Goal: Task Accomplishment & Management: Manage account settings

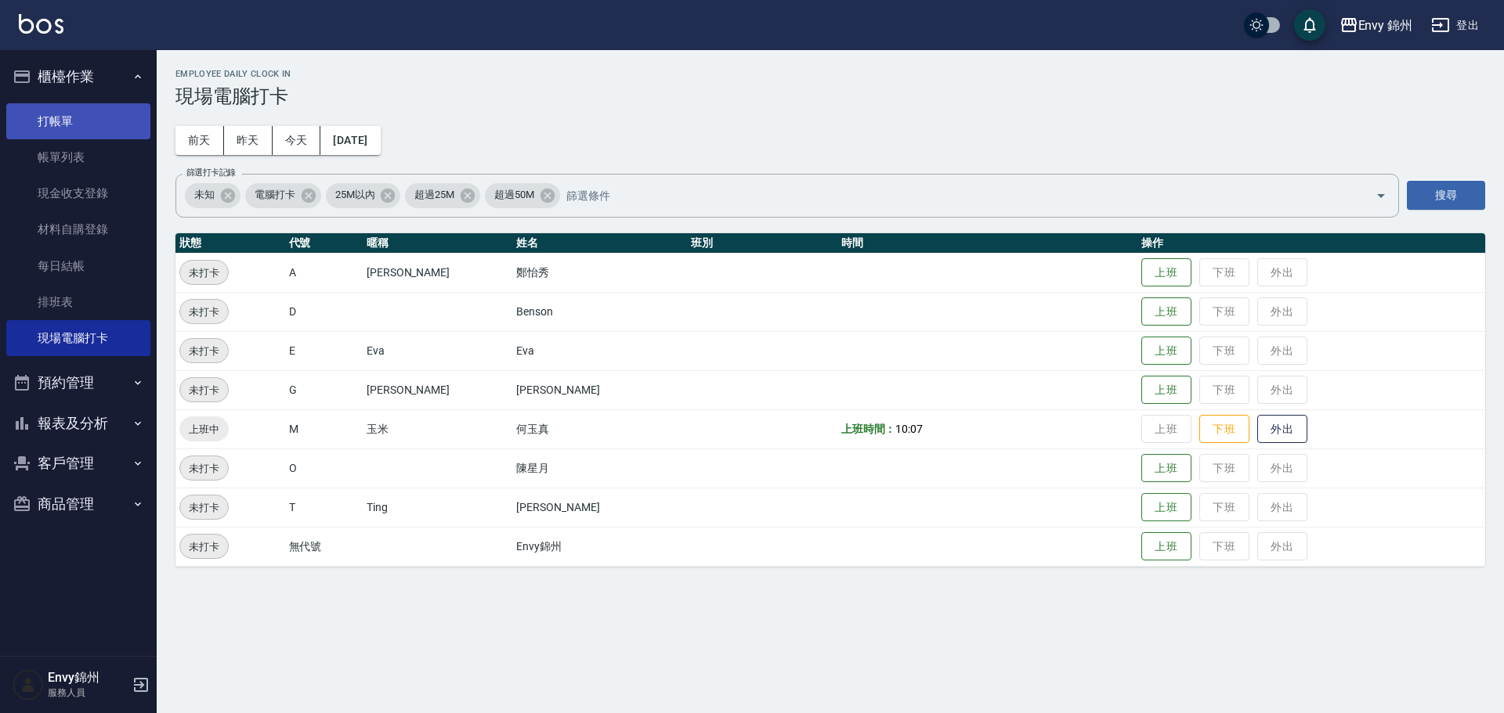
click at [91, 115] on link "打帳單" at bounding box center [78, 121] width 144 height 36
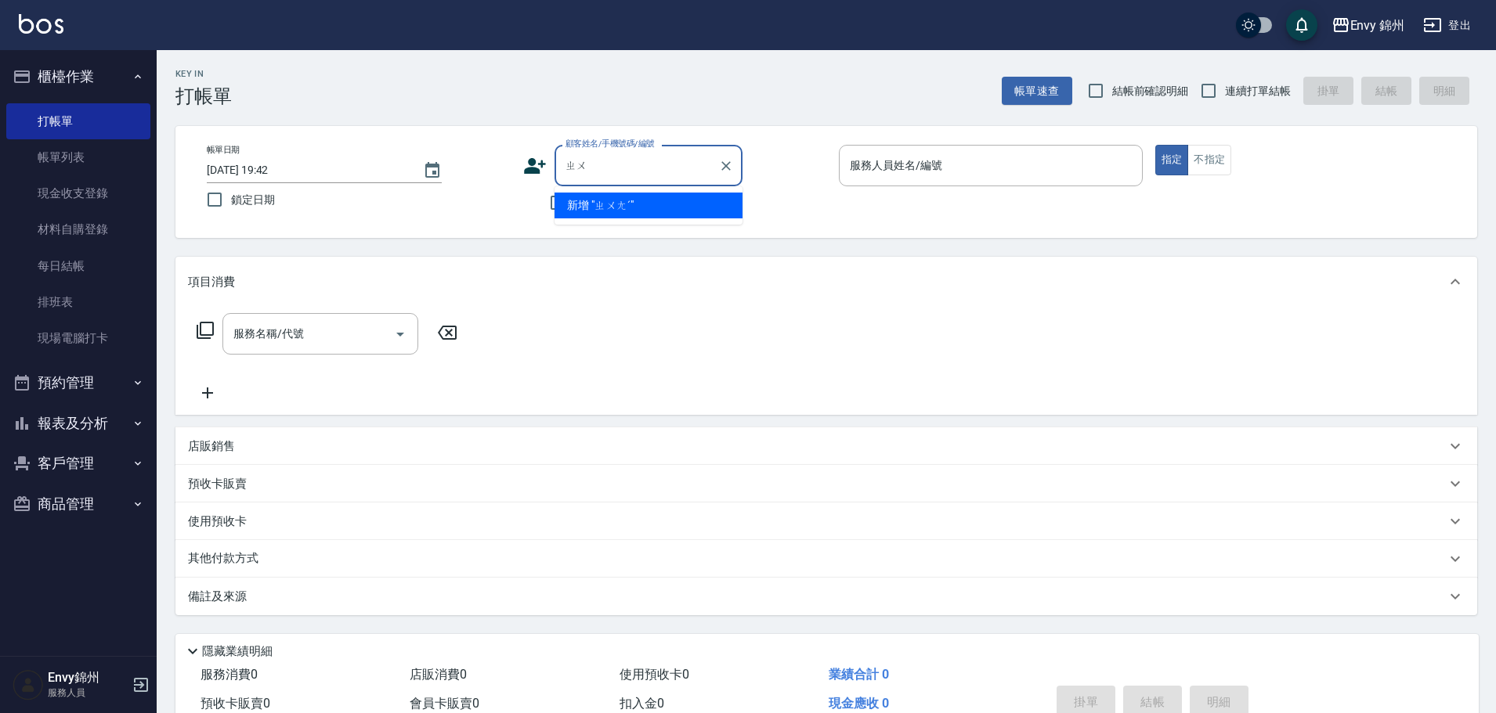
type input "ㄓ"
click at [650, 200] on li "[PERSON_NAME]/0928590403/110" at bounding box center [648, 206] width 188 height 26
type input "[PERSON_NAME]/0928590403/110"
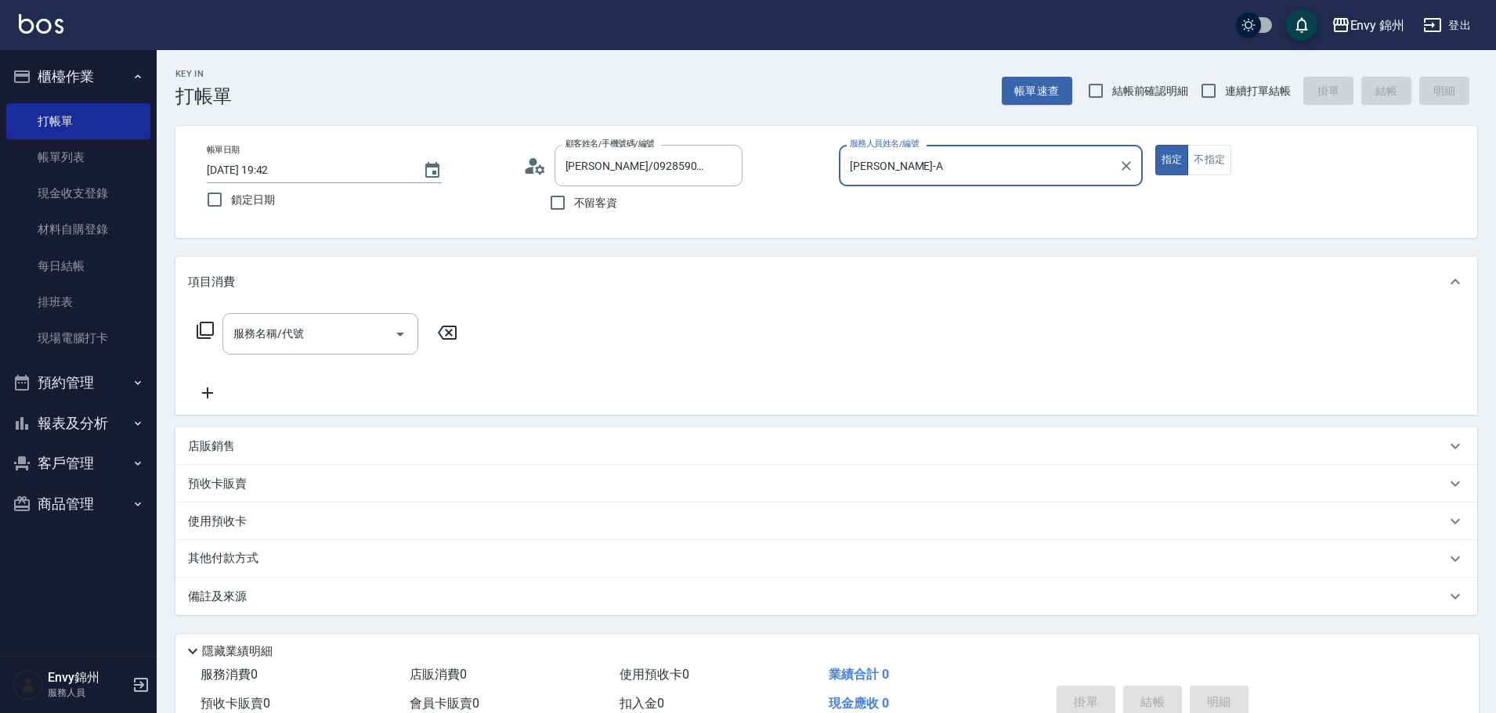
type input "[PERSON_NAME]-A"
click at [353, 338] on input "服務名稱/代號" at bounding box center [308, 333] width 158 height 27
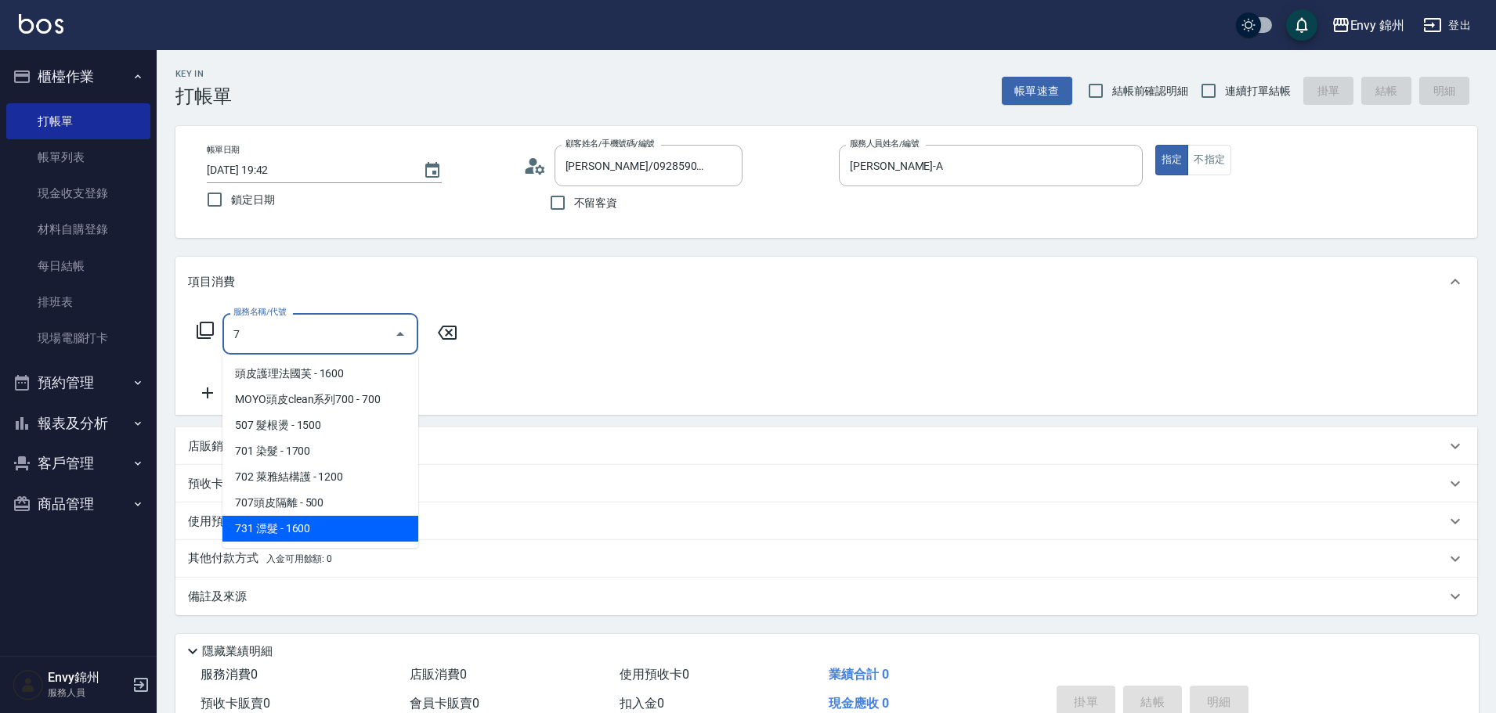
click at [264, 520] on span "731 漂髮 - 1600" at bounding box center [320, 529] width 196 height 26
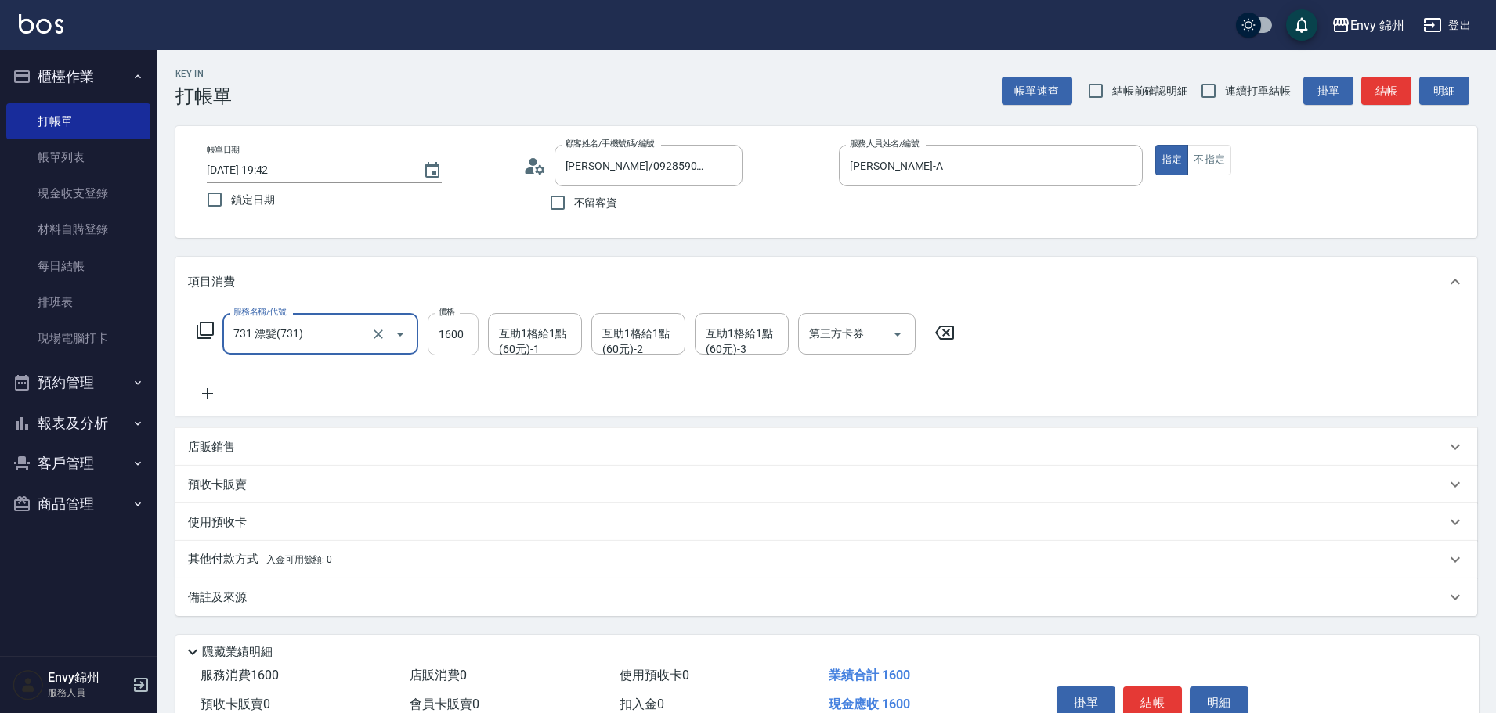
type input "731 漂髮(731)"
click at [452, 324] on input "1600" at bounding box center [453, 334] width 51 height 42
type input "6000"
click at [200, 399] on icon at bounding box center [207, 393] width 39 height 19
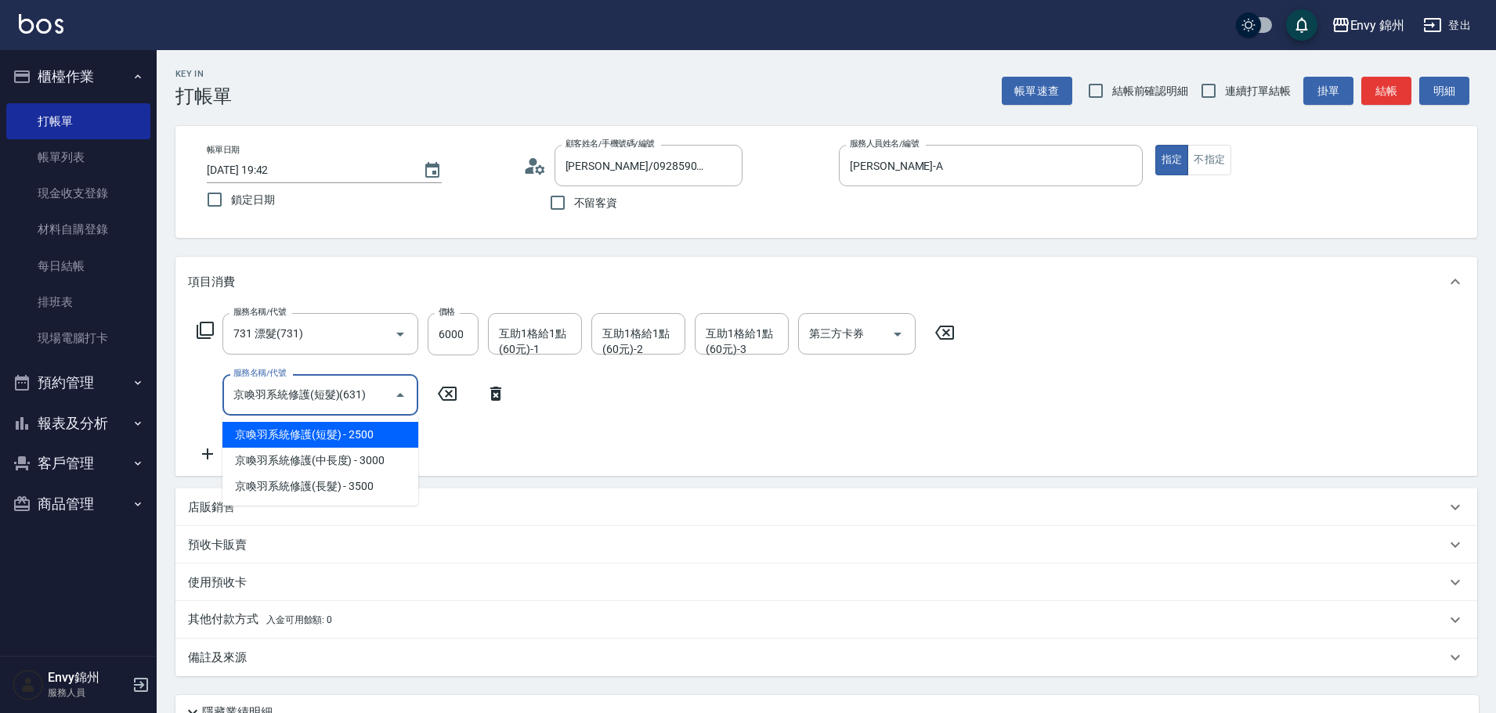
type input "京喚羽系統修護(短髮)(631)"
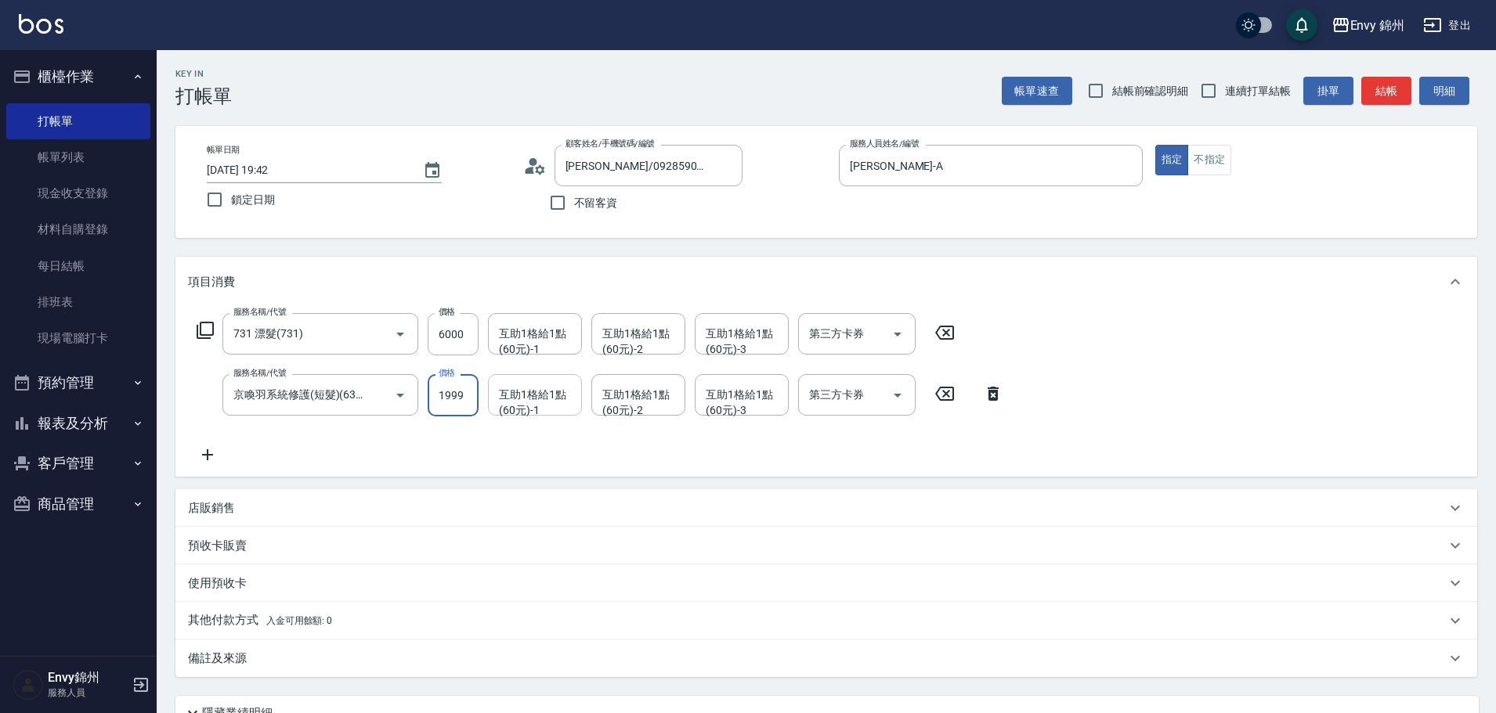
type input "1999"
click at [547, 406] on div "互助1格給1點(60元)-1 互助1格給1點(60元)-1" at bounding box center [535, 395] width 94 height 42
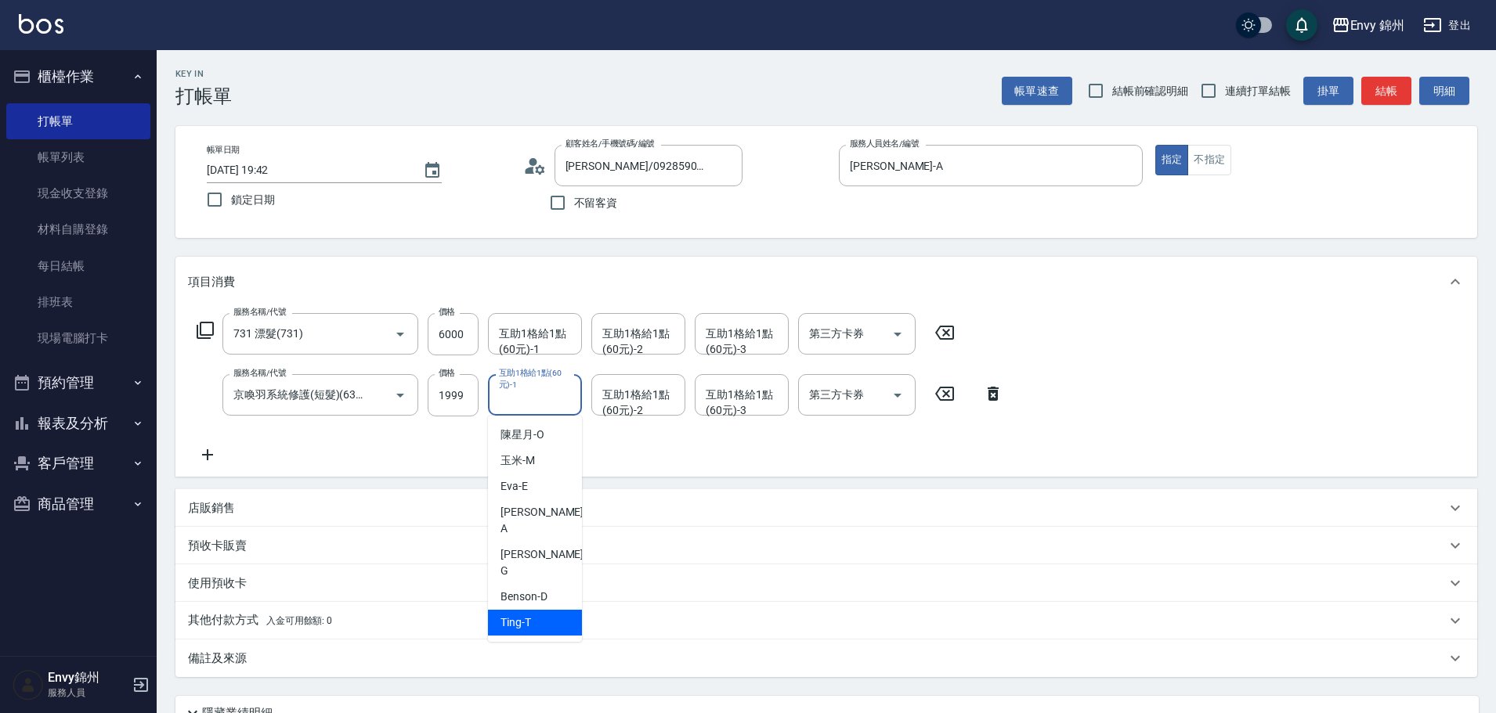
click at [558, 610] on div "Ting -T" at bounding box center [535, 623] width 94 height 26
type input "Ting-T"
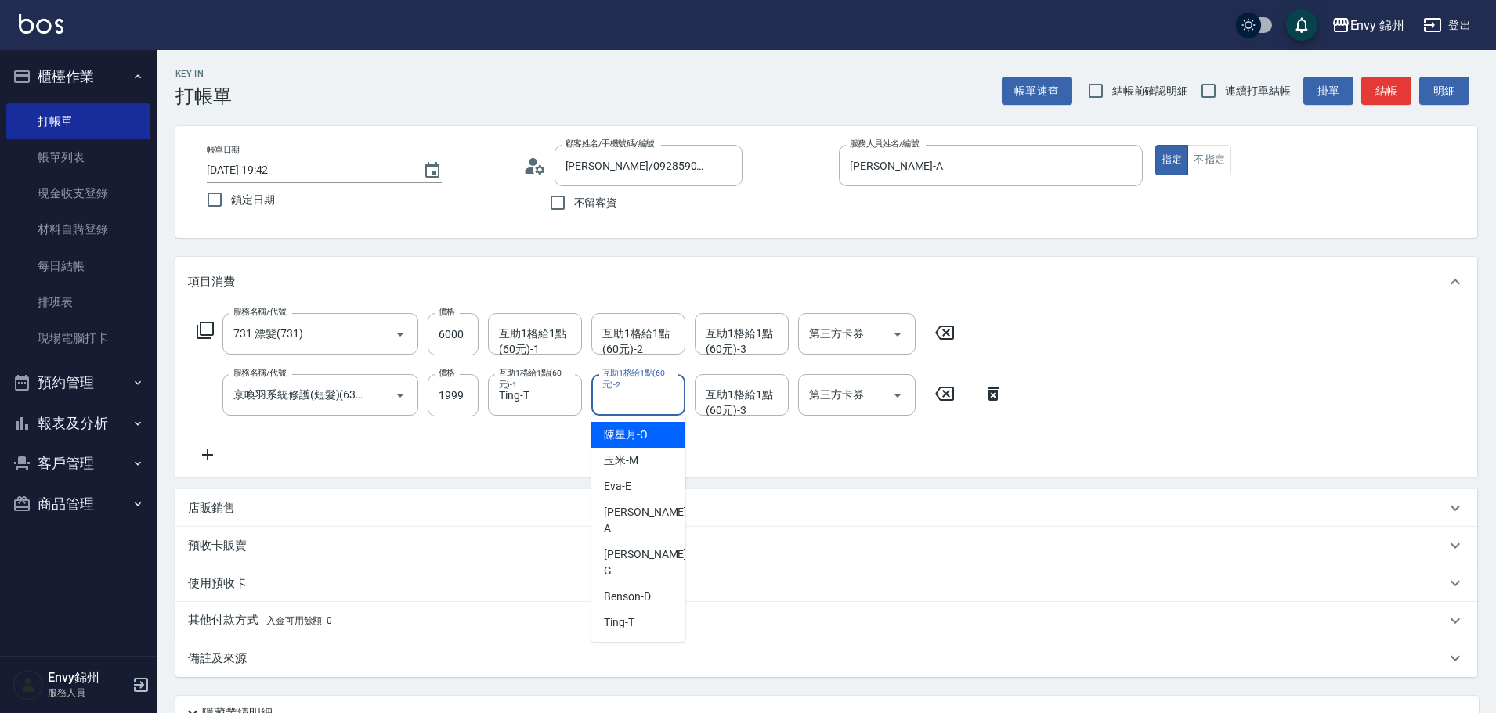
click at [621, 394] on div "互助1格給1點(60元)-2 互助1格給1點(60元)-2" at bounding box center [638, 395] width 94 height 42
click at [645, 610] on div "Ting -T" at bounding box center [638, 623] width 94 height 26
type input "Ting-T"
click at [540, 337] on div "互助1格給1點(60元)-1 互助1格給1點(60元)-1" at bounding box center [535, 334] width 94 height 42
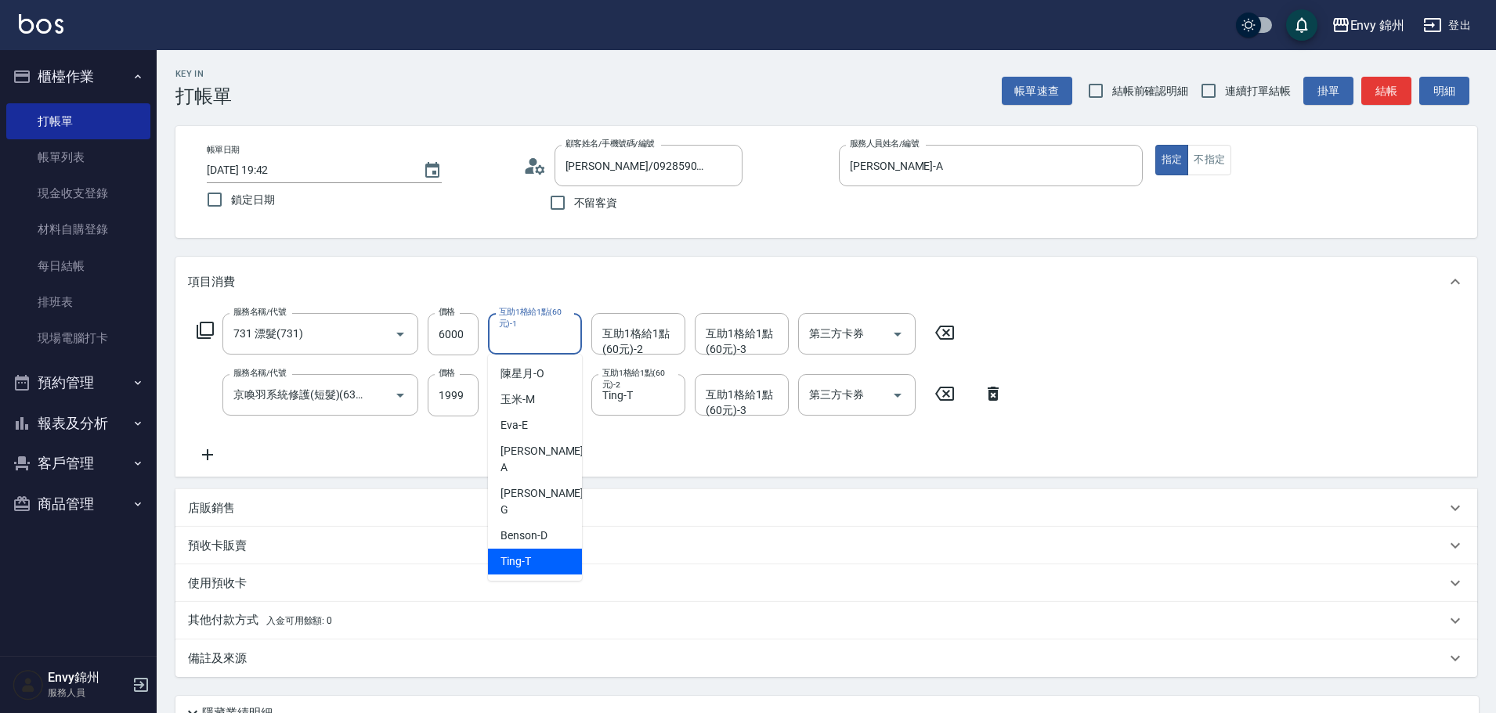
click at [555, 549] on div "Ting -T" at bounding box center [535, 562] width 94 height 26
type input "Ting-T"
click at [620, 359] on div "服務名稱/代號 731 漂髮(731) 服務名稱/代號 價格 6000 價格 互助1格給1點(60元)-1 Ting-T 互助1格給1點(60元)-1 互助1…" at bounding box center [600, 388] width 825 height 151
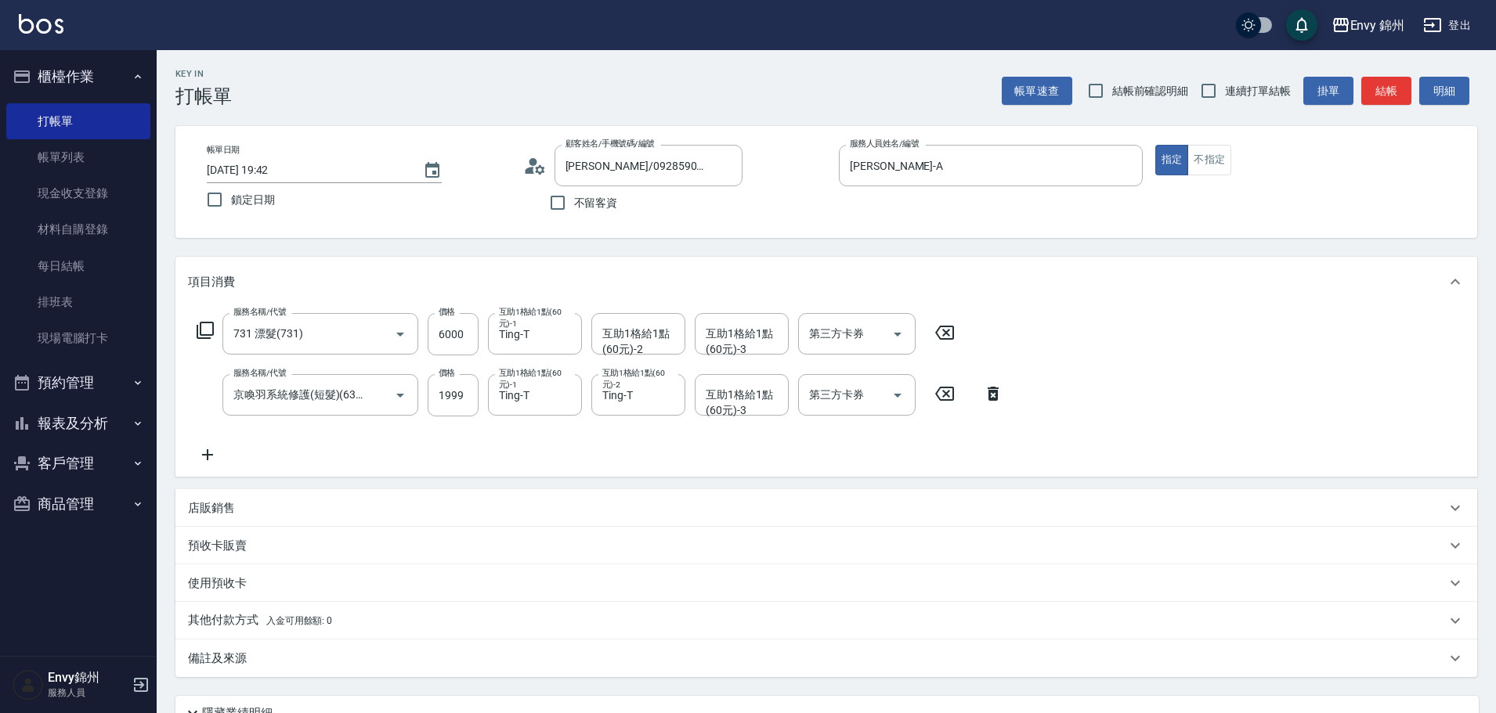
click at [634, 334] on div "互助1格給1點(60元)-2 互助1格給1點(60元)-2" at bounding box center [638, 334] width 94 height 42
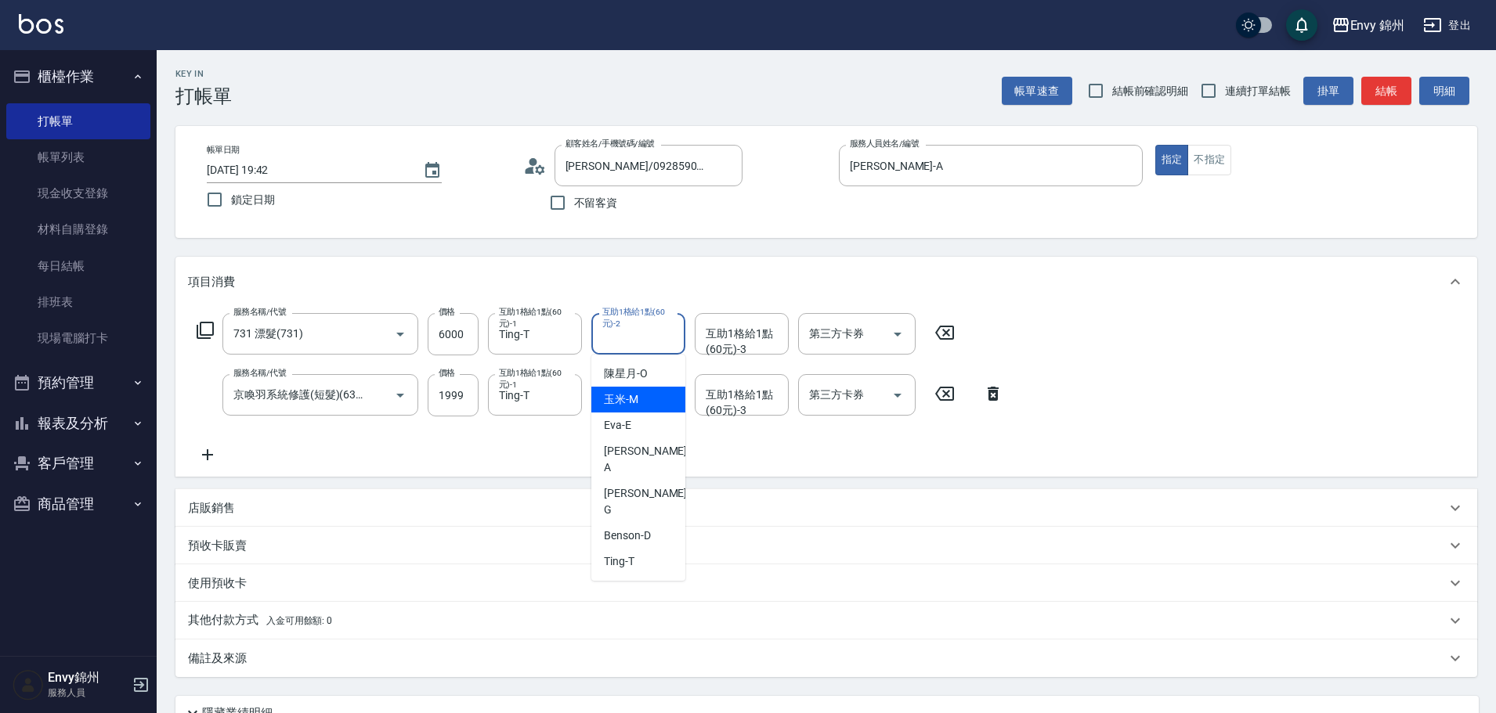
click at [650, 395] on div "玉米 -M" at bounding box center [638, 400] width 94 height 26
type input "玉米-M"
click at [741, 340] on div "互助1格給1點(60元)-3 互助1格給1點(60元)-3" at bounding box center [742, 334] width 94 height 42
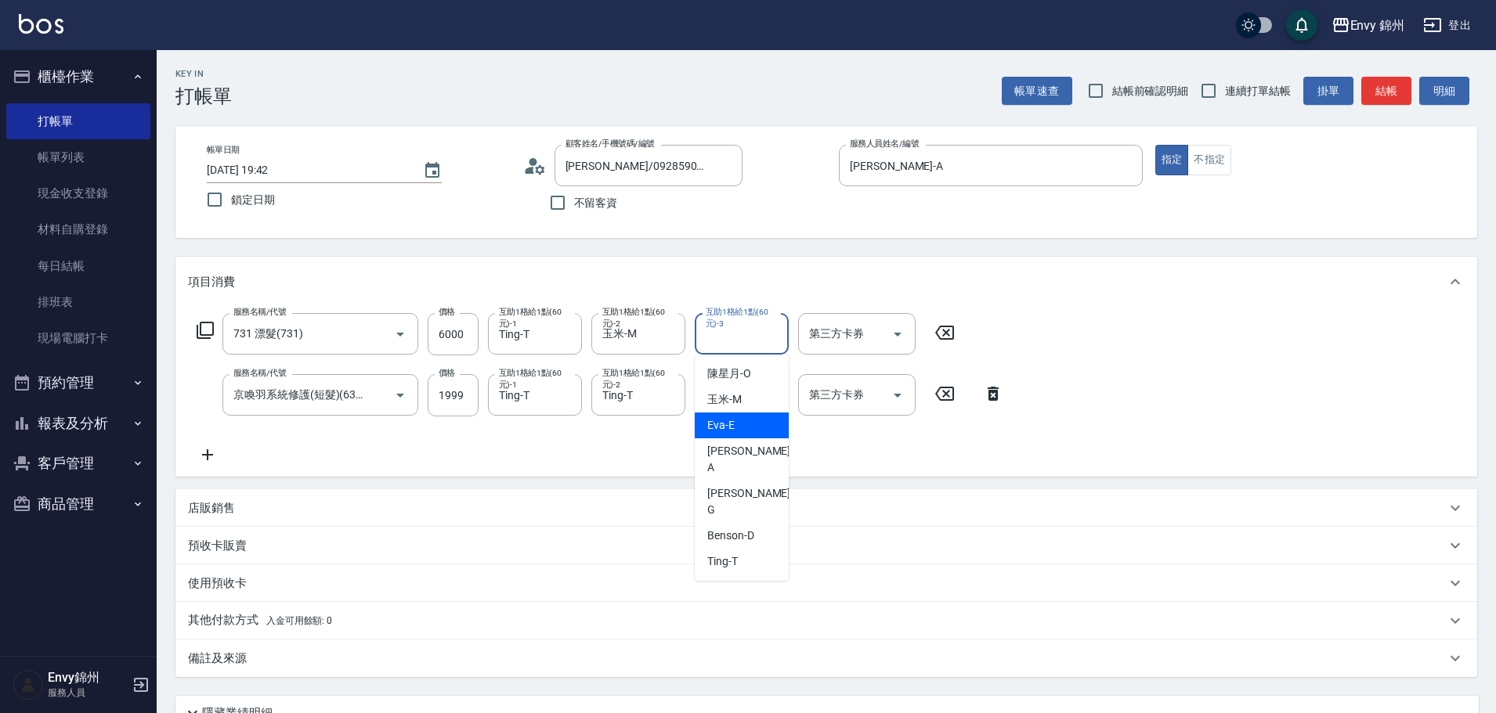
click at [738, 402] on span "玉米 -M" at bounding box center [724, 400] width 34 height 16
type input "玉米-M"
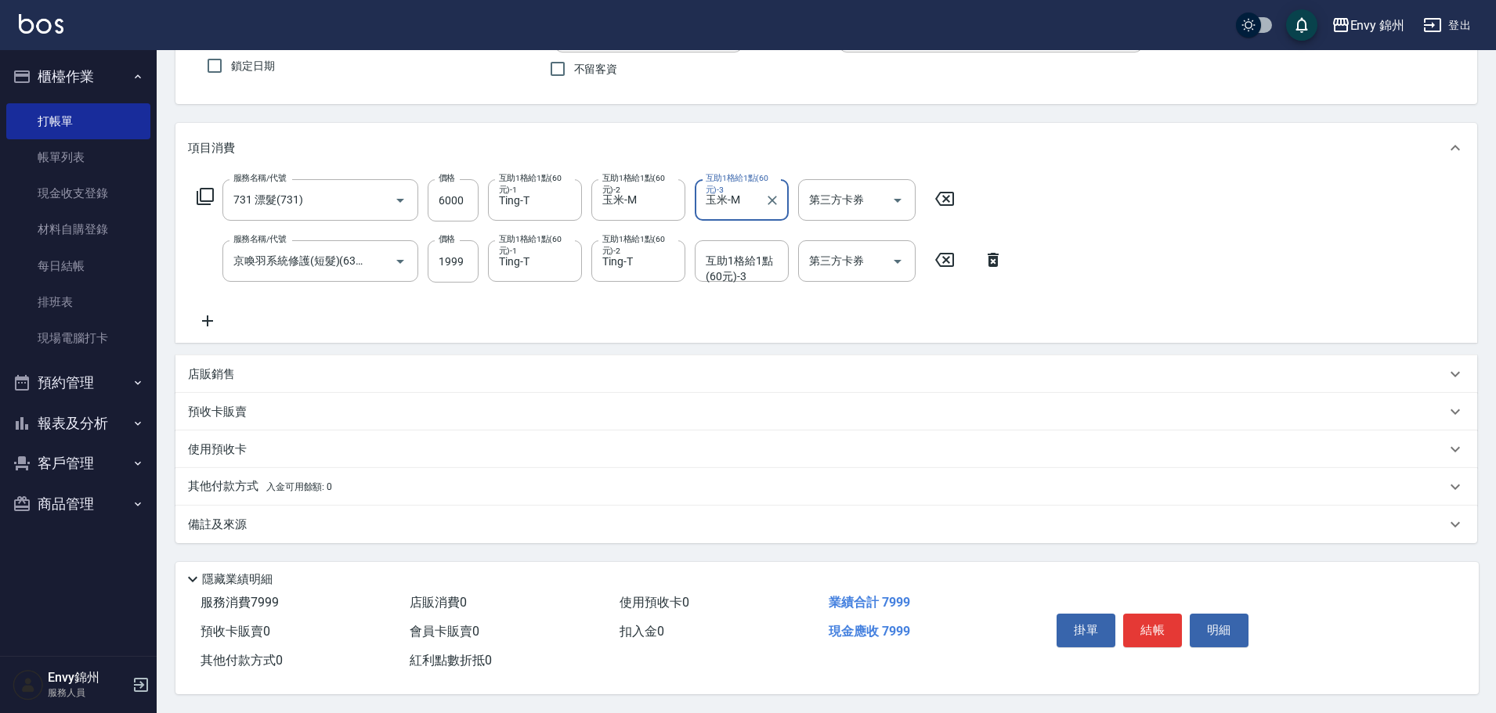
click at [344, 506] on div "備註及來源" at bounding box center [825, 525] width 1301 height 38
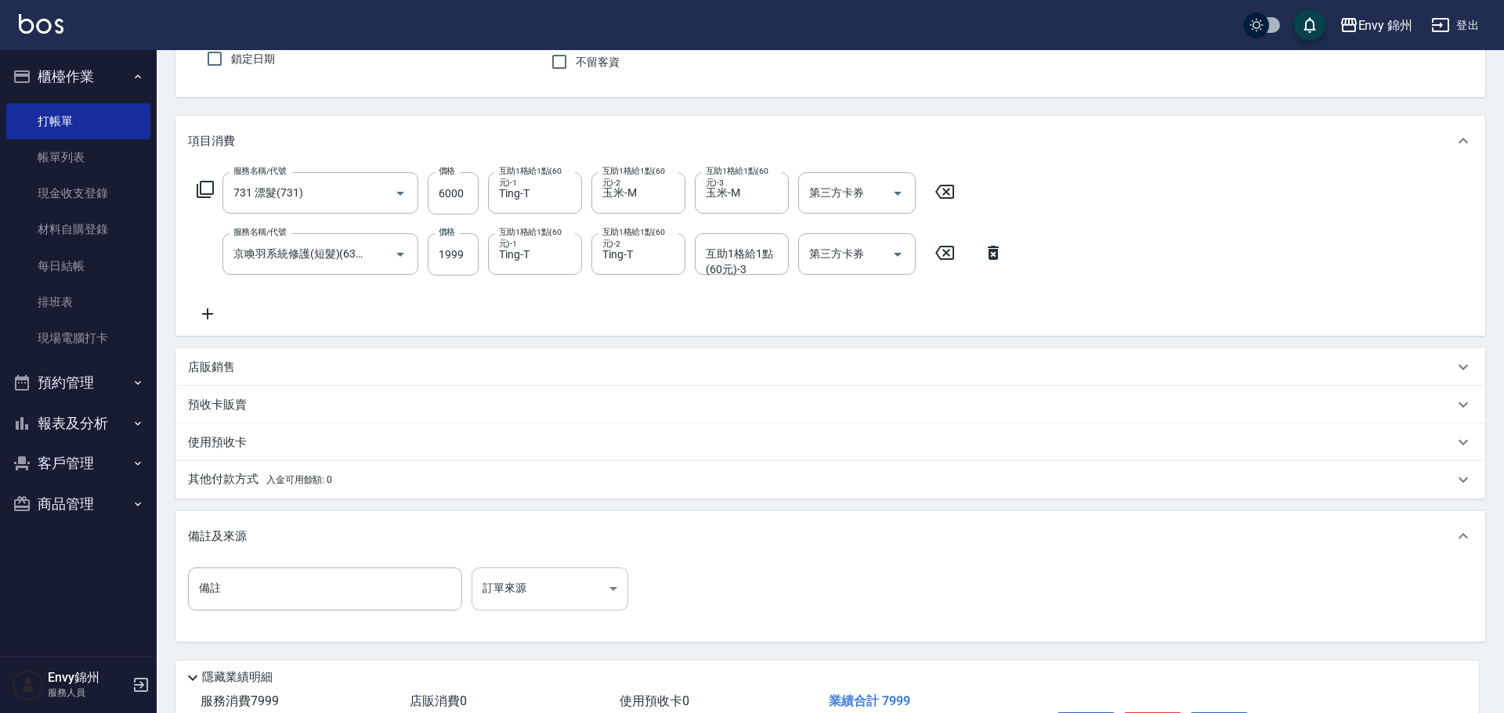
click at [556, 576] on body "Envy 錦州 登出 櫃檯作業 打帳單 帳單列表 現金收支登錄 材料自購登錄 每日結帳 排班表 現場電腦打卡 預約管理 預約管理 單日預約紀錄 單週預約紀錄 …" at bounding box center [752, 335] width 1504 height 953
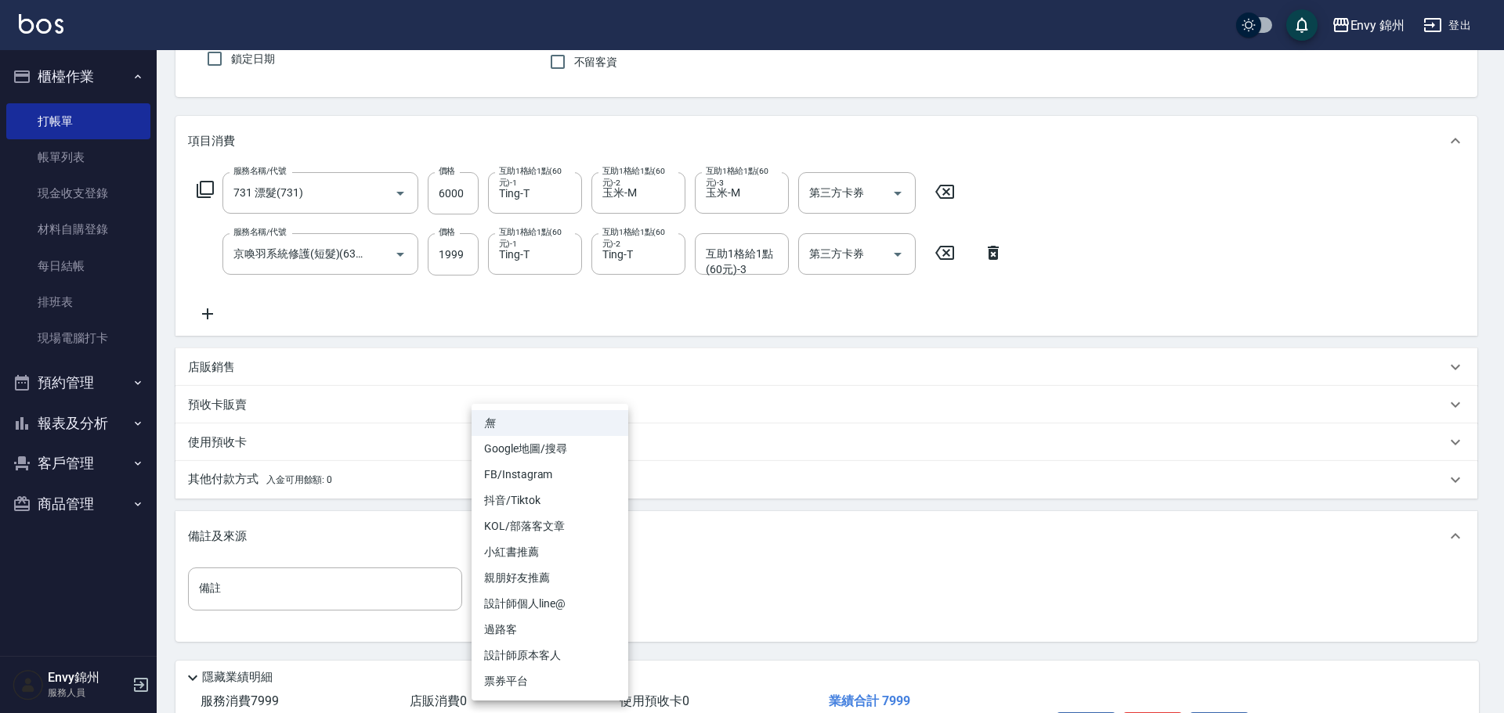
click at [626, 662] on li "設計師原本客人" at bounding box center [549, 656] width 157 height 26
type input "設計師原本客人"
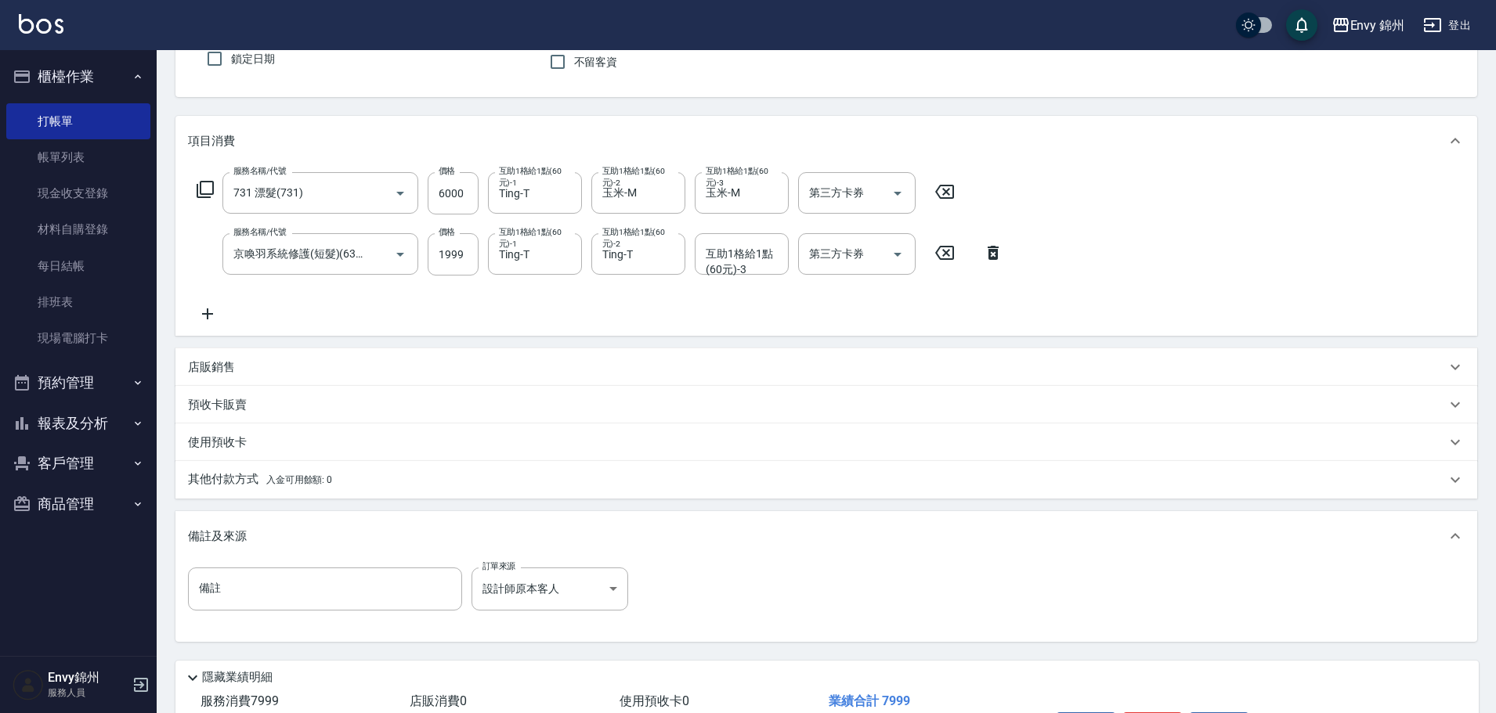
click at [274, 474] on p "其他付款方式 入金可用餘額: 0" at bounding box center [260, 479] width 144 height 17
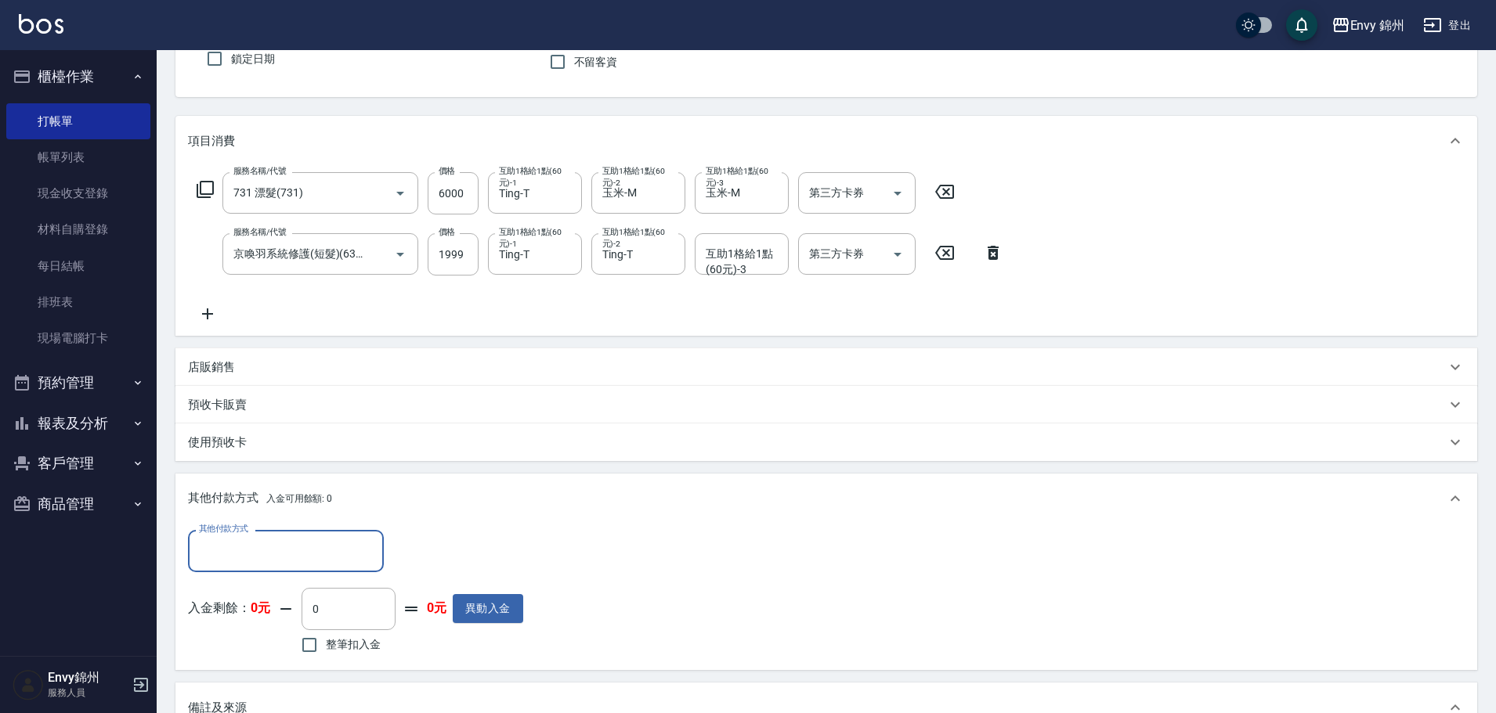
scroll to position [0, 0]
click at [287, 565] on input "其他付款方式" at bounding box center [286, 550] width 182 height 27
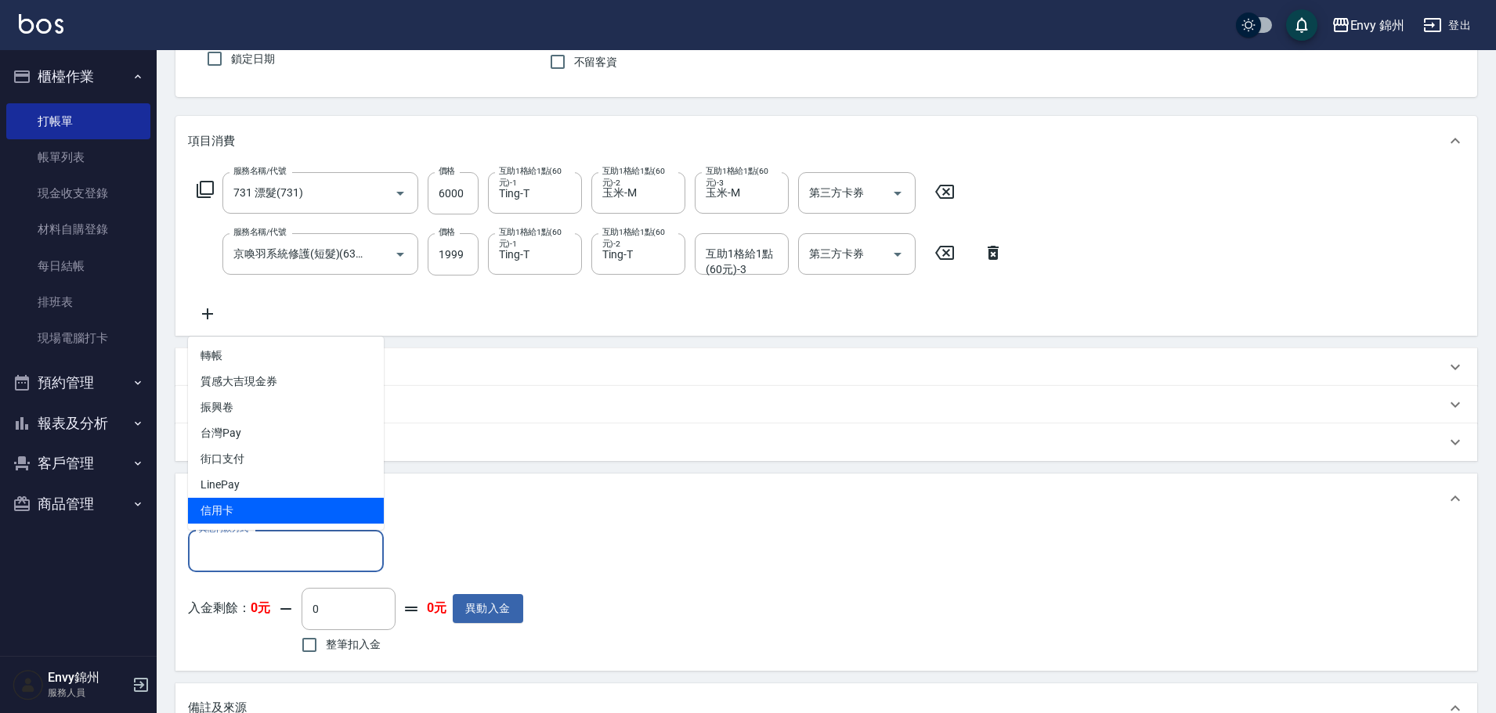
click at [339, 517] on span "信用卡" at bounding box center [286, 511] width 196 height 26
type input "信用卡"
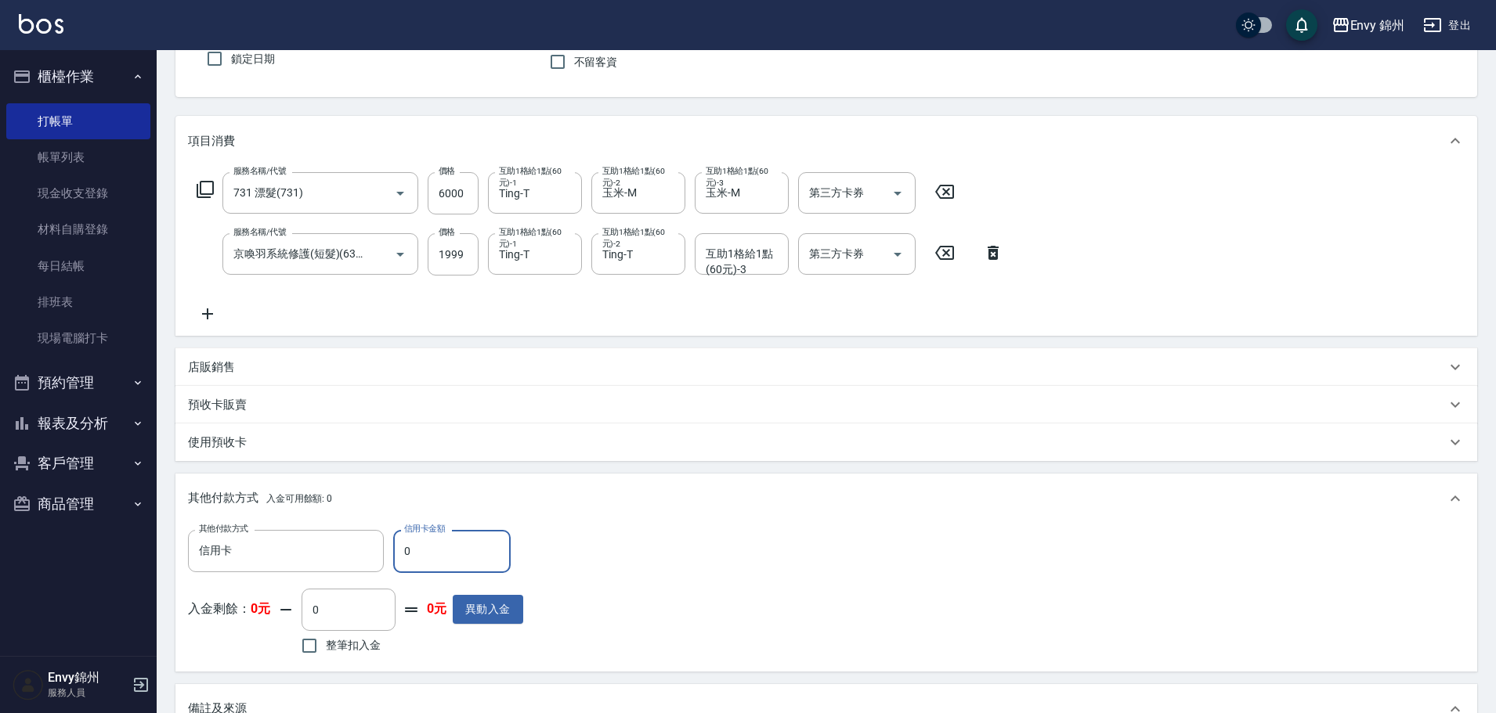
drag, startPoint x: 421, startPoint y: 559, endPoint x: 395, endPoint y: 558, distance: 26.6
click at [395, 558] on input "0" at bounding box center [451, 551] width 117 height 42
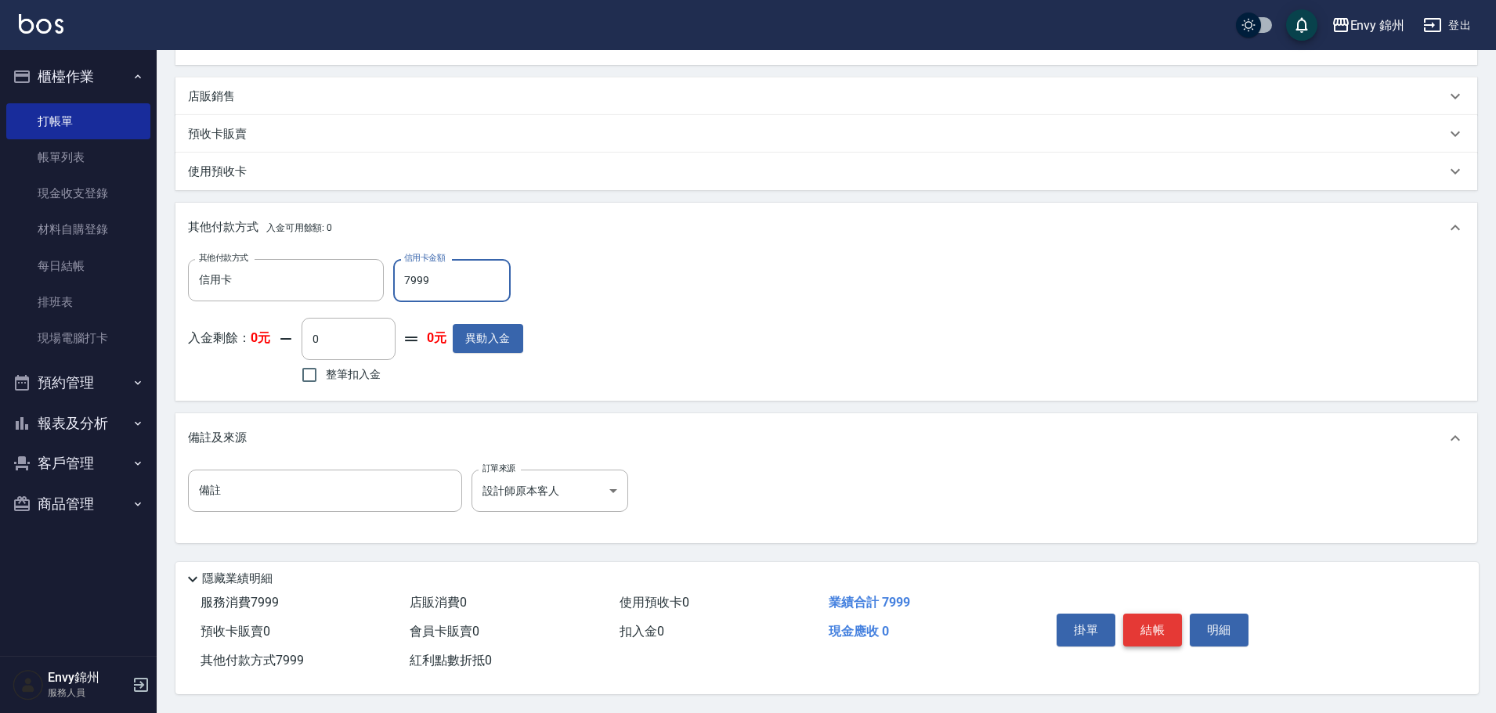
type input "7999"
click at [1153, 622] on button "結帳" at bounding box center [1152, 630] width 59 height 33
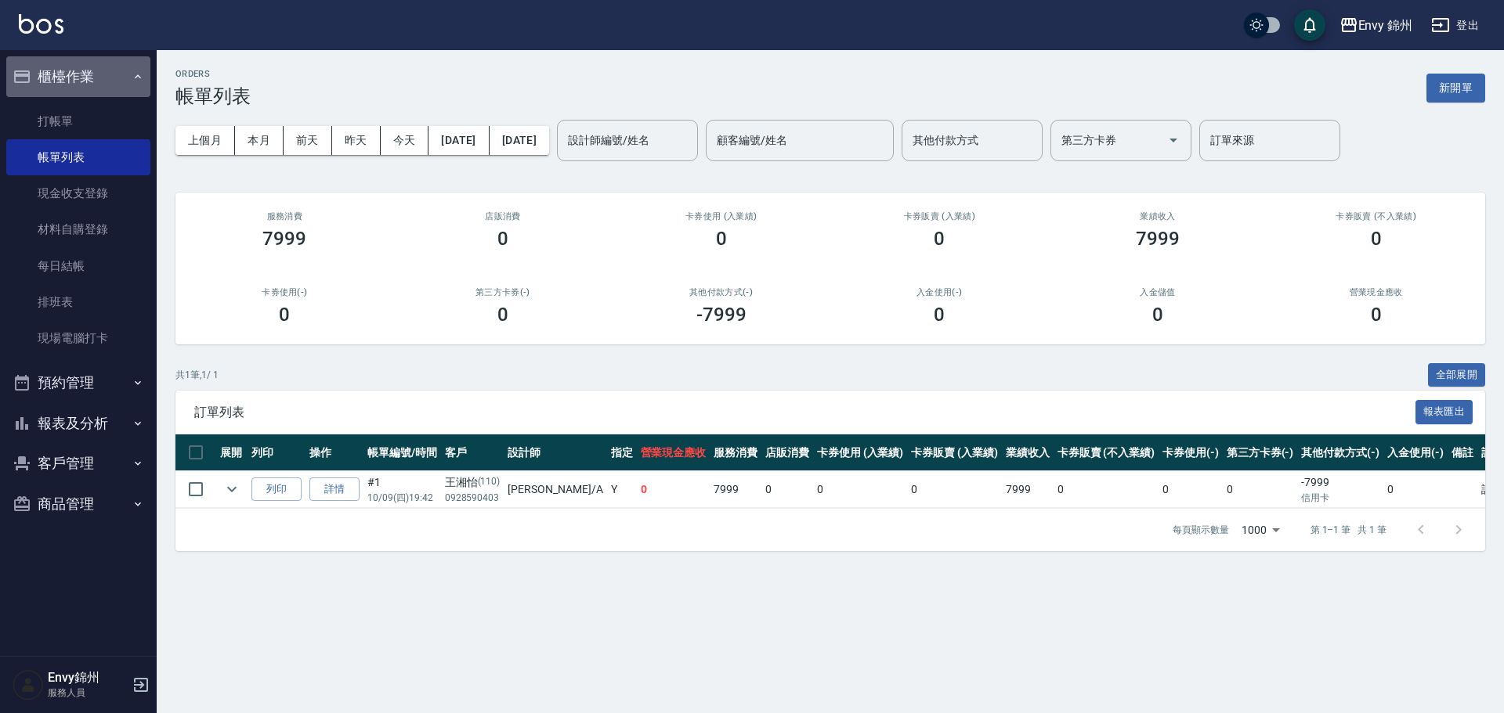
click at [92, 92] on button "櫃檯作業" at bounding box center [78, 76] width 144 height 41
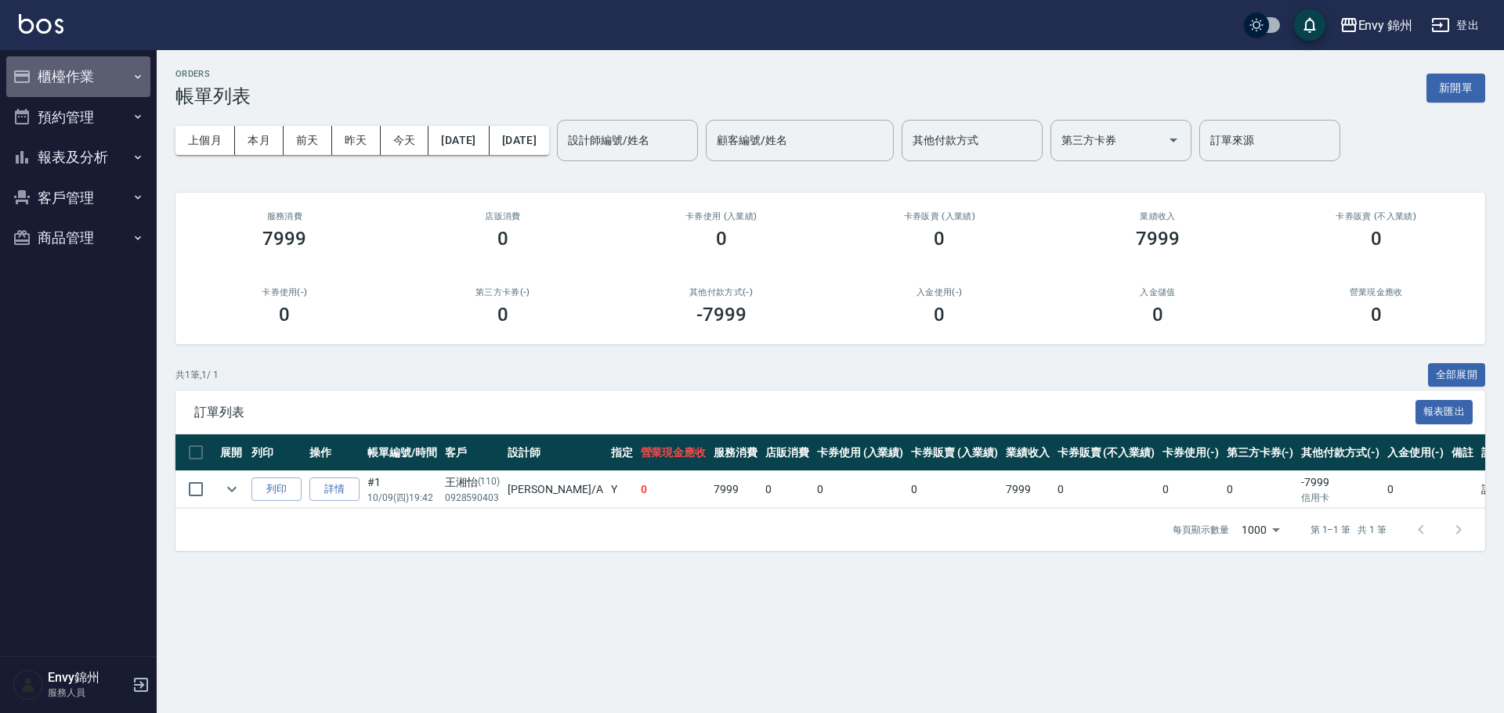
click at [108, 81] on button "櫃檯作業" at bounding box center [78, 76] width 144 height 41
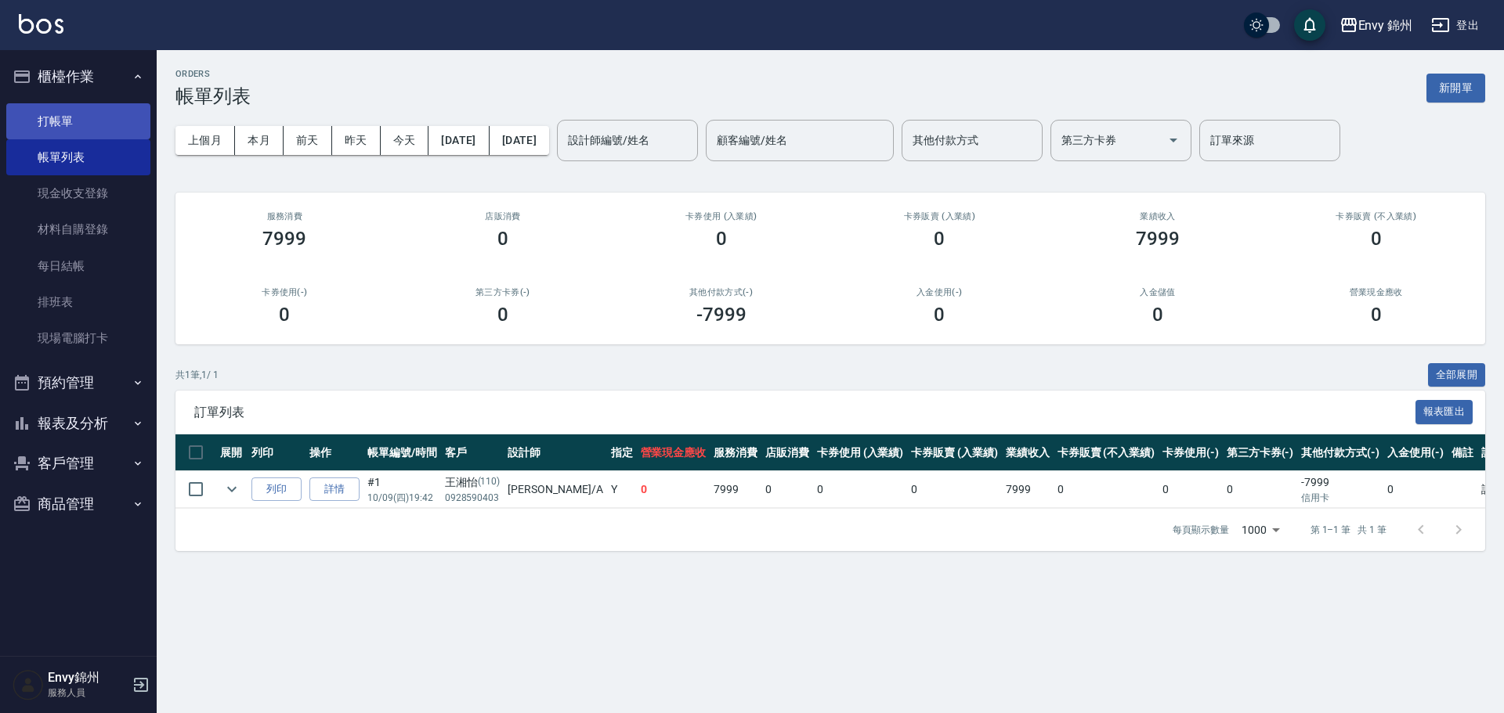
click at [109, 121] on link "打帳單" at bounding box center [78, 121] width 144 height 36
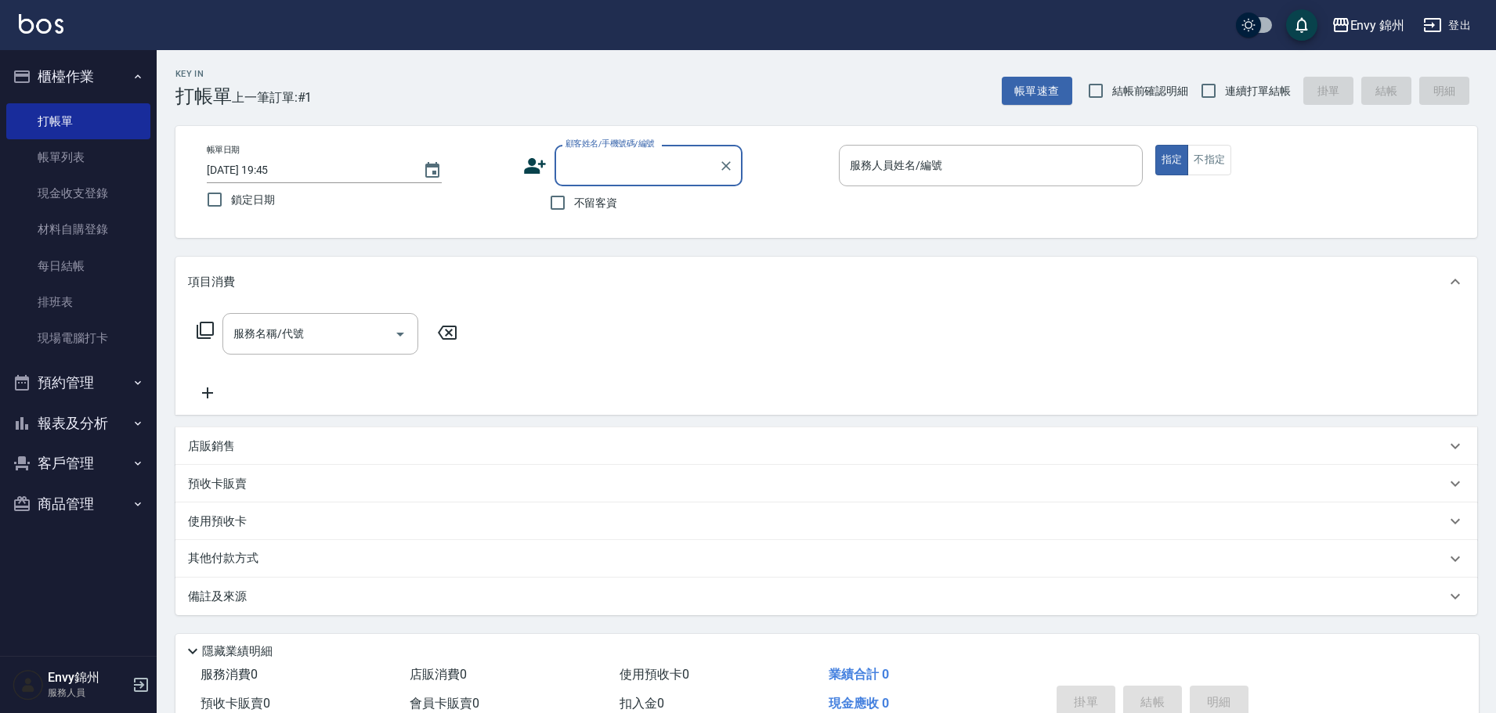
type input "ㄓ"
click at [525, 166] on icon at bounding box center [534, 165] width 23 height 23
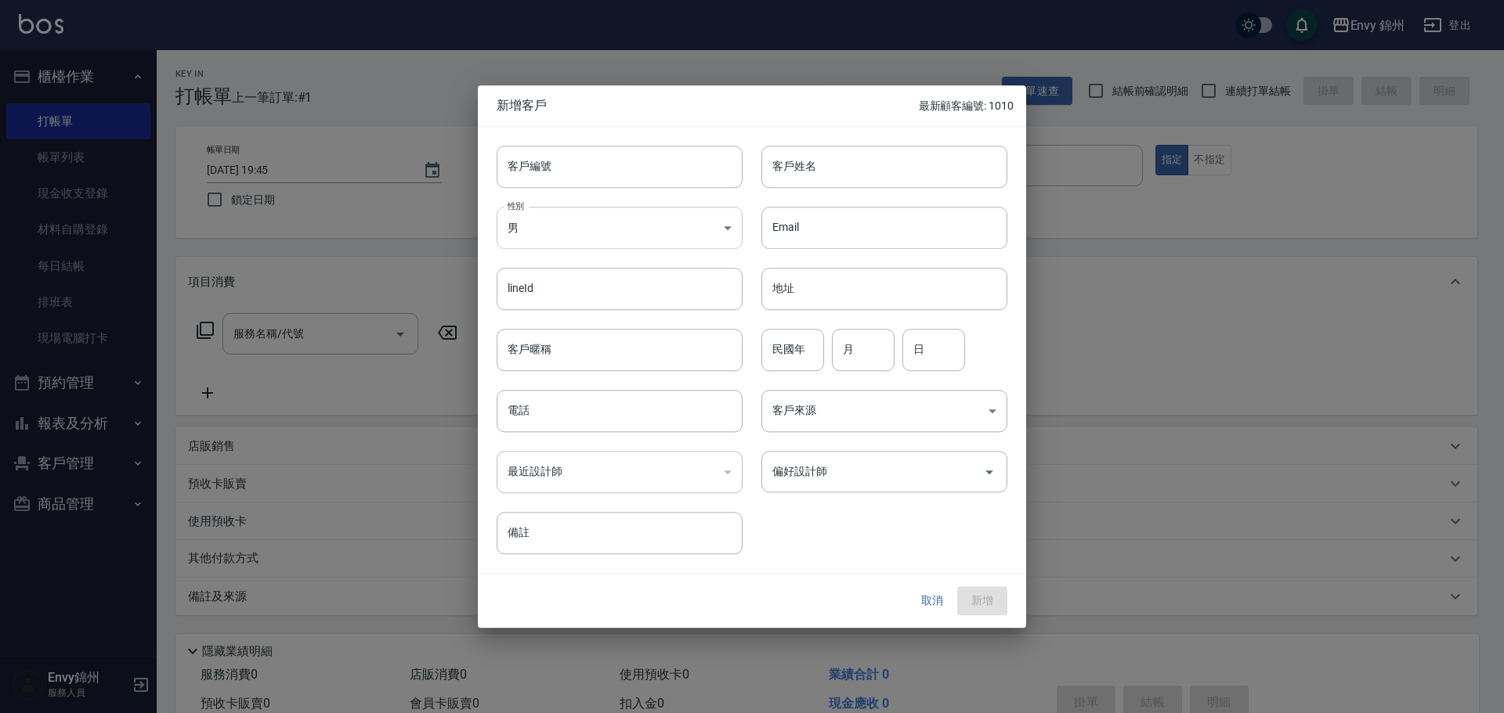
click at [601, 236] on body "Envy 錦州 登出 櫃檯作業 打帳單 帳單列表 現金收支登錄 材料自購登錄 每日結帳 排班表 現場電腦打卡 預約管理 預約管理 單日預約紀錄 單週預約紀錄 …" at bounding box center [752, 392] width 1504 height 785
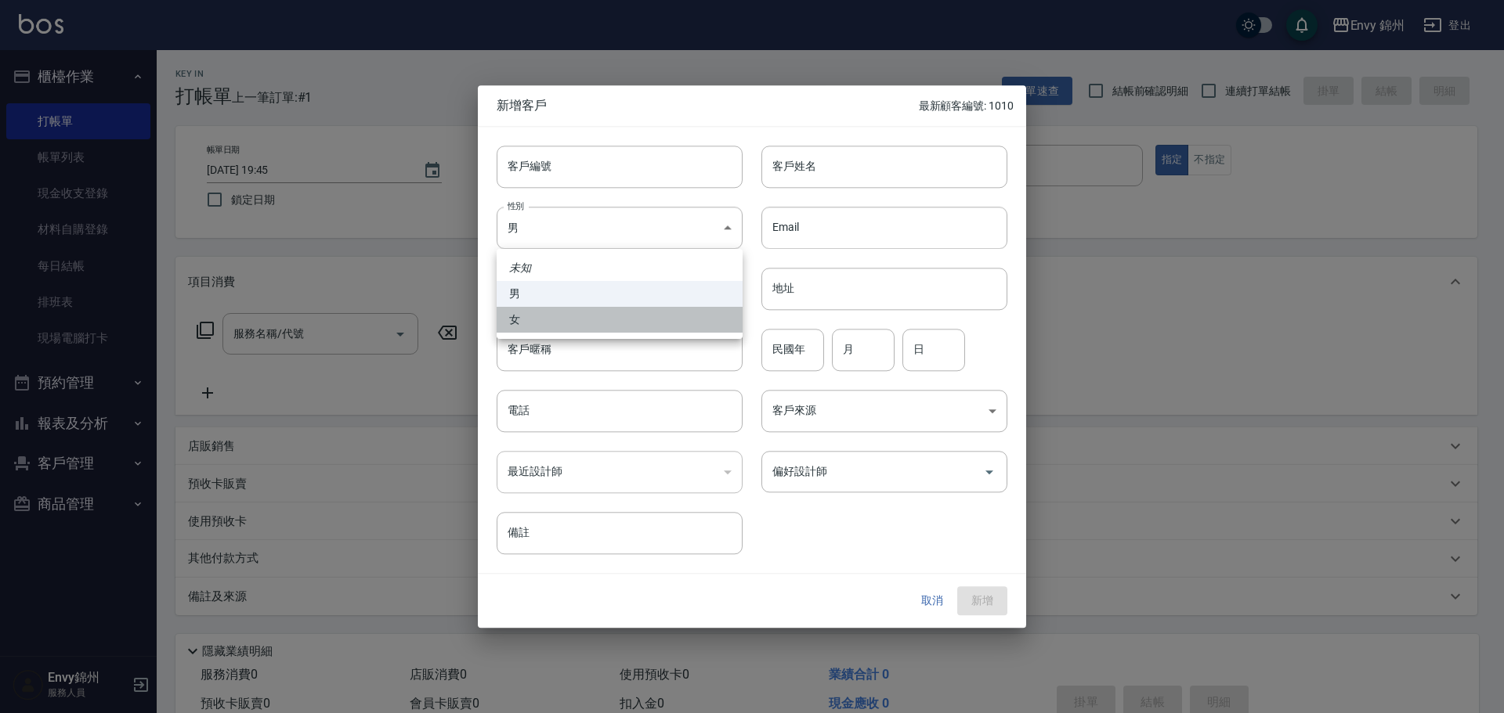
click at [641, 325] on li "女" at bounding box center [619, 320] width 246 height 26
type input "FEMALE"
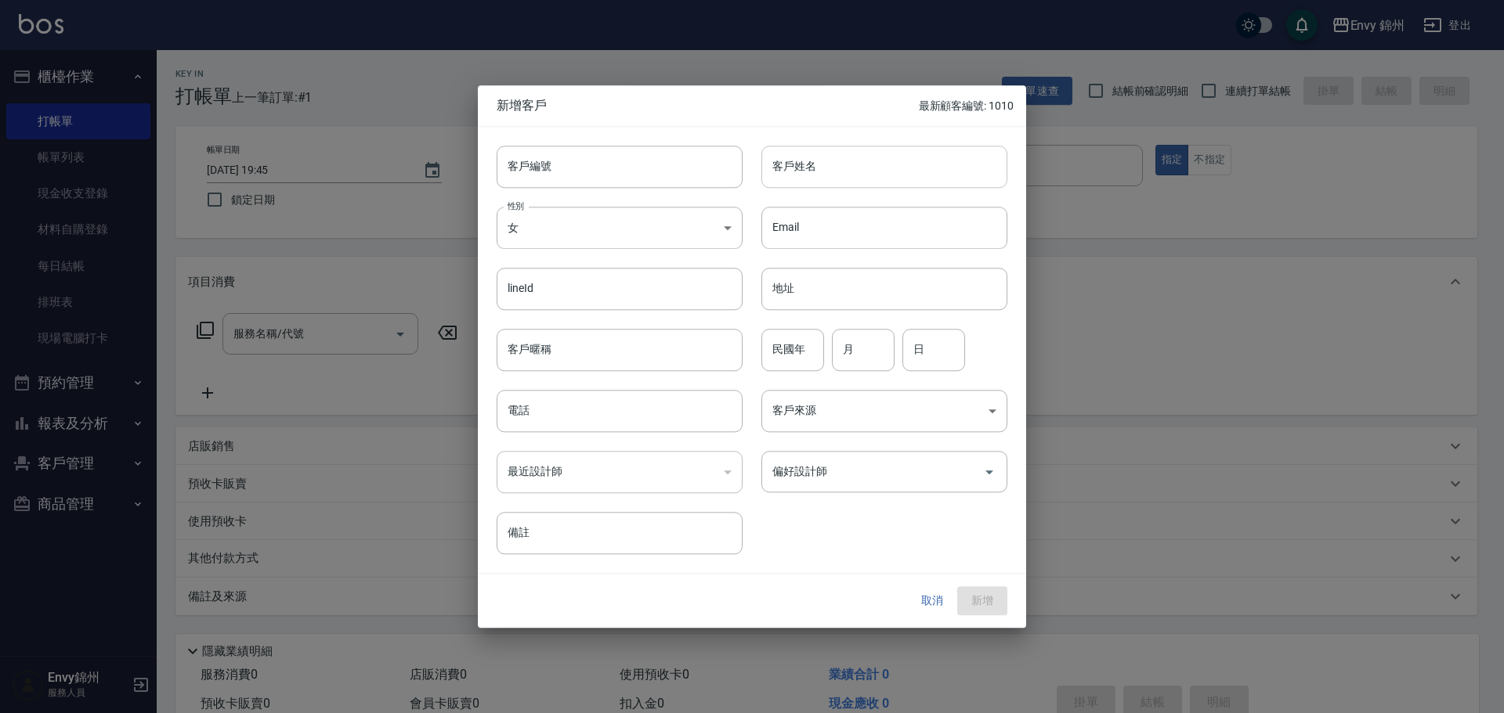
drag, startPoint x: 829, startPoint y: 159, endPoint x: 813, endPoint y: 162, distance: 16.0
click at [813, 162] on input "客戶姓名" at bounding box center [884, 167] width 246 height 42
click at [777, 205] on div "Email Email" at bounding box center [874, 218] width 265 height 61
click at [837, 170] on input "朱宗欣欣" at bounding box center [884, 167] width 246 height 42
type input "朱宗芯"
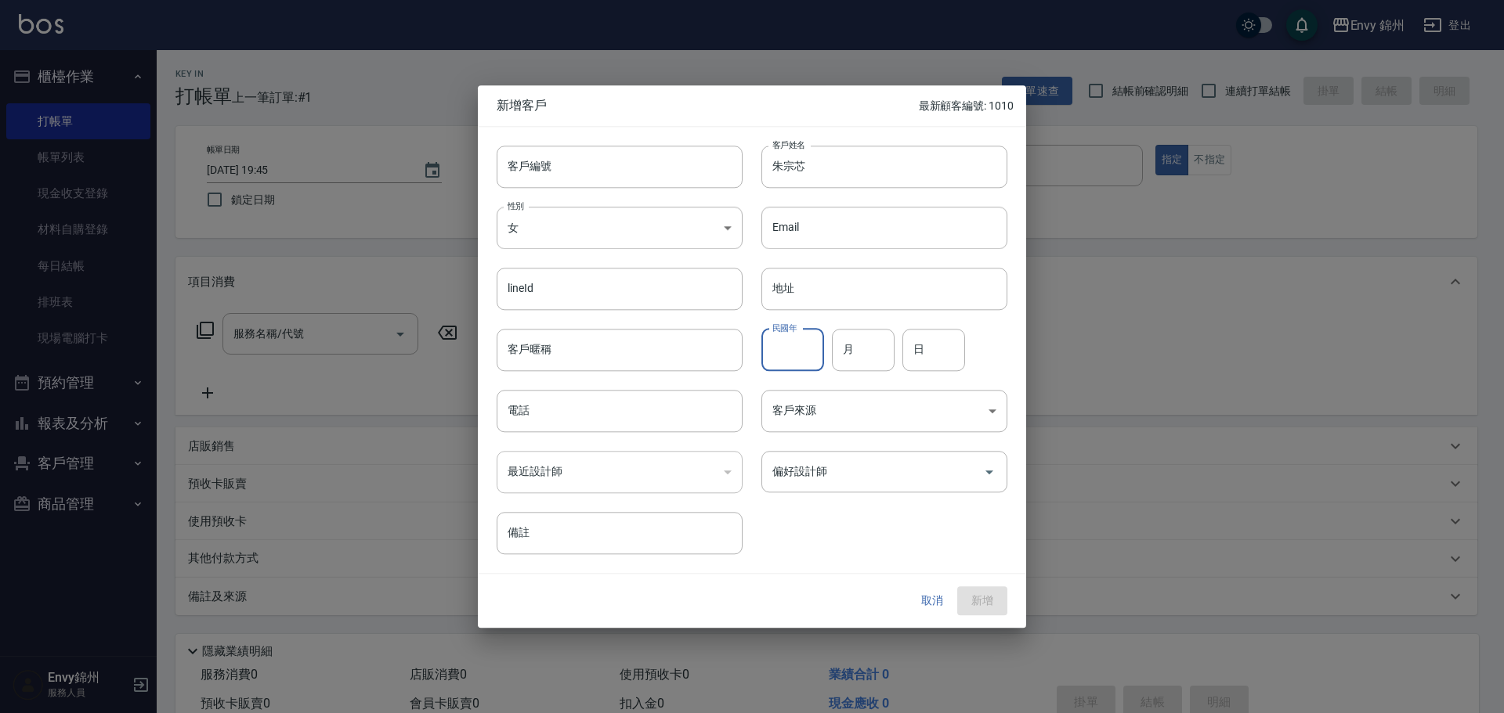
click at [795, 354] on input "民國年" at bounding box center [792, 350] width 63 height 42
click at [859, 345] on input "月" at bounding box center [863, 350] width 63 height 42
type input "7"
click at [928, 359] on input "日" at bounding box center [933, 350] width 63 height 42
type input "13"
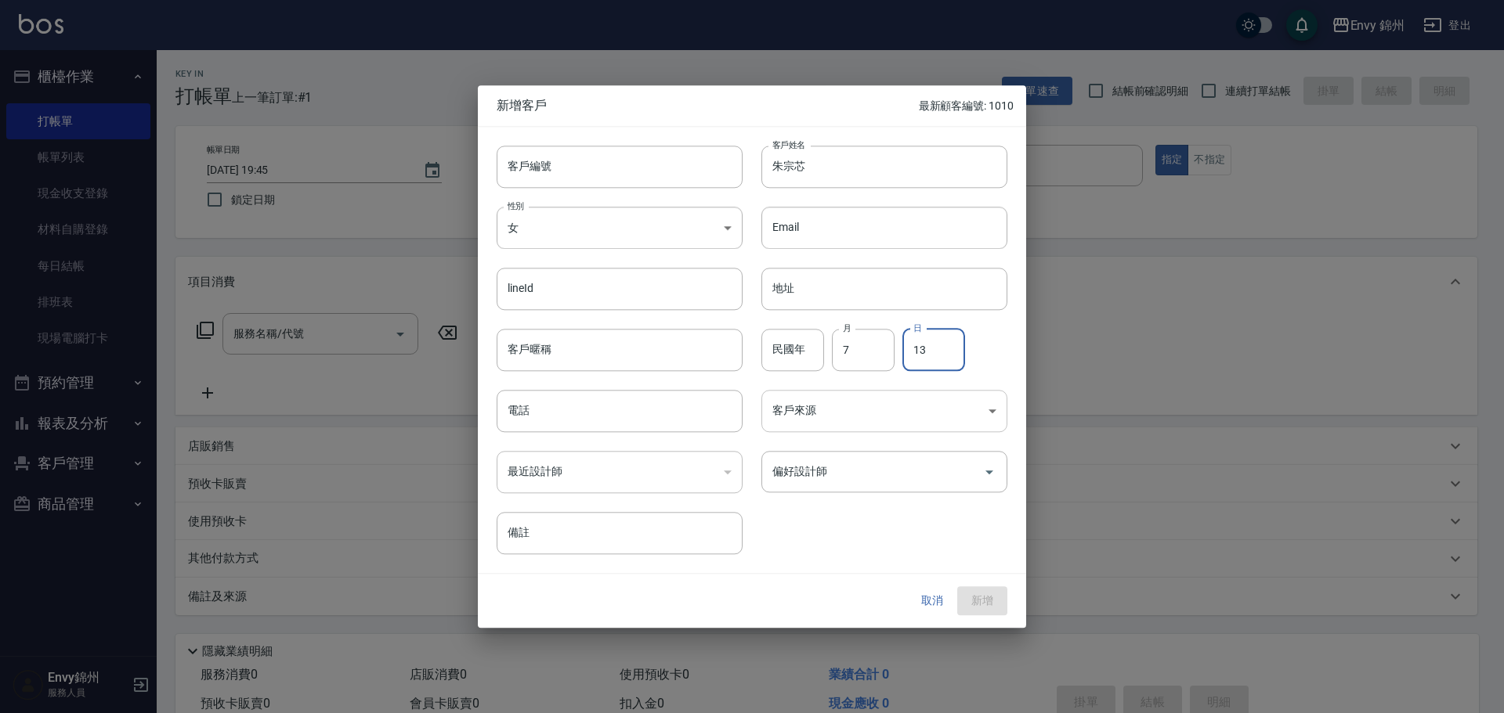
click at [840, 411] on body "Envy 錦州 登出 櫃檯作業 打帳單 帳單列表 現金收支登錄 材料自購登錄 每日結帳 排班表 現場電腦打卡 預約管理 預約管理 單日預約紀錄 單週預約紀錄 …" at bounding box center [752, 392] width 1504 height 785
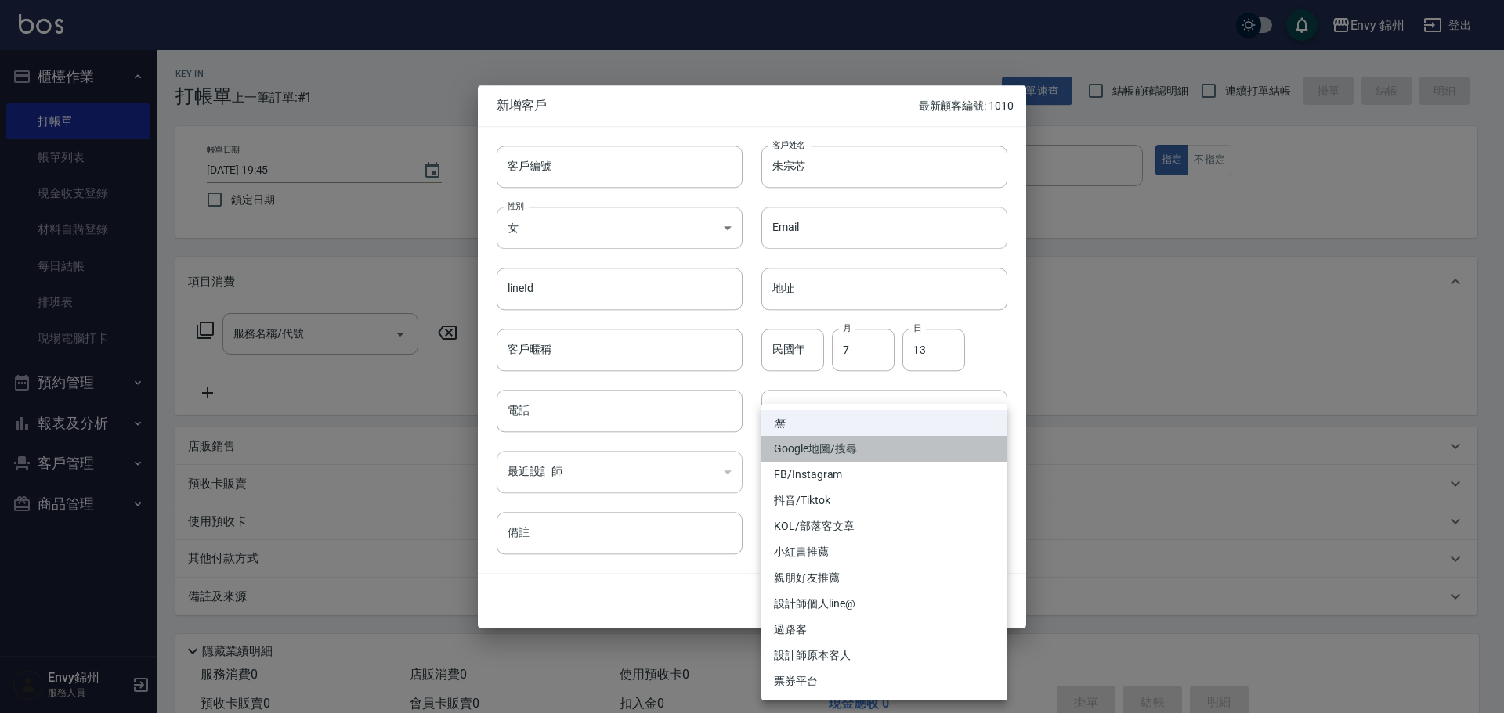
click at [841, 443] on li "Google地圖/搜尋" at bounding box center [884, 449] width 246 height 26
type input "Google地圖/搜尋"
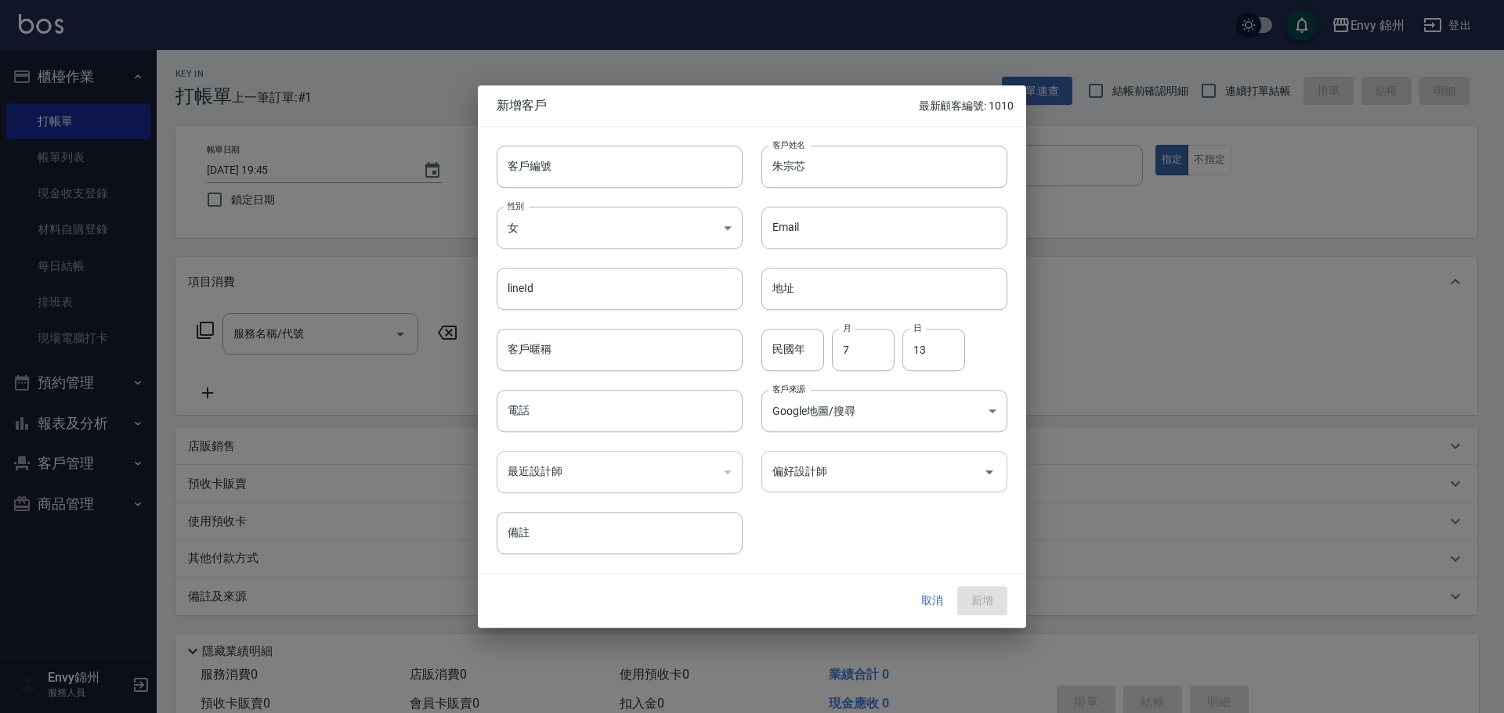
click at [814, 491] on div "偏好設計師" at bounding box center [884, 472] width 246 height 42
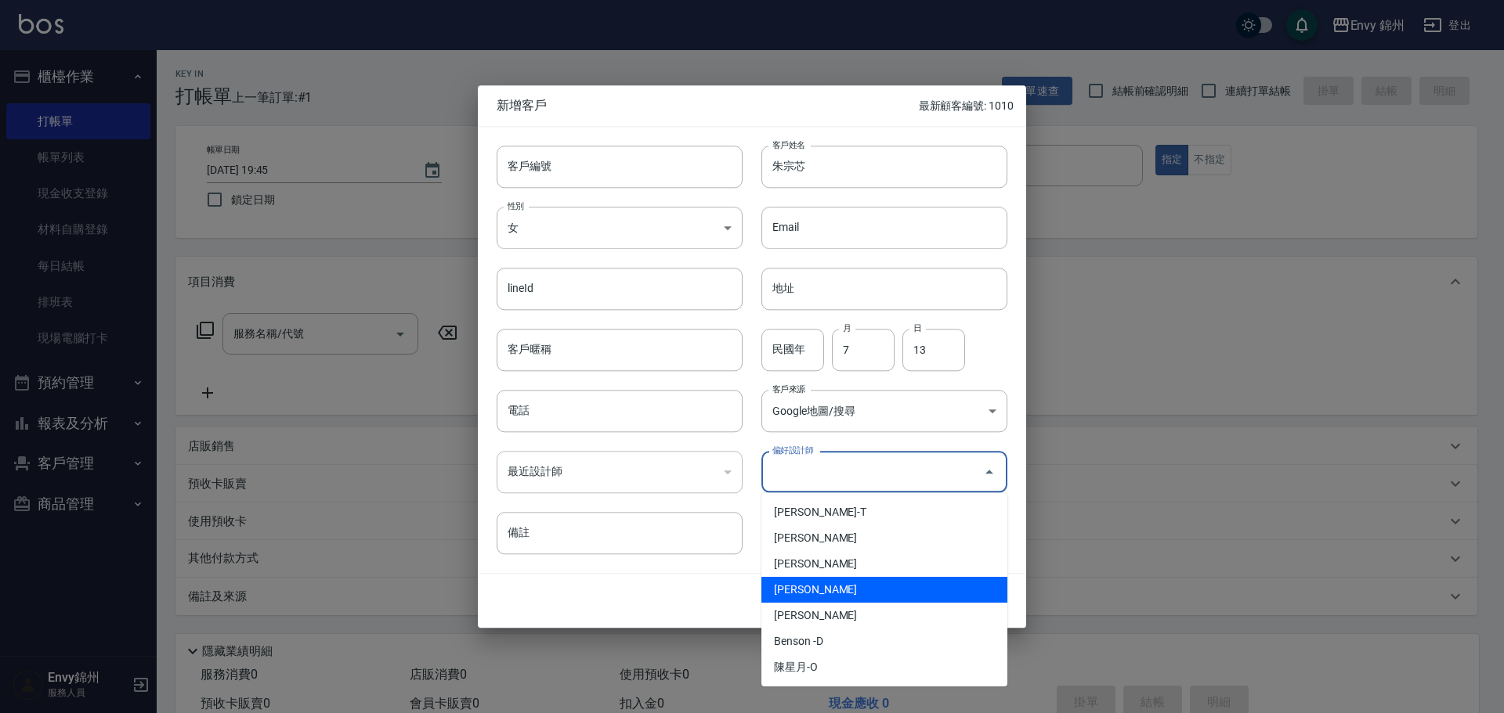
click at [823, 588] on li "鄭怡秀-A" at bounding box center [884, 590] width 246 height 26
type input "鄭怡秀"
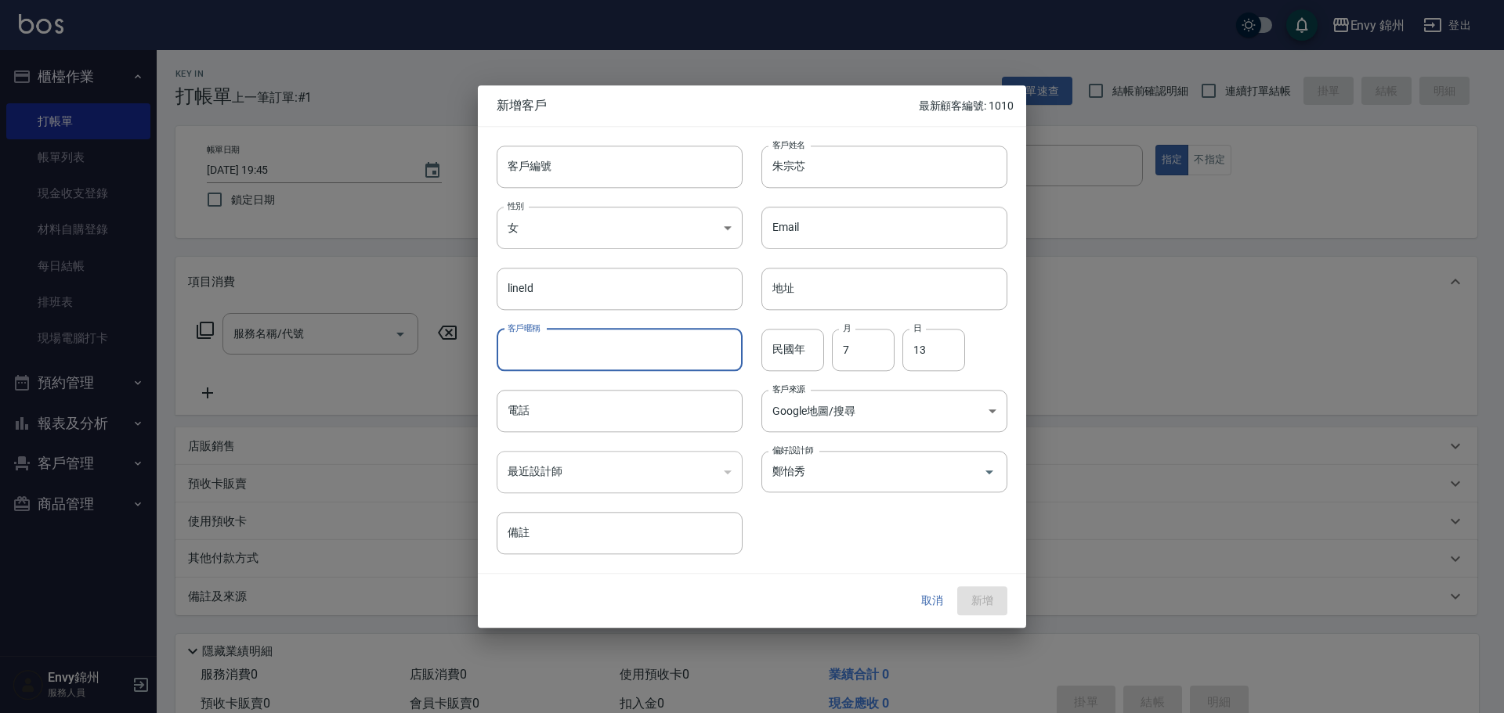
click at [646, 367] on input "客戶暱稱" at bounding box center [619, 350] width 246 height 42
click at [530, 410] on input "電話" at bounding box center [619, 411] width 246 height 42
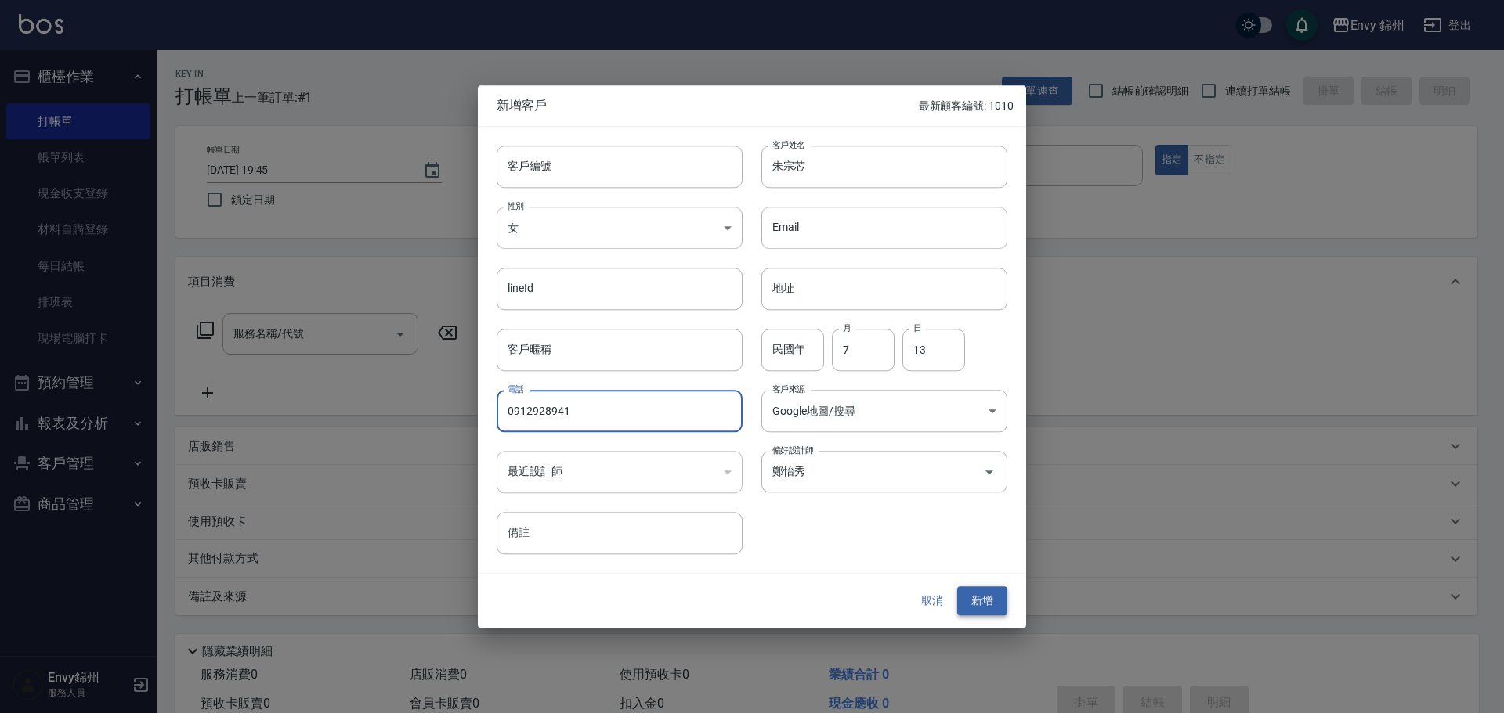
type input "0912928941"
click at [986, 604] on button "新增" at bounding box center [982, 601] width 50 height 29
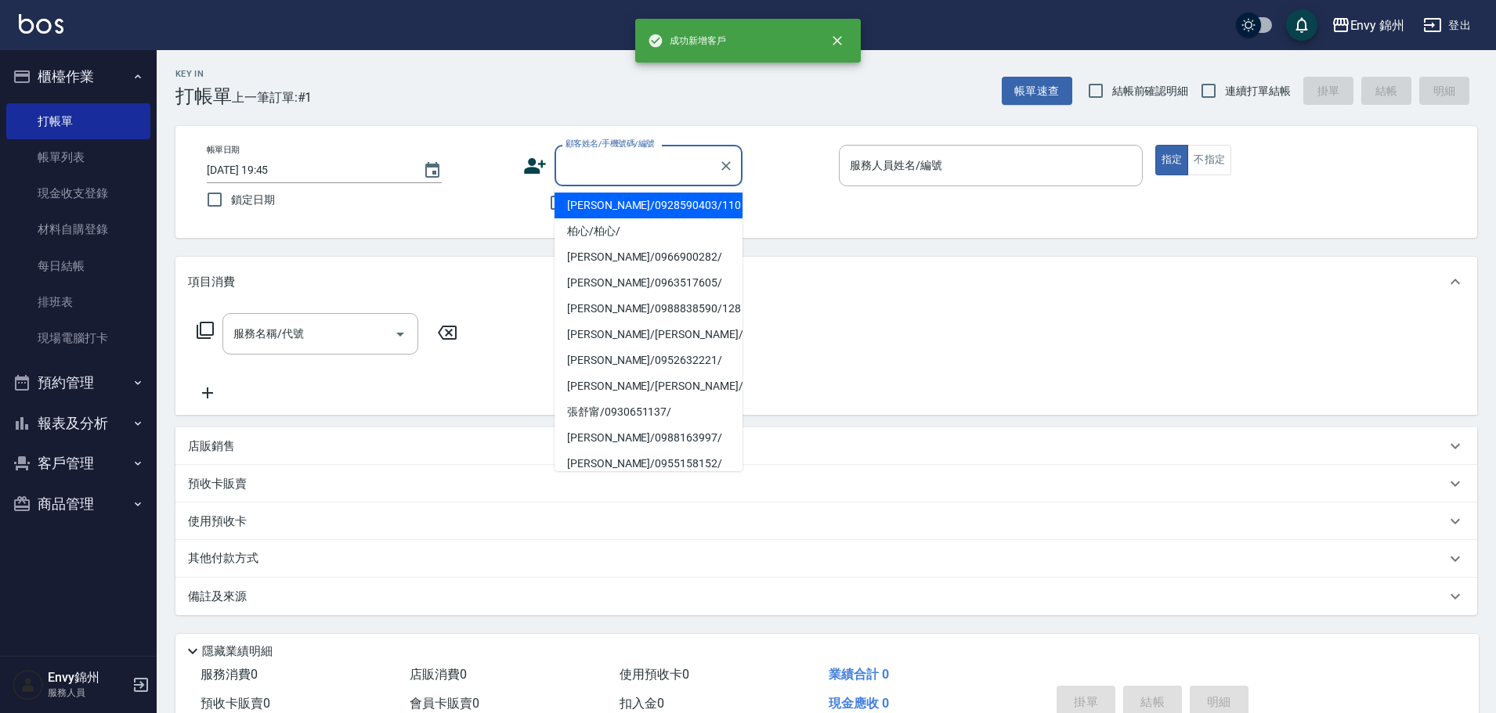
click at [630, 174] on input "顧客姓名/手機號碼/編號" at bounding box center [636, 165] width 150 height 27
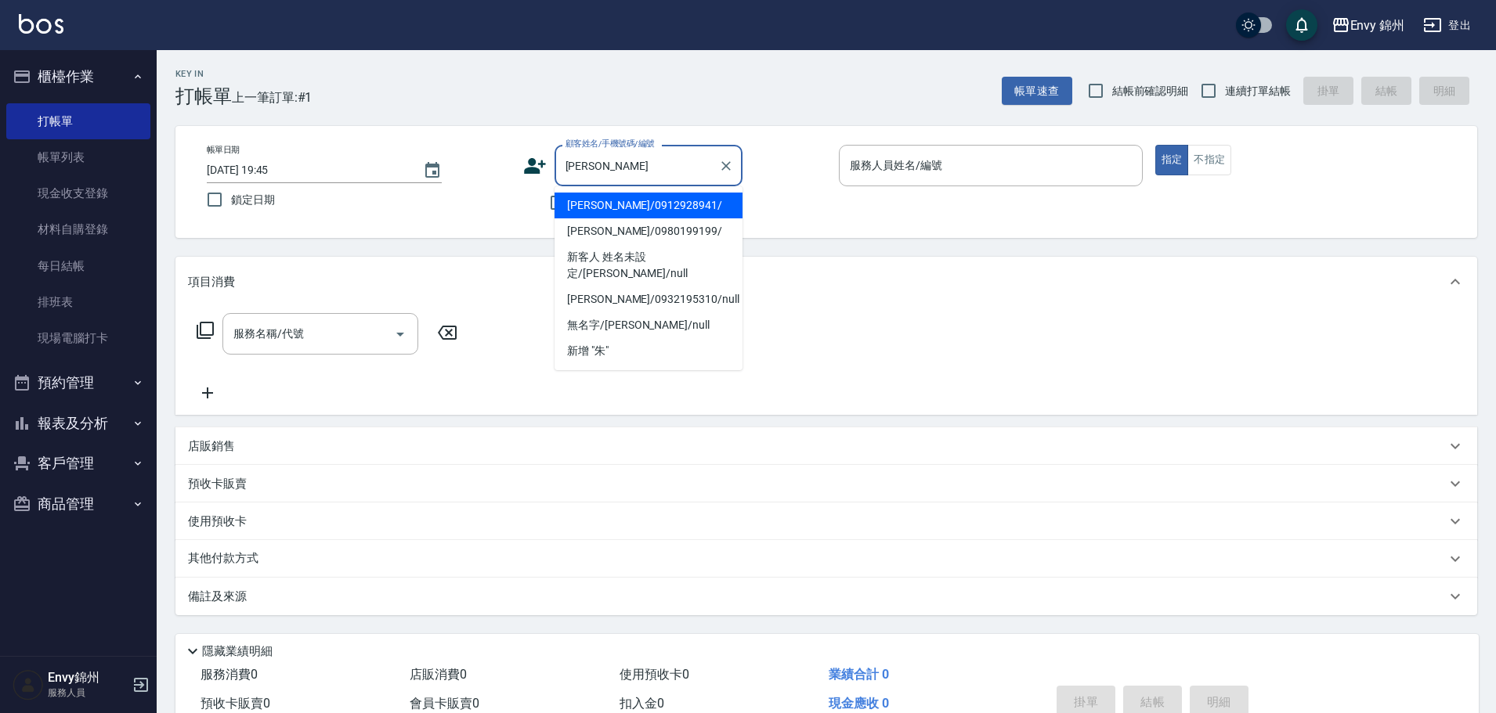
click at [676, 213] on li "朱宗芯/0912928941/" at bounding box center [648, 206] width 188 height 26
type input "朱宗芯/0912928941/"
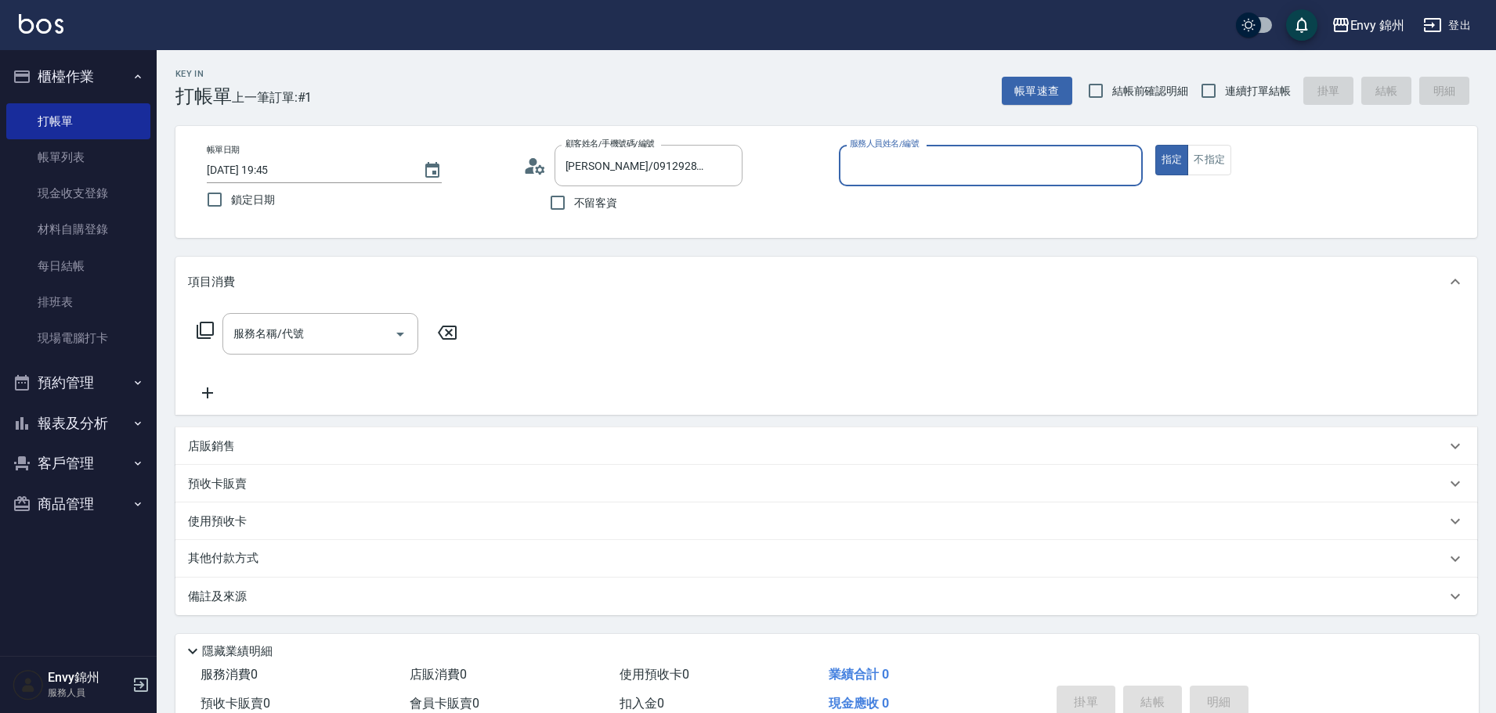
type input "Annie-A"
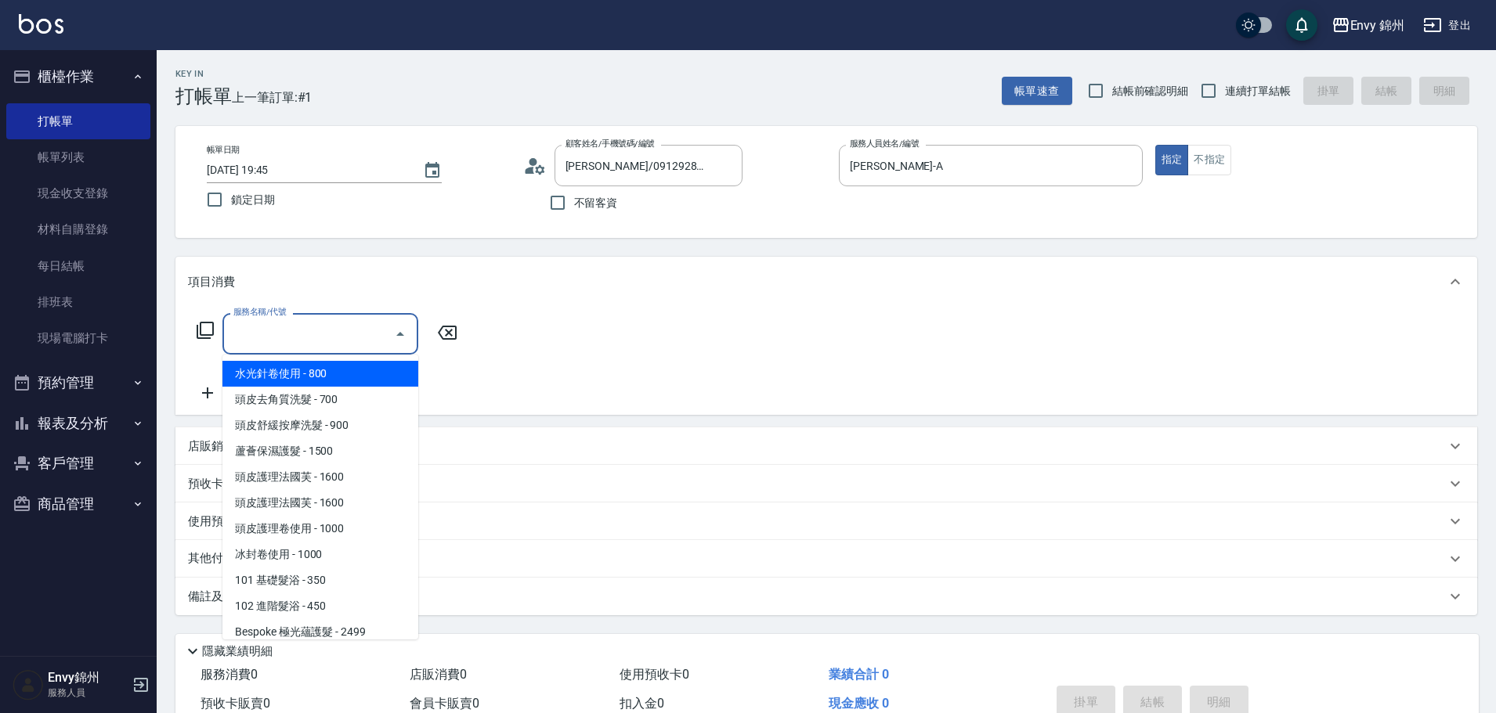
click at [336, 338] on input "服務名稱/代號" at bounding box center [308, 333] width 158 height 27
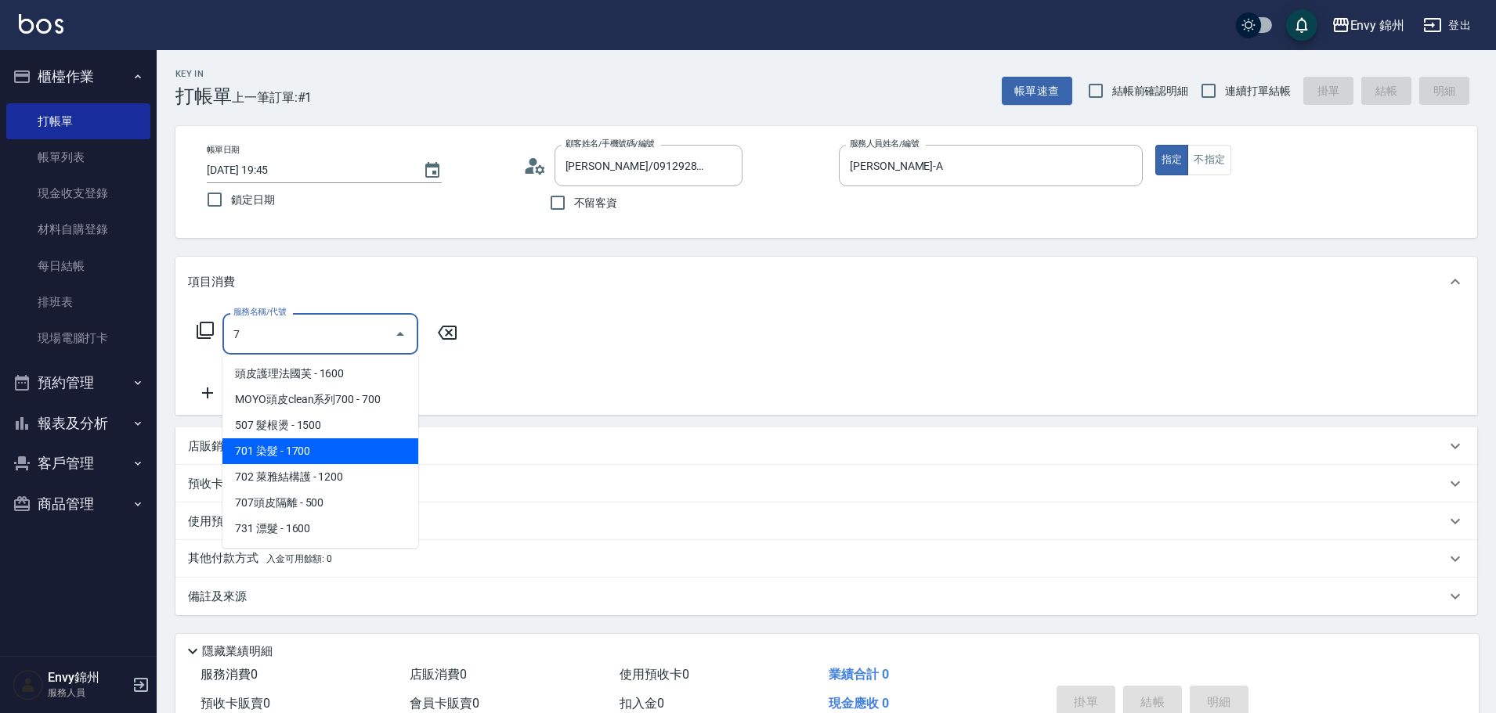
drag, startPoint x: 355, startPoint y: 453, endPoint x: 428, endPoint y: 368, distance: 112.2
click at [361, 452] on span "701 染髮 - 1700" at bounding box center [320, 452] width 196 height 26
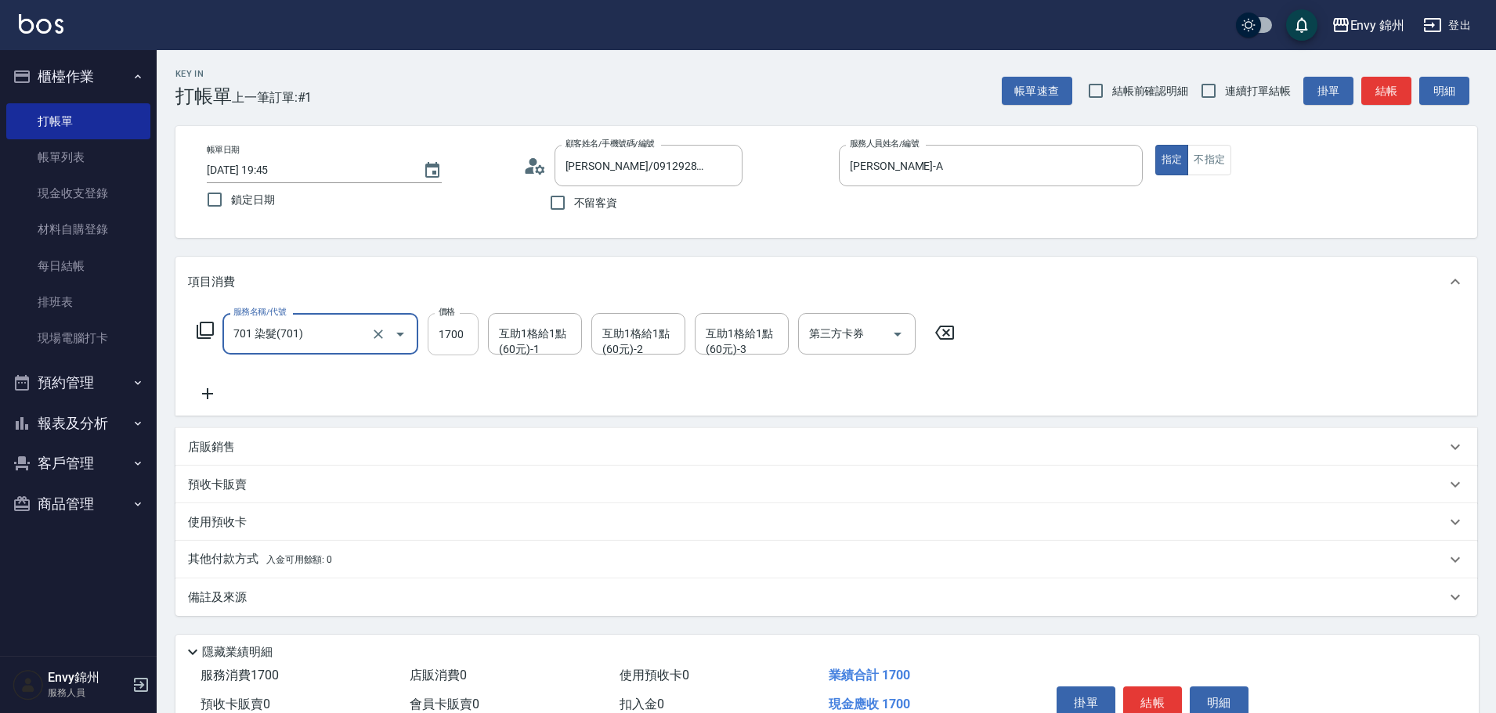
type input "701 染髮(701)"
click at [461, 327] on input "1700" at bounding box center [453, 334] width 51 height 42
type input "3920"
click at [544, 336] on div "互助1格給1點(60元)-1 互助1格給1點(60元)-1" at bounding box center [535, 334] width 94 height 42
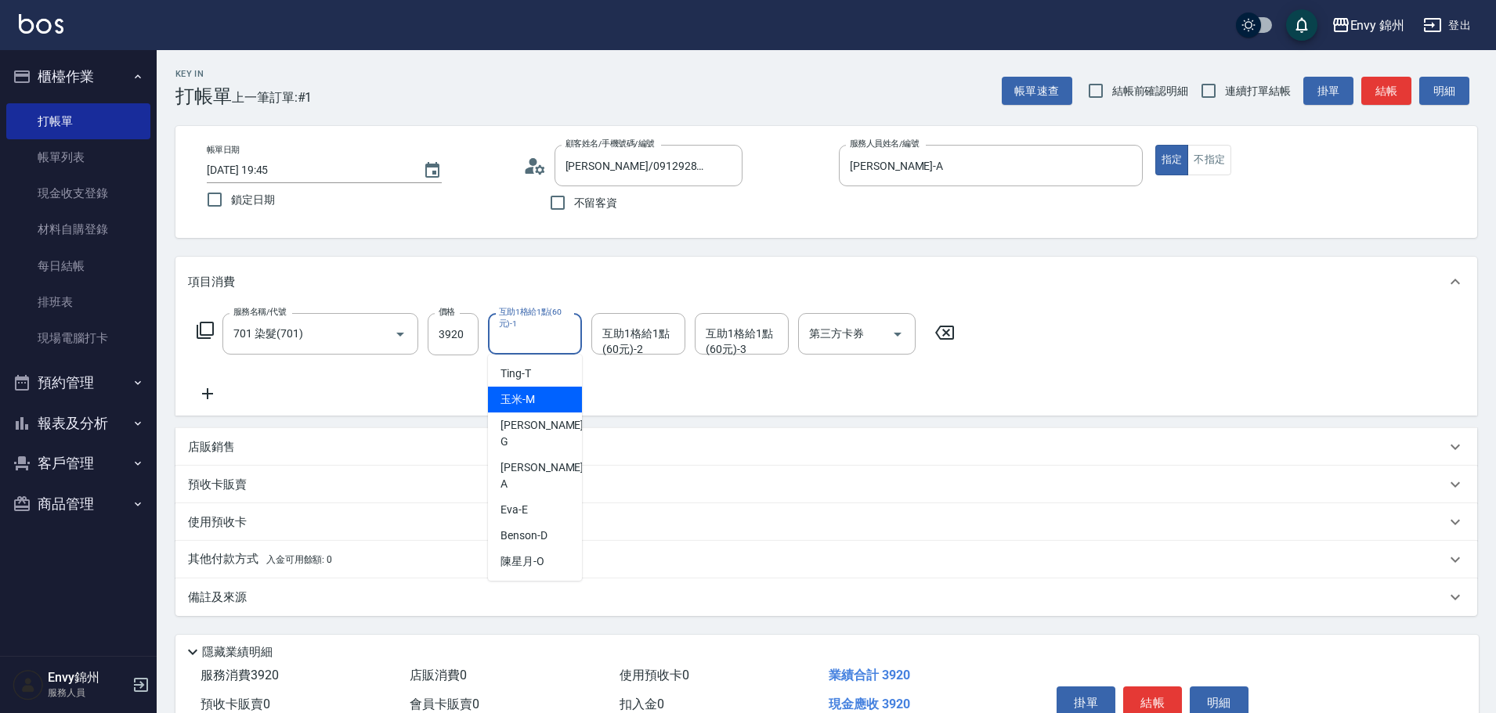
click at [534, 393] on span "玉米 -M" at bounding box center [517, 400] width 34 height 16
type input "玉米-M"
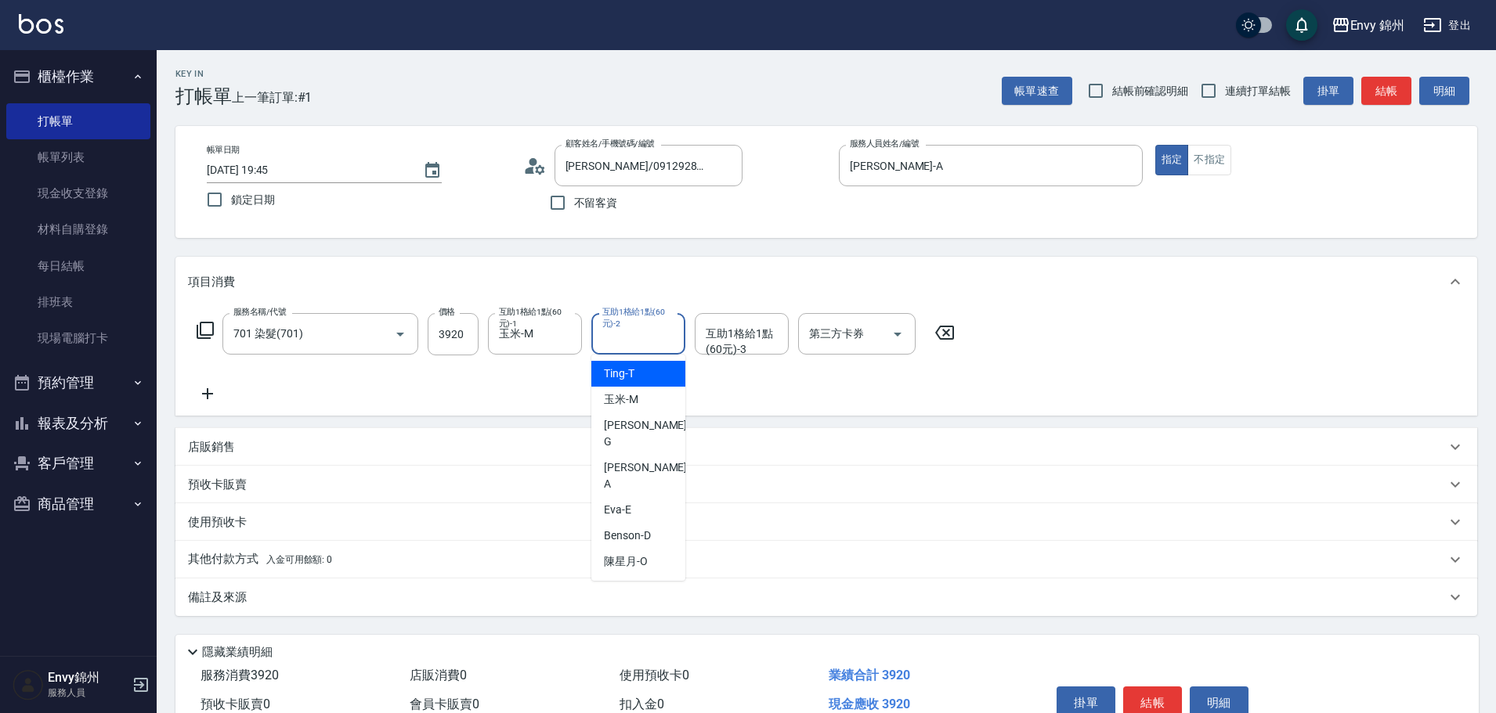
click at [616, 338] on div "互助1格給1點(60元)-2 互助1格給1點(60元)-2" at bounding box center [638, 334] width 94 height 42
click at [642, 401] on div "玉米 -M" at bounding box center [638, 400] width 94 height 26
type input "玉米-M"
click at [670, 334] on icon "Clear" at bounding box center [669, 335] width 16 height 16
click at [638, 341] on input "互助1格給1點(60元)-2" at bounding box center [638, 333] width 80 height 27
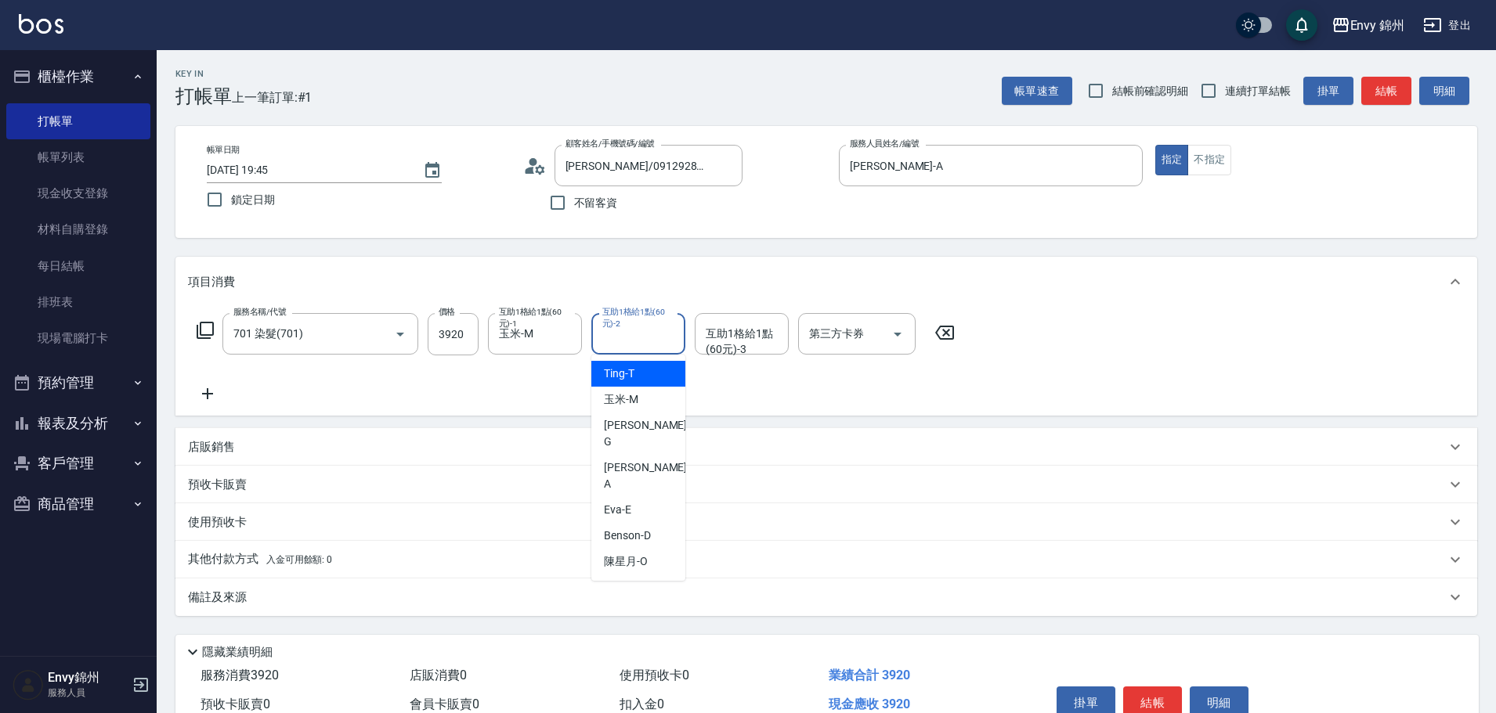
click at [641, 366] on div "Ting -T" at bounding box center [638, 374] width 94 height 26
type input "Ting-T"
click at [729, 348] on input "互助1格給1點(60元)-3" at bounding box center [742, 333] width 80 height 27
click at [410, 605] on div "備註及來源" at bounding box center [817, 598] width 1258 height 16
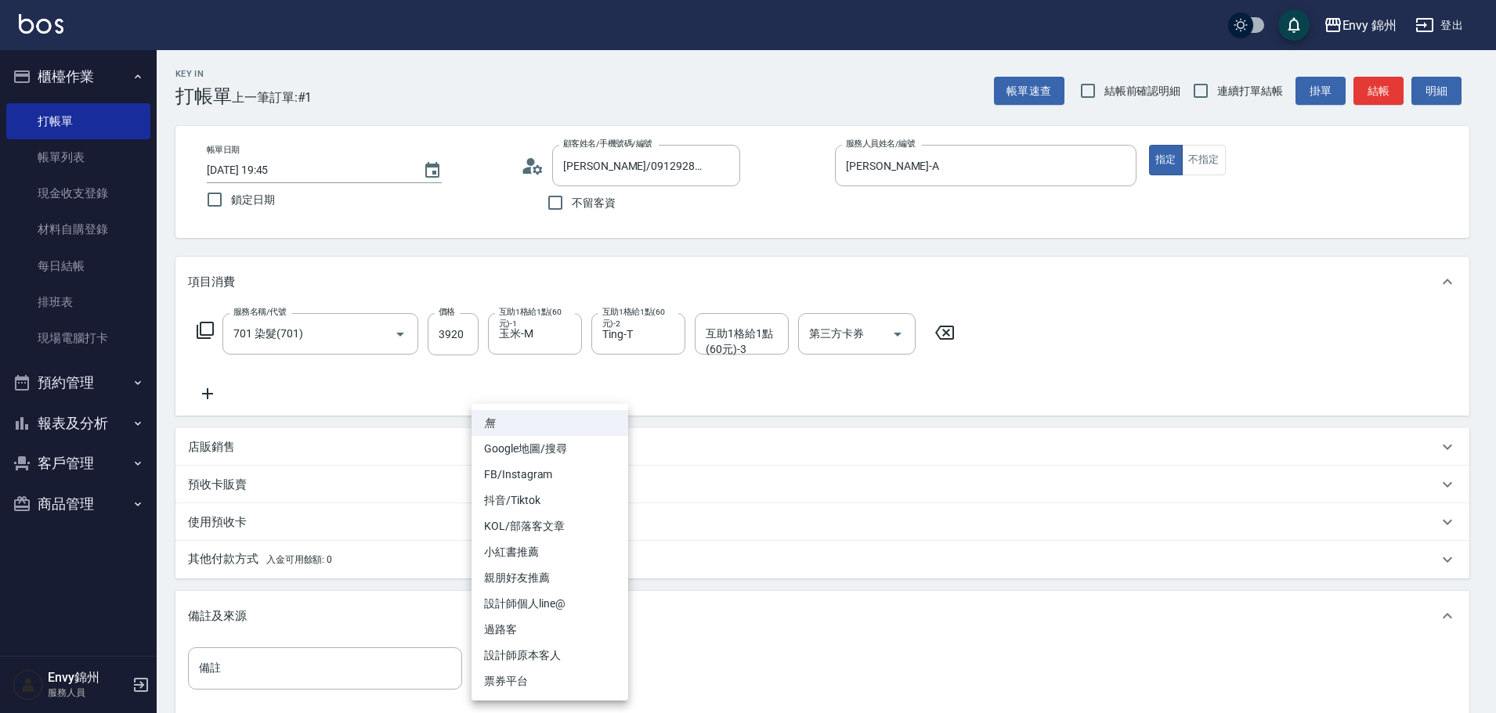
click at [539, 671] on body "Envy 錦州 登出 櫃檯作業 打帳單 帳單列表 現金收支登錄 材料自購登錄 每日結帳 排班表 現場電腦打卡 預約管理 預約管理 單日預約紀錄 單週預約紀錄 …" at bounding box center [748, 445] width 1496 height 891
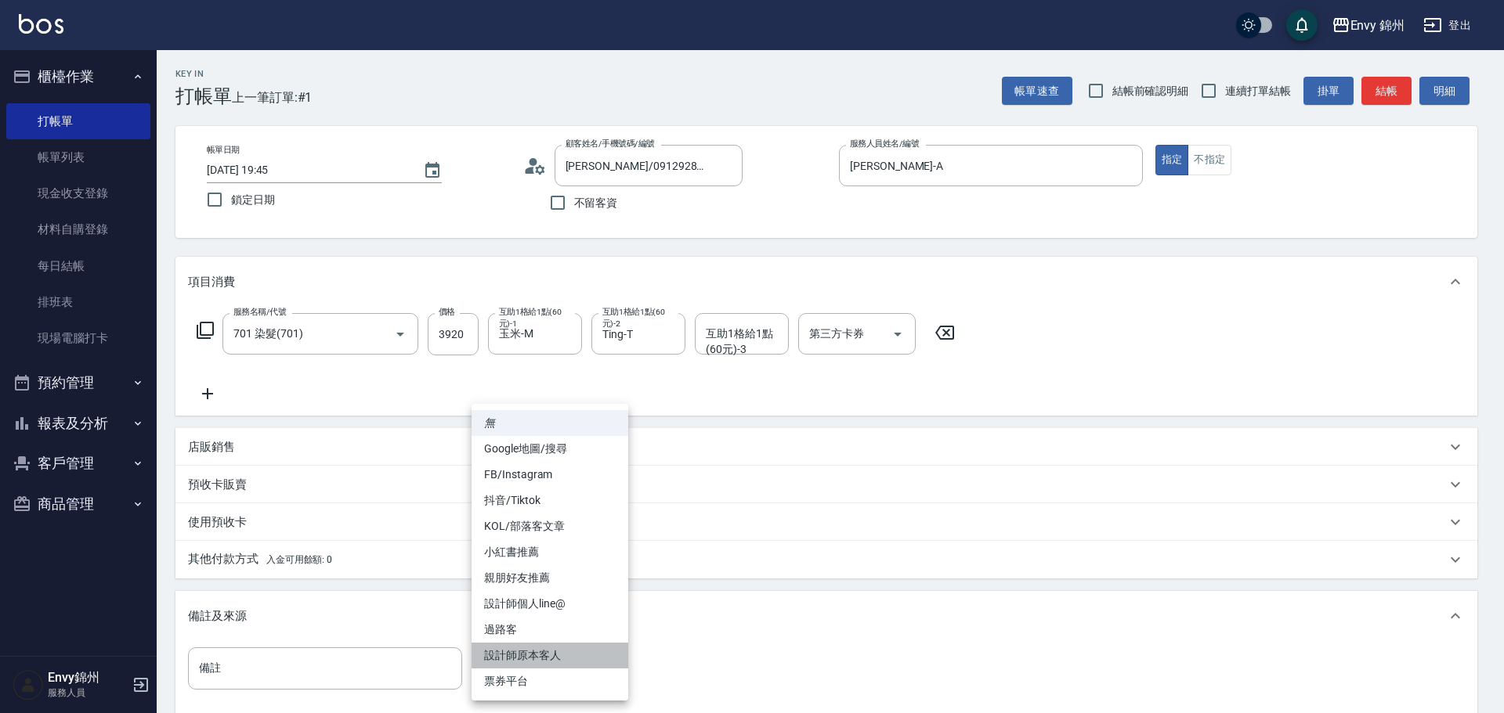
click at [561, 651] on li "設計師原本客人" at bounding box center [549, 656] width 157 height 26
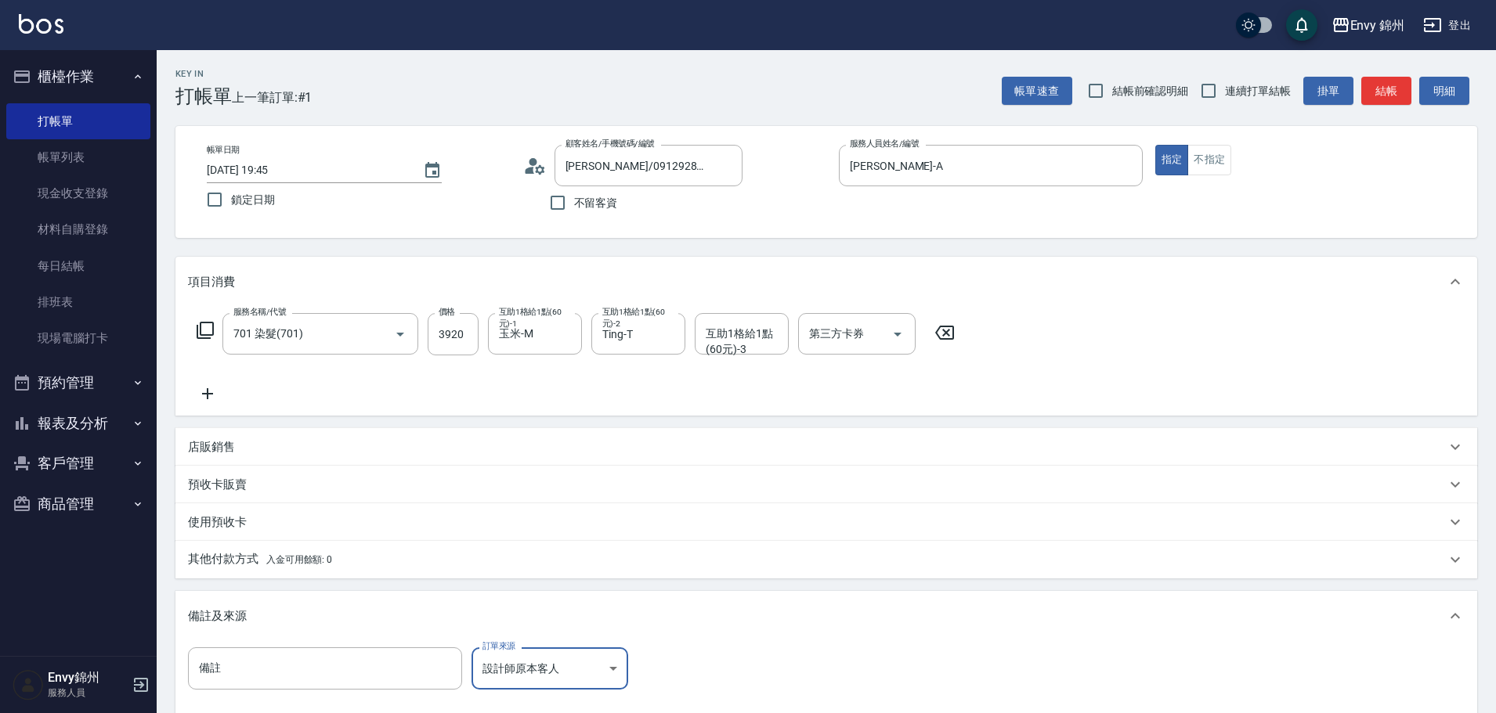
scroll to position [185, 0]
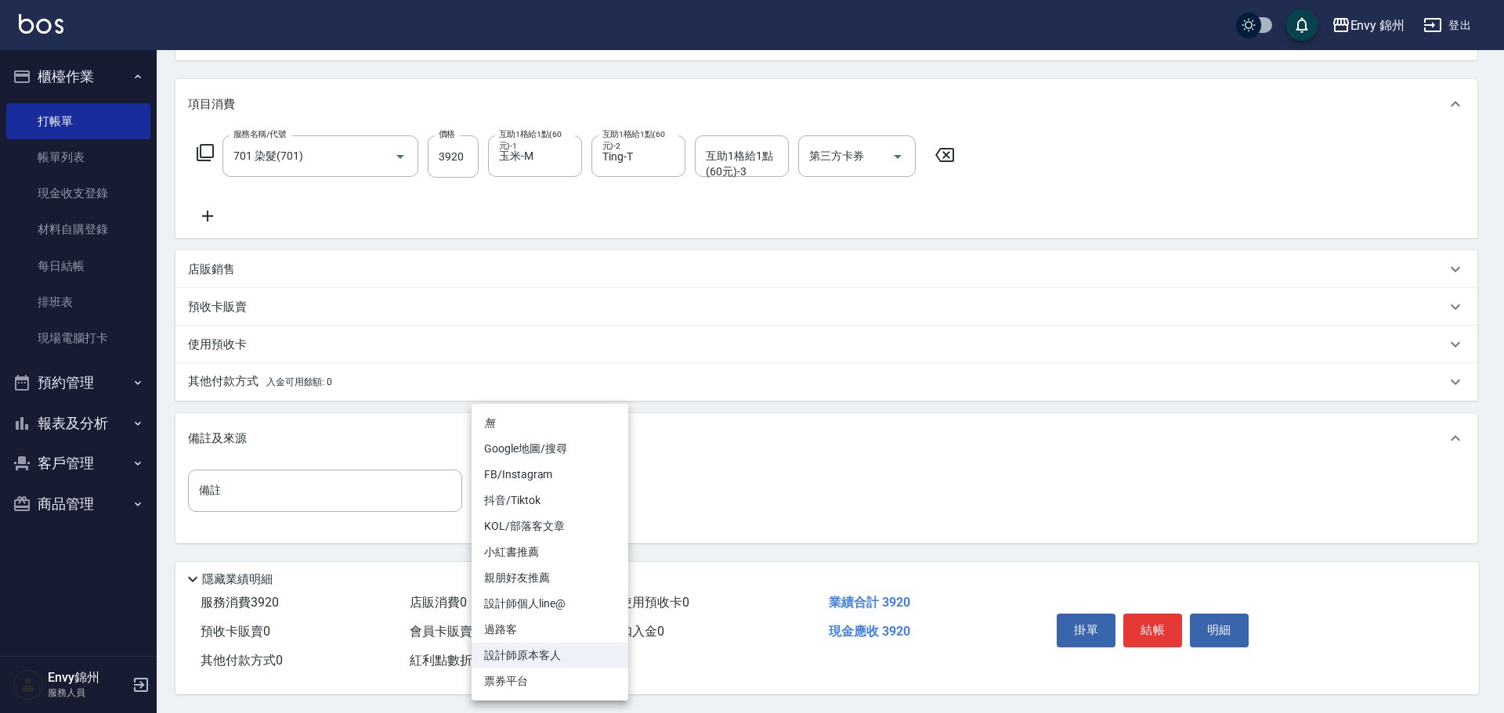
click at [547, 468] on body "Envy 錦州 登出 櫃檯作業 打帳單 帳單列表 現金收支登錄 材料自購登錄 每日結帳 排班表 現場電腦打卡 預約管理 預約管理 單日預約紀錄 單週預約紀錄 …" at bounding box center [752, 267] width 1504 height 891
click at [548, 467] on li "FB/Instagram" at bounding box center [549, 475] width 157 height 26
type input "FB/Instagram"
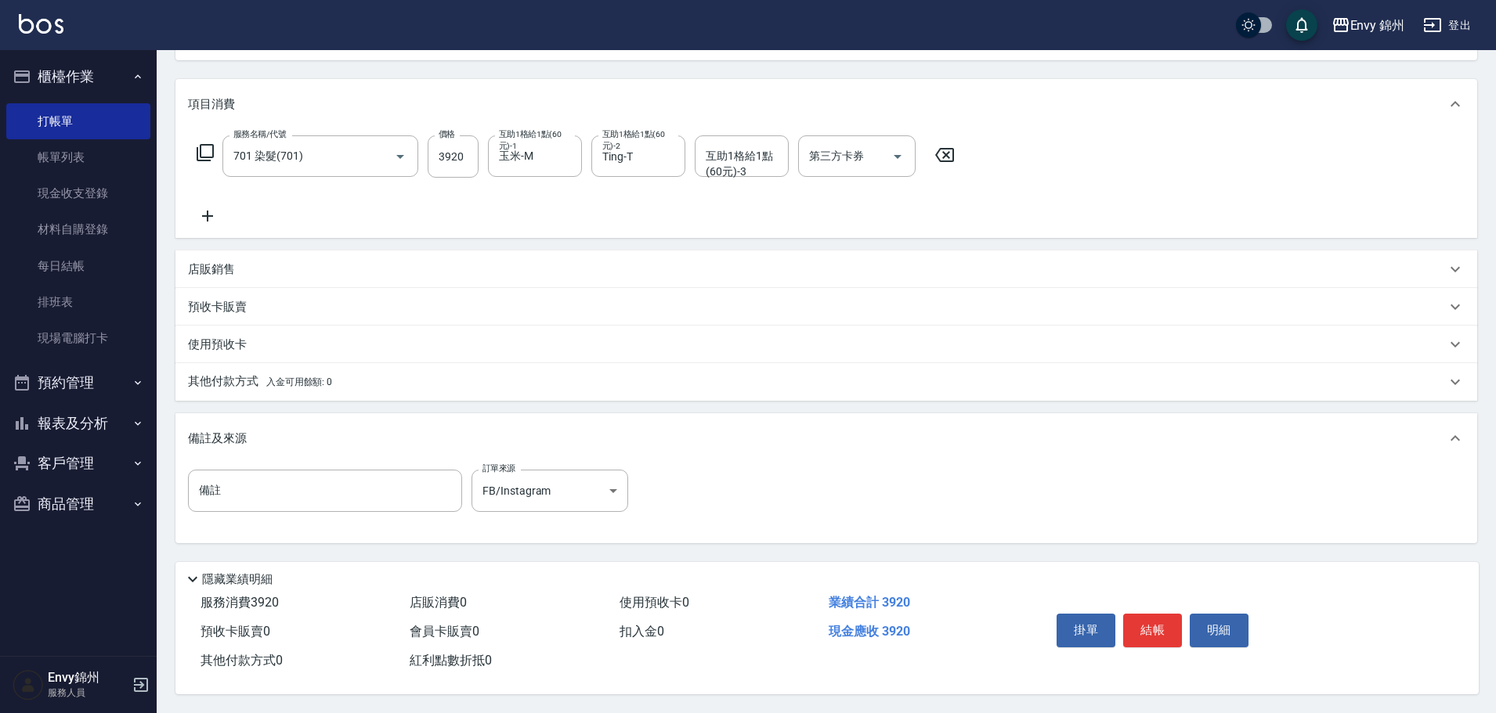
click at [283, 377] on span "入金可用餘額: 0" at bounding box center [299, 382] width 67 height 11
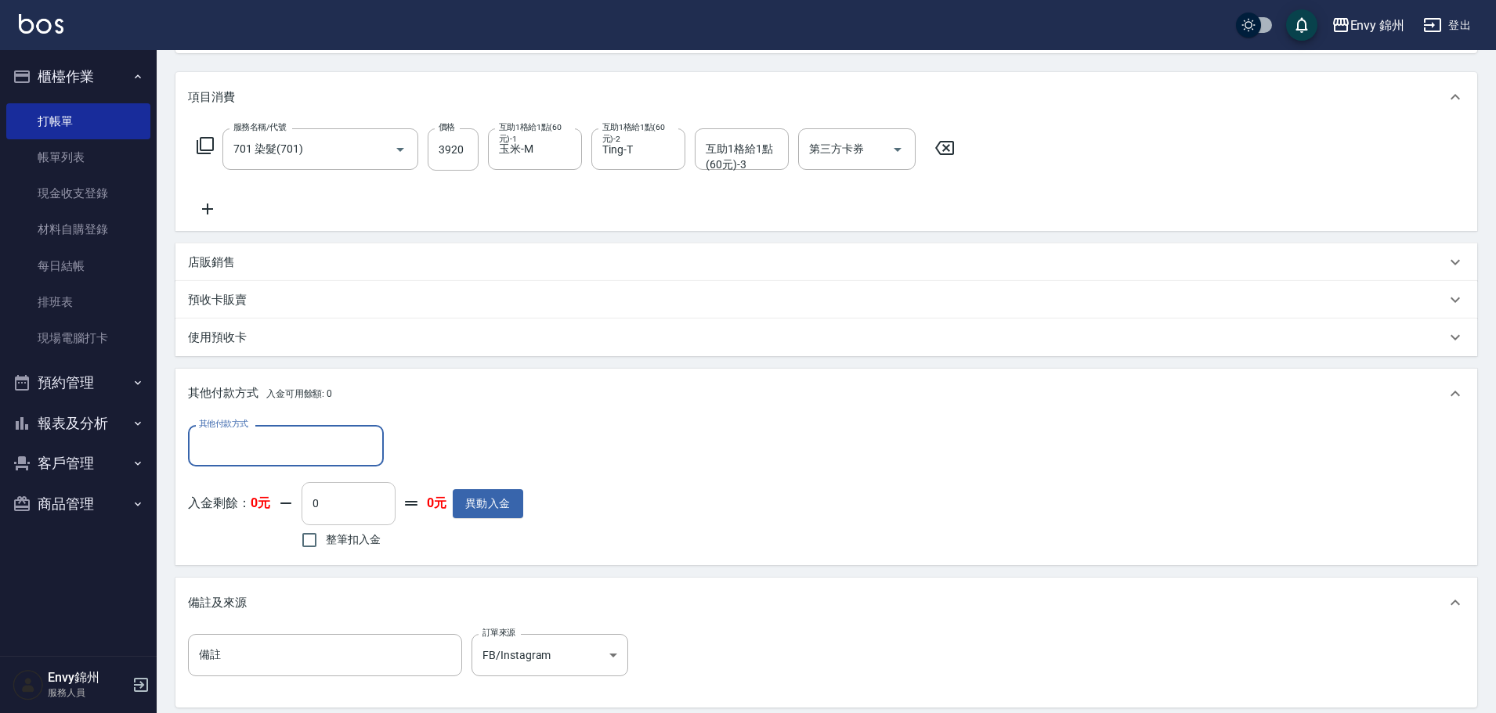
scroll to position [0, 0]
click at [248, 269] on div "店販銷售" at bounding box center [817, 263] width 1258 height 16
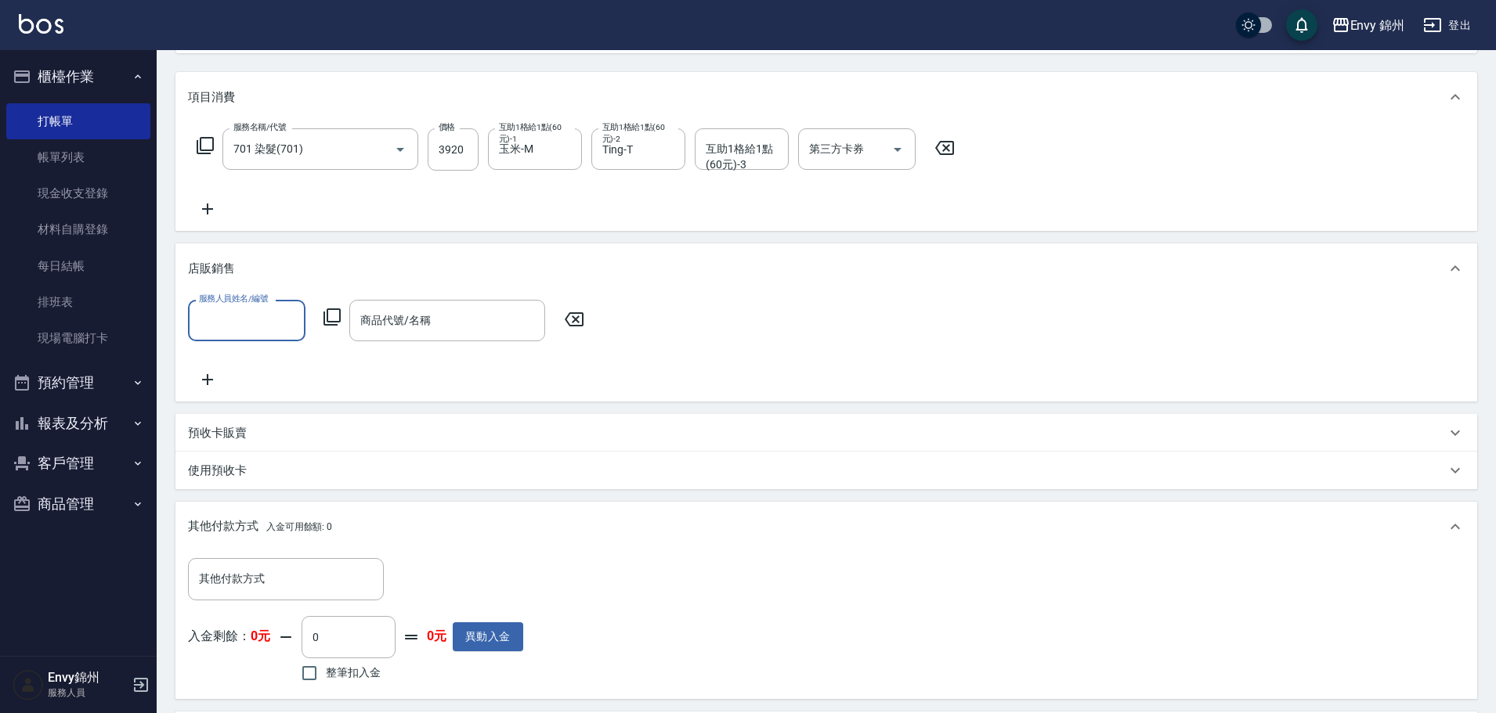
click at [249, 332] on input "服務人員姓名/編號" at bounding box center [246, 320] width 103 height 27
click at [264, 442] on div "Annie -A" at bounding box center [246, 463] width 117 height 42
type input "Annie-A"
click at [330, 316] on icon at bounding box center [332, 317] width 19 height 19
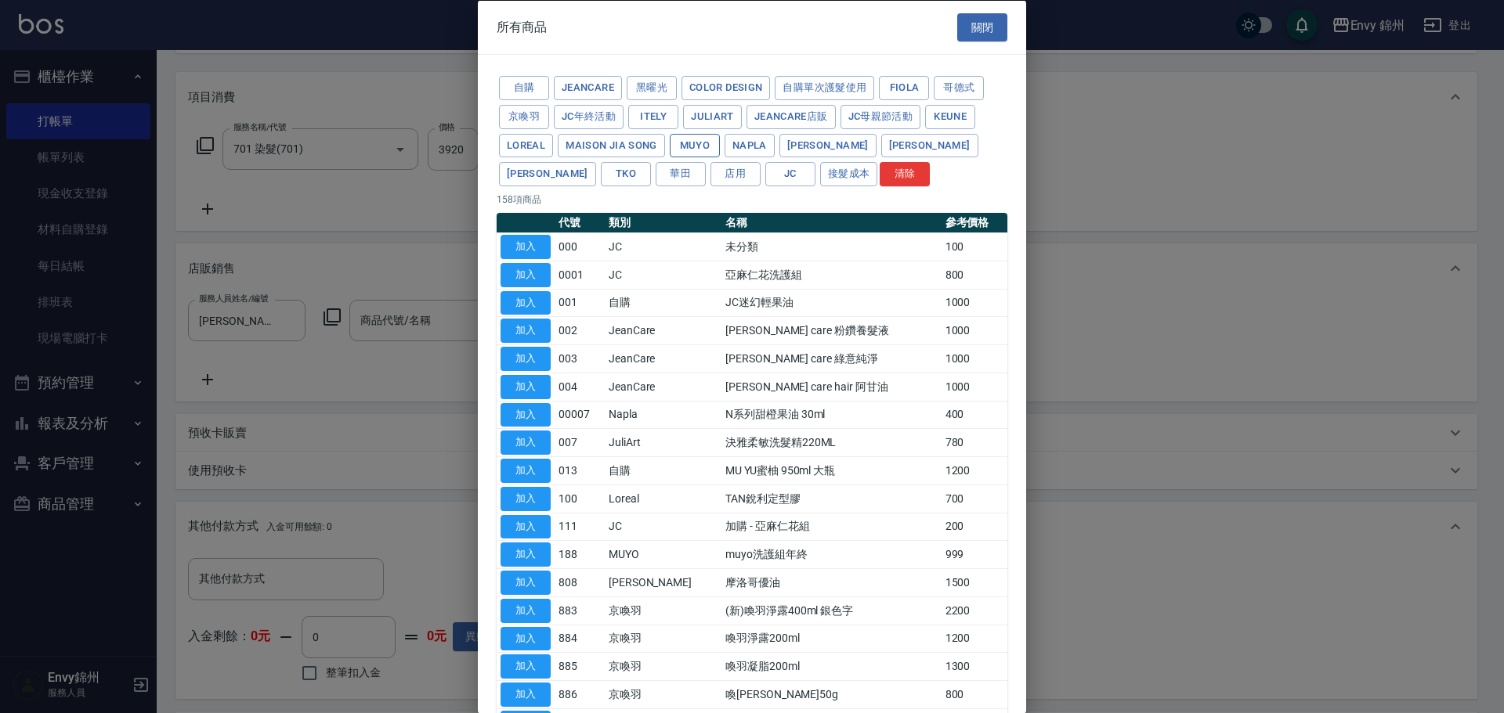
click at [708, 157] on button "MUYO" at bounding box center [695, 145] width 50 height 24
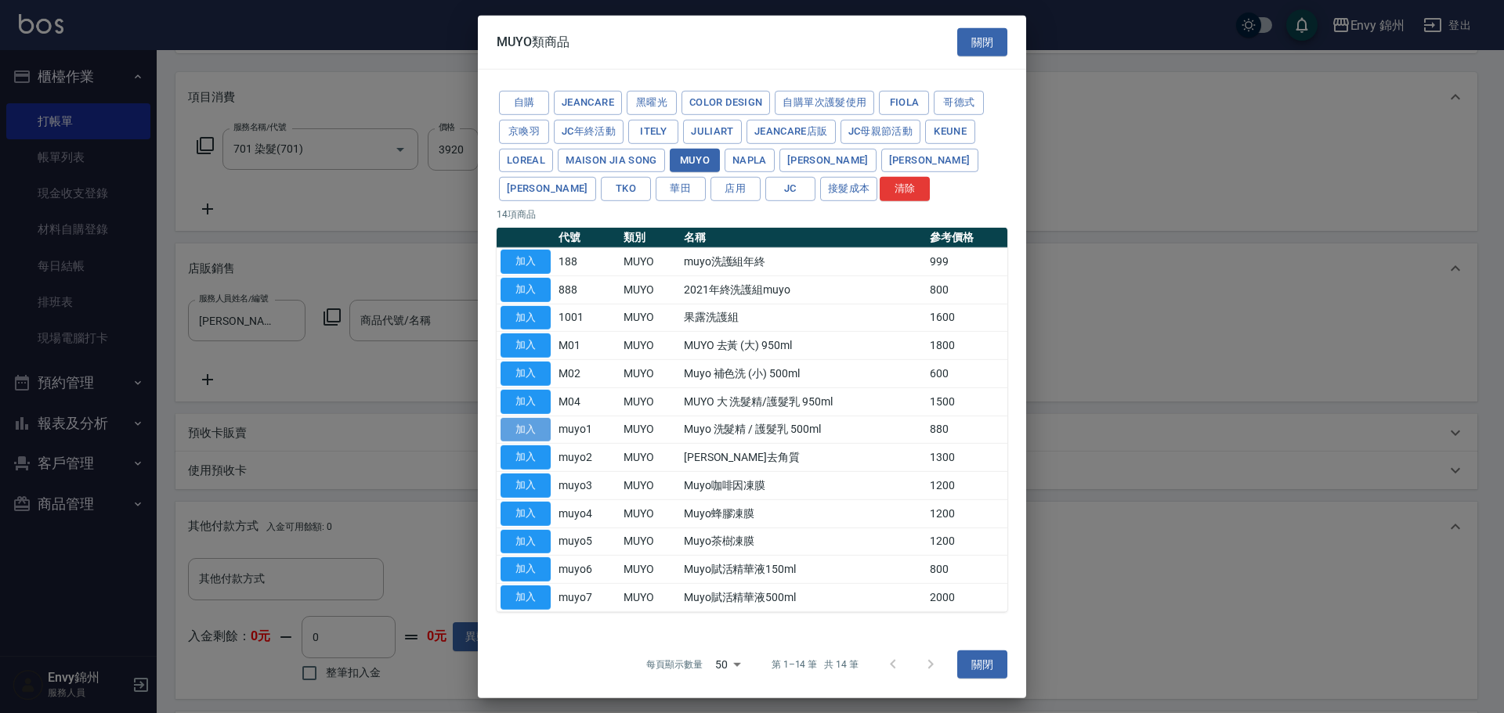
click at [530, 439] on button "加入" at bounding box center [525, 429] width 50 height 24
type input "Muyo 洗髮精 / 護髮乳 500ml"
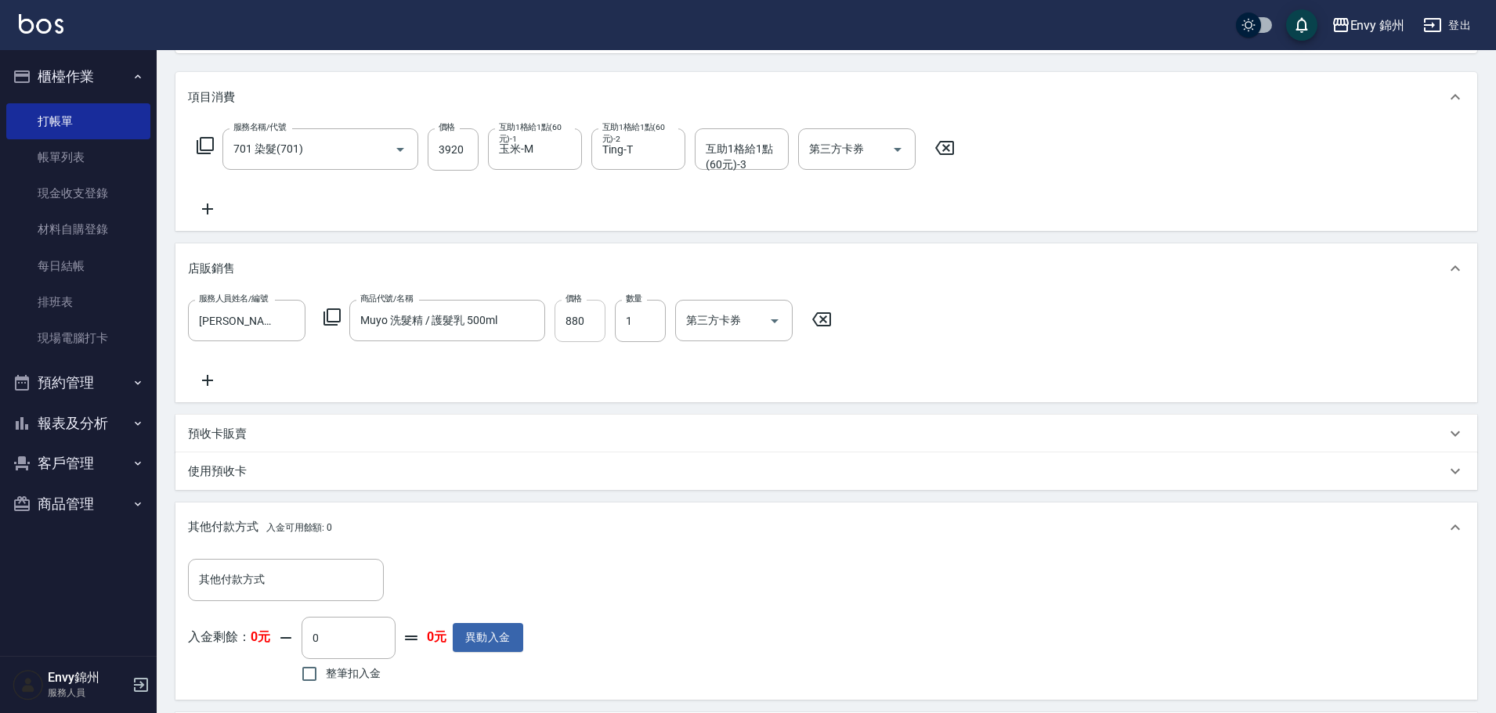
click at [578, 335] on input "880" at bounding box center [579, 321] width 51 height 42
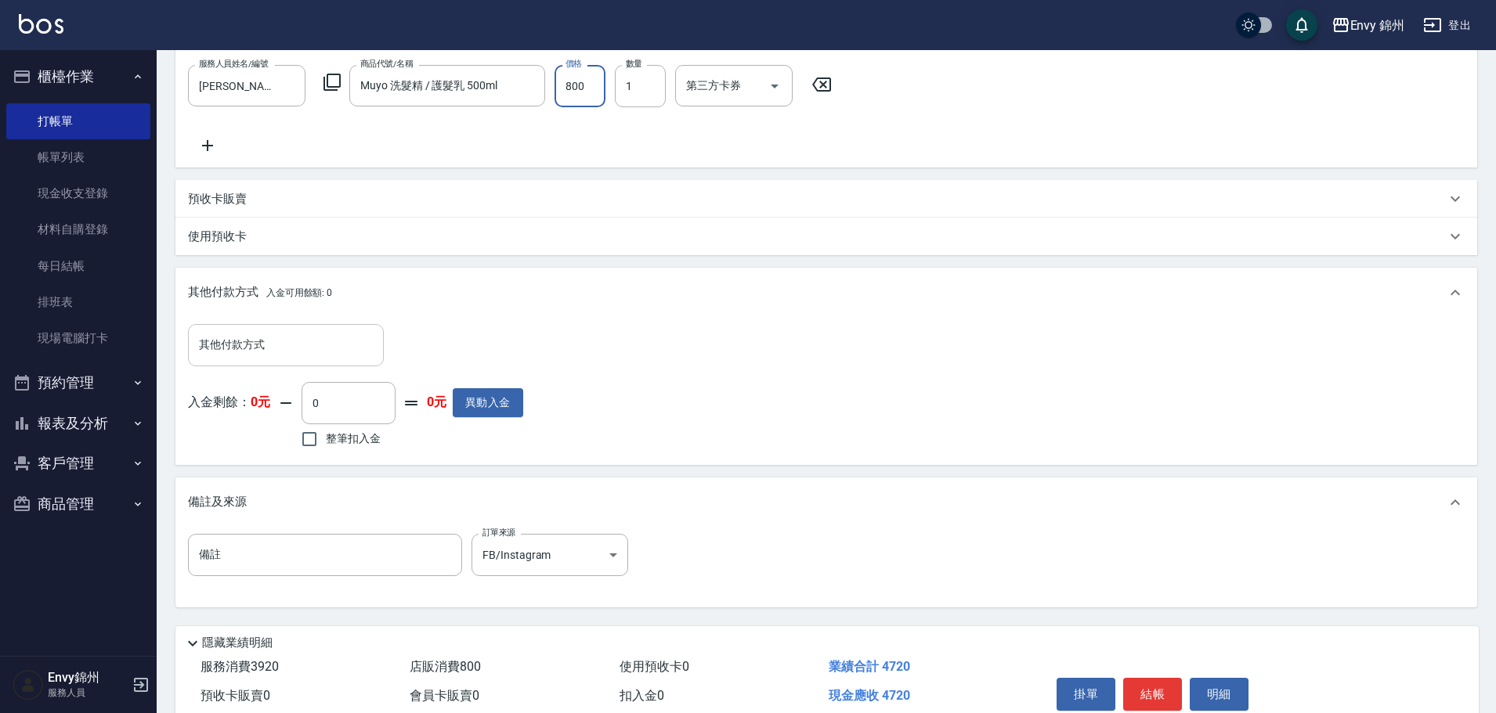
type input "800"
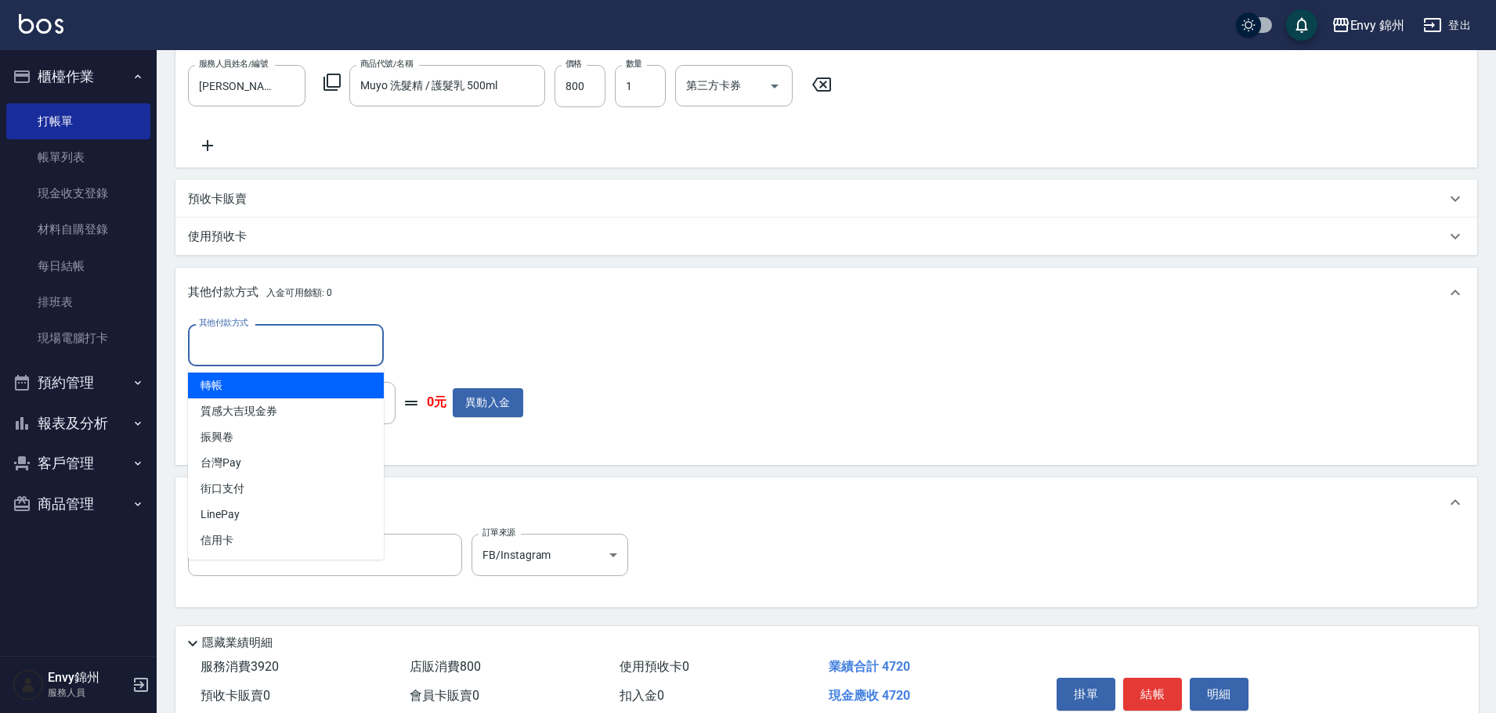
click at [318, 352] on input "其他付款方式" at bounding box center [286, 344] width 182 height 27
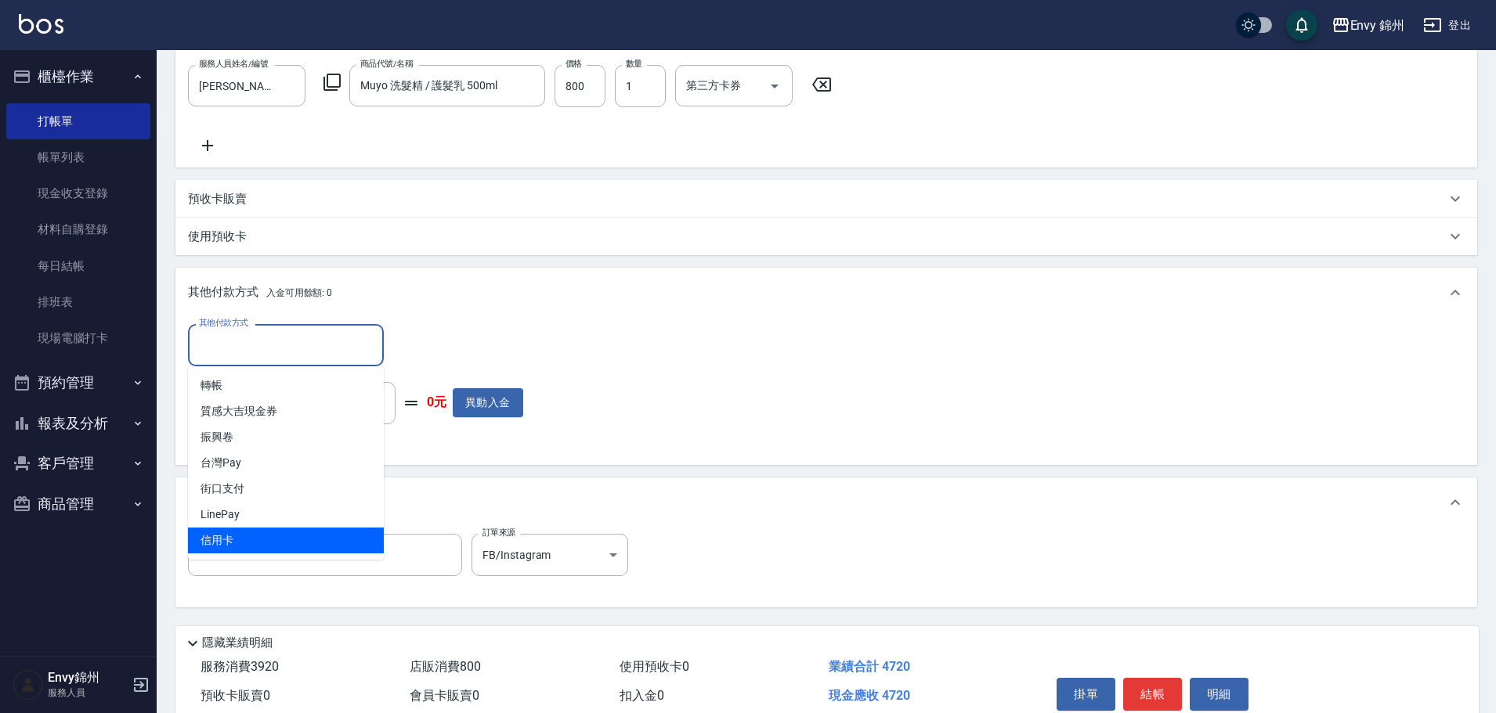
click at [267, 544] on span "信用卡" at bounding box center [286, 541] width 196 height 26
type input "信用卡"
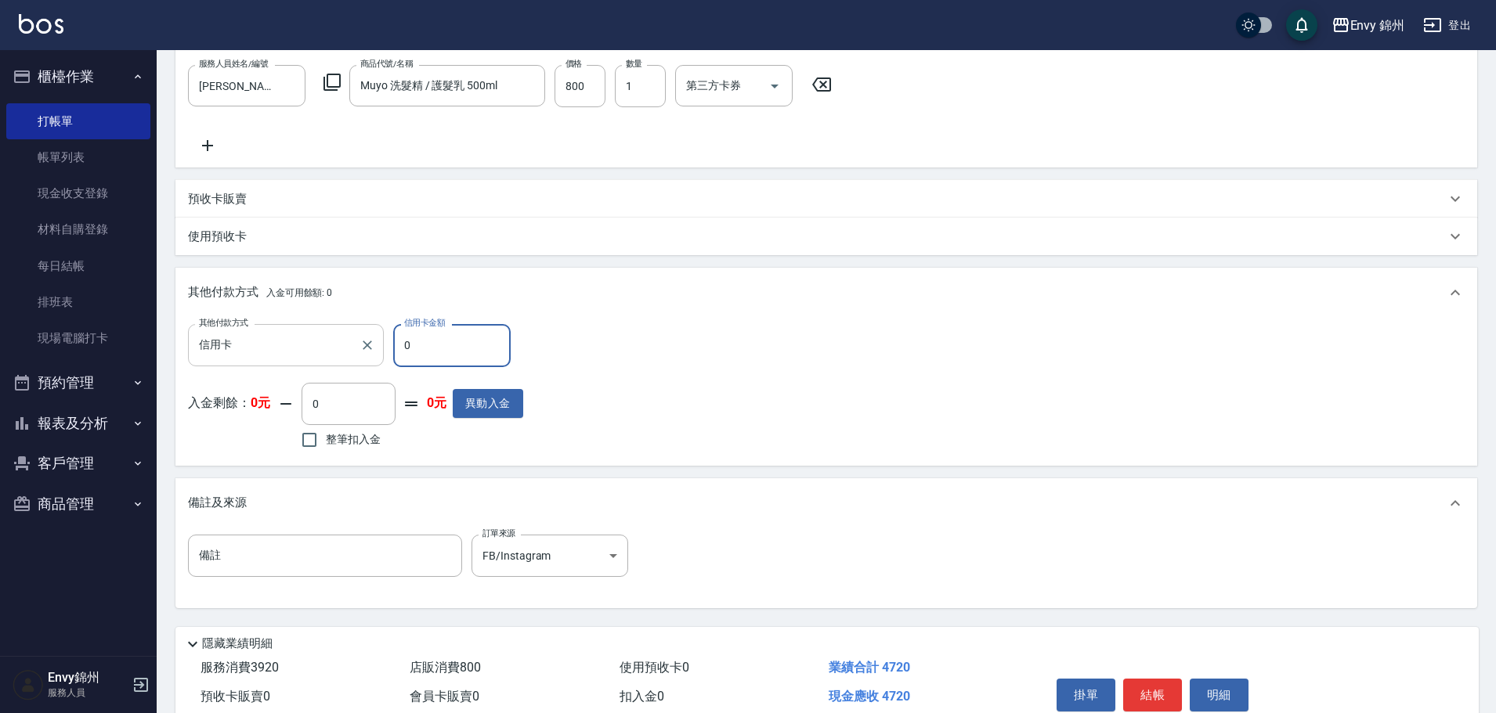
drag, startPoint x: 428, startPoint y: 361, endPoint x: 381, endPoint y: 364, distance: 47.1
click at [381, 364] on div "其他付款方式 信用卡 其他付款方式 信用卡金額 0 信用卡金額" at bounding box center [355, 345] width 335 height 42
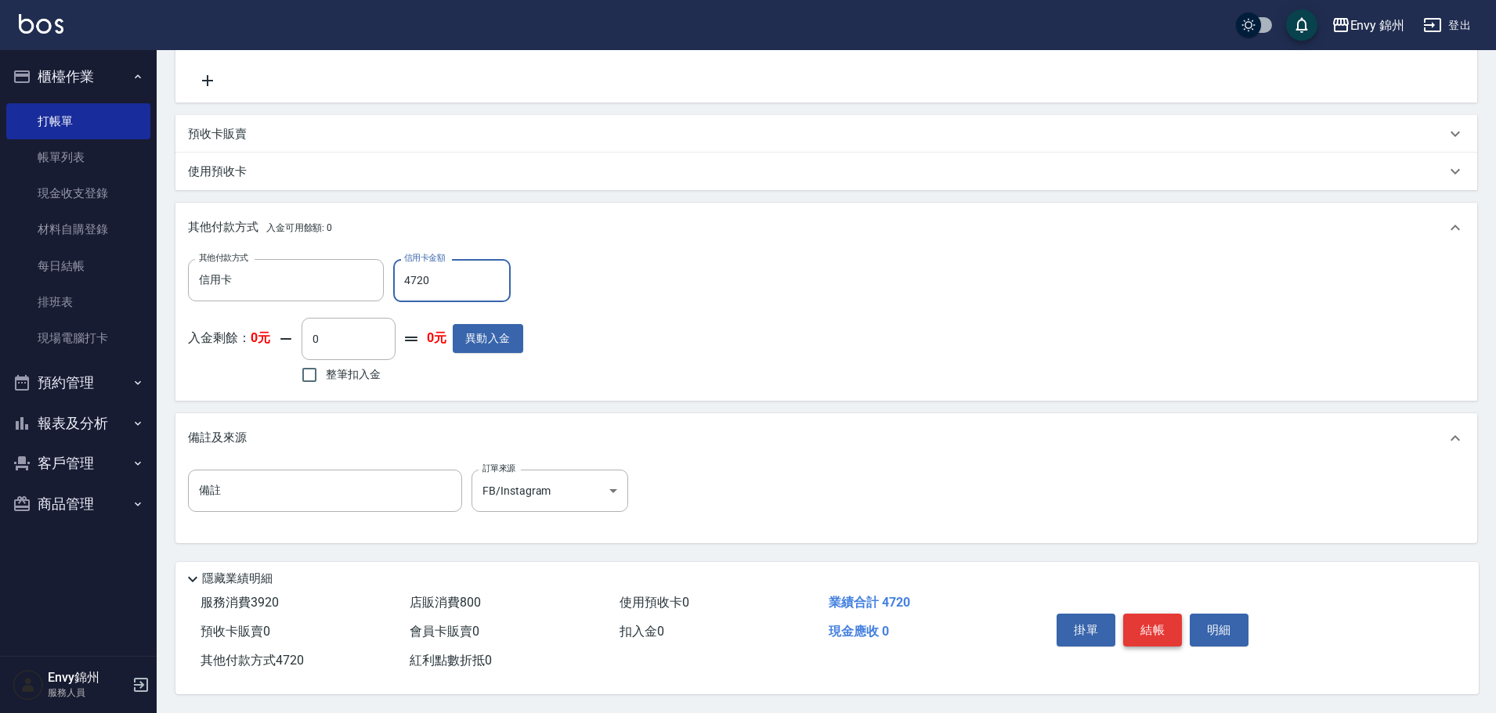
type input "4720"
click at [1161, 620] on button "結帳" at bounding box center [1152, 630] width 59 height 33
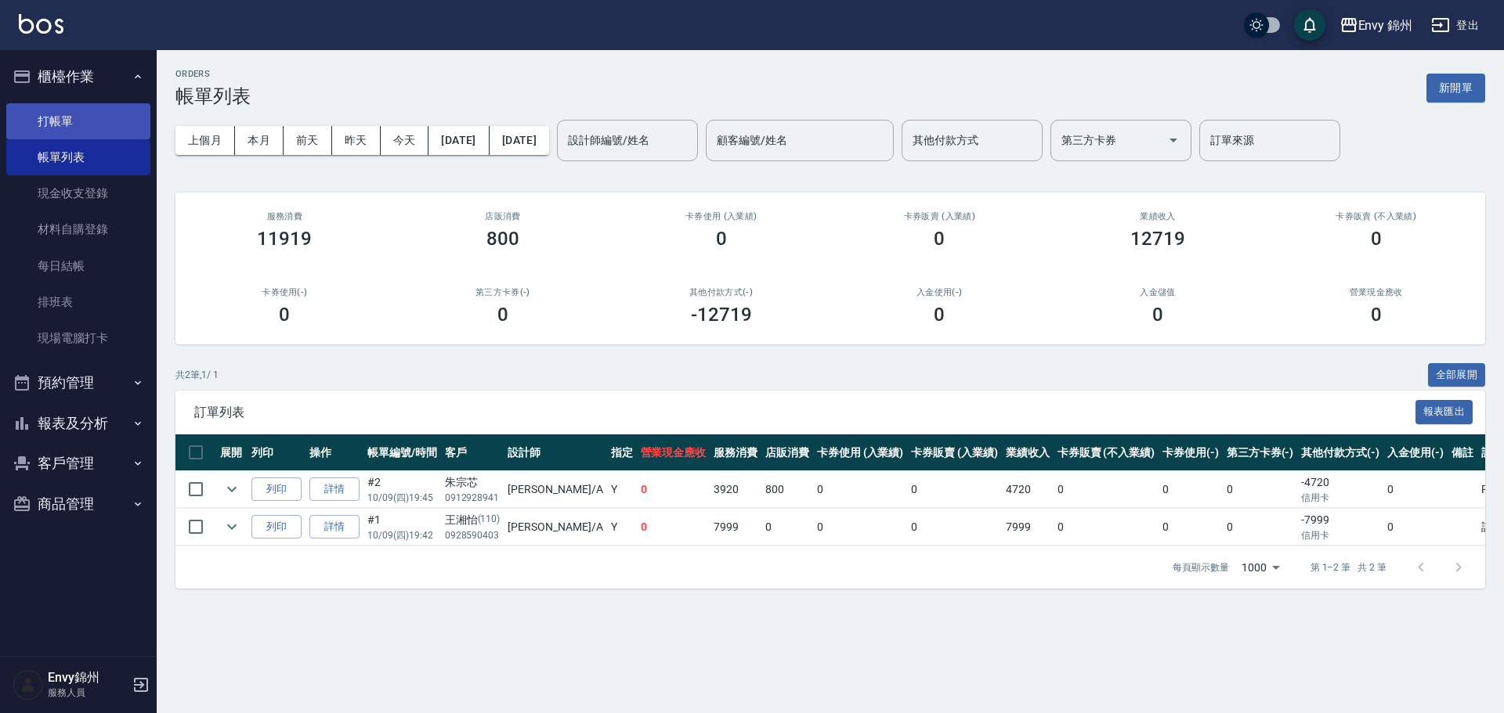
click at [72, 125] on link "打帳單" at bounding box center [78, 121] width 144 height 36
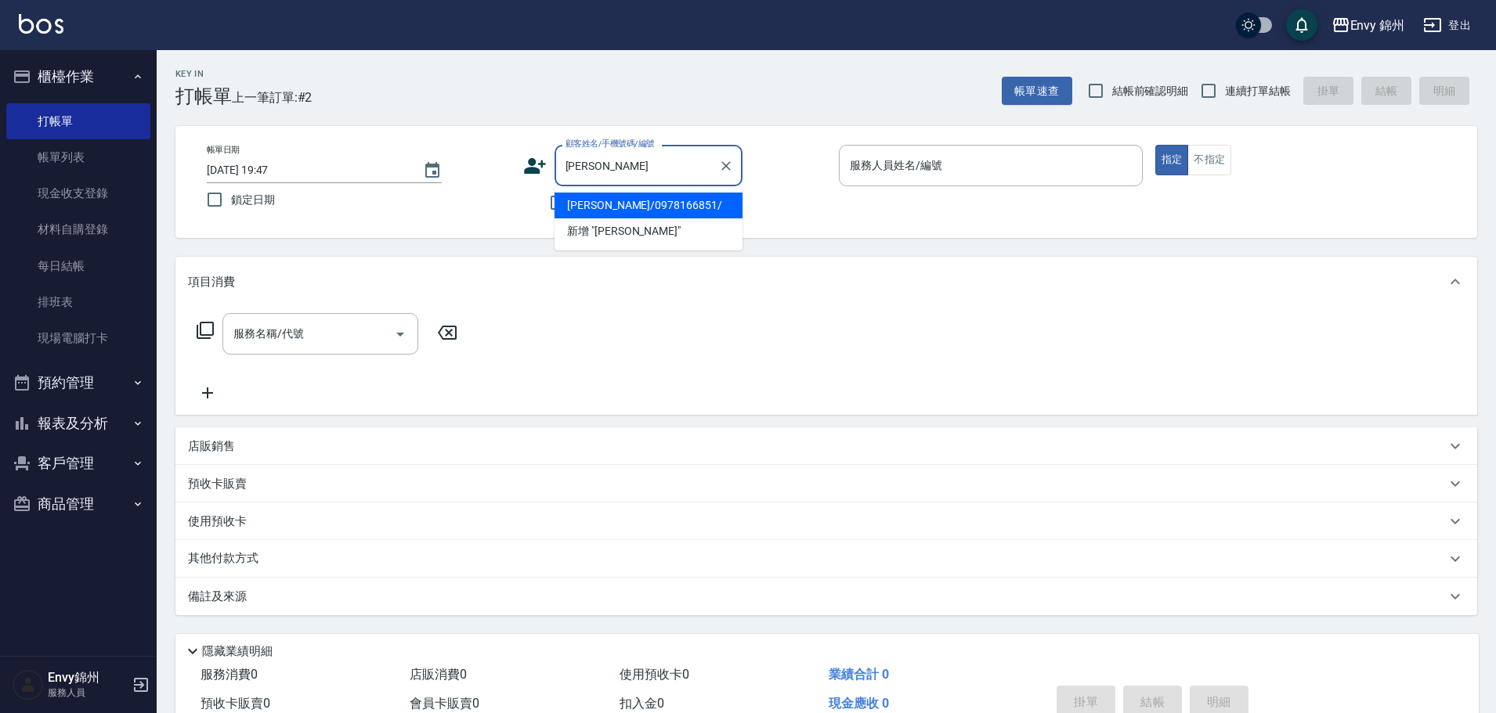
click at [667, 209] on li "張喆菡/0978166851/" at bounding box center [648, 206] width 188 height 26
type input "張喆菡/0978166851/"
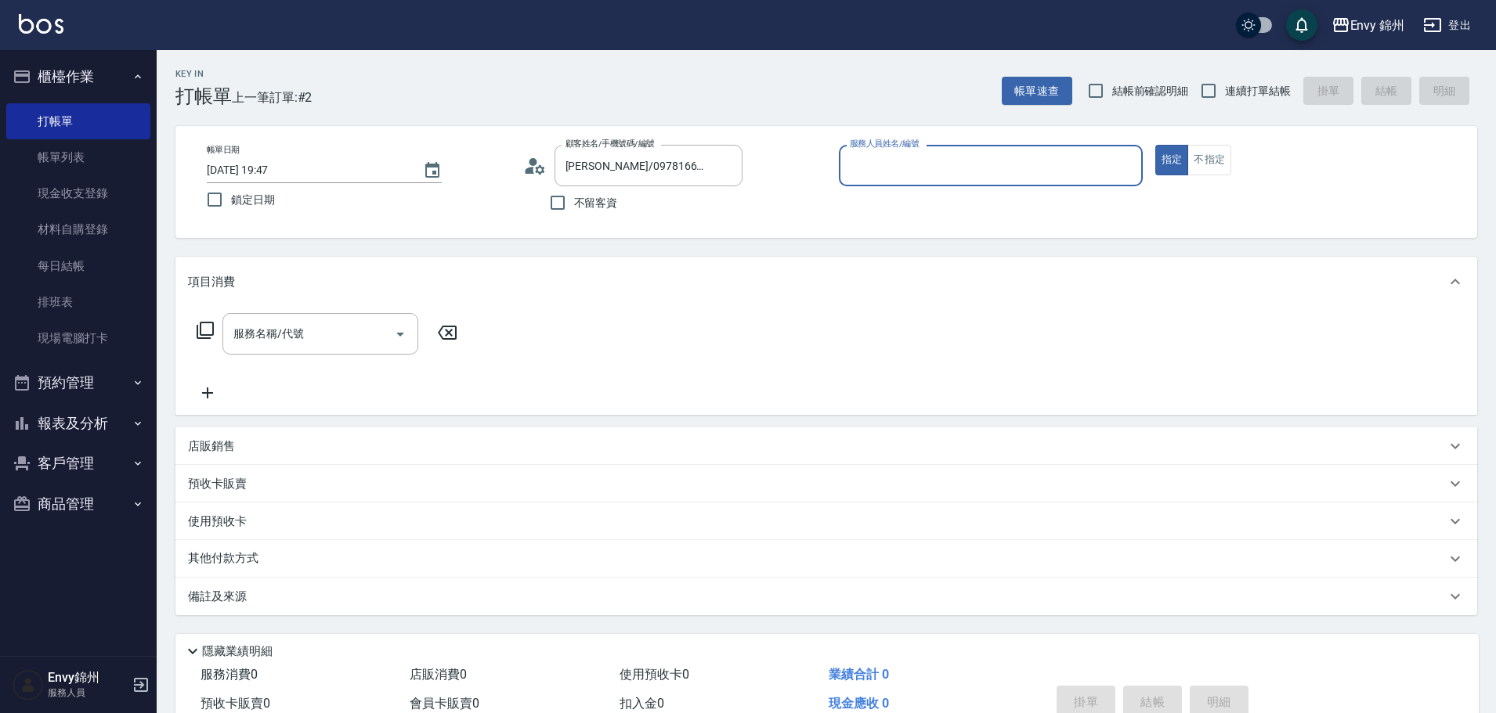
type input "Annie-A"
click at [327, 344] on input "服務名稱/代號" at bounding box center [308, 333] width 158 height 27
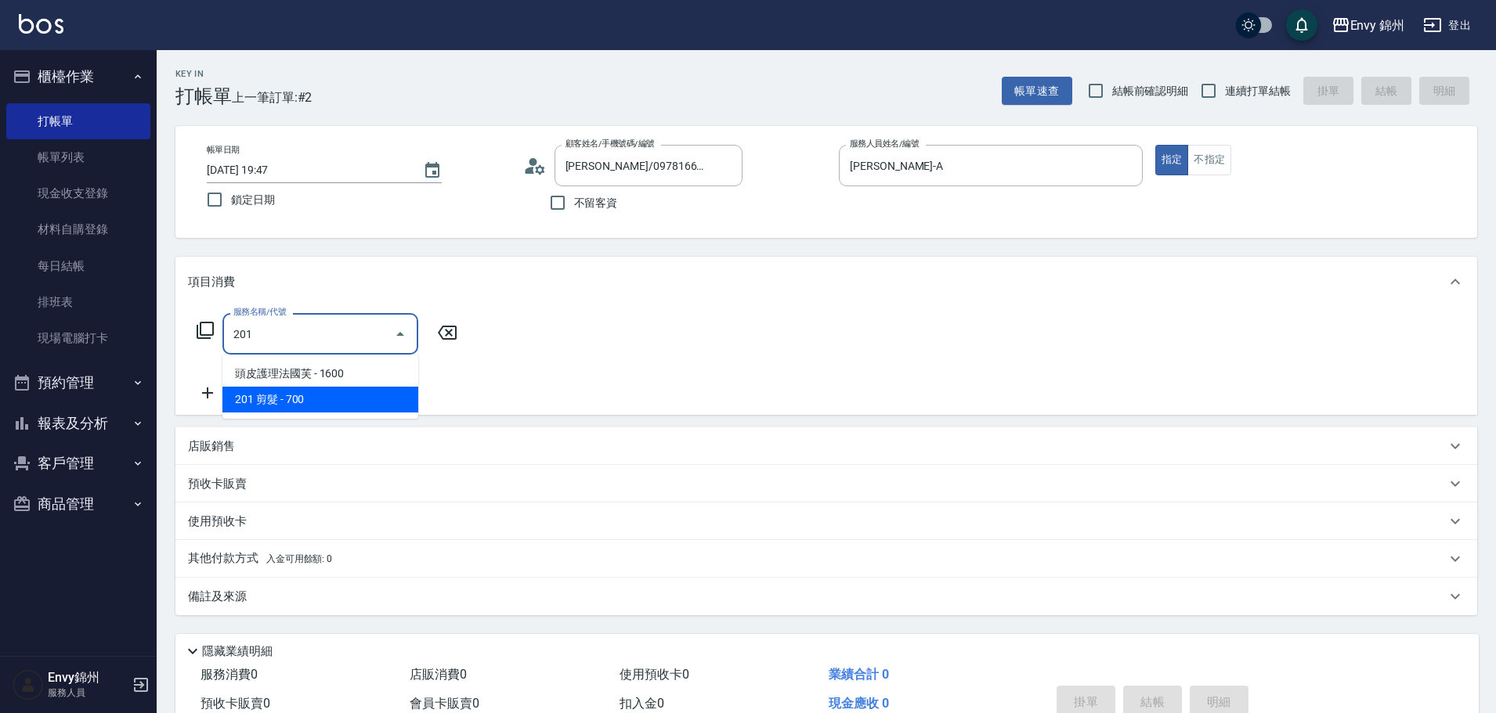
type input "201 剪髮(201)"
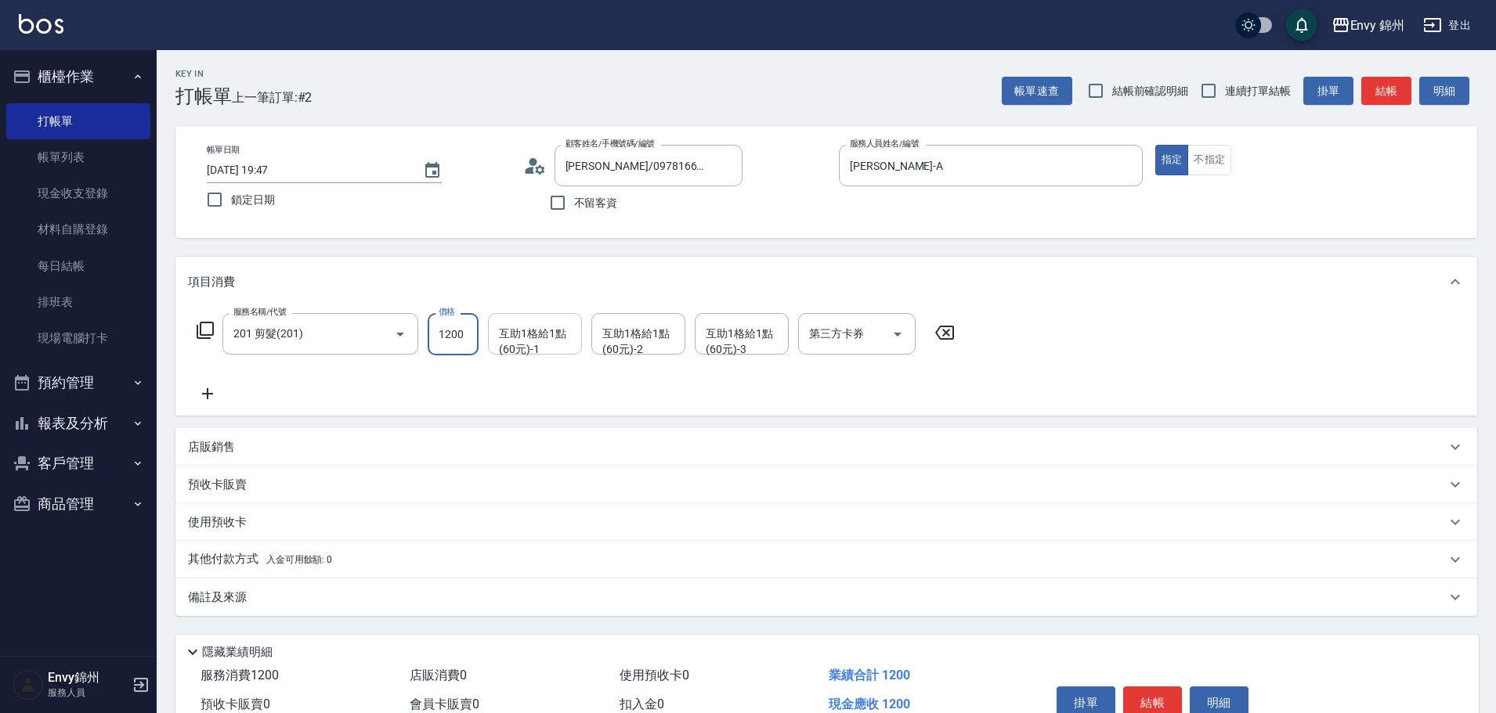
type input "1200"
click at [517, 340] on div "互助1格給1點(60元)-1 互助1格給1點(60元)-1" at bounding box center [535, 334] width 94 height 42
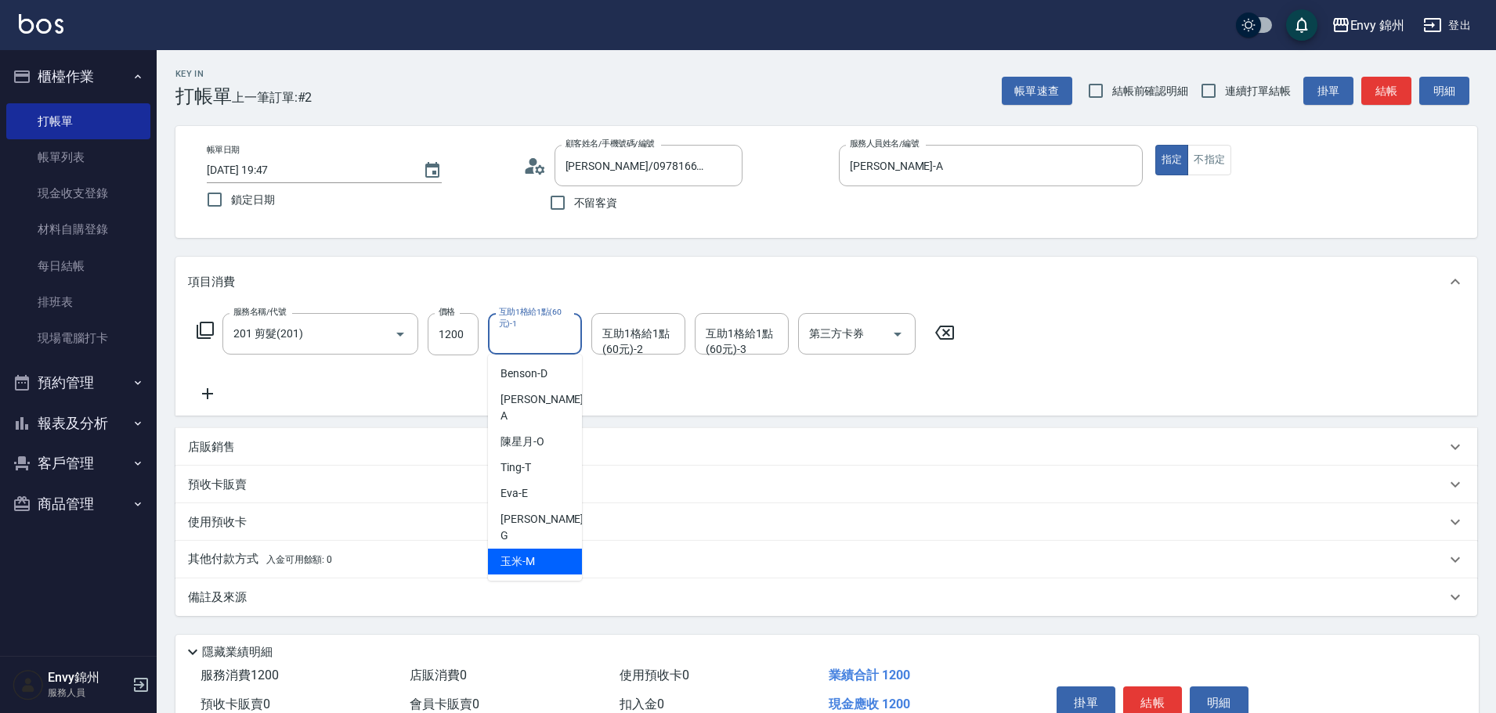
click at [541, 549] on div "玉米 -M" at bounding box center [535, 562] width 94 height 26
type input "玉米-M"
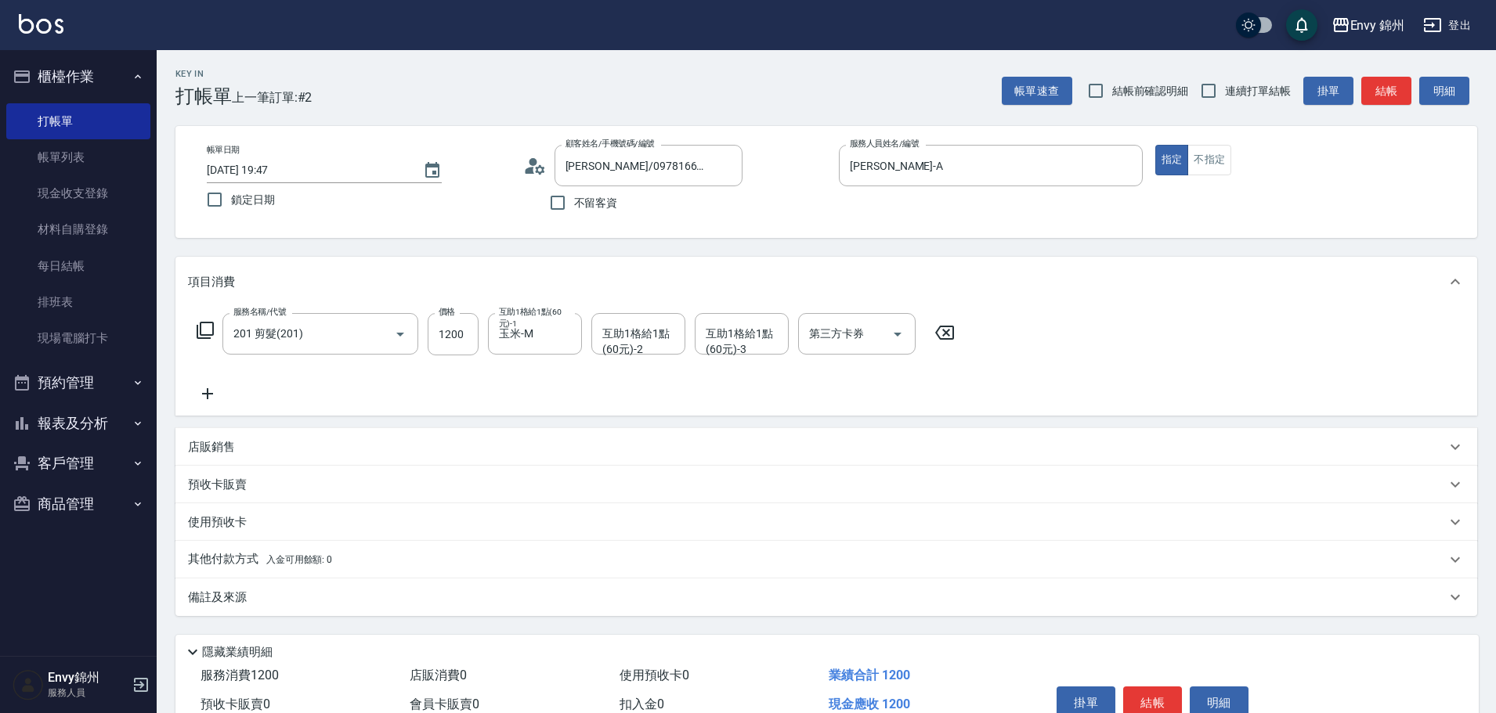
click at [488, 597] on div "備註及來源" at bounding box center [817, 598] width 1258 height 16
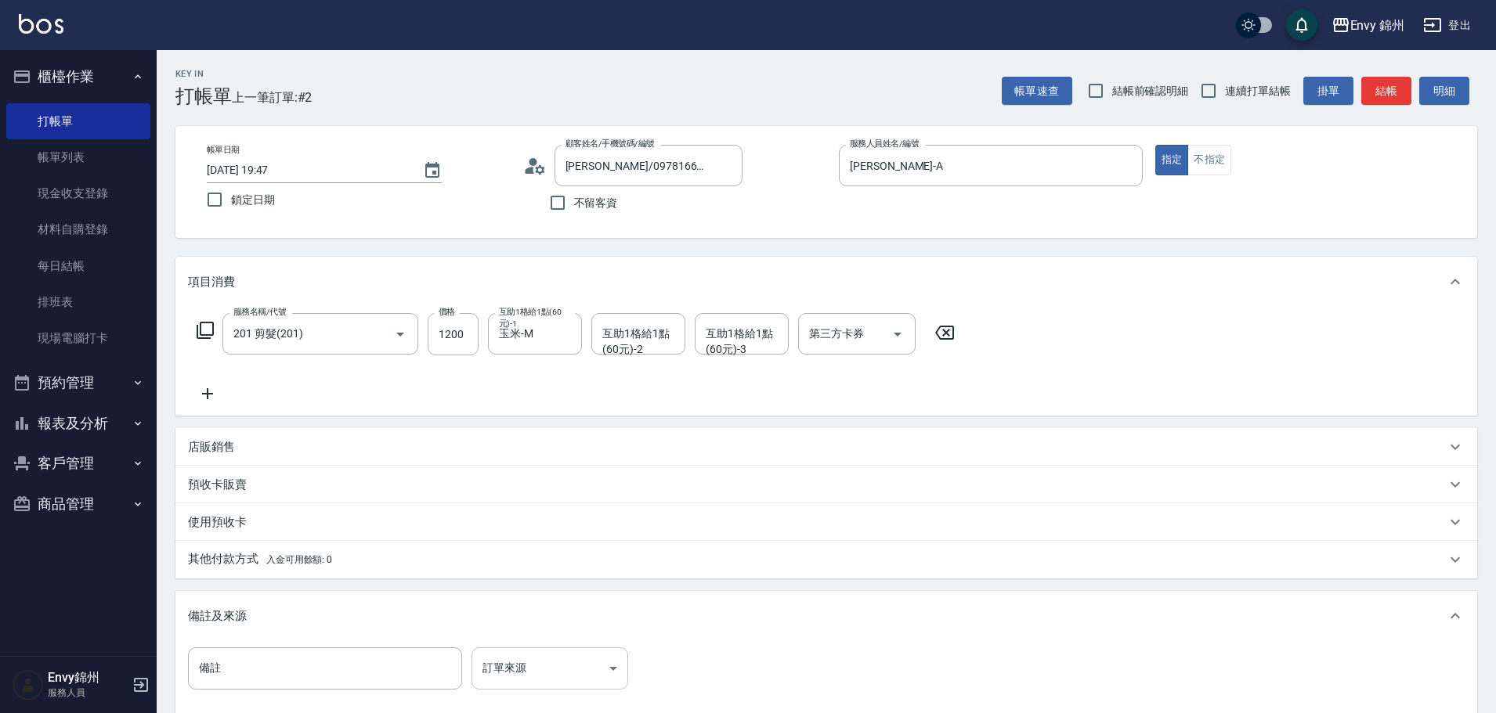
click at [577, 659] on body "Envy 錦州 登出 櫃檯作業 打帳單 帳單列表 現金收支登錄 材料自購登錄 每日結帳 排班表 現場電腦打卡 預約管理 預約管理 單日預約紀錄 單週預約紀錄 …" at bounding box center [748, 445] width 1496 height 891
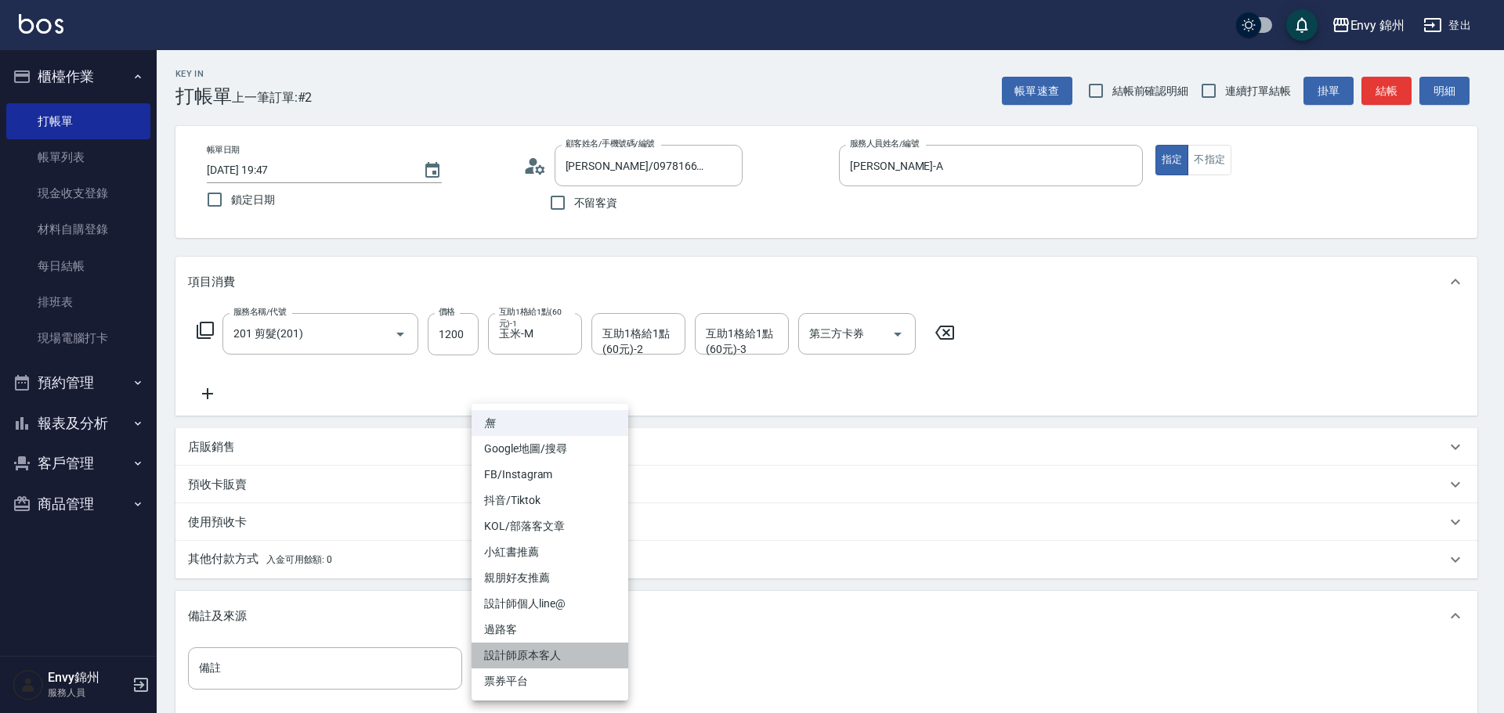
click at [579, 653] on li "設計師原本客人" at bounding box center [549, 656] width 157 height 26
type input "設計師原本客人"
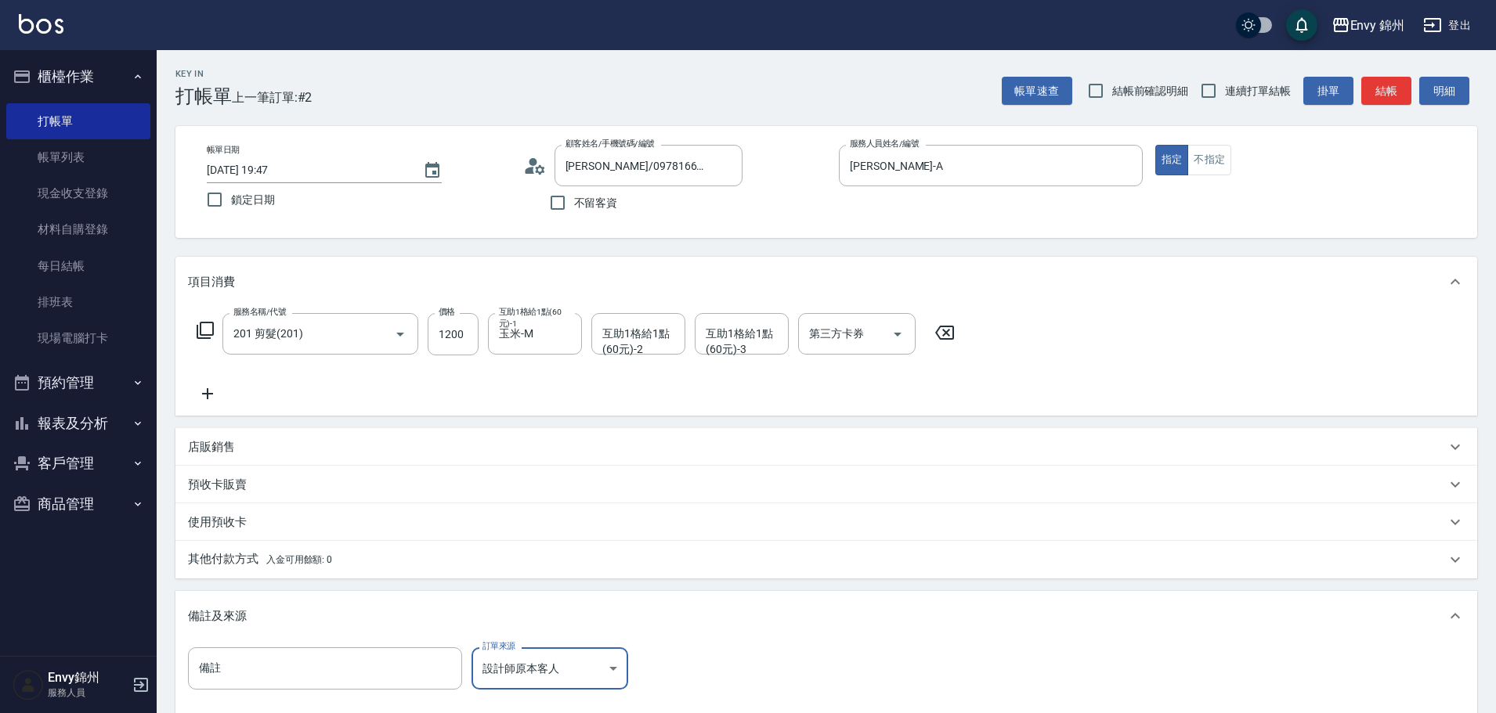
scroll to position [185, 0]
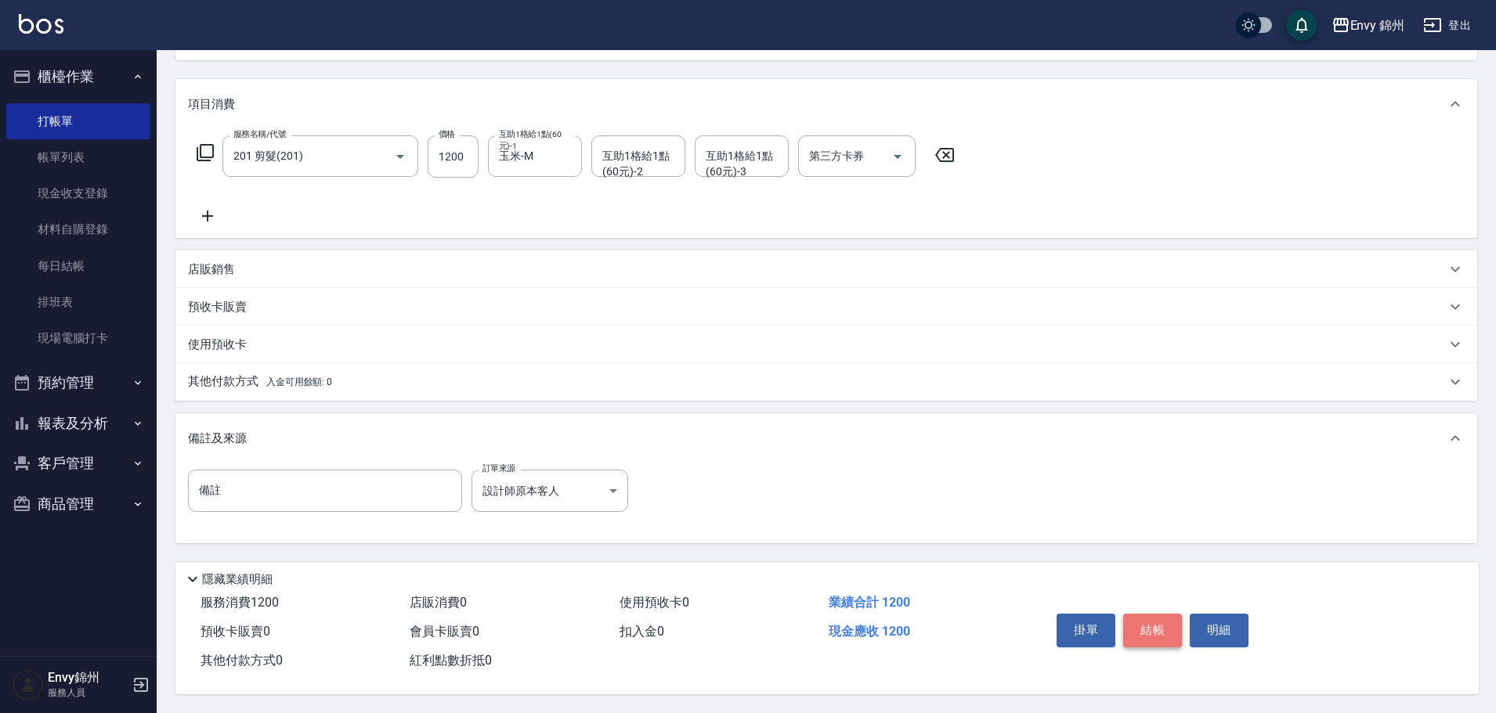
click at [1157, 614] on button "結帳" at bounding box center [1152, 630] width 59 height 33
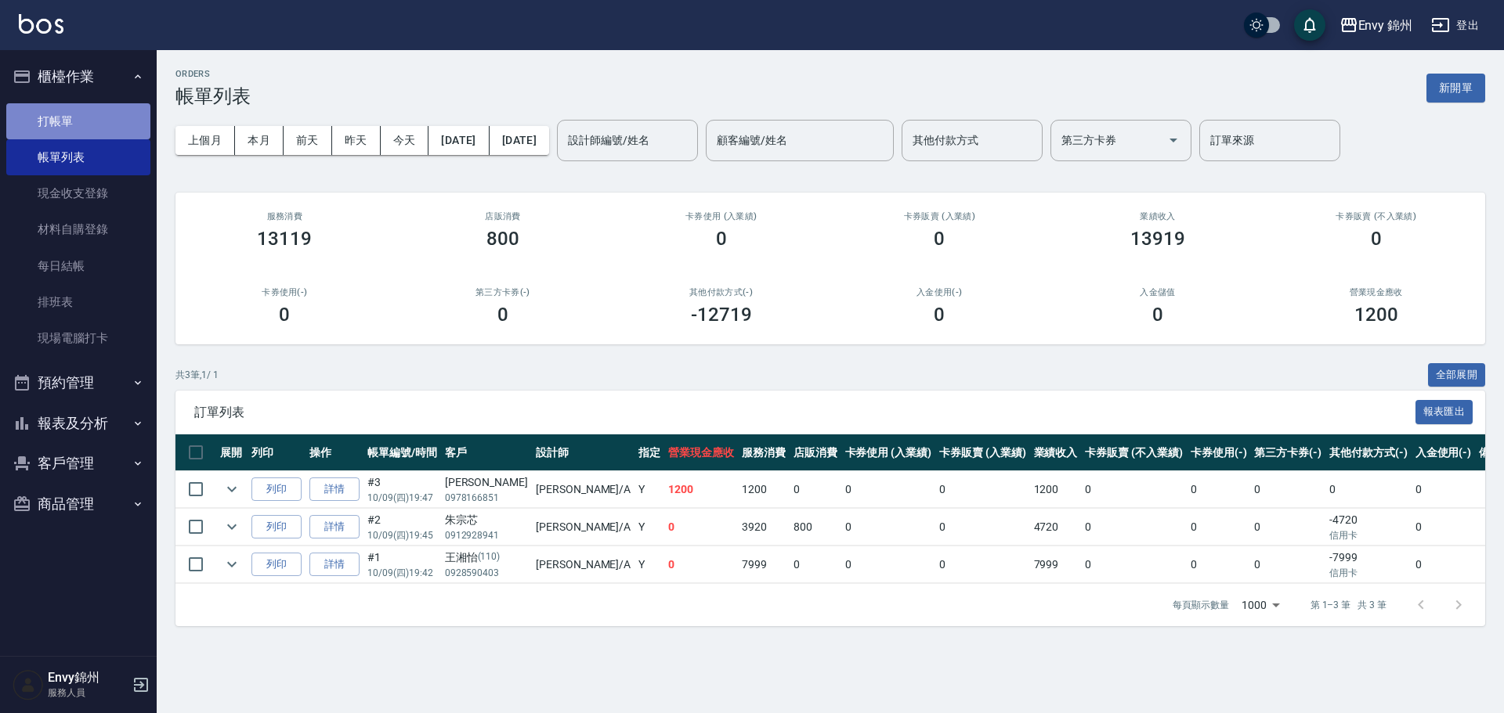
click at [67, 117] on link "打帳單" at bounding box center [78, 121] width 144 height 36
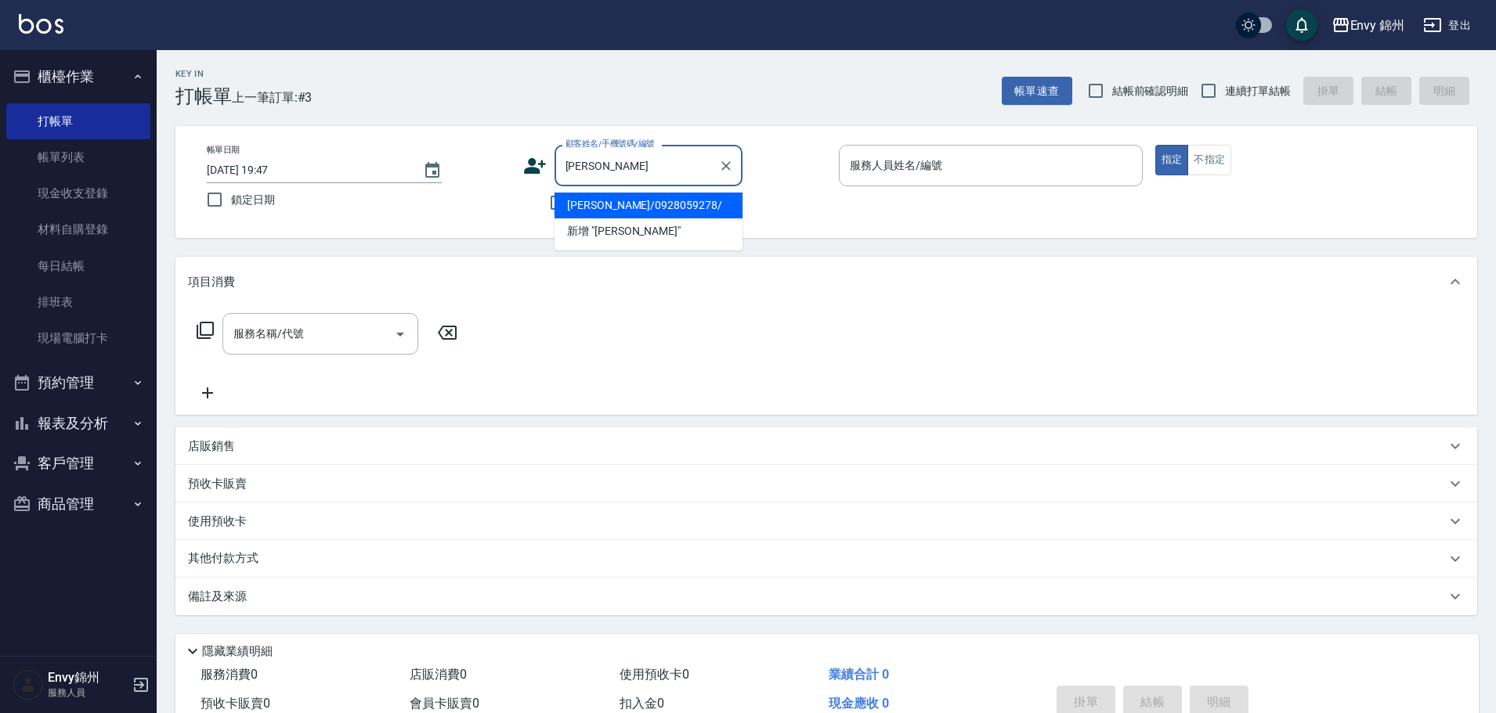
click at [678, 204] on li "張智凱/0928059278/" at bounding box center [648, 206] width 188 height 26
type input "張智凱/0928059278/"
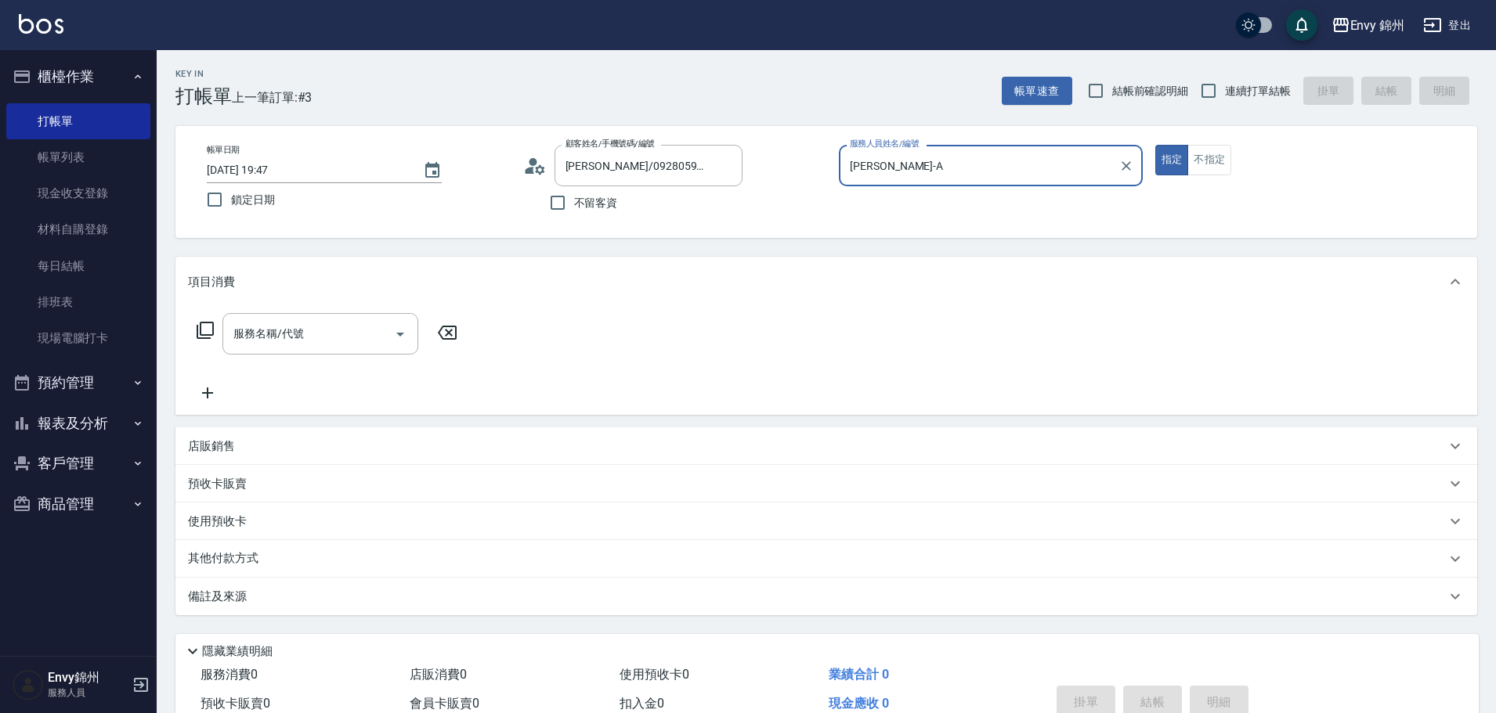
type input "Annie-A"
click at [359, 333] on input "服務名稱/代號" at bounding box center [308, 333] width 158 height 27
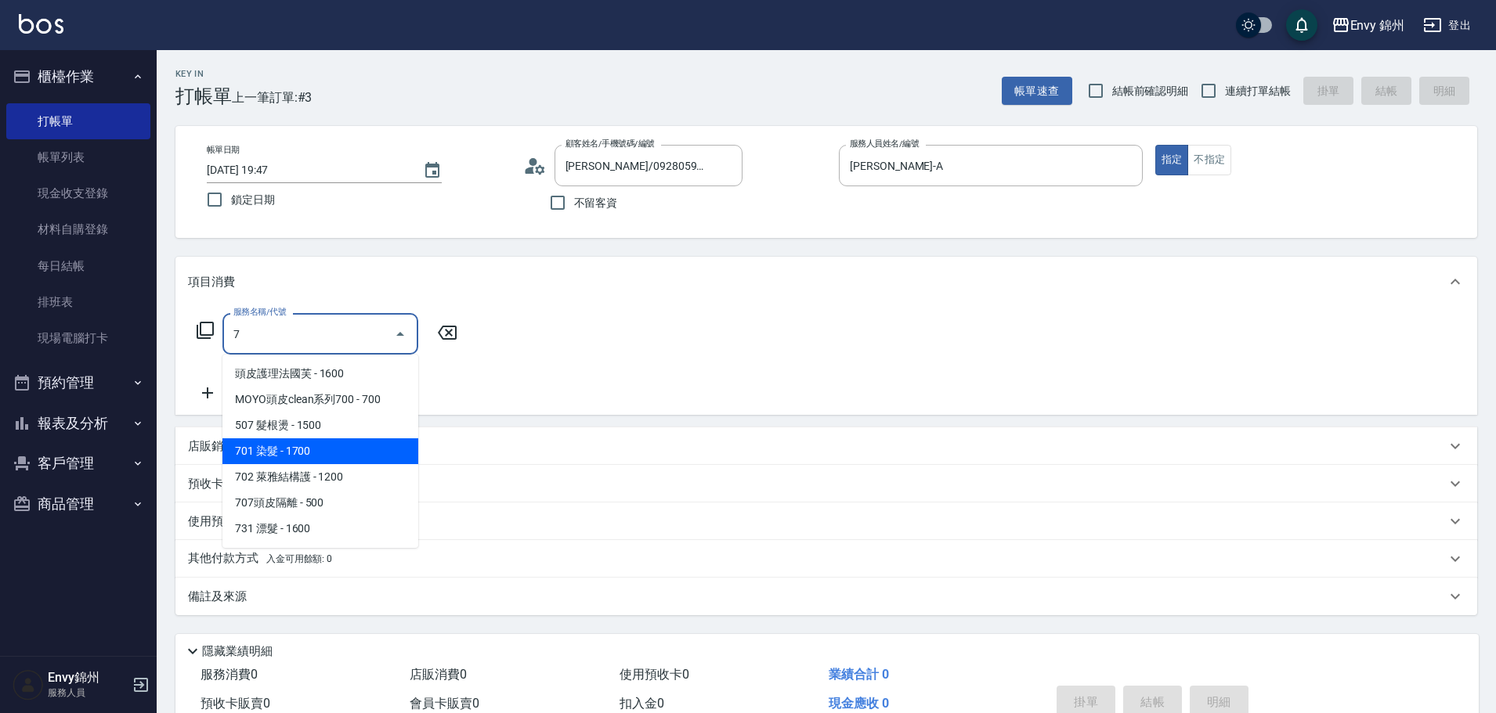
click at [316, 457] on span "701 染髮 - 1700" at bounding box center [320, 452] width 196 height 26
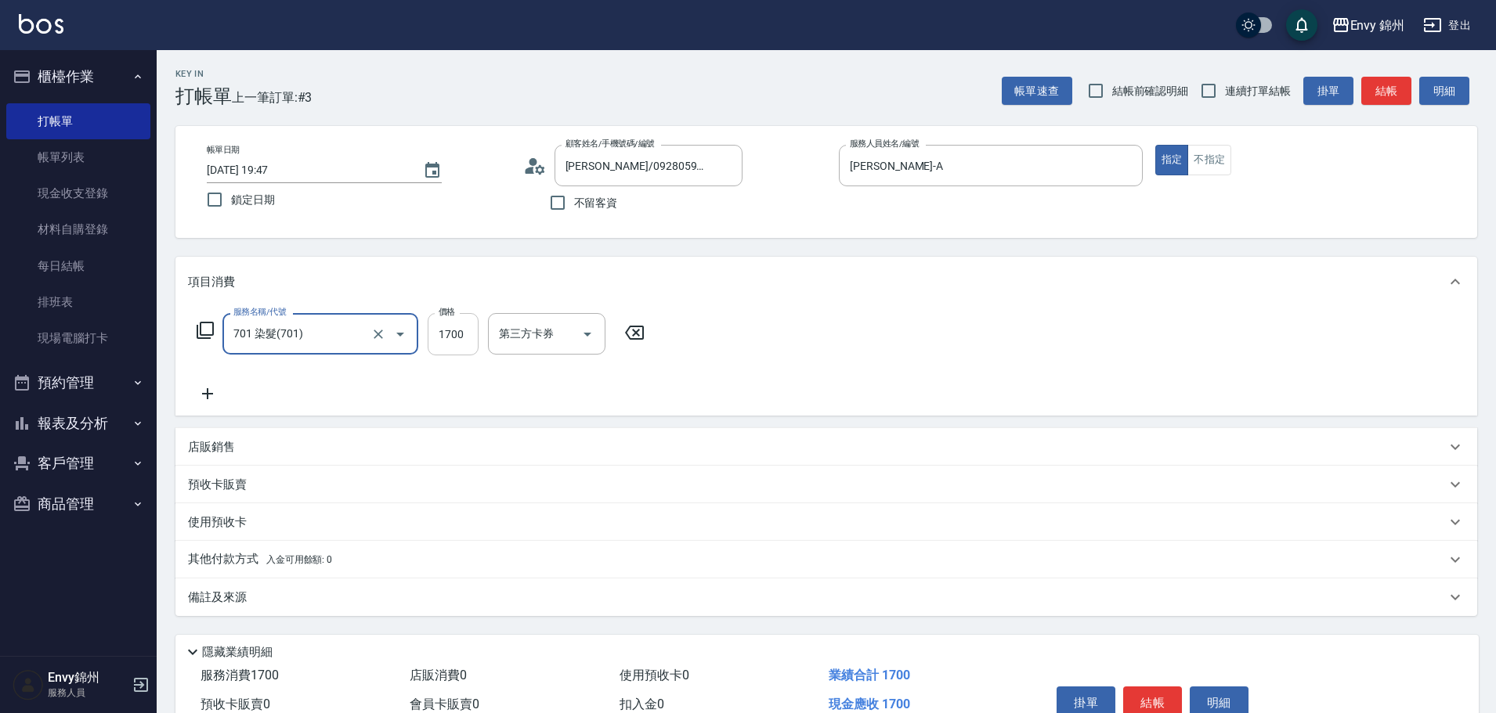
type input "701 染髮(701)"
click at [462, 338] on input "1700" at bounding box center [453, 334] width 51 height 42
type input "3700"
click at [510, 335] on div "互助1格給1點(60元)-1 互助1格給1點(60元)-1" at bounding box center [535, 334] width 94 height 42
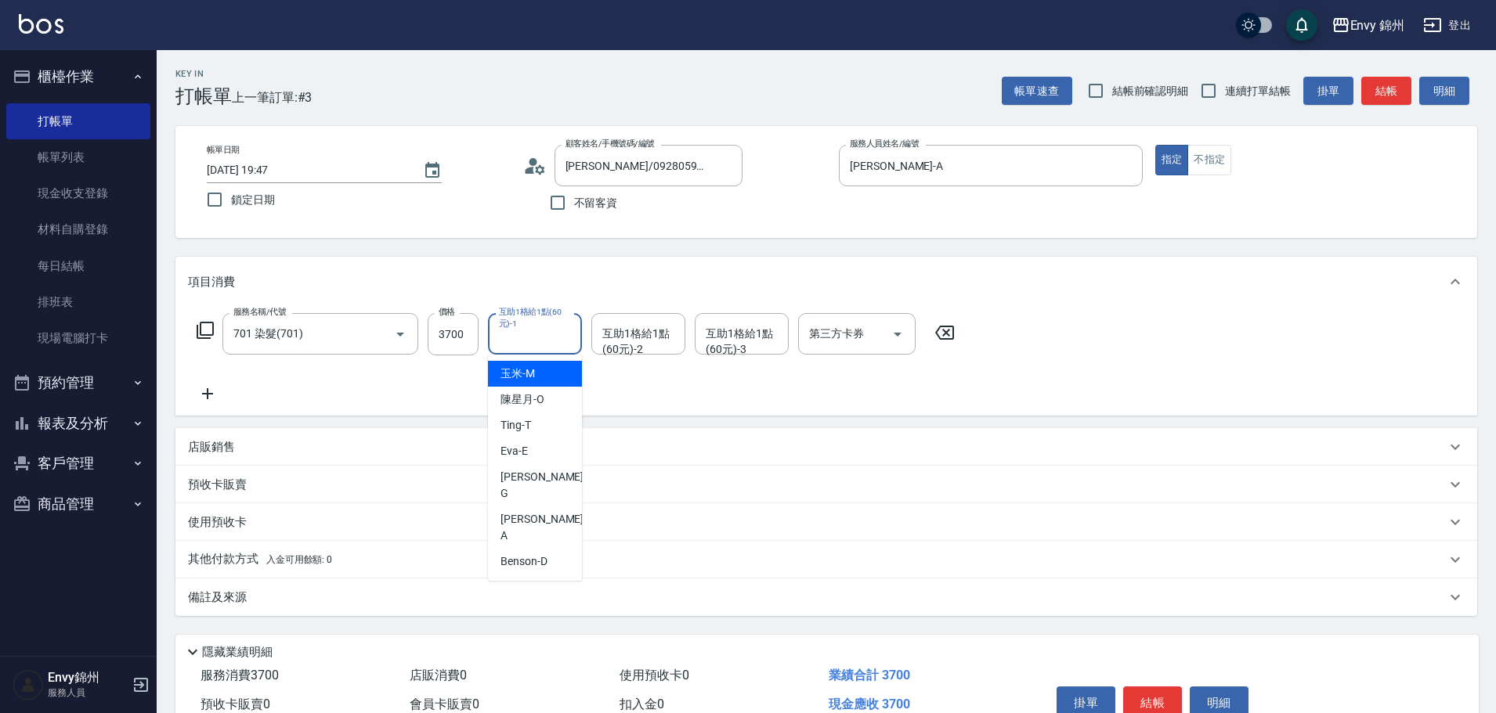
click at [550, 386] on div "玉米 -M" at bounding box center [535, 374] width 94 height 26
type input "玉米-M"
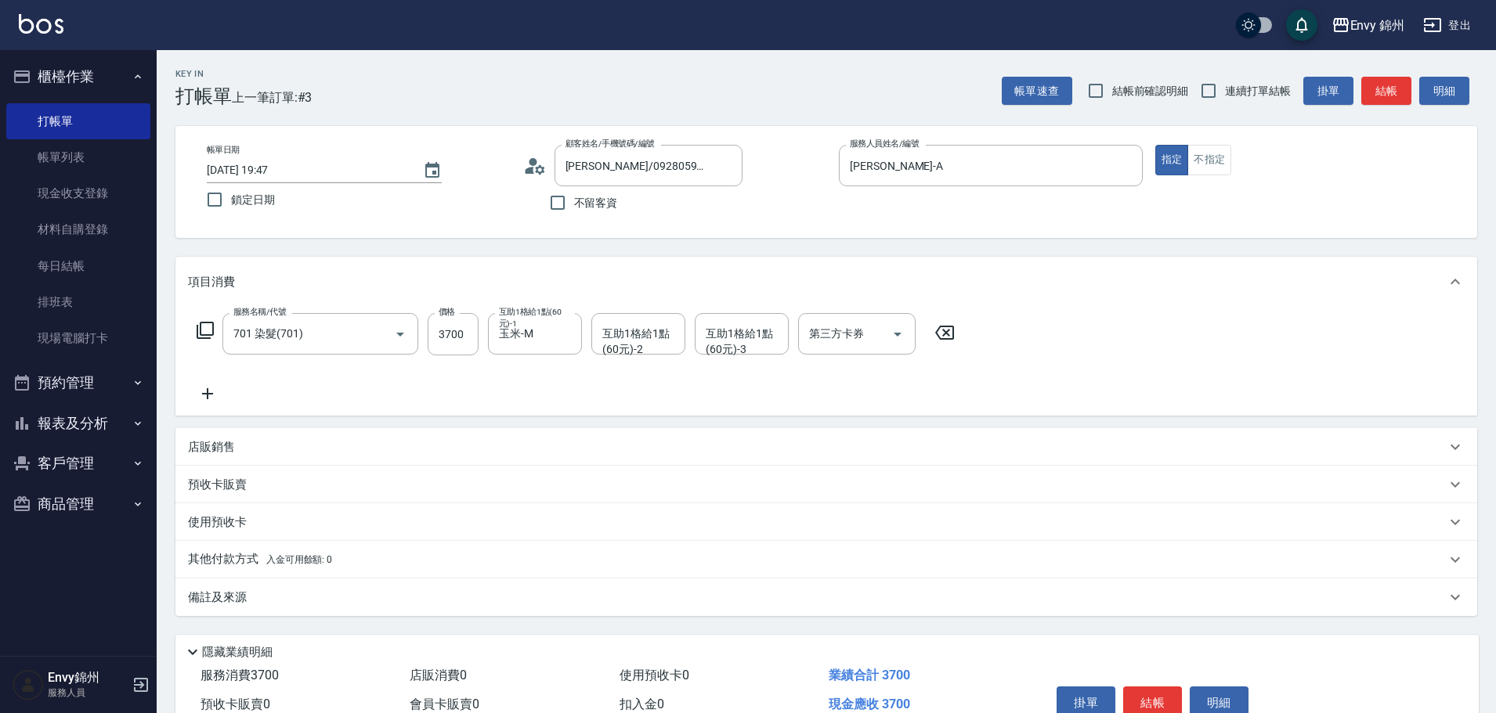
click at [284, 603] on div "備註及來源" at bounding box center [817, 598] width 1258 height 16
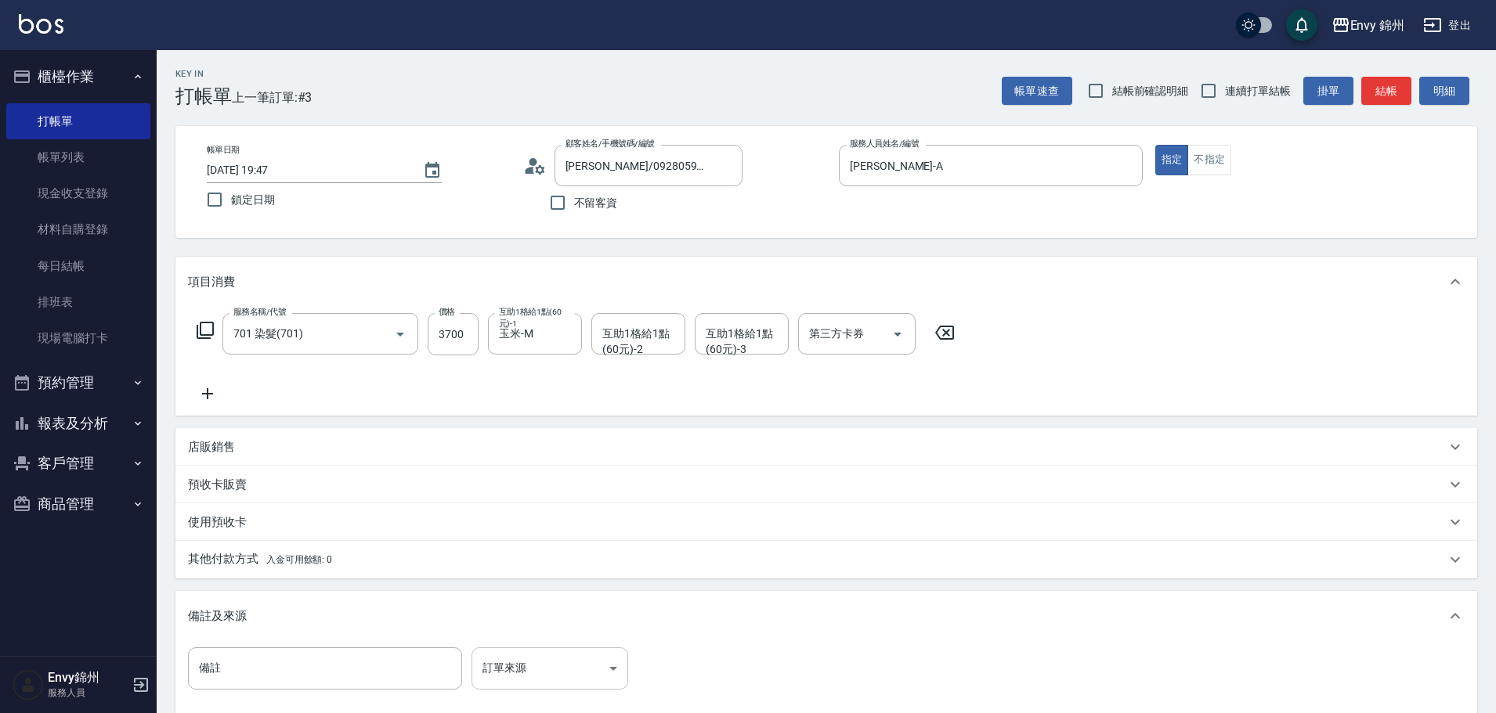
click at [524, 670] on body "Envy 錦州 登出 櫃檯作業 打帳單 帳單列表 現金收支登錄 材料自購登錄 每日結帳 排班表 現場電腦打卡 預約管理 預約管理 單日預約紀錄 單週預約紀錄 …" at bounding box center [748, 445] width 1496 height 891
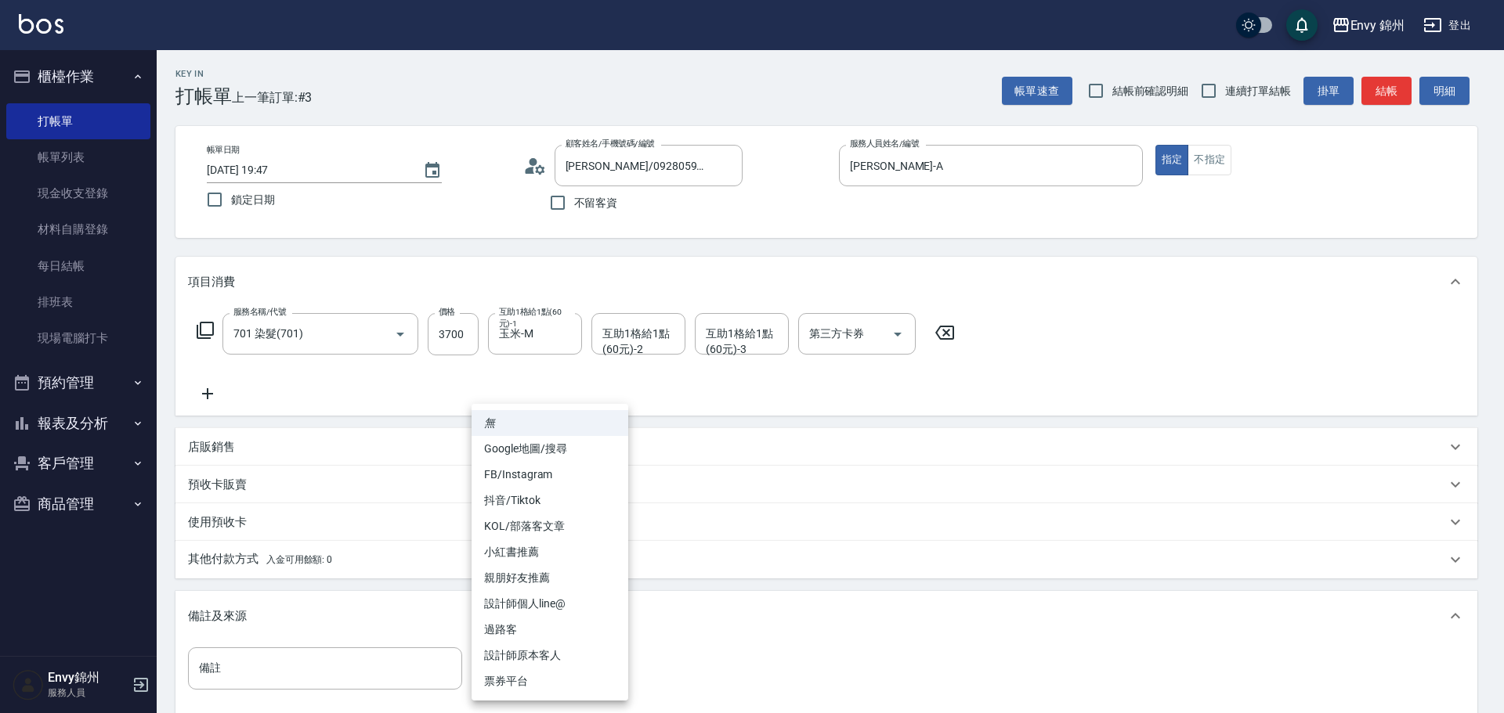
click at [541, 662] on li "設計師原本客人" at bounding box center [549, 656] width 157 height 26
type input "設計師原本客人"
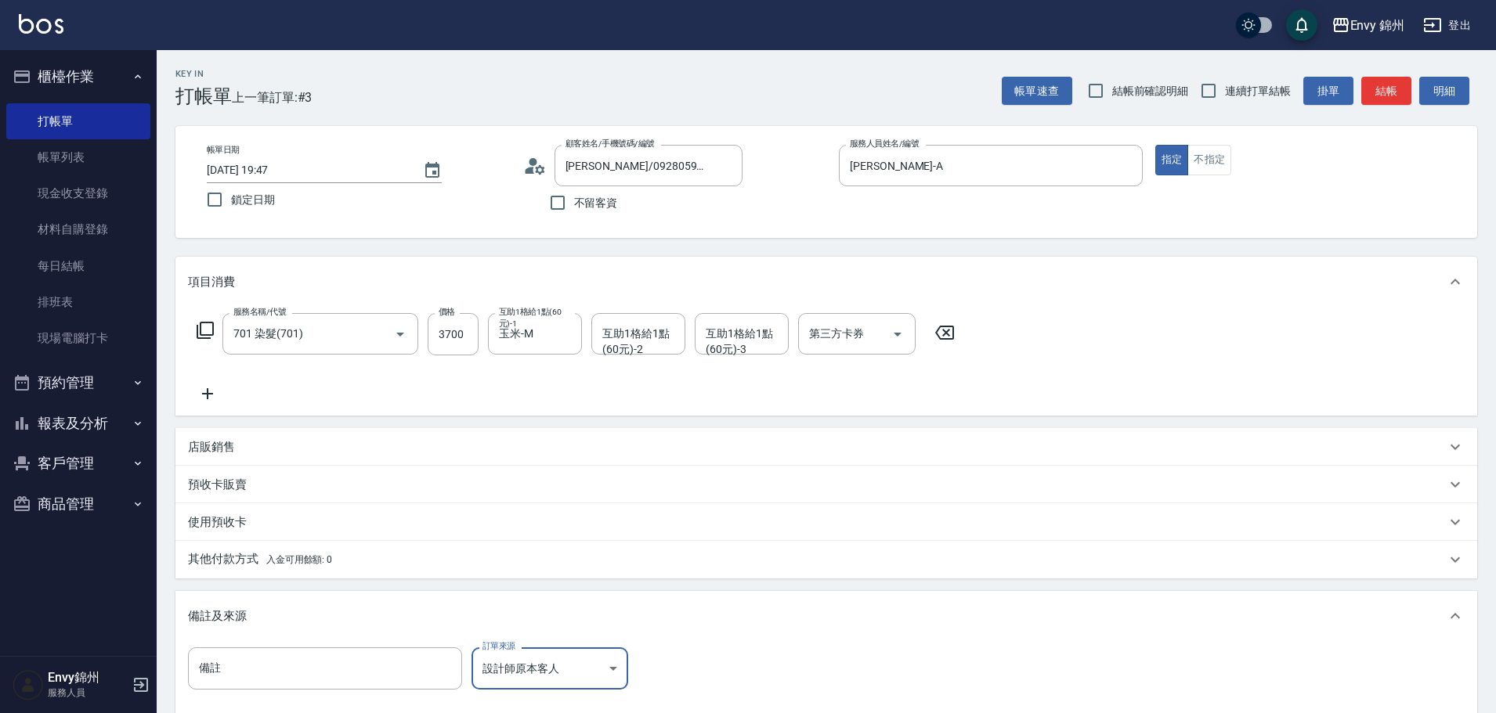
click at [303, 554] on span "入金可用餘額: 0" at bounding box center [299, 559] width 67 height 11
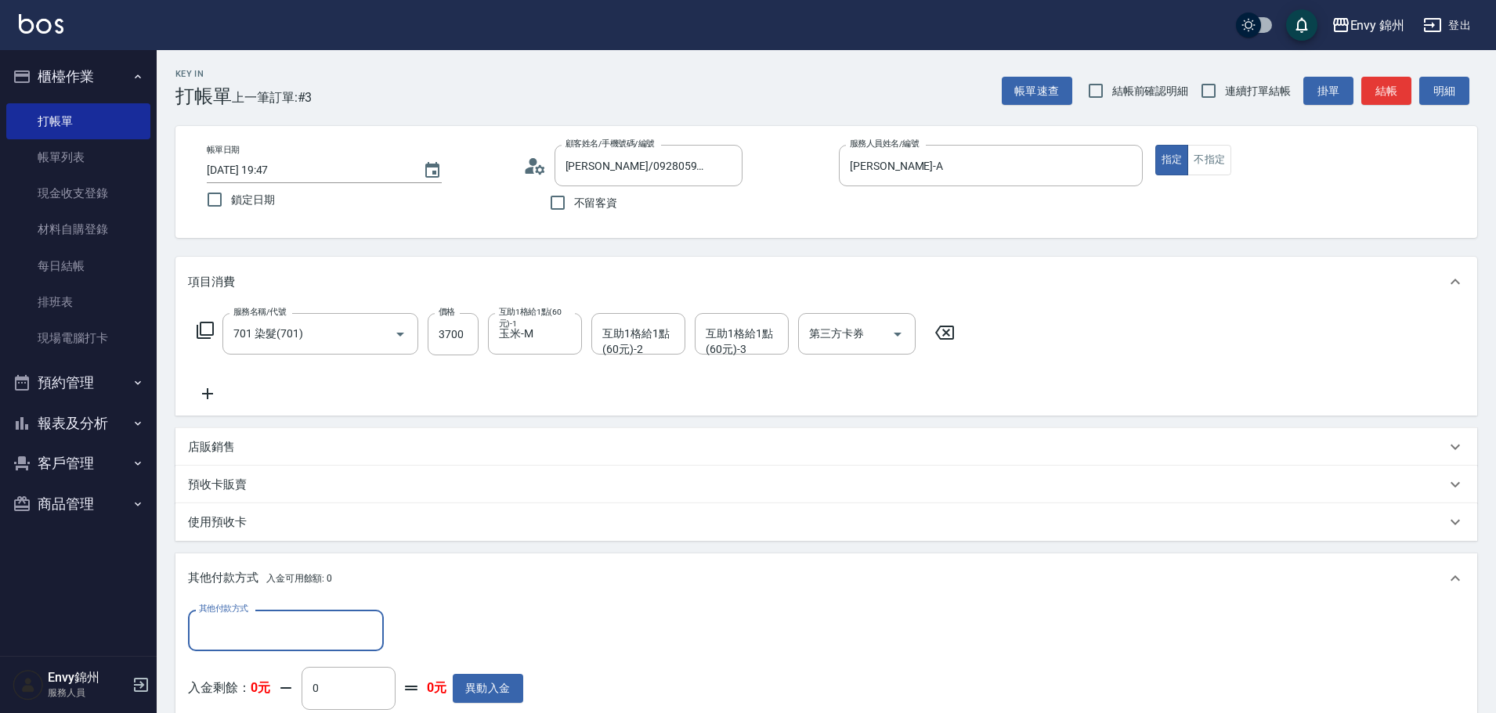
click at [329, 615] on div "其他付款方式" at bounding box center [286, 631] width 196 height 42
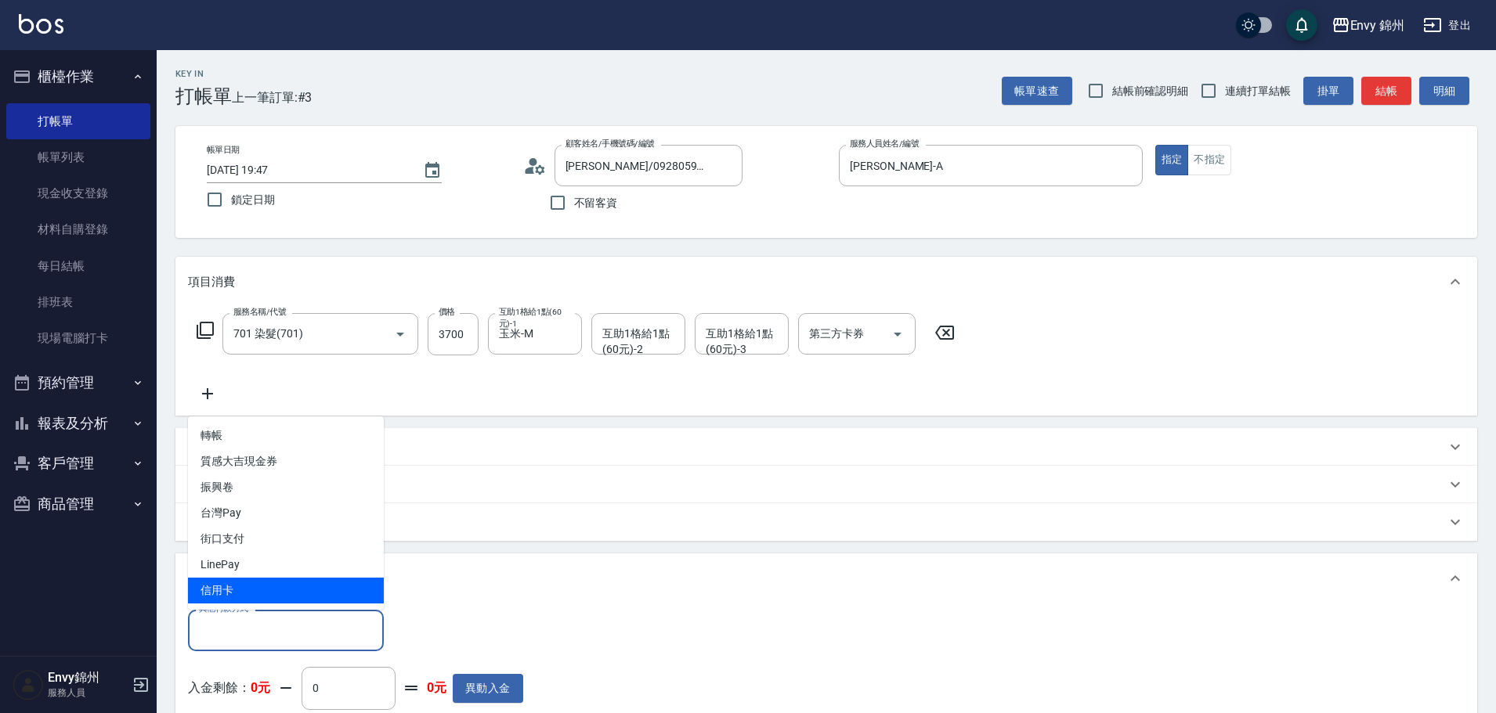
click at [304, 601] on span "信用卡" at bounding box center [286, 591] width 196 height 26
type input "信用卡"
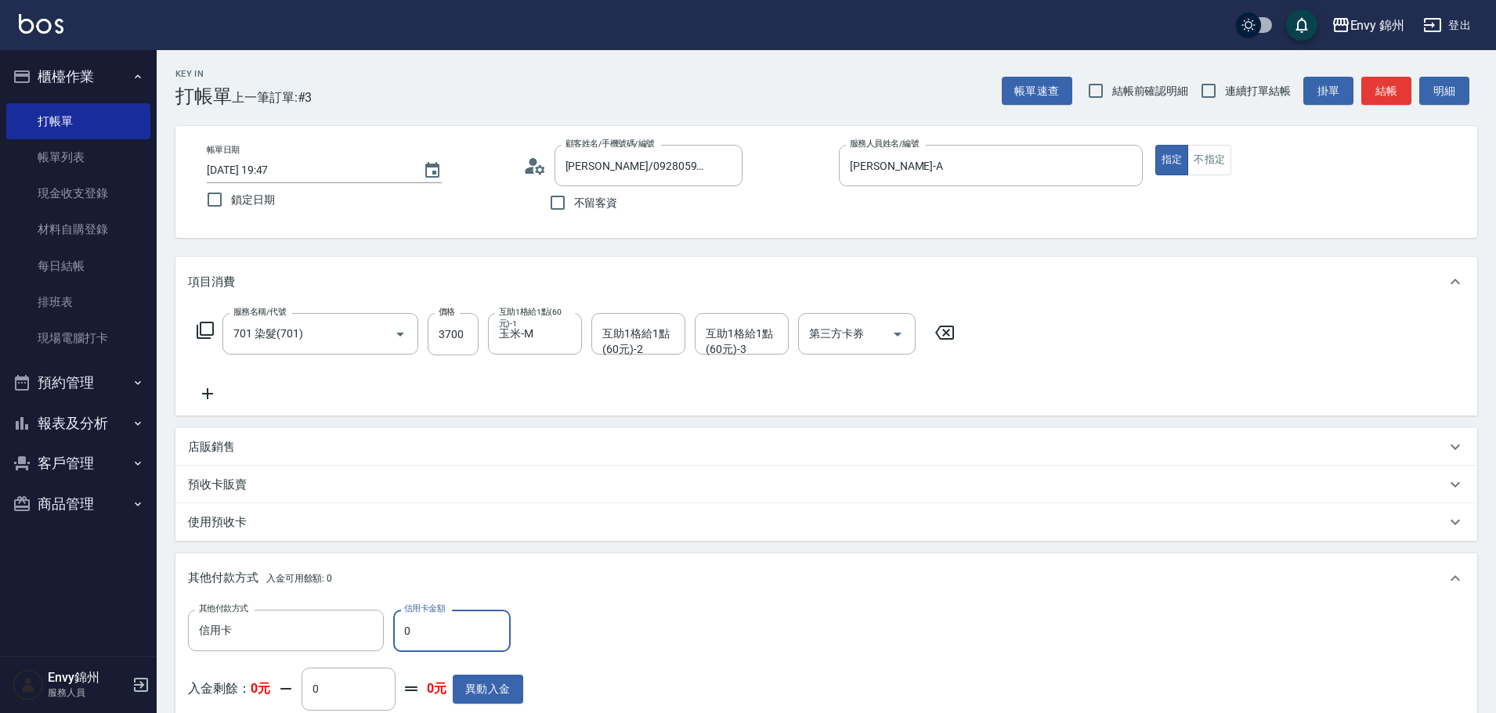
scroll to position [358, 0]
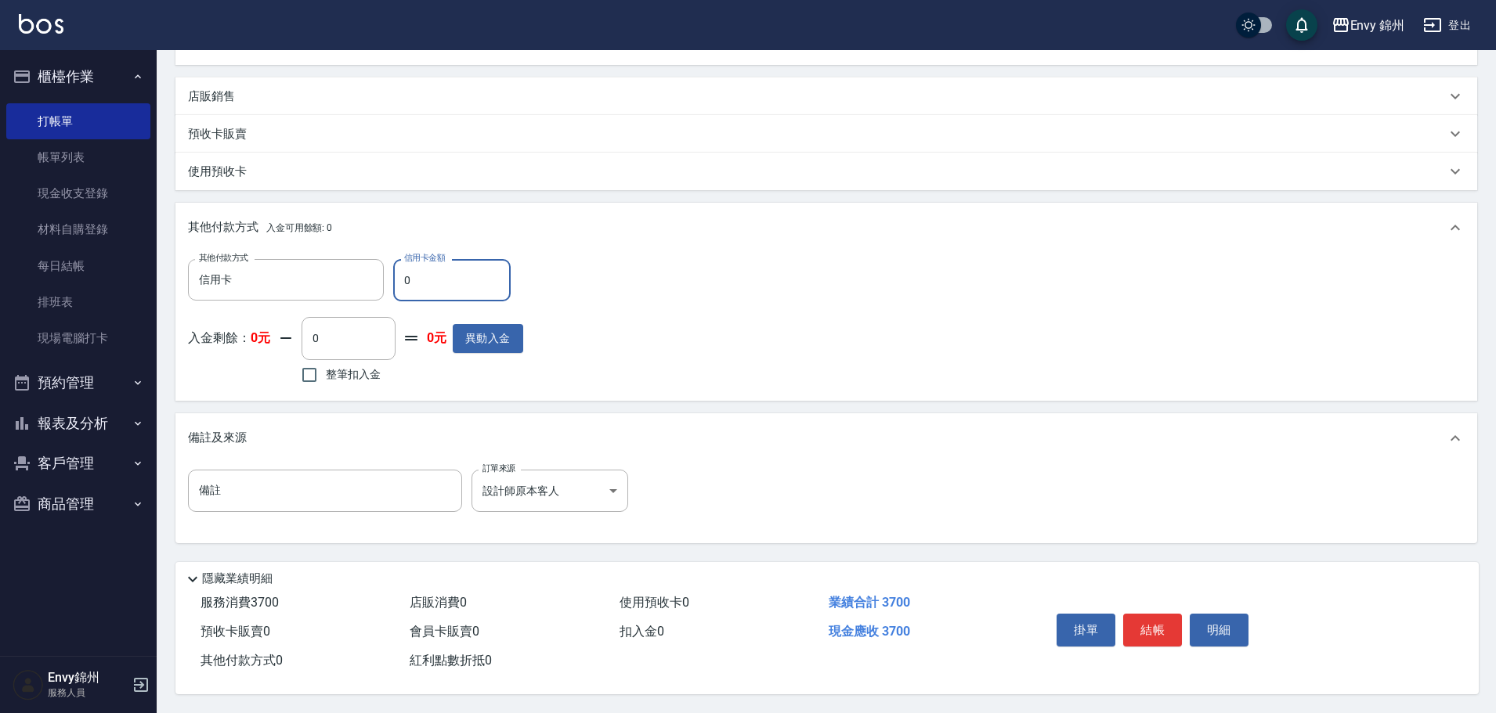
drag, startPoint x: 442, startPoint y: 270, endPoint x: 386, endPoint y: 282, distance: 56.8
click at [386, 282] on div "其他付款方式 信用卡 其他付款方式 信用卡金額 0 信用卡金額" at bounding box center [355, 280] width 335 height 42
type input "3700"
click at [1143, 630] on button "結帳" at bounding box center [1152, 630] width 59 height 33
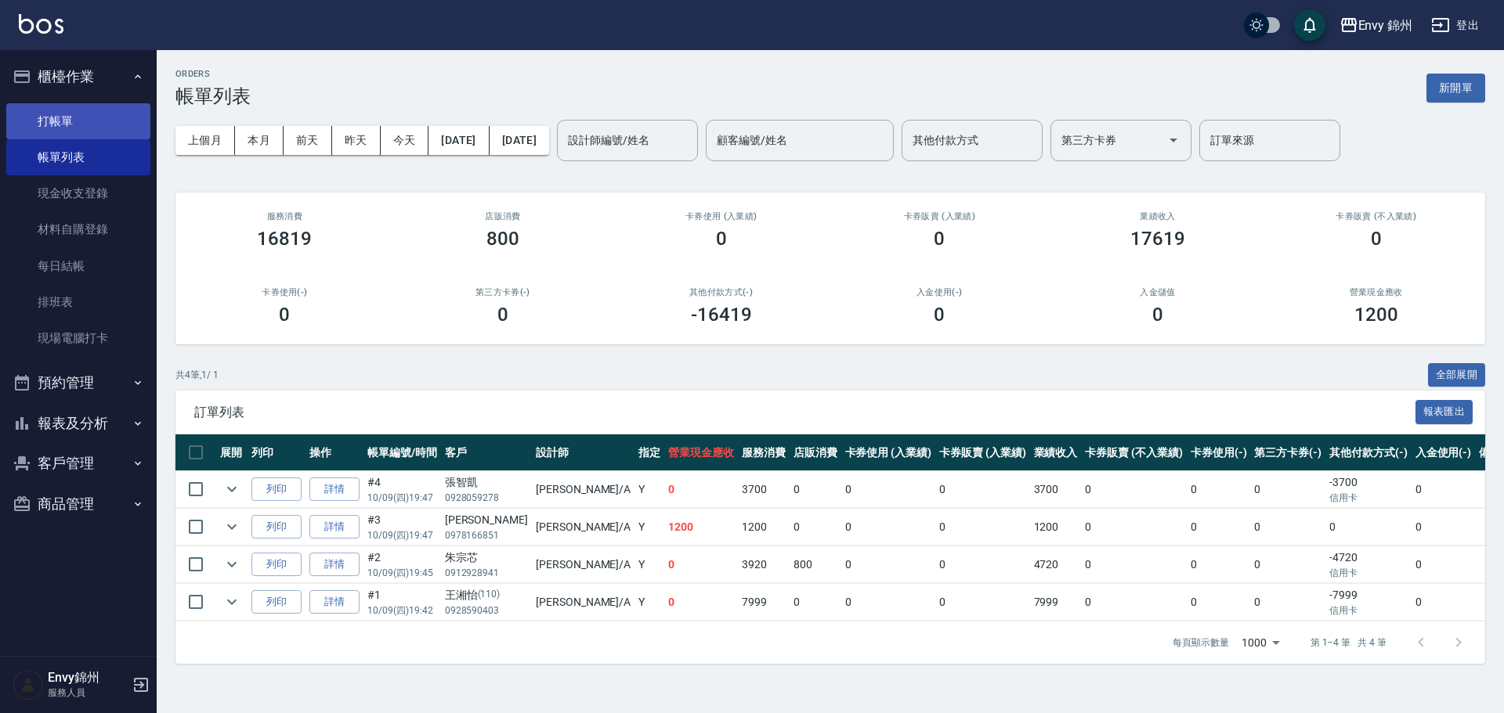
click at [46, 118] on link "打帳單" at bounding box center [78, 121] width 144 height 36
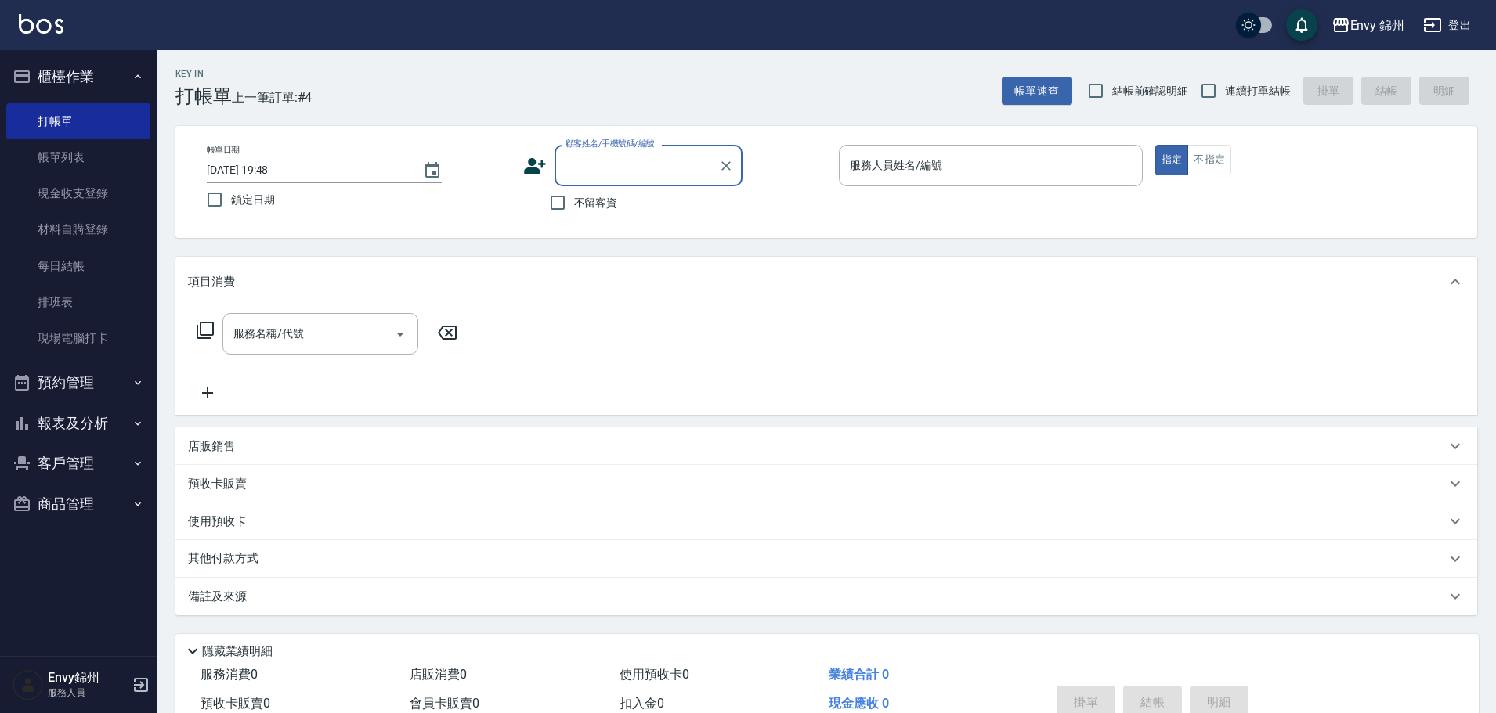
click at [616, 175] on input "顧客姓名/手機號碼/編號" at bounding box center [636, 165] width 150 height 27
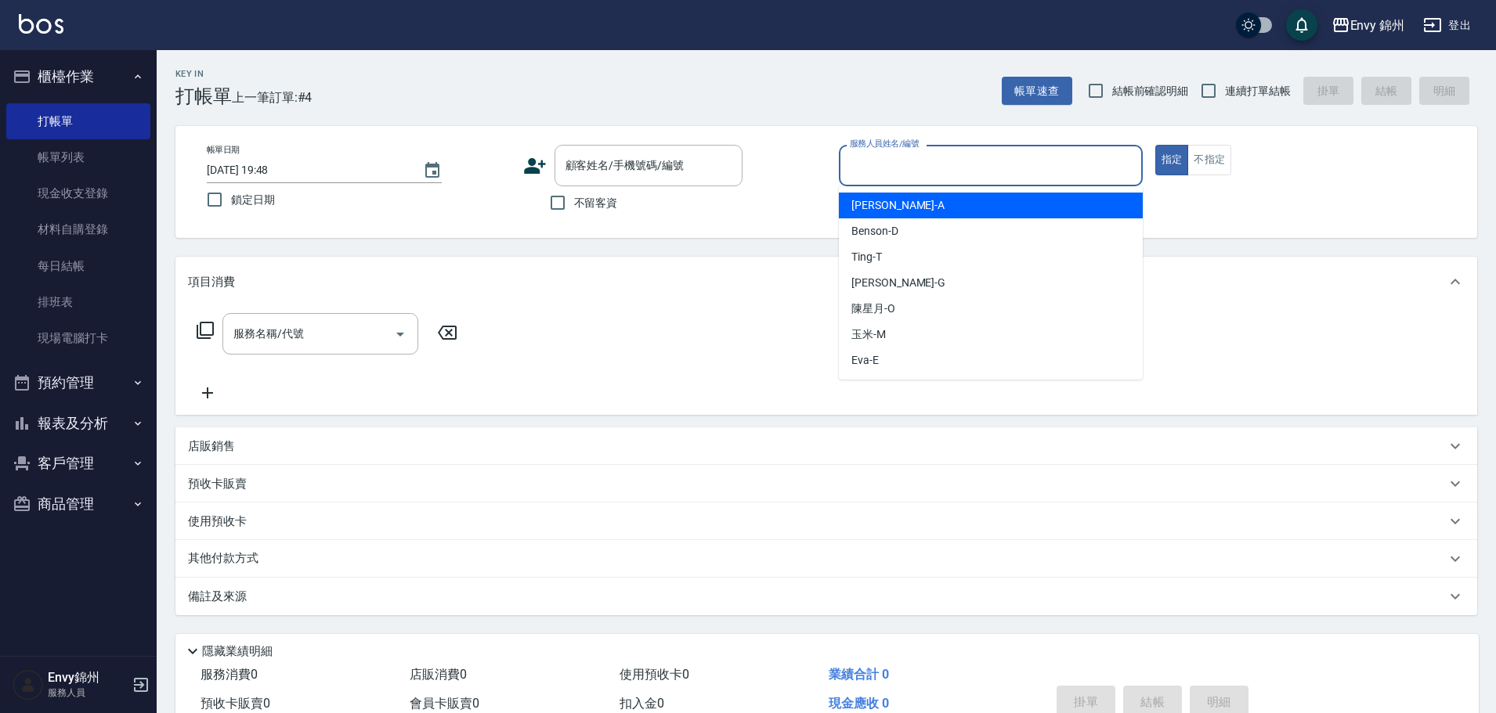
click at [921, 165] on input "服務人員姓名/編號" at bounding box center [991, 165] width 290 height 27
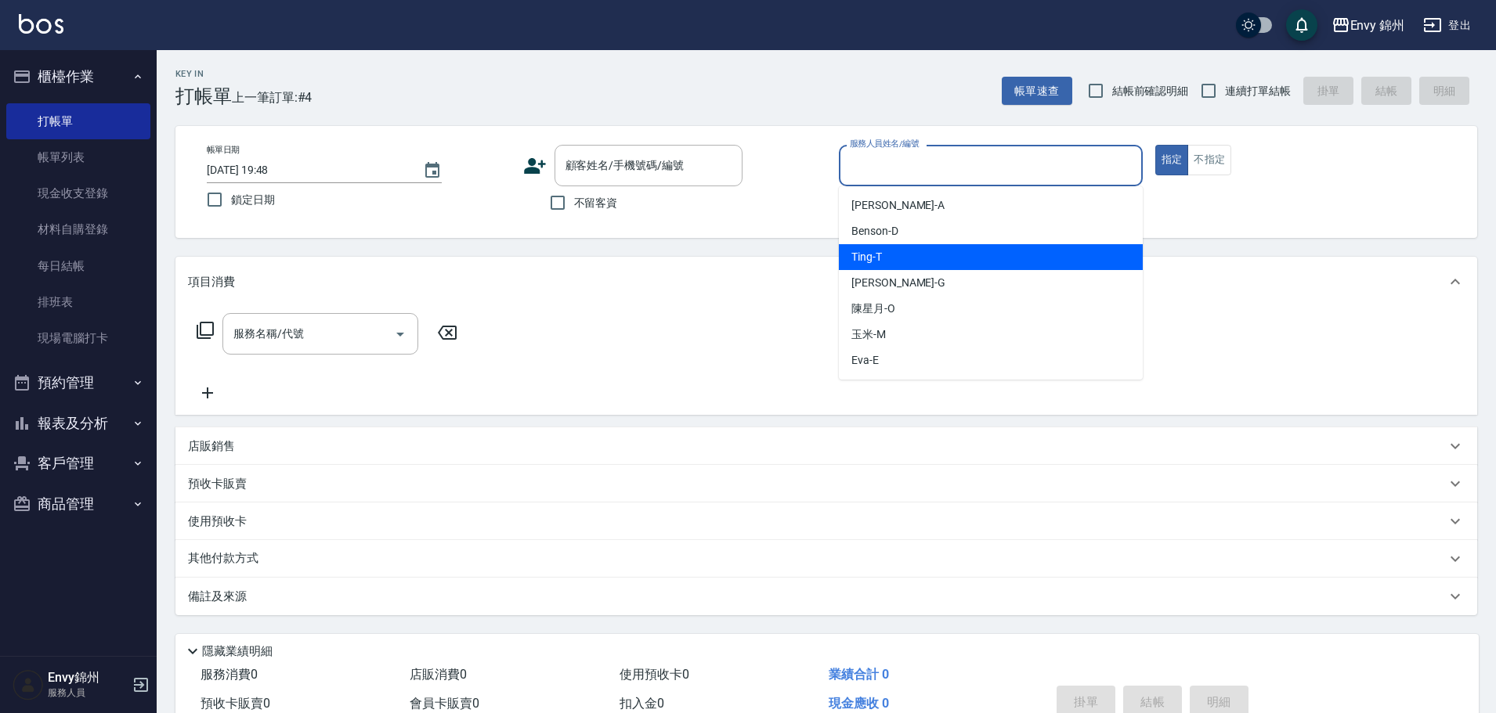
click at [930, 265] on div "Ting -T" at bounding box center [991, 257] width 304 height 26
type input "Ting-T"
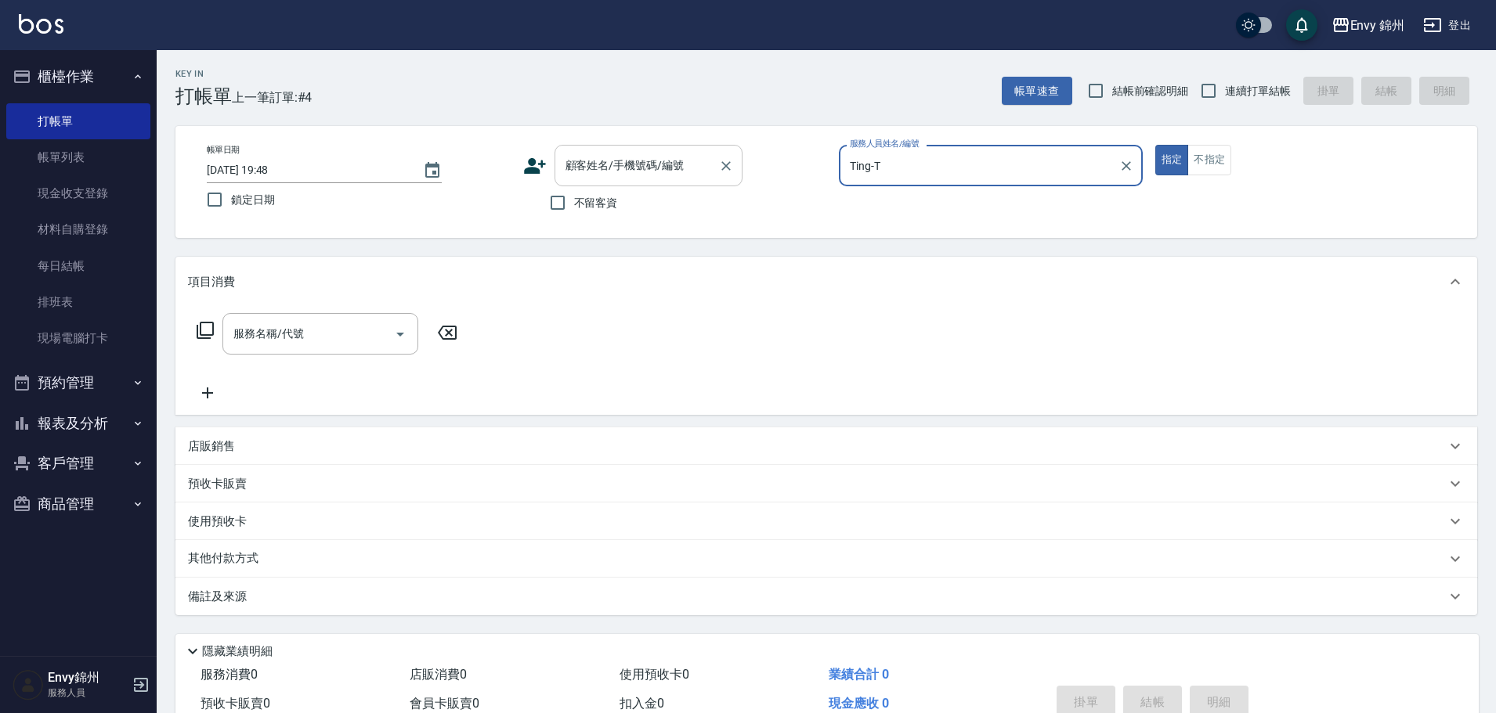
click at [590, 179] on input "顧客姓名/手機號碼/編號" at bounding box center [636, 165] width 150 height 27
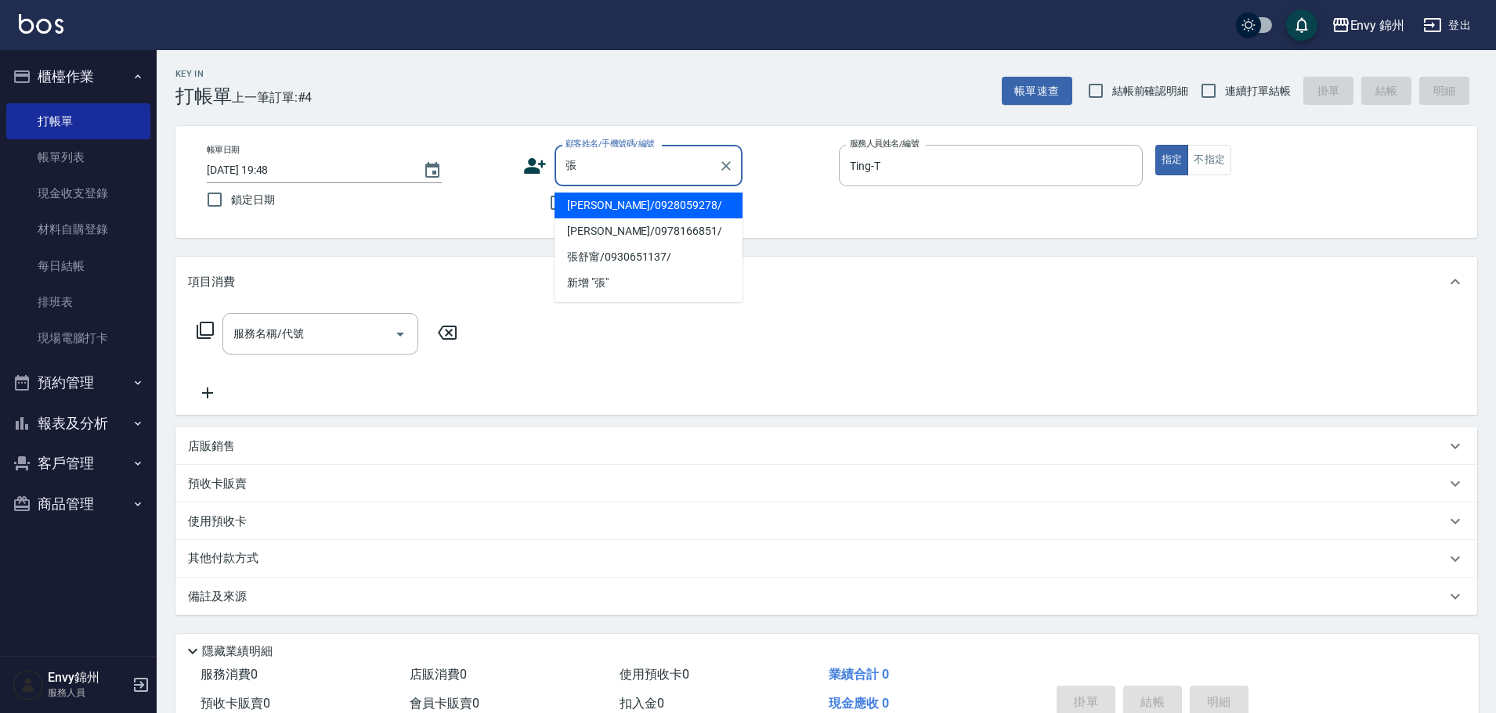
click at [584, 211] on li "張智凱/0928059278/" at bounding box center [648, 206] width 188 height 26
type input "張智凱/0928059278/"
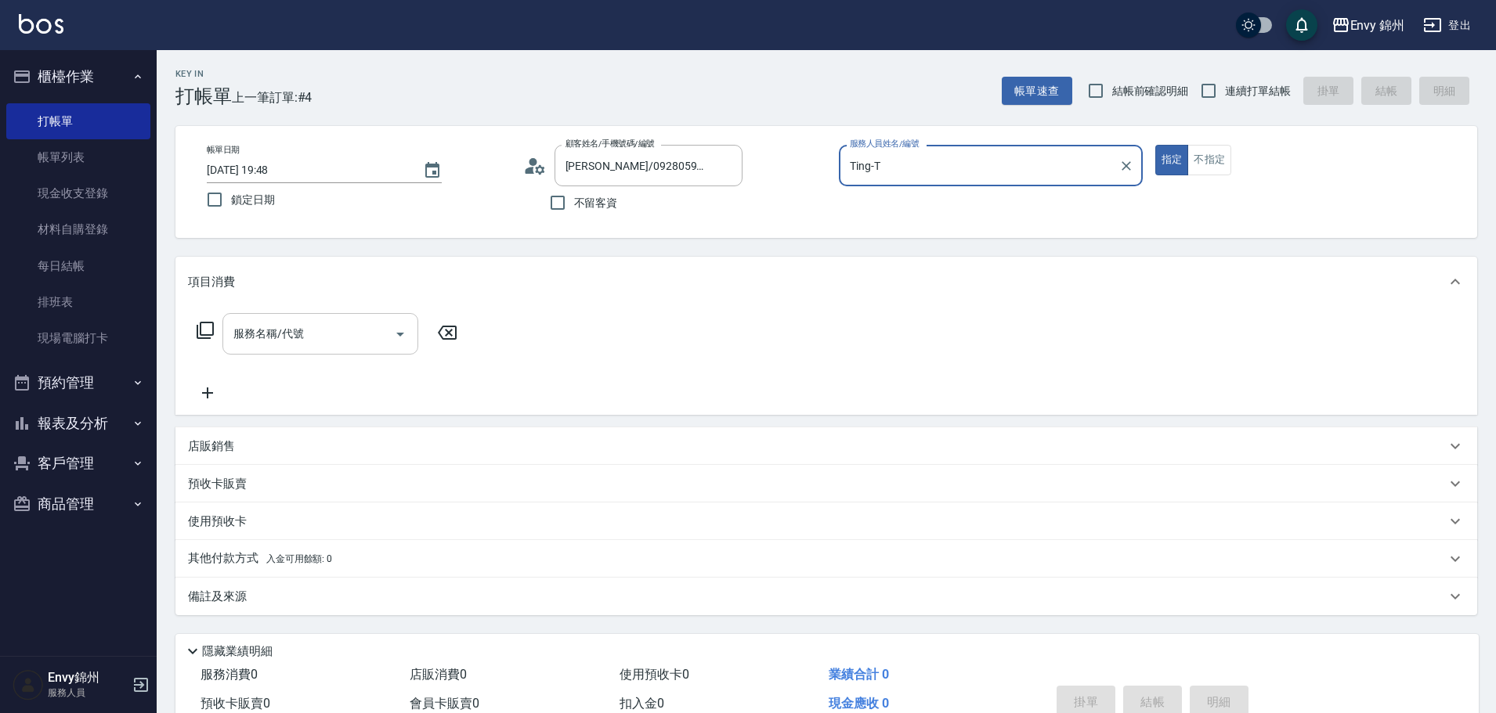
type input "Annie-A"
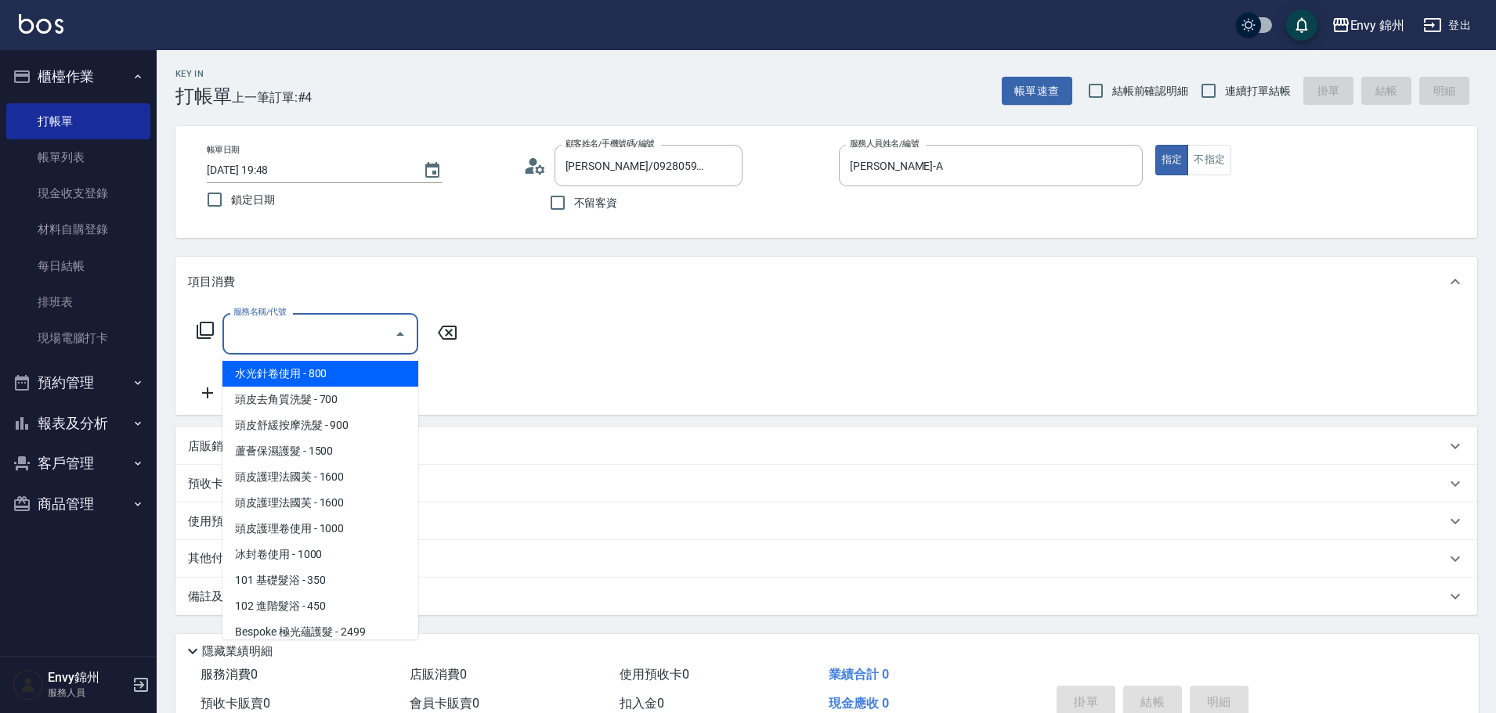
click at [270, 333] on input "服務名稱/代號" at bounding box center [308, 333] width 158 height 27
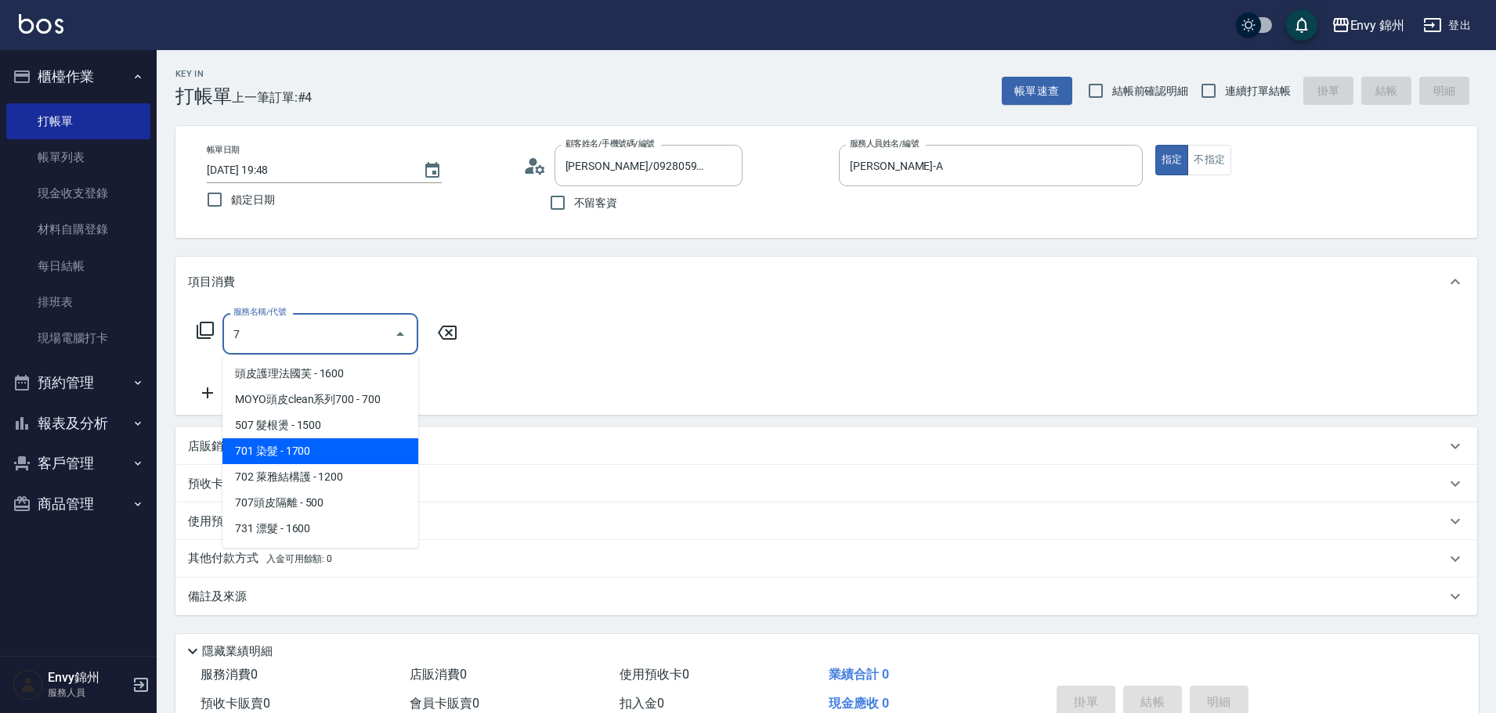
click at [351, 457] on span "701 染髮 - 1700" at bounding box center [320, 452] width 196 height 26
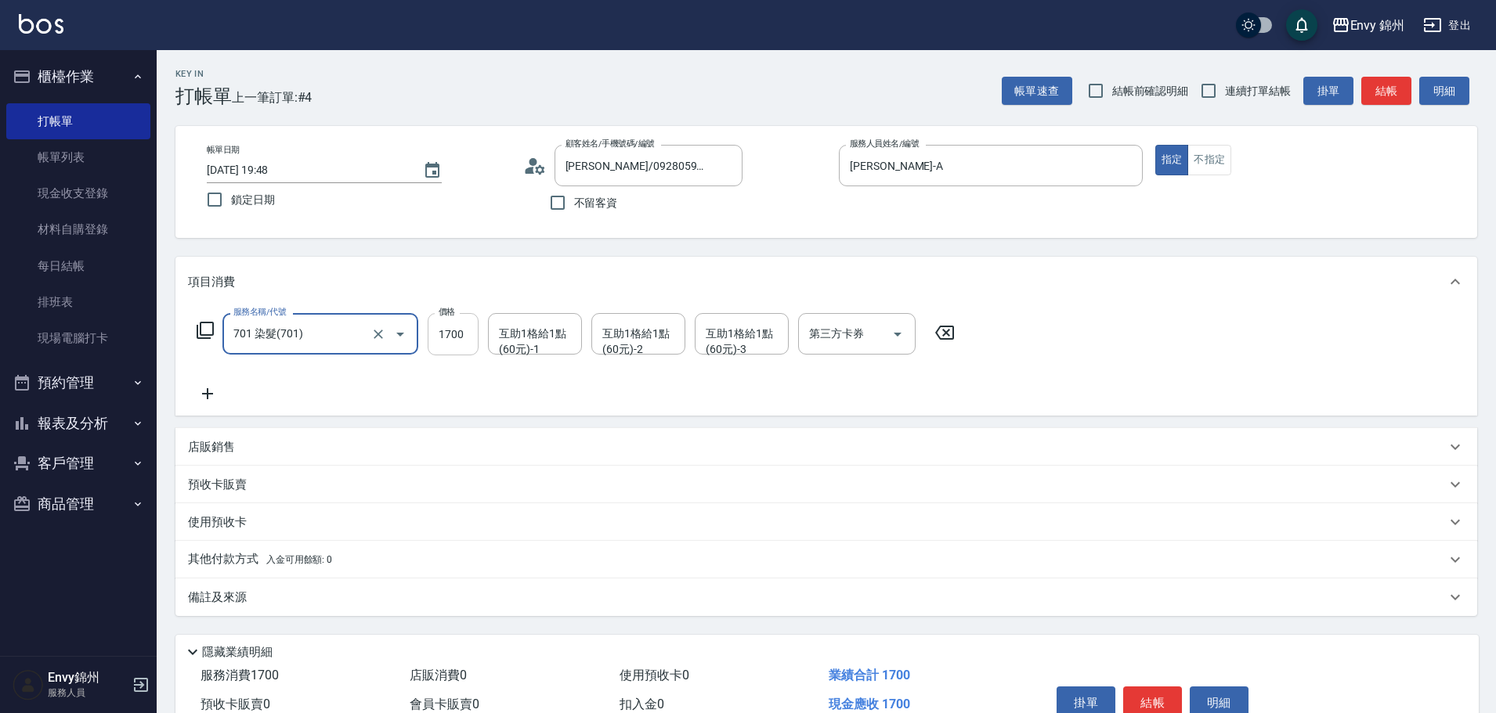
type input "701 染髮(701)"
click at [453, 348] on input "1700" at bounding box center [453, 334] width 51 height 42
click at [209, 399] on icon at bounding box center [207, 393] width 39 height 19
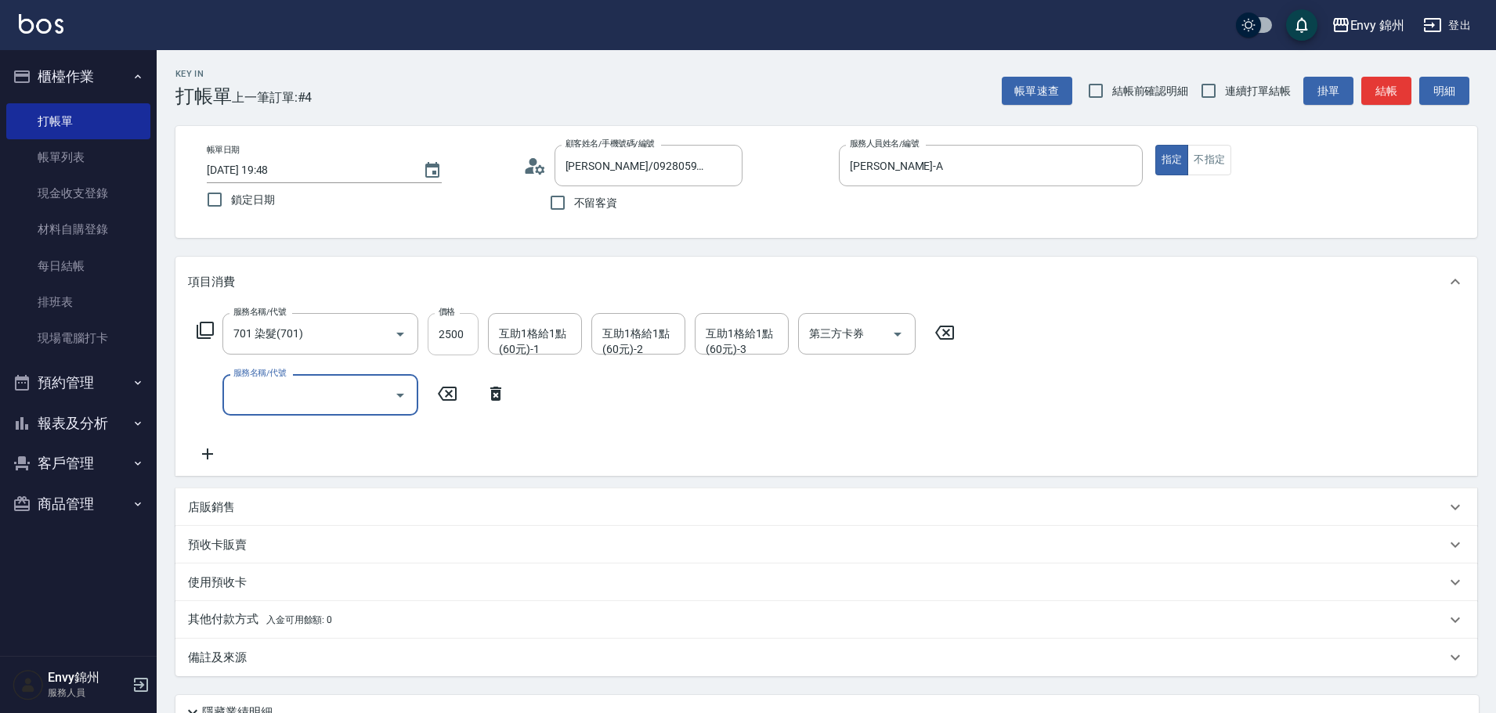
click at [465, 334] on input "2500" at bounding box center [453, 334] width 51 height 42
type input "3000"
click at [301, 396] on div "服務名稱/代號 服務名稱/代號" at bounding box center [320, 395] width 196 height 42
type input "201 剪髮(201)"
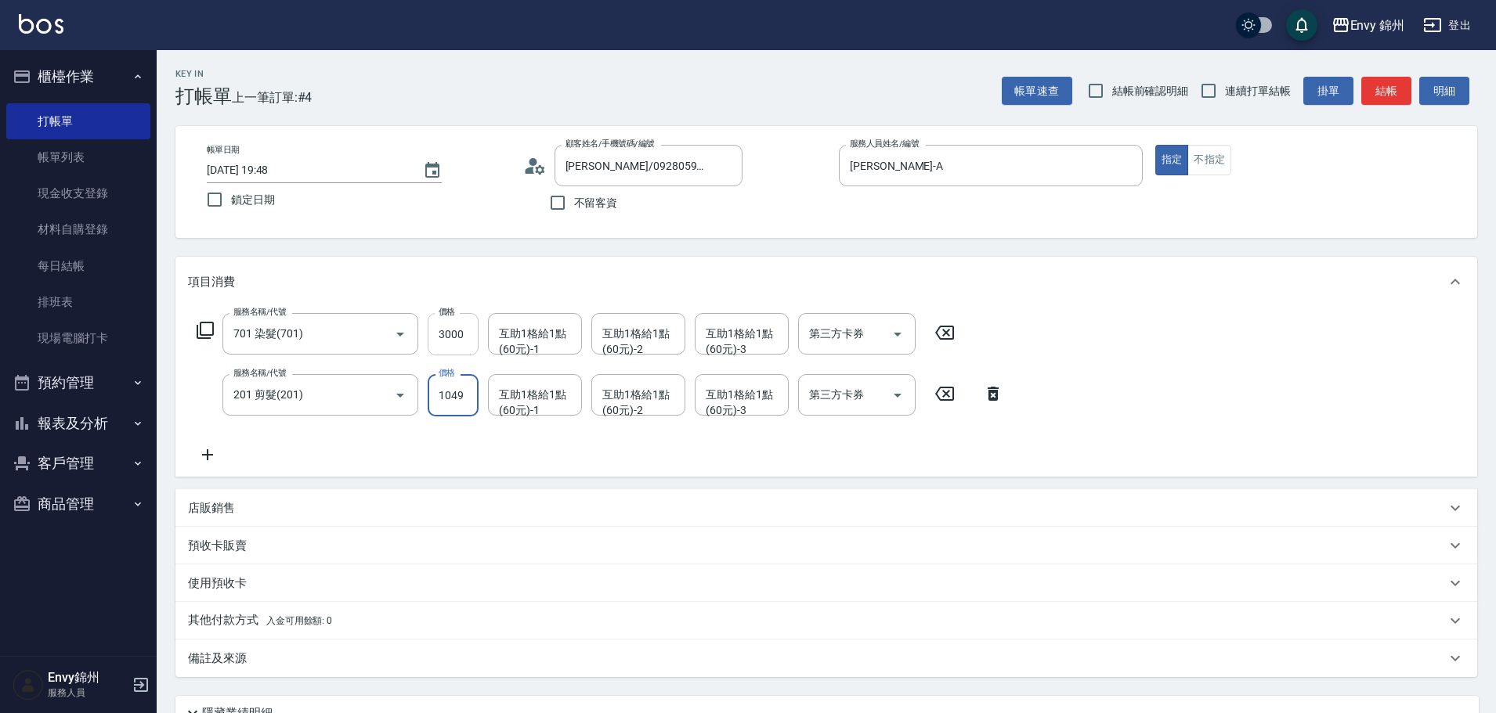
type input "1049"
click at [471, 336] on input "3000" at bounding box center [453, 334] width 51 height 42
type input "2951"
click at [545, 307] on div "項目消費" at bounding box center [825, 282] width 1301 height 50
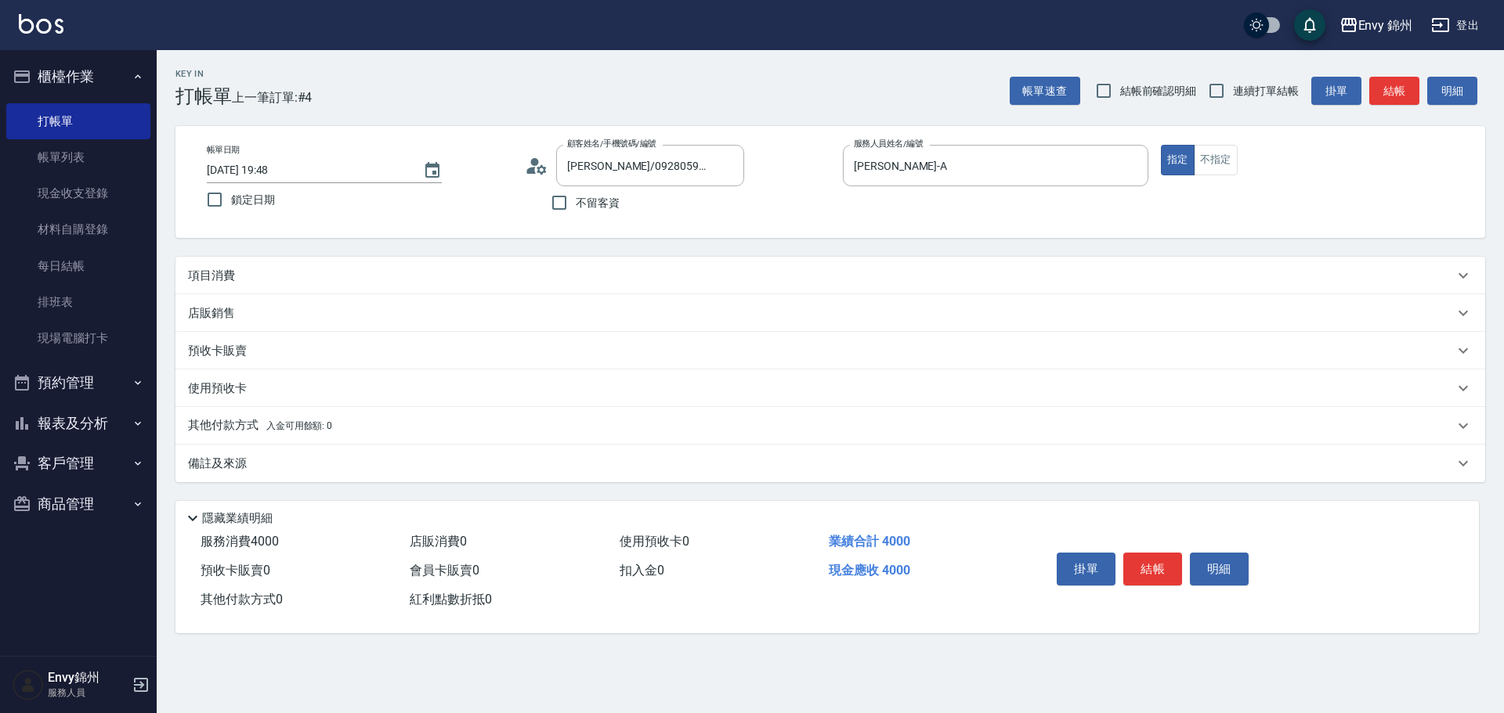
click at [485, 280] on div "項目消費" at bounding box center [820, 276] width 1265 height 16
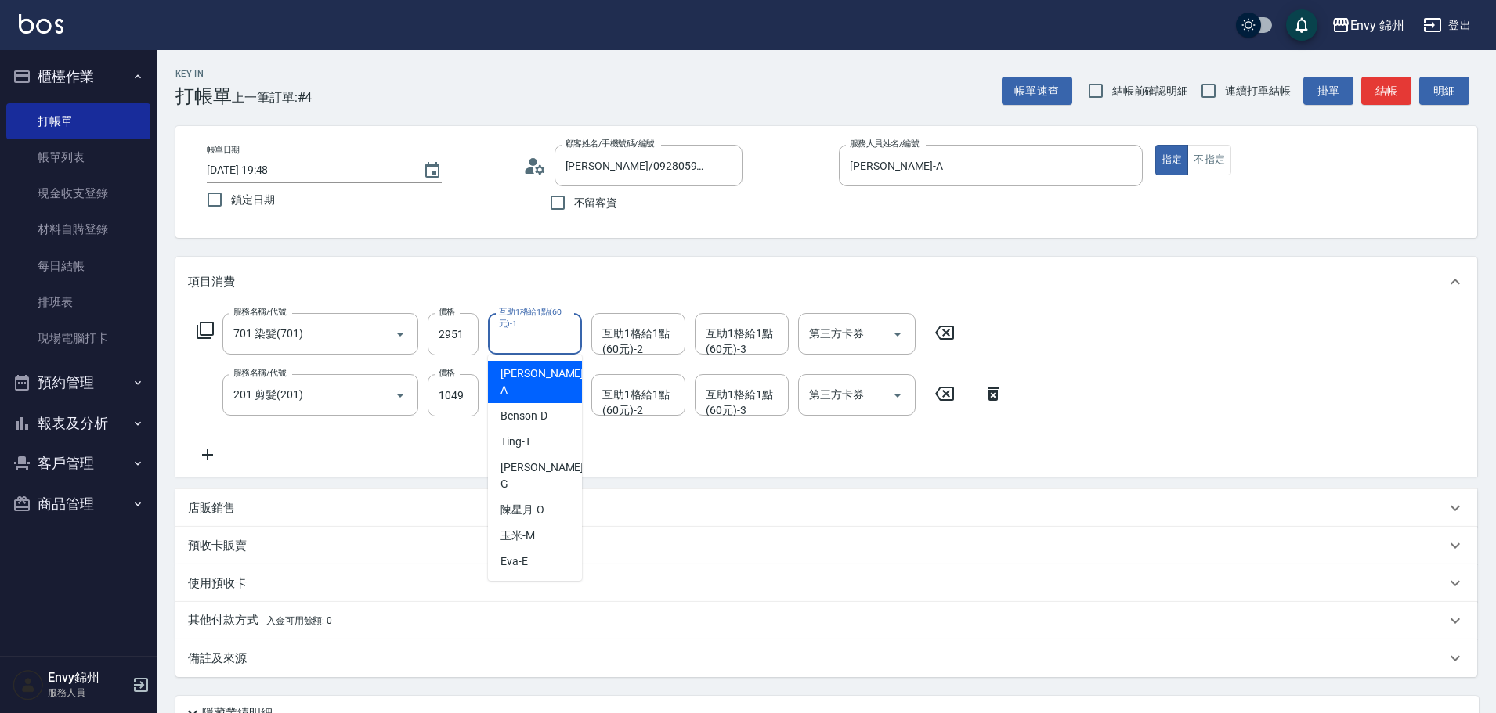
click at [536, 330] on div "互助1格給1點(60元)-1 互助1格給1點(60元)-1" at bounding box center [535, 334] width 94 height 42
click at [288, 495] on div "店販銷售" at bounding box center [825, 508] width 1301 height 38
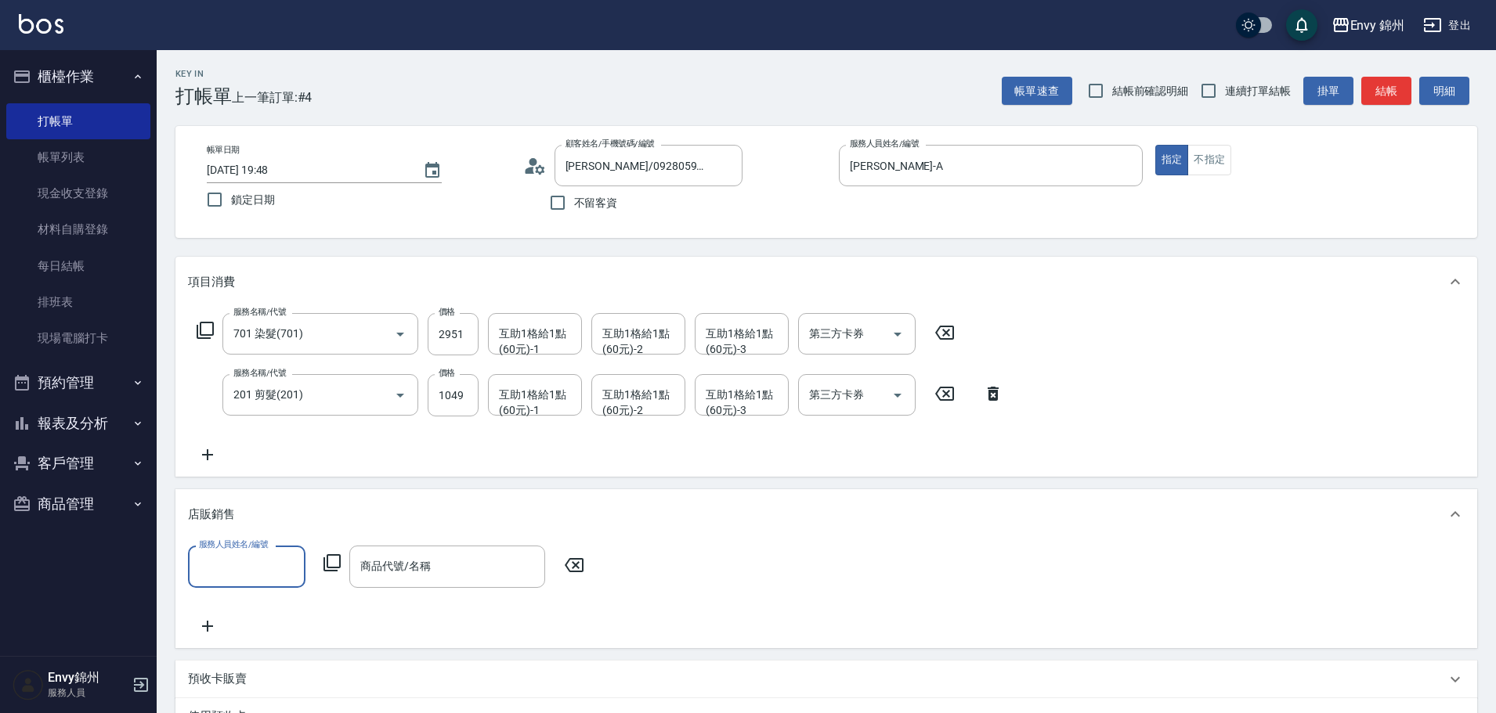
click at [259, 566] on input "服務人員姓名/編號" at bounding box center [246, 566] width 103 height 27
click at [263, 420] on div "Ting -T" at bounding box center [246, 407] width 117 height 26
type input "Ting-T"
click at [330, 558] on icon at bounding box center [332, 563] width 19 height 19
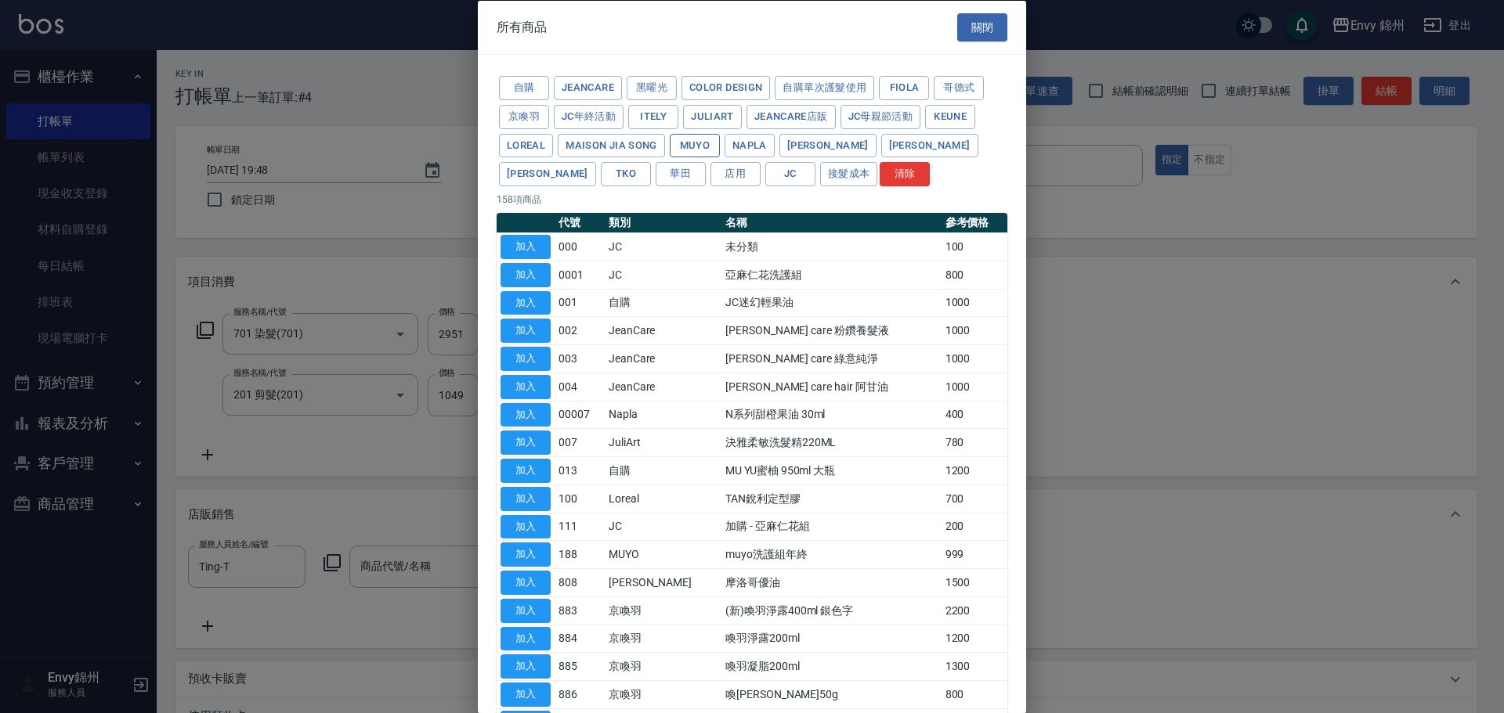
click at [702, 136] on button "MUYO" at bounding box center [695, 145] width 50 height 24
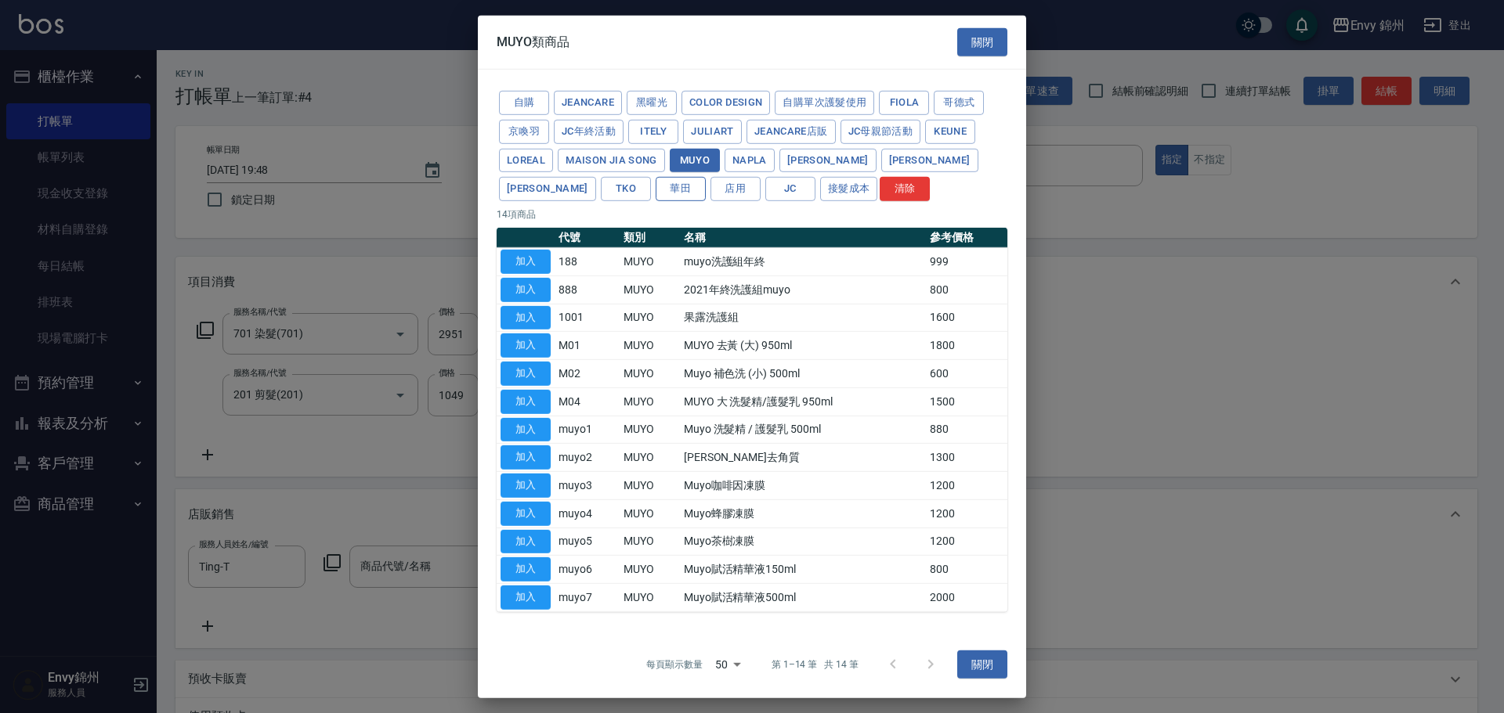
click at [655, 180] on button "華田" at bounding box center [680, 189] width 50 height 24
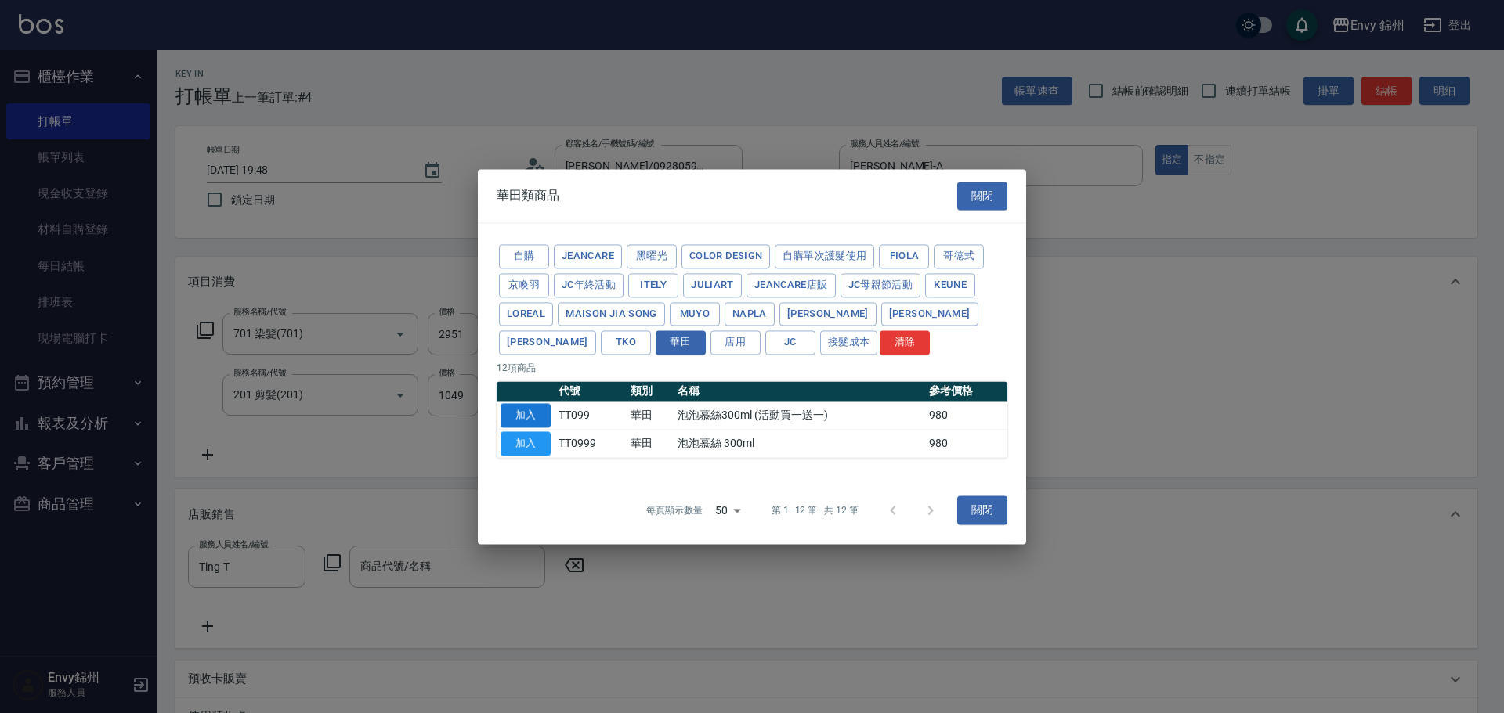
click at [545, 420] on button "加入" at bounding box center [525, 415] width 50 height 24
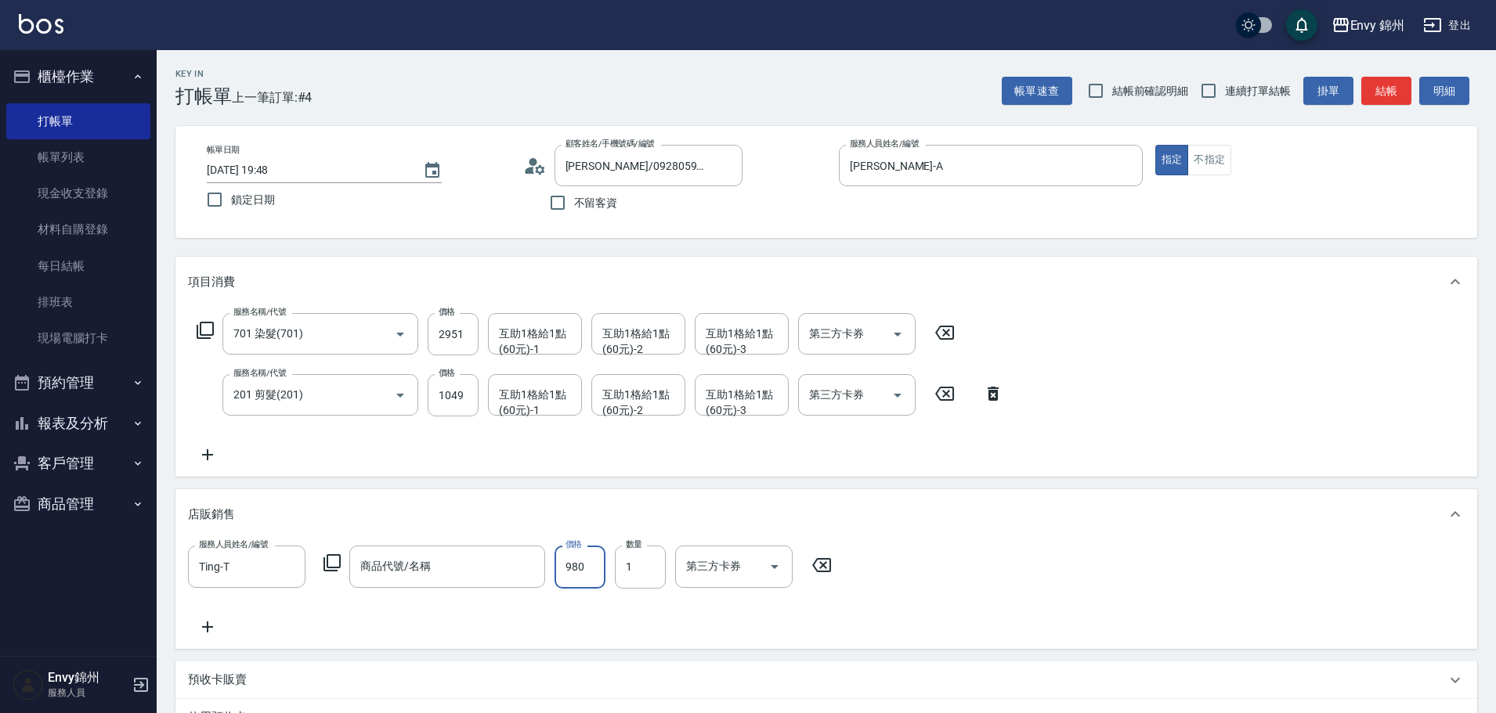
click at [567, 572] on input "980" at bounding box center [579, 567] width 51 height 42
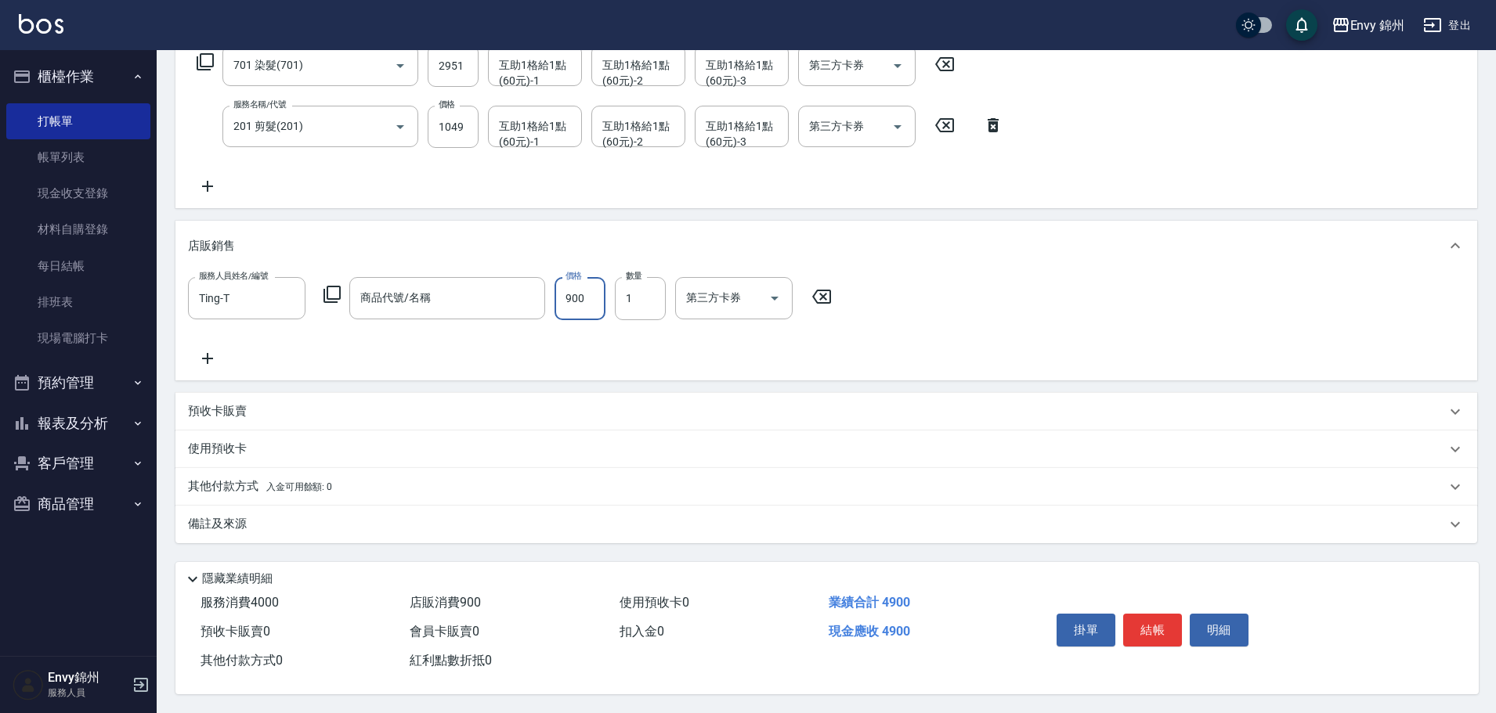
type input "900"
click at [353, 529] on div "備註及來源" at bounding box center [825, 525] width 1301 height 38
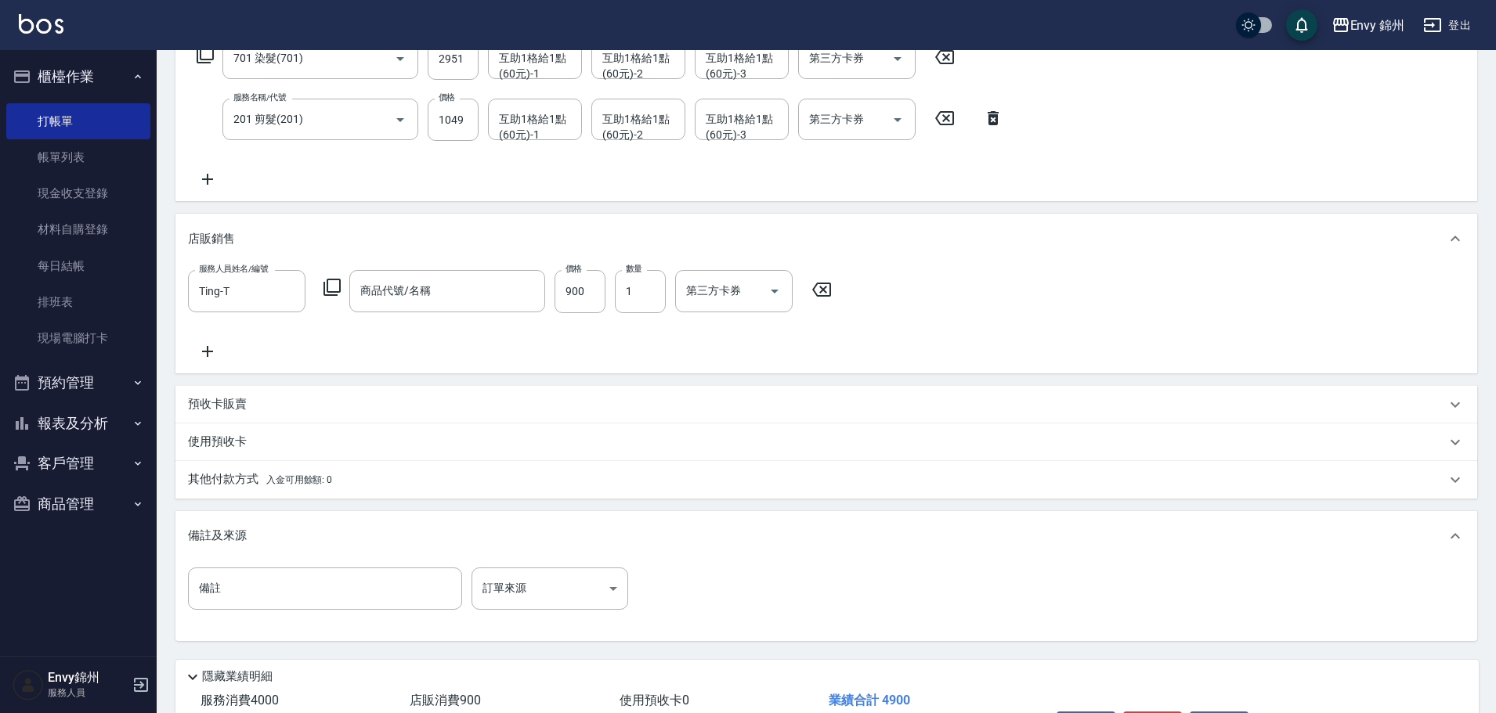
click at [341, 290] on div "服務人員姓名/編號 Ting-T 服務人員姓名/編號 商品代號/名稱 商品代號/名稱 價格 900 價格 數量 1 數量 第三方卡券 第三方卡券" at bounding box center [514, 291] width 653 height 42
click at [327, 279] on icon at bounding box center [332, 287] width 19 height 19
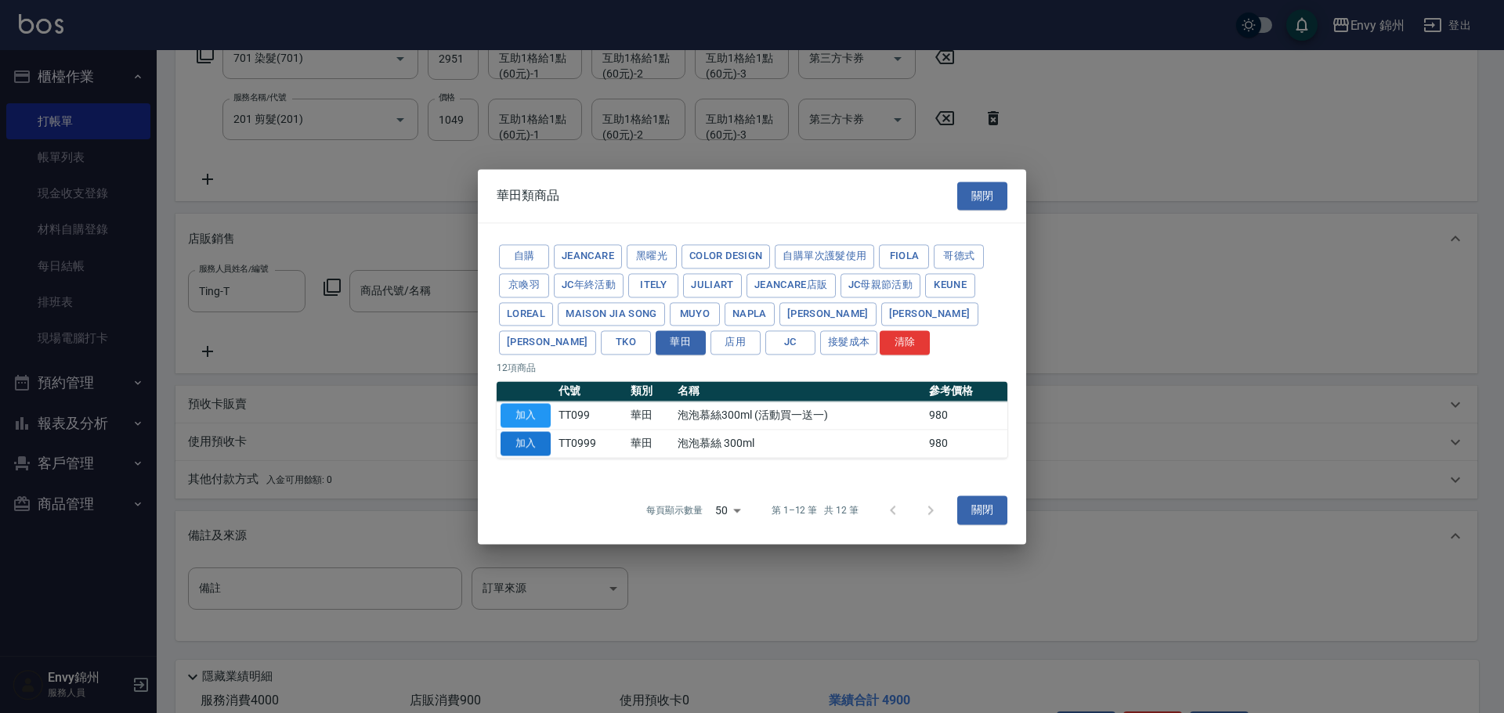
click at [514, 449] on button "加入" at bounding box center [525, 443] width 50 height 24
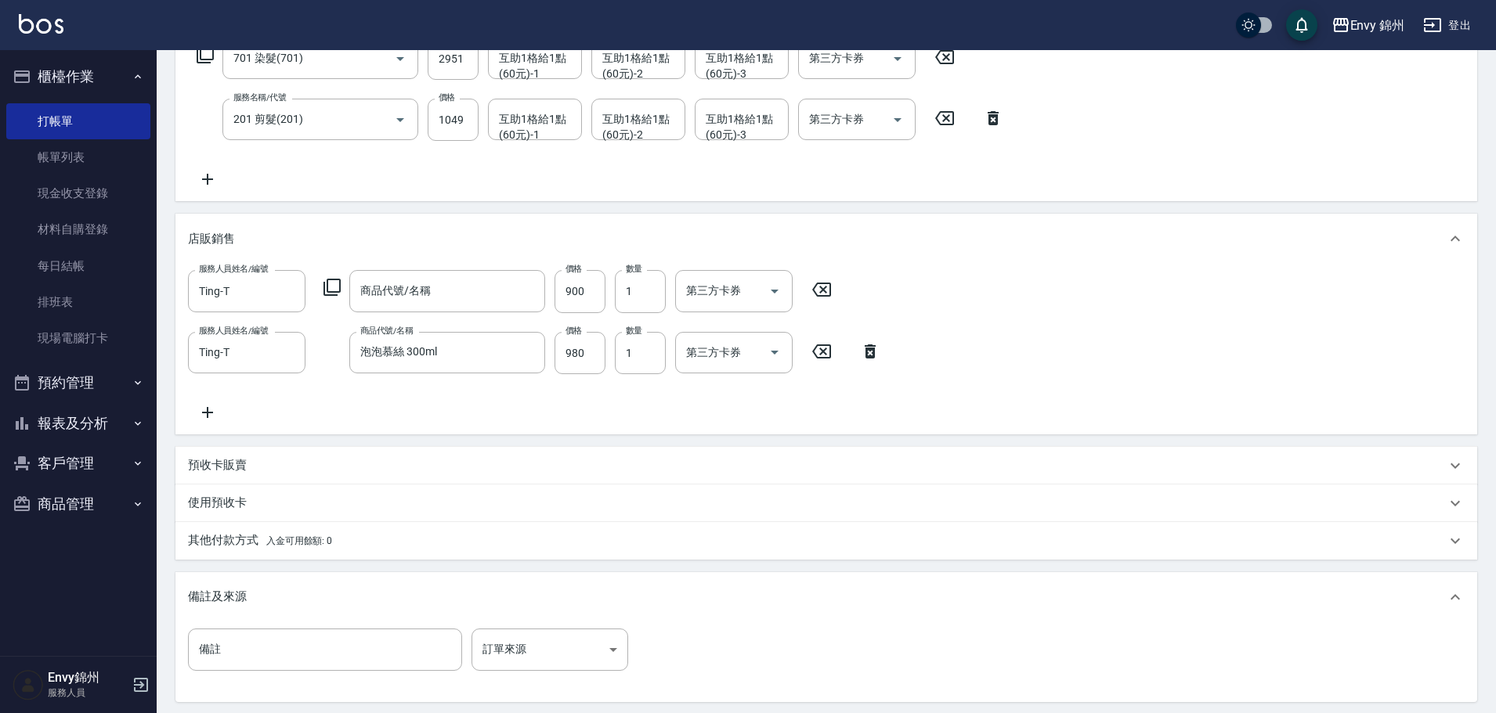
click at [829, 280] on div "服務人員姓名/編號 Ting-T 服務人員姓名/編號 商品代號/名稱 商品代號/名稱 價格 900 價格 數量 1 數量 第三方卡券 第三方卡券" at bounding box center [514, 291] width 653 height 42
drag, startPoint x: 814, startPoint y: 283, endPoint x: 823, endPoint y: 283, distance: 9.4
click at [815, 283] on icon at bounding box center [821, 289] width 39 height 19
click at [565, 354] on input "980" at bounding box center [579, 352] width 51 height 42
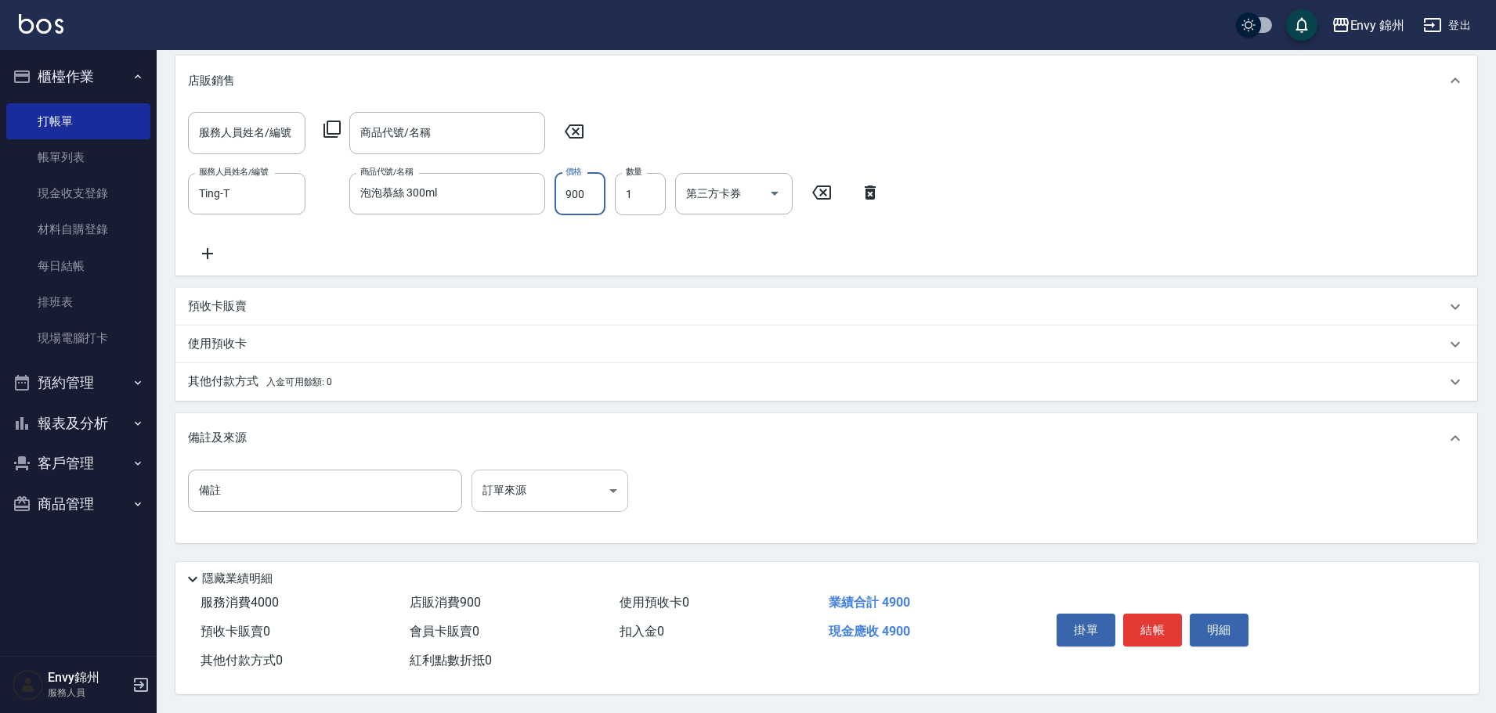
type input "900"
click at [518, 483] on body "Envy 錦州 登出 櫃檯作業 打帳單 帳單列表 現金收支登錄 材料自購登錄 每日結帳 排班表 現場電腦打卡 預約管理 預約管理 單日預約紀錄 單週預約紀錄 …" at bounding box center [748, 139] width 1496 height 1147
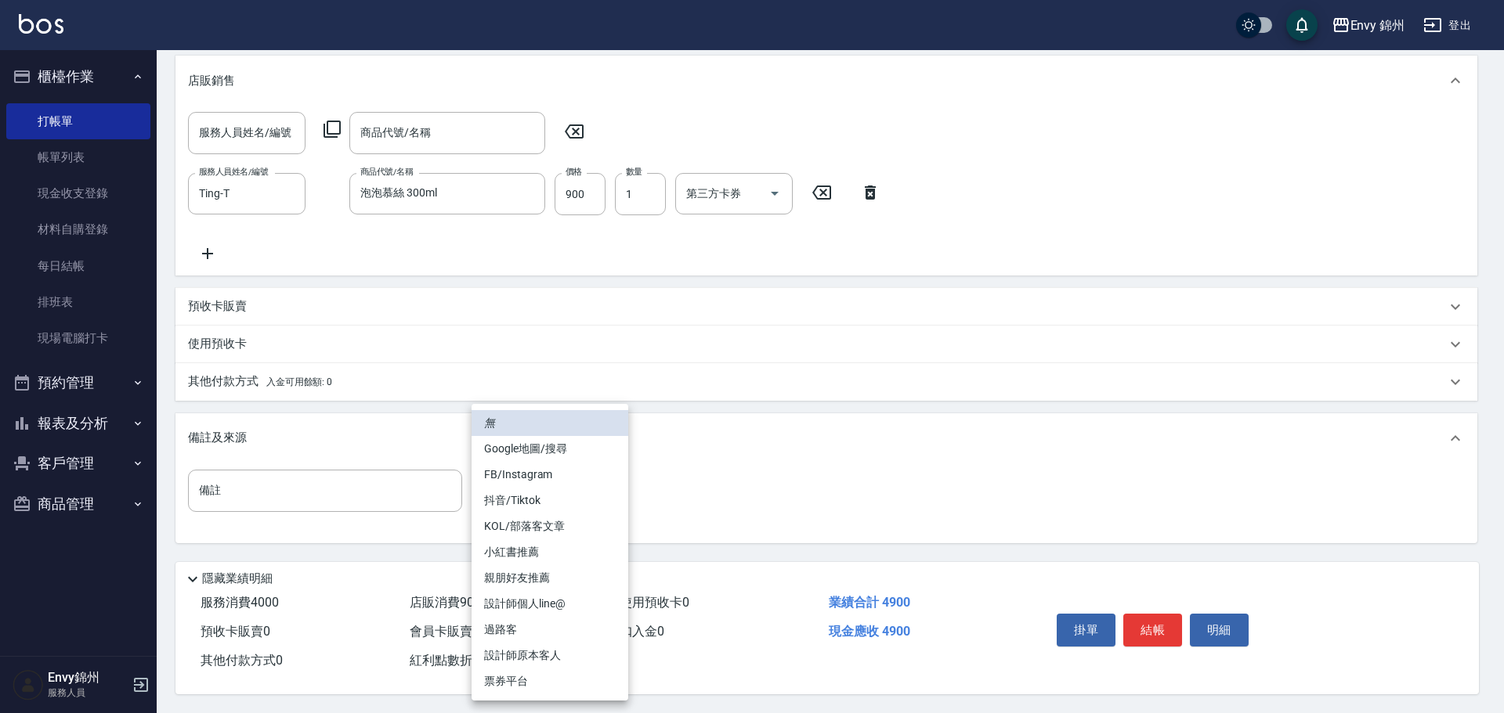
click at [592, 660] on li "設計師原本客人" at bounding box center [549, 656] width 157 height 26
type input "設計師原本客人"
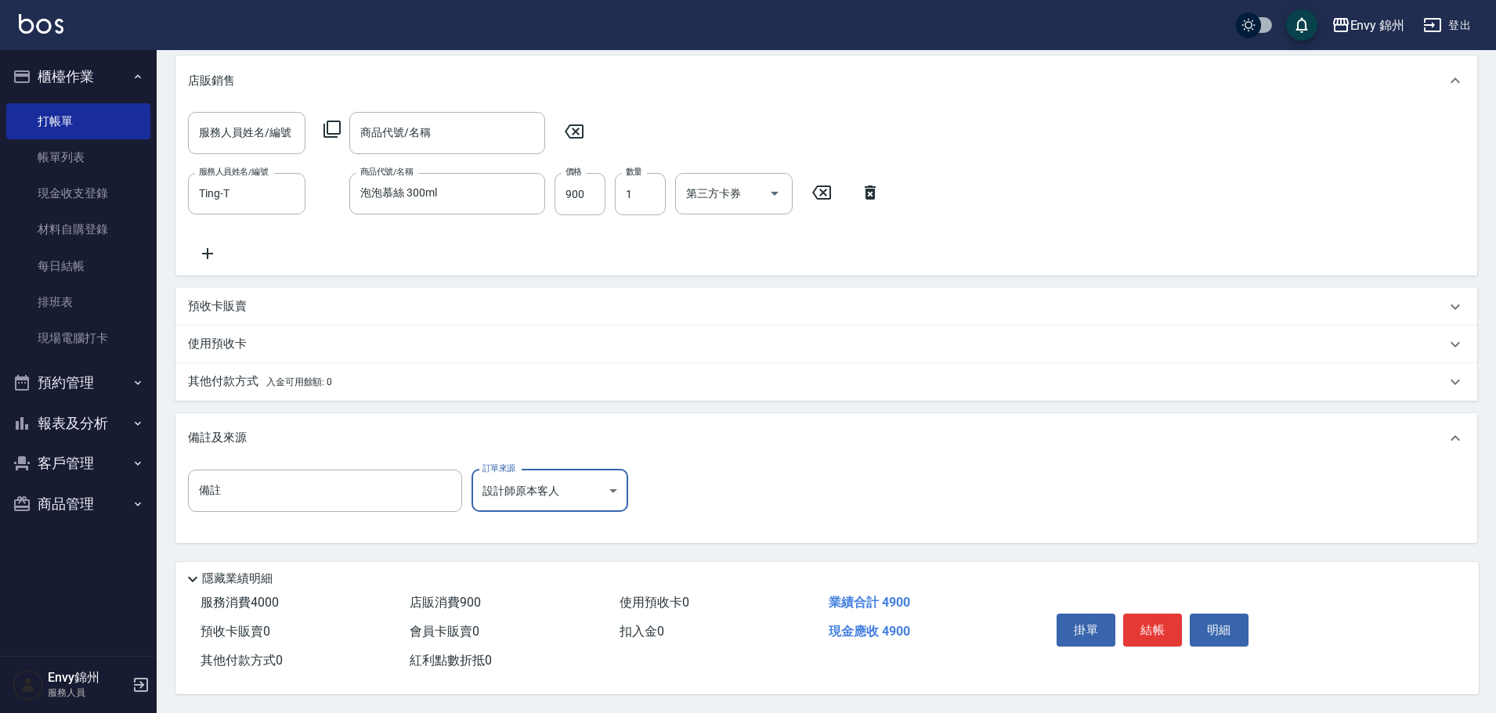
click at [310, 386] on div "其他付款方式 入金可用餘額: 0" at bounding box center [825, 382] width 1301 height 38
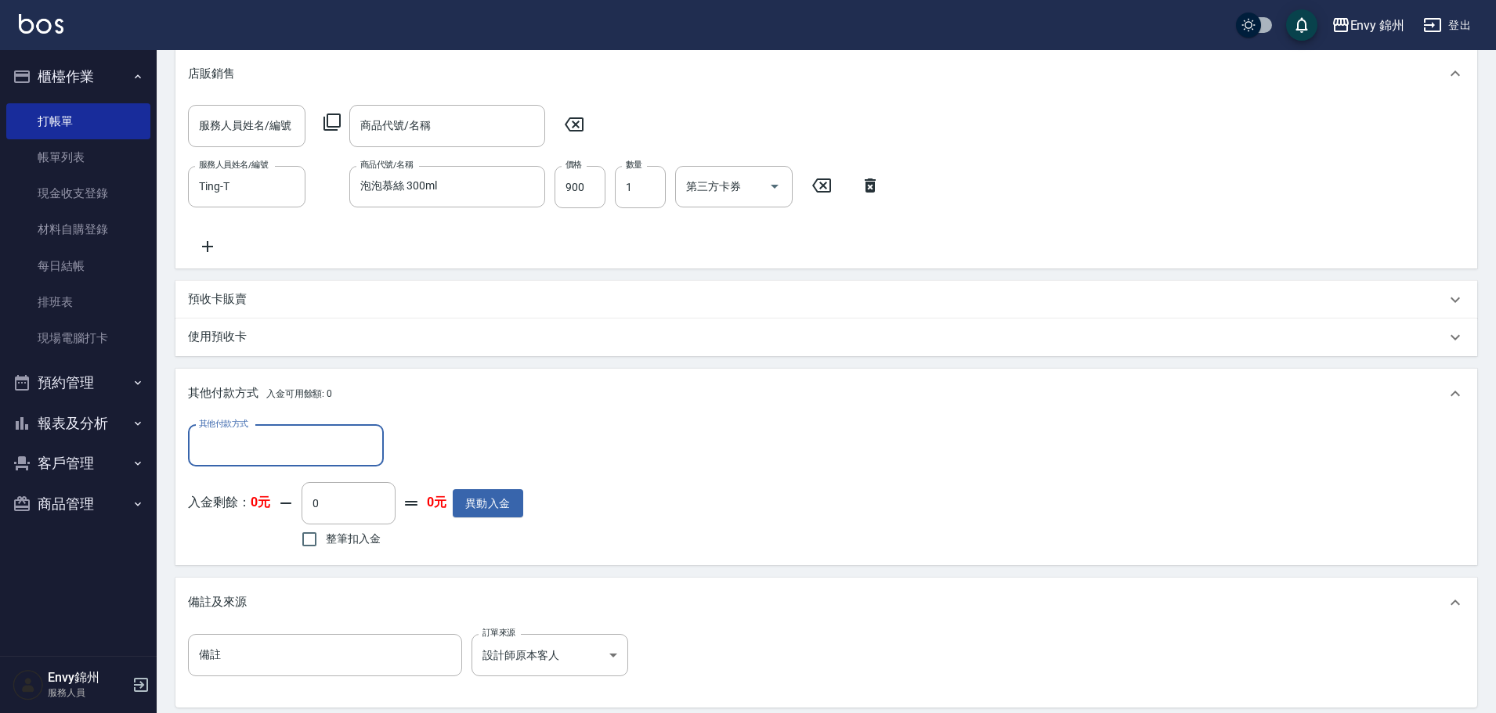
scroll to position [0, 0]
click at [327, 446] on input "其他付款方式" at bounding box center [286, 445] width 182 height 27
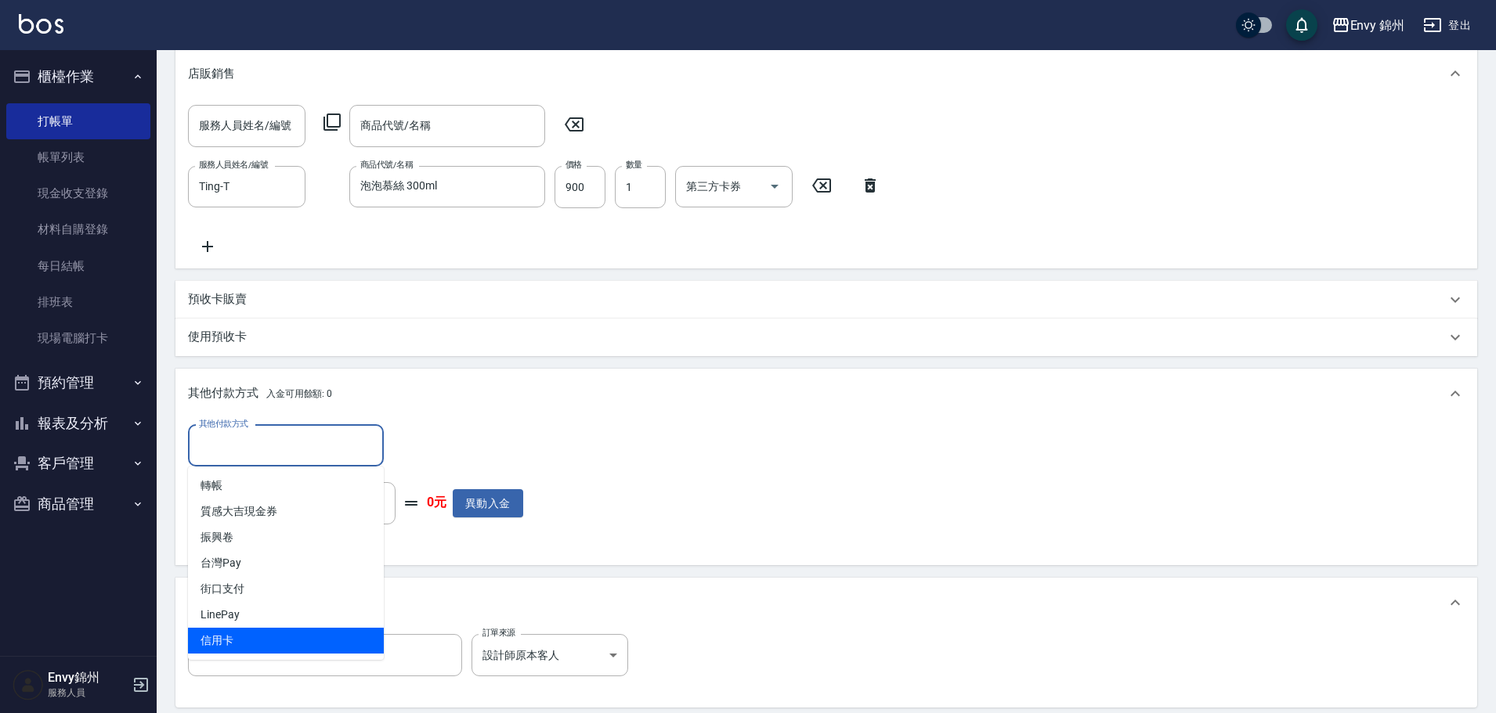
click at [319, 645] on span "信用卡" at bounding box center [286, 641] width 196 height 26
type input "信用卡"
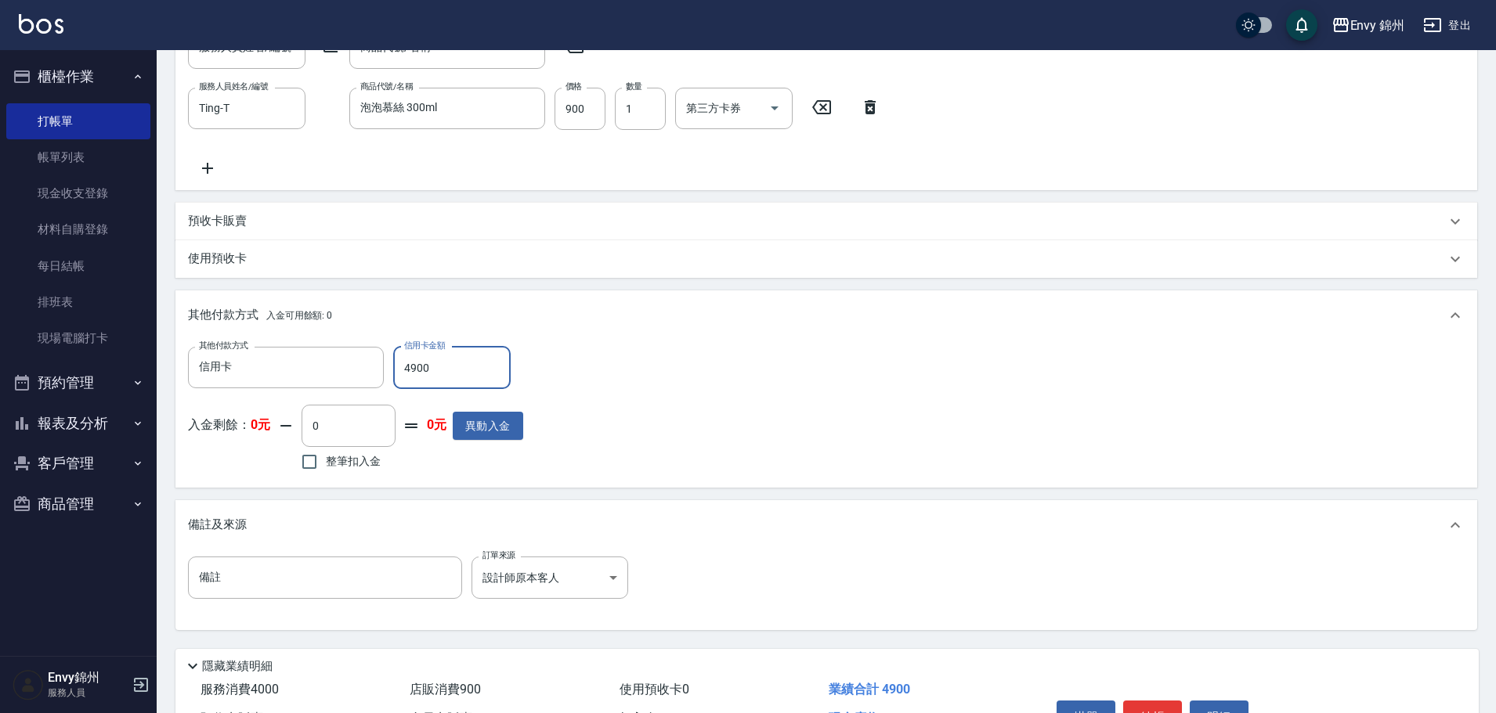
scroll to position [613, 0]
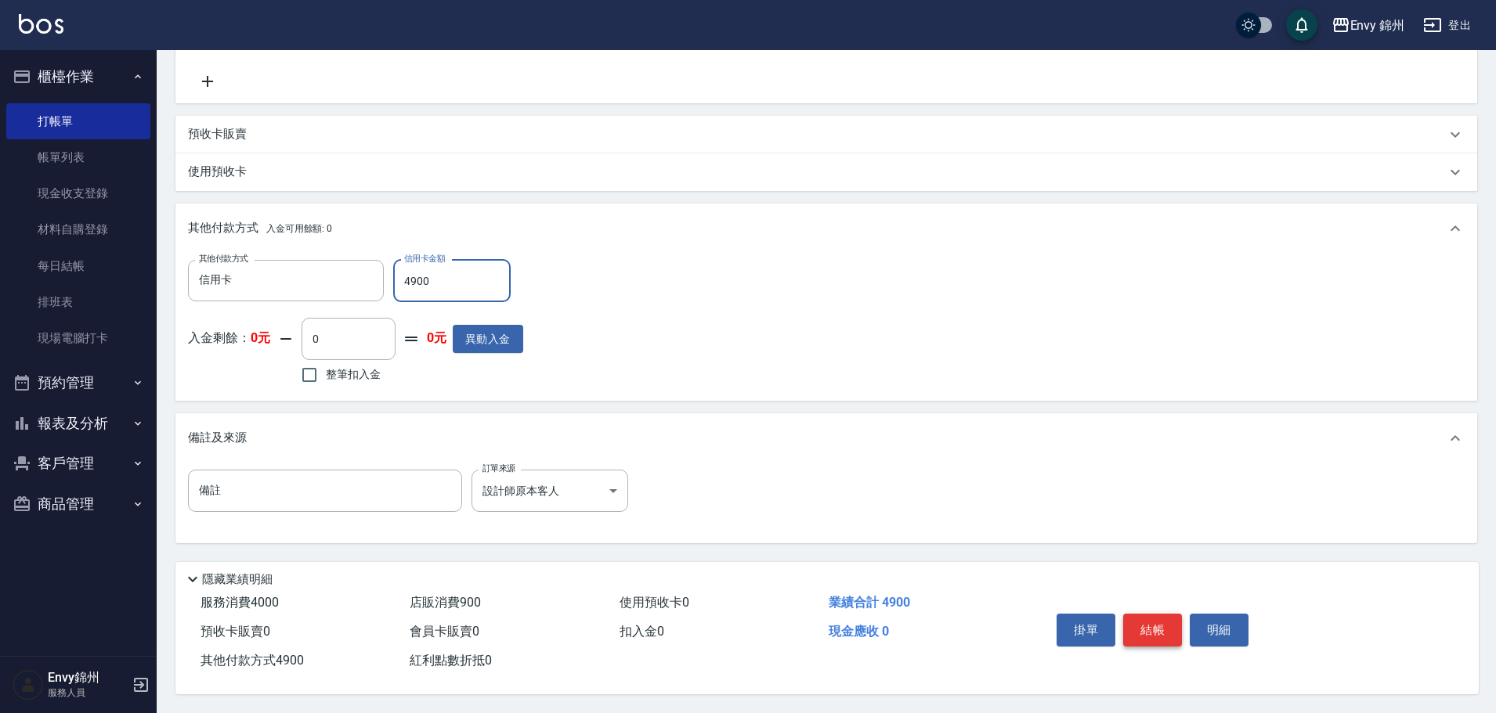
type input "4900"
click at [1154, 622] on button "結帳" at bounding box center [1152, 630] width 59 height 33
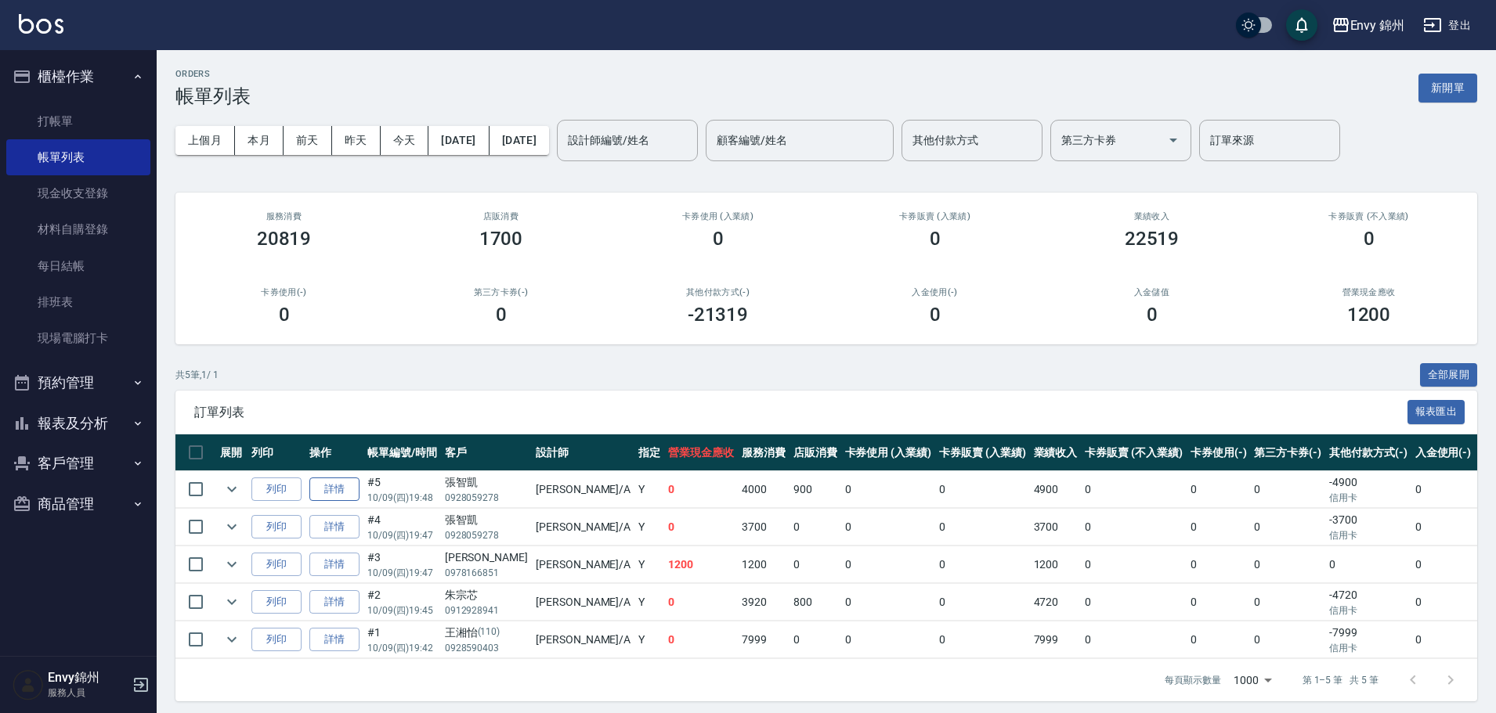
click at [332, 490] on link "詳情" at bounding box center [334, 490] width 50 height 24
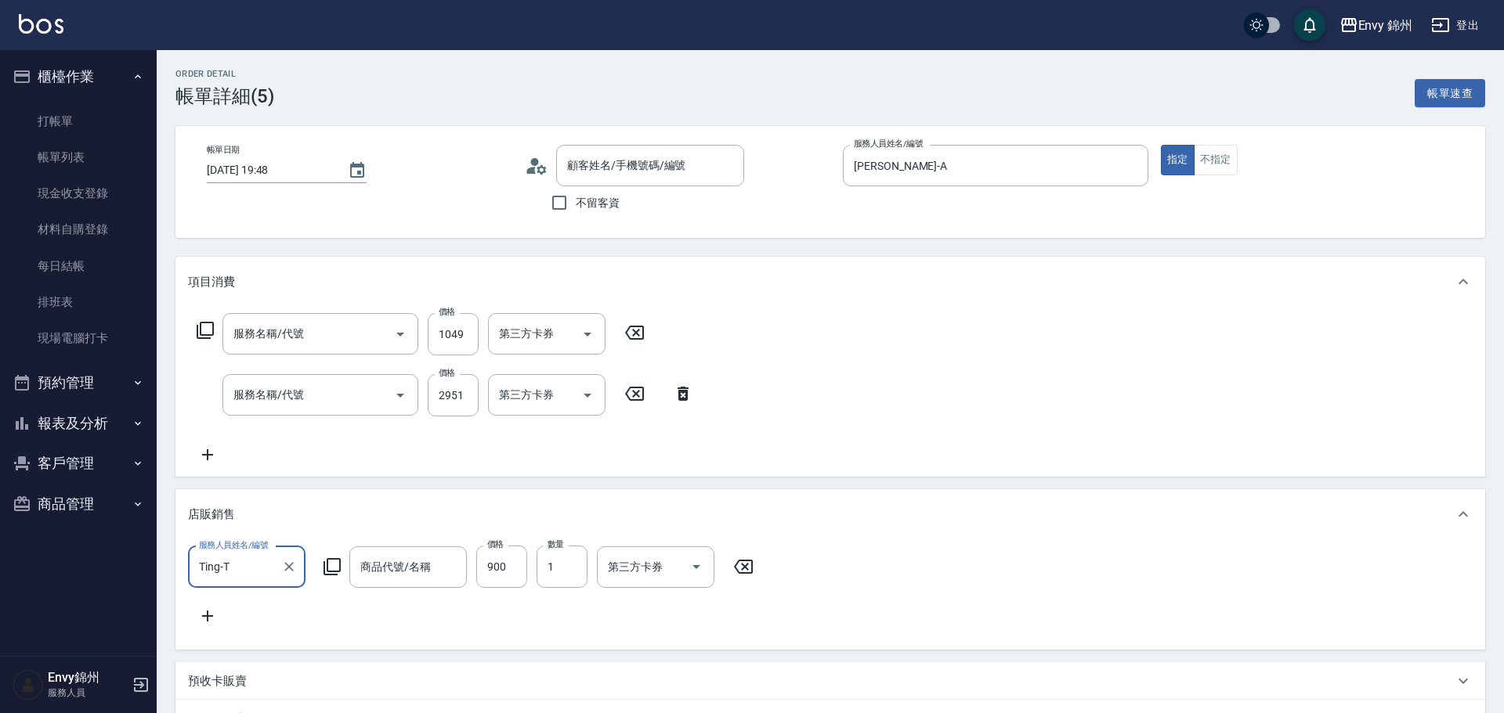
type input "2025/10/09 19:48"
type input "Annie-A"
type input "設計師原本客人"
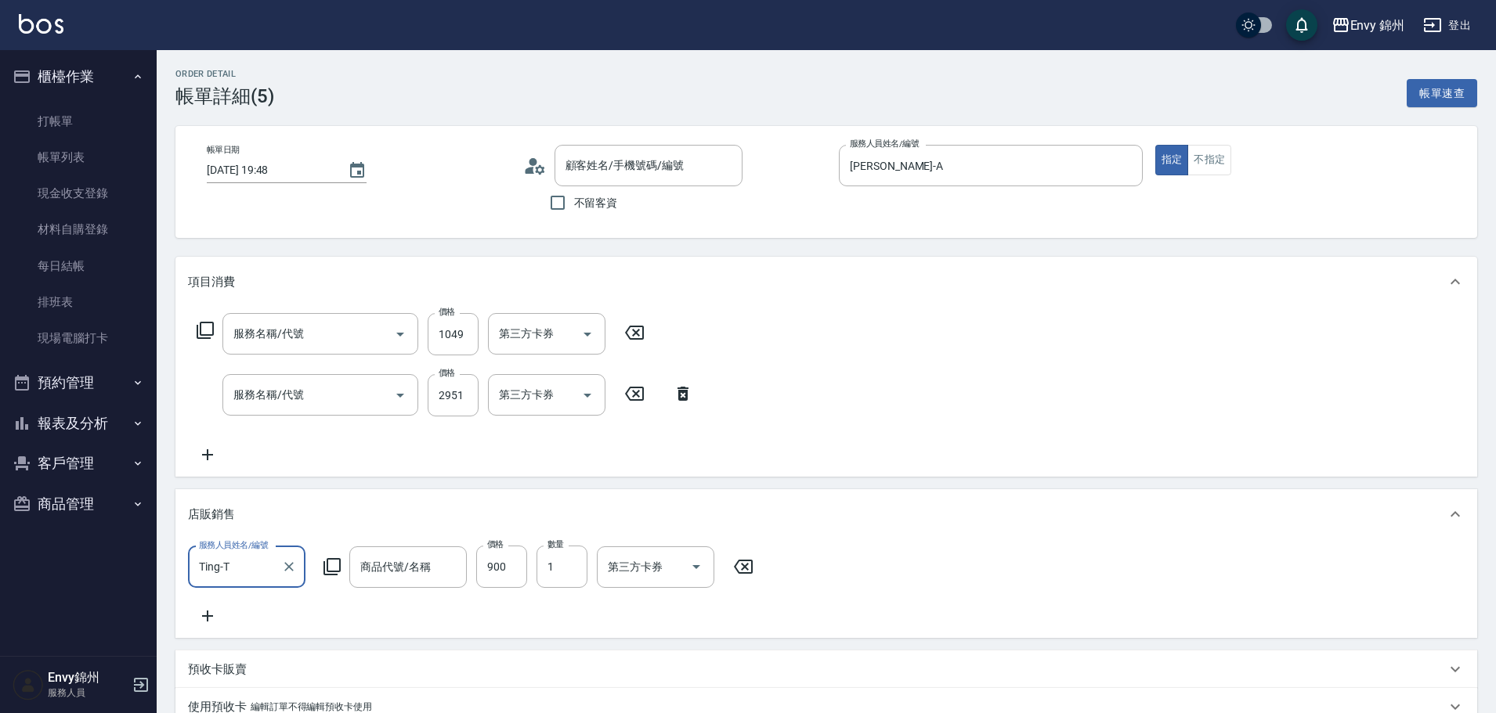
type input "張智凱/0928059278/"
type input "泡泡慕絲 300ml"
type input "201 剪髮(201)"
type input "701 染髮(701)"
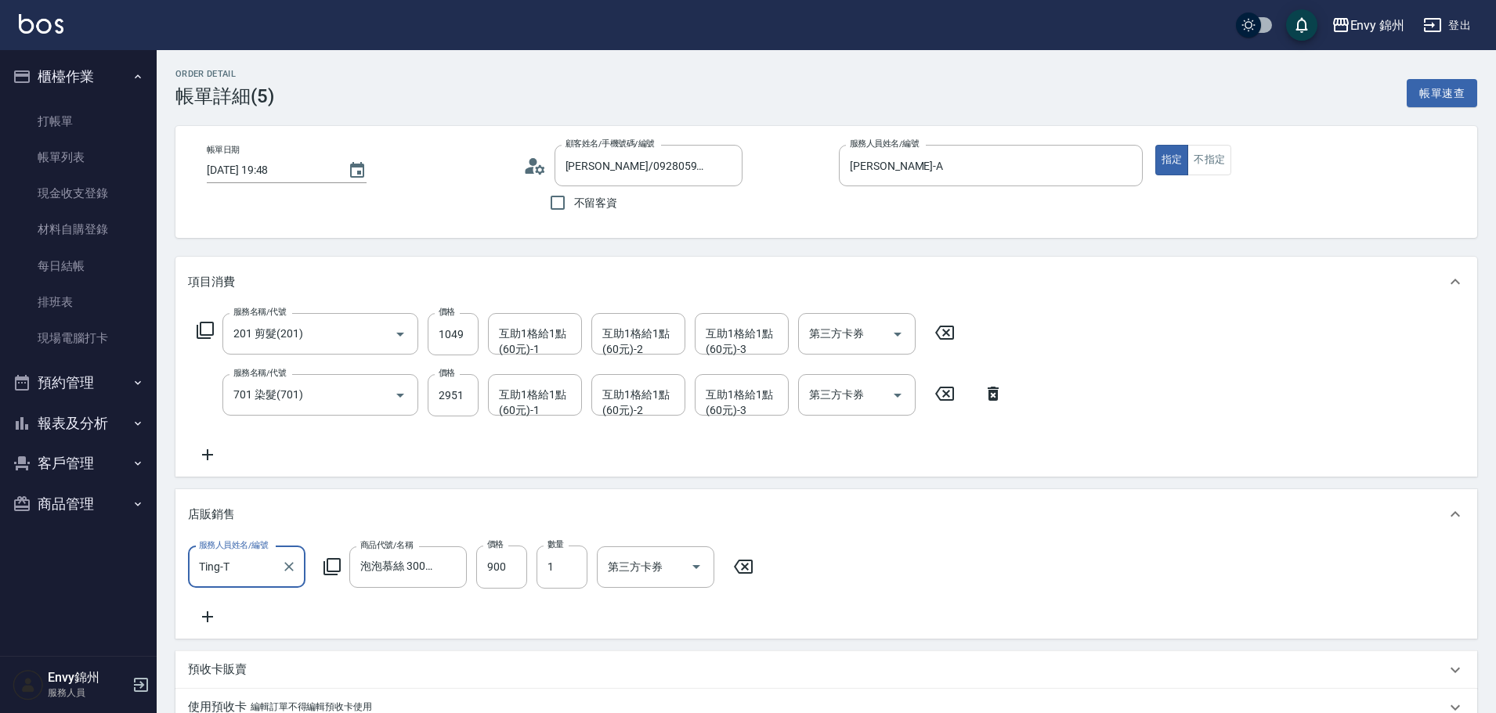
scroll to position [235, 0]
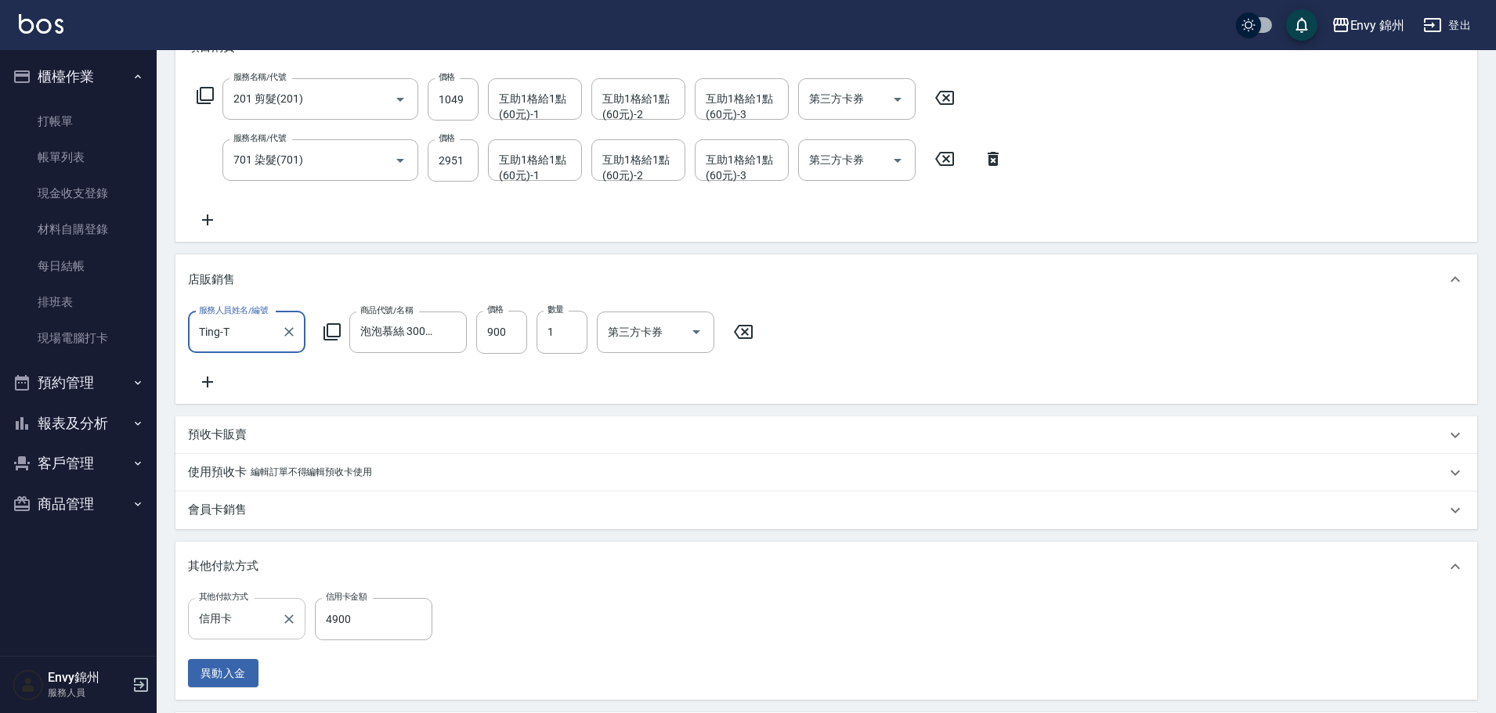
click at [233, 633] on input "信用卡" at bounding box center [235, 618] width 80 height 27
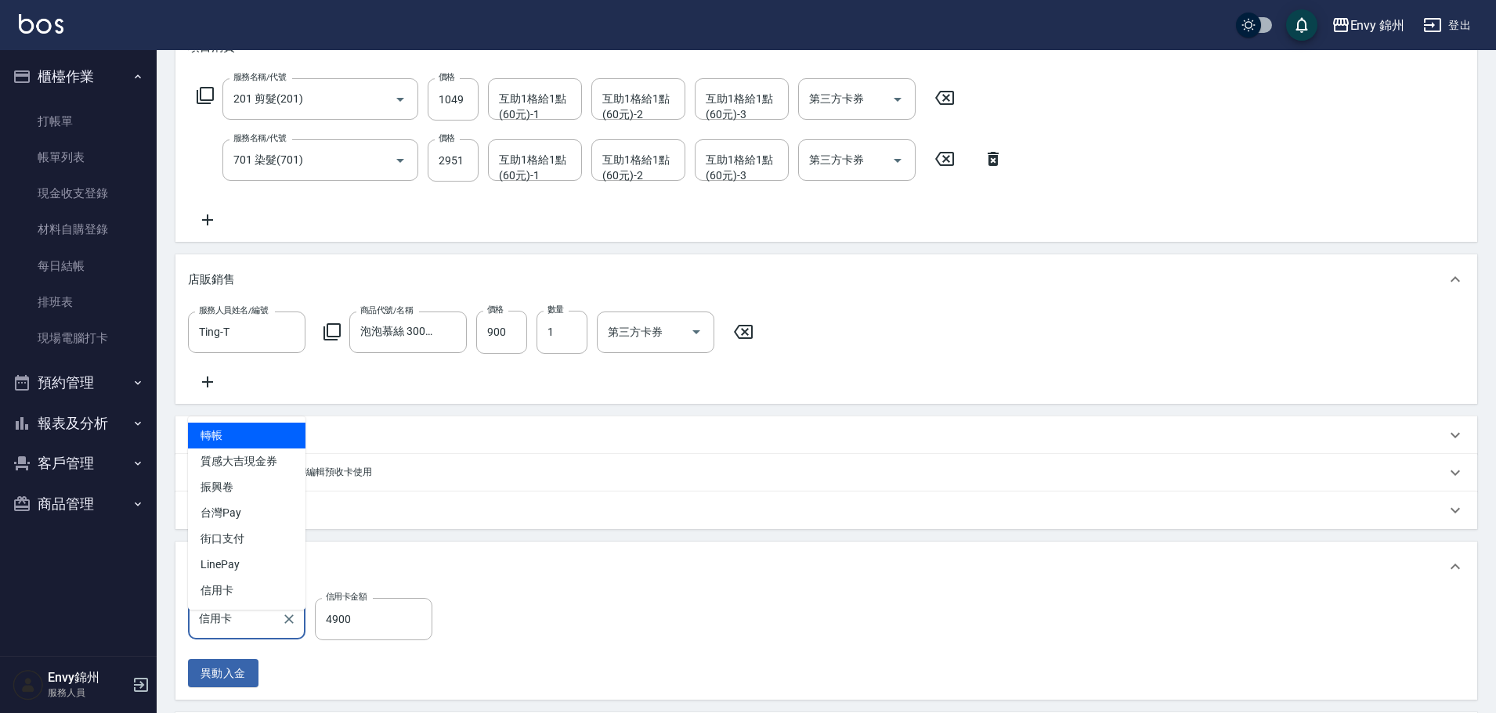
click at [258, 434] on span "轉帳" at bounding box center [246, 436] width 117 height 26
type input "轉帳"
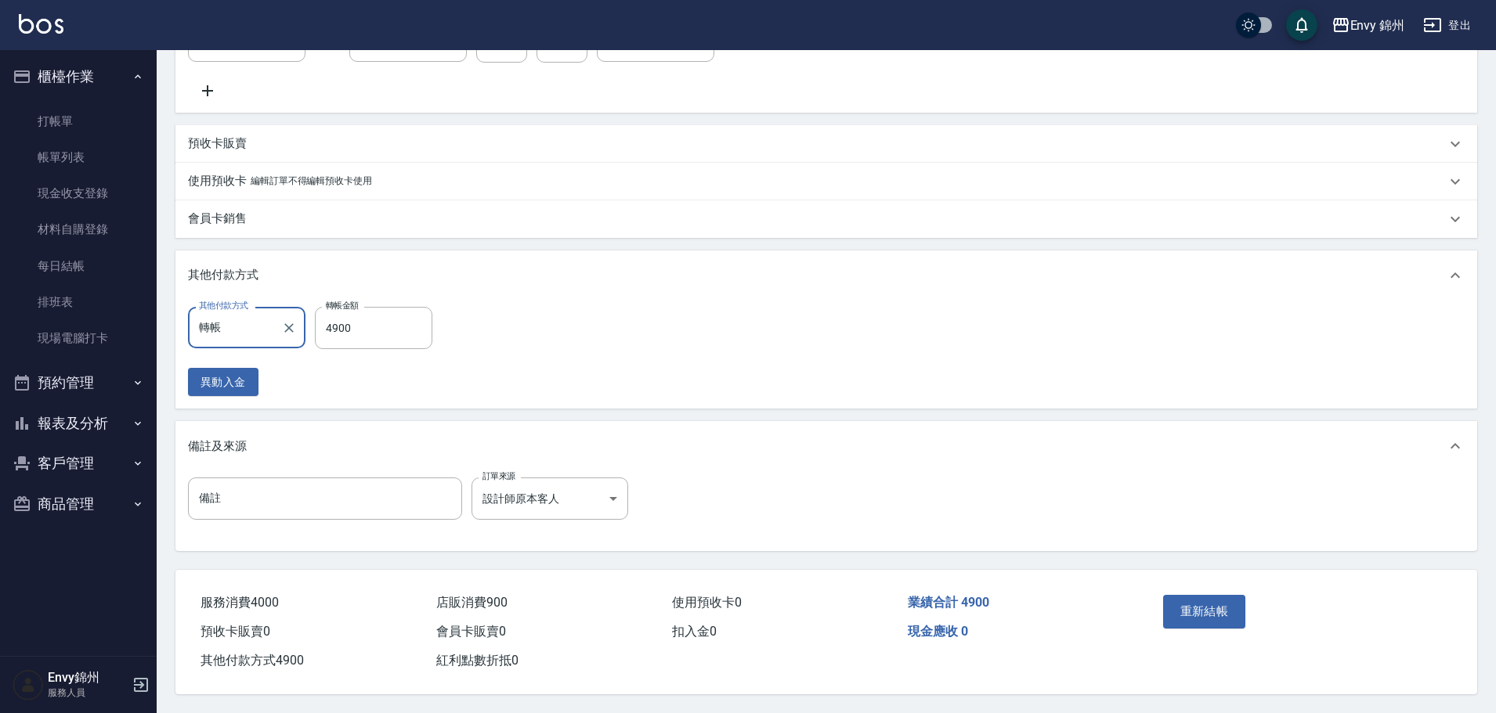
click at [1222, 581] on div "重新結帳" at bounding box center [1298, 623] width 321 height 106
click at [1204, 612] on button "重新結帳" at bounding box center [1204, 611] width 83 height 33
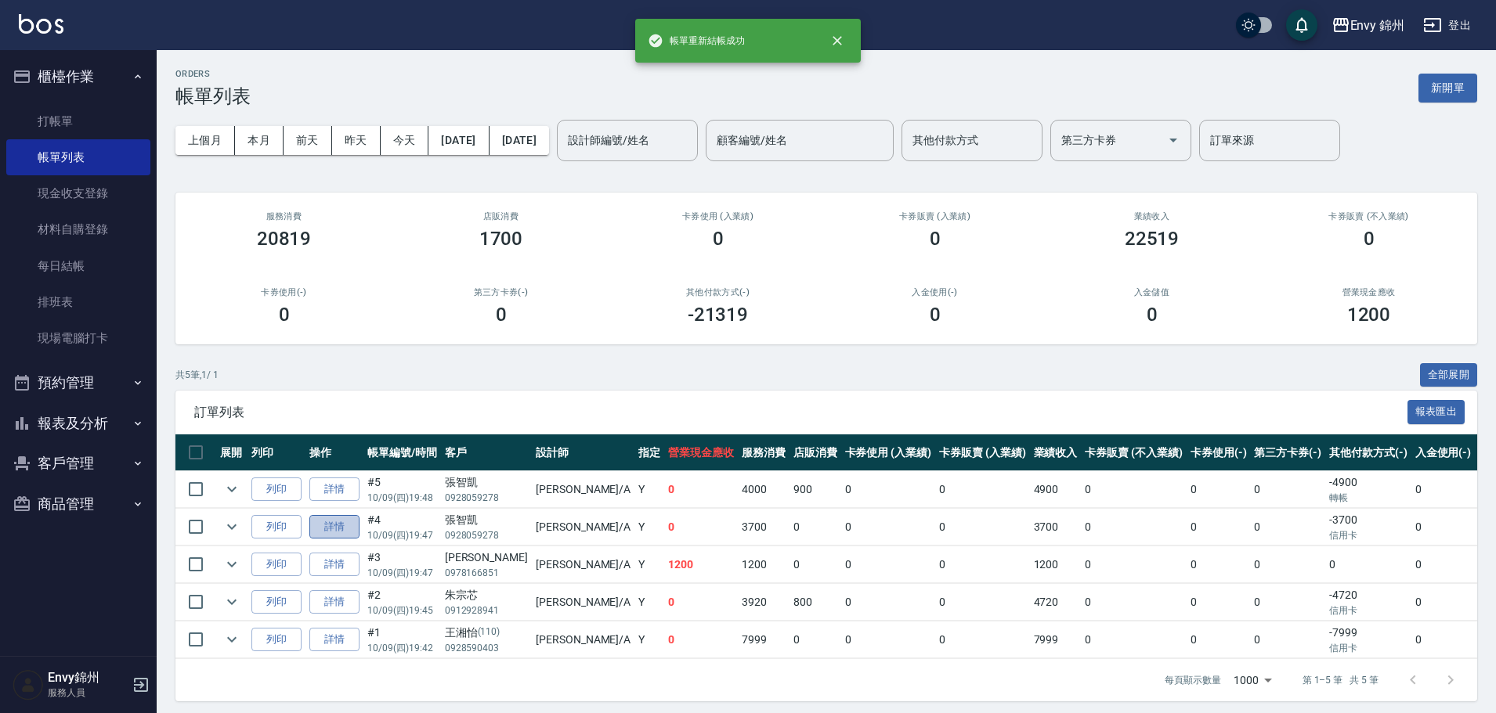
click at [351, 532] on link "詳情" at bounding box center [334, 527] width 50 height 24
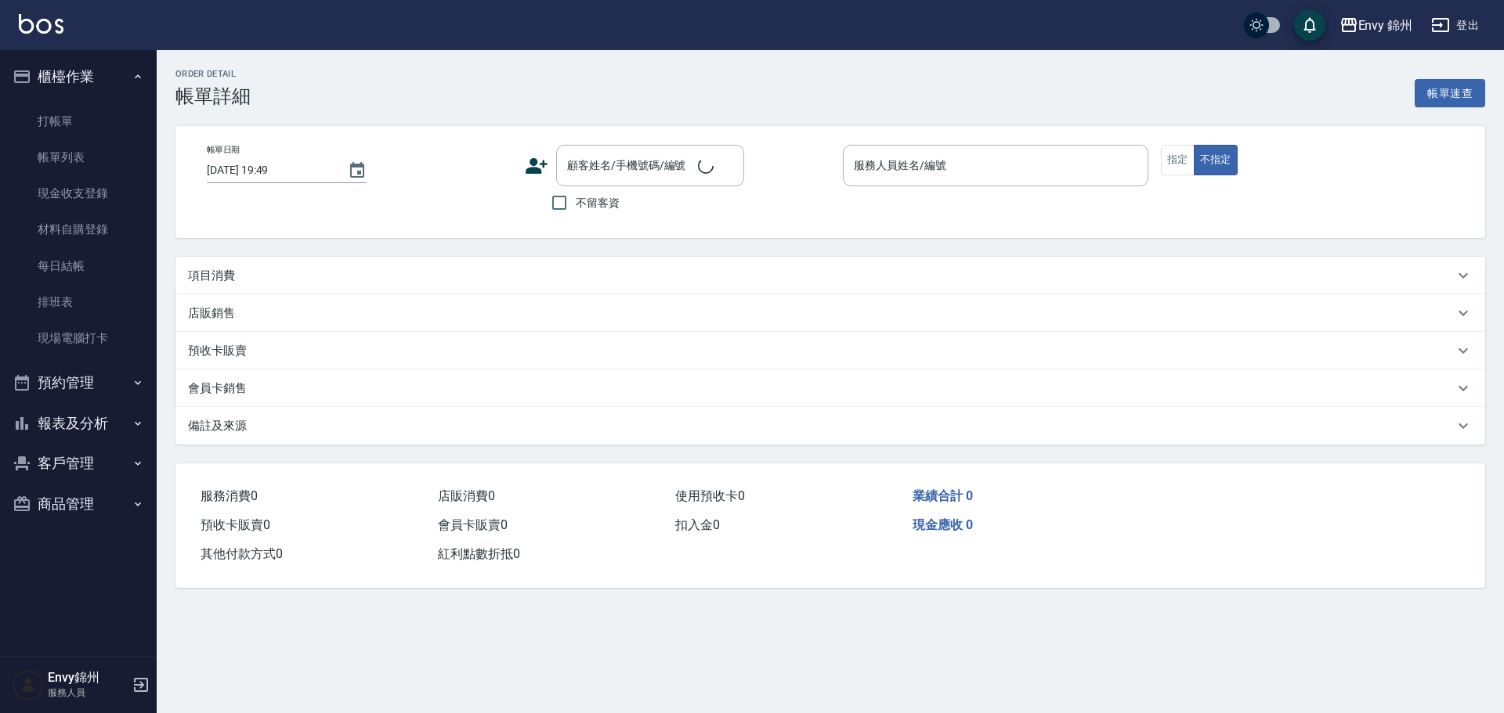
type input "2025/10/09 19:47"
type input "Annie-A"
type input "設計師原本客人"
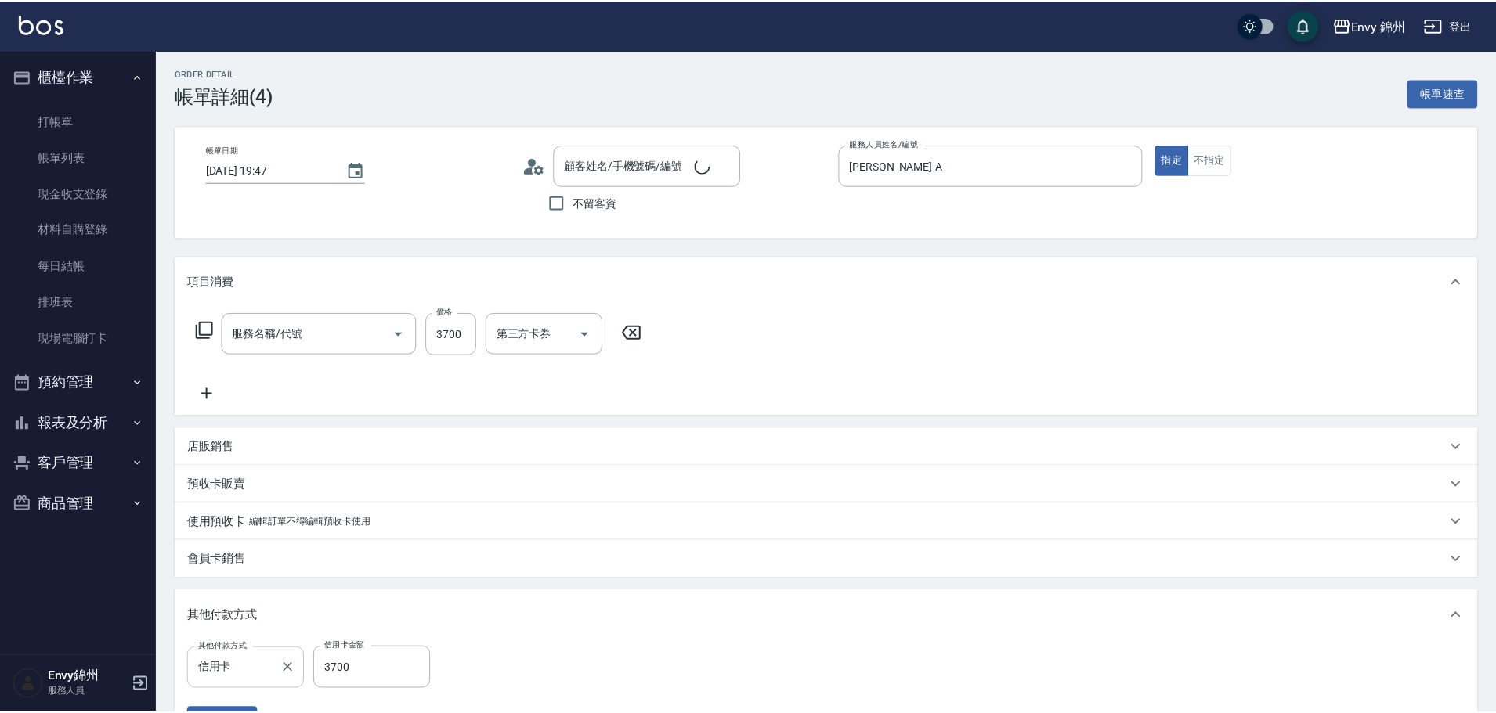
scroll to position [138, 0]
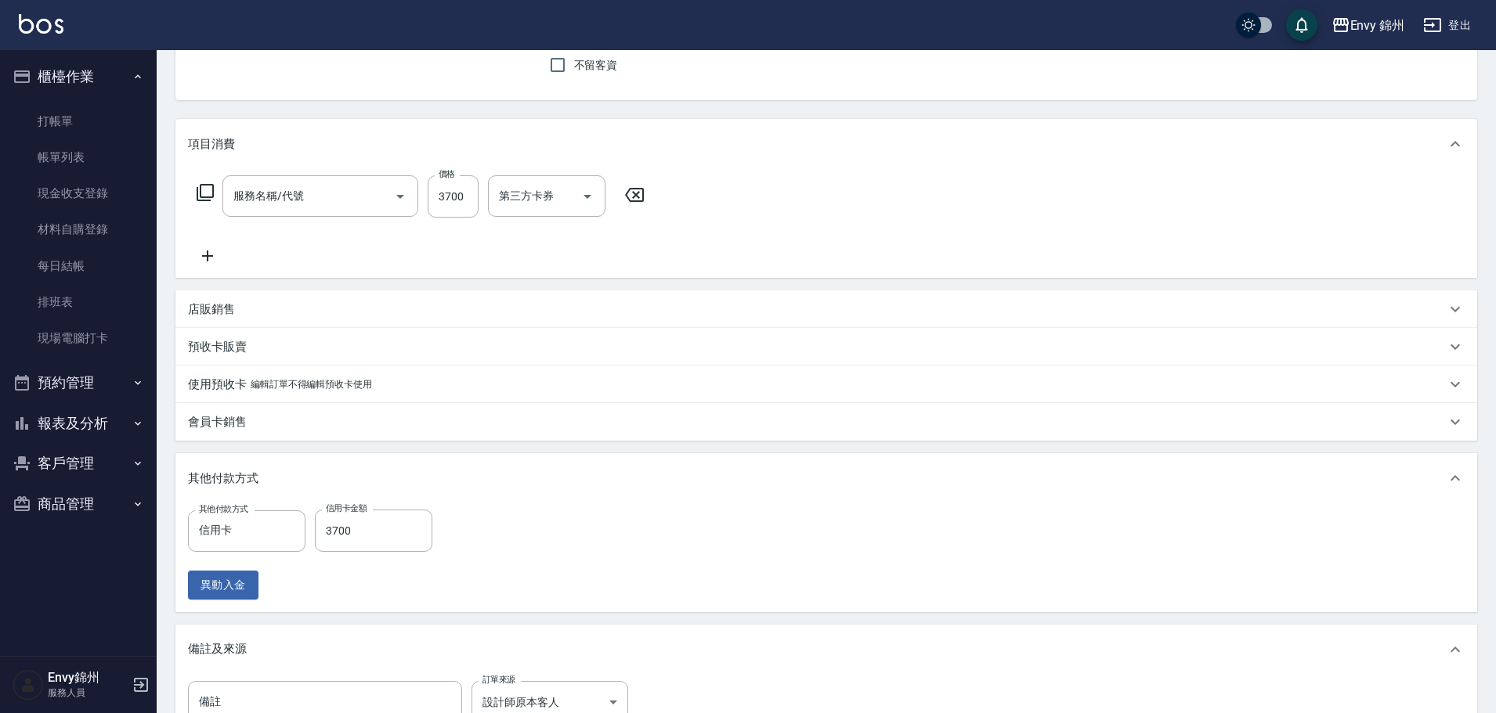
type input "張智凱/0928059278/"
type input "701 染髮(701)"
drag, startPoint x: 238, startPoint y: 556, endPoint x: 239, endPoint y: 547, distance: 9.4
click at [240, 556] on div "其他付款方式 信用卡 其他付款方式 信用卡金額 3700 信用卡金額 異動入金" at bounding box center [315, 555] width 254 height 90
click at [238, 539] on input "信用卡" at bounding box center [235, 531] width 80 height 27
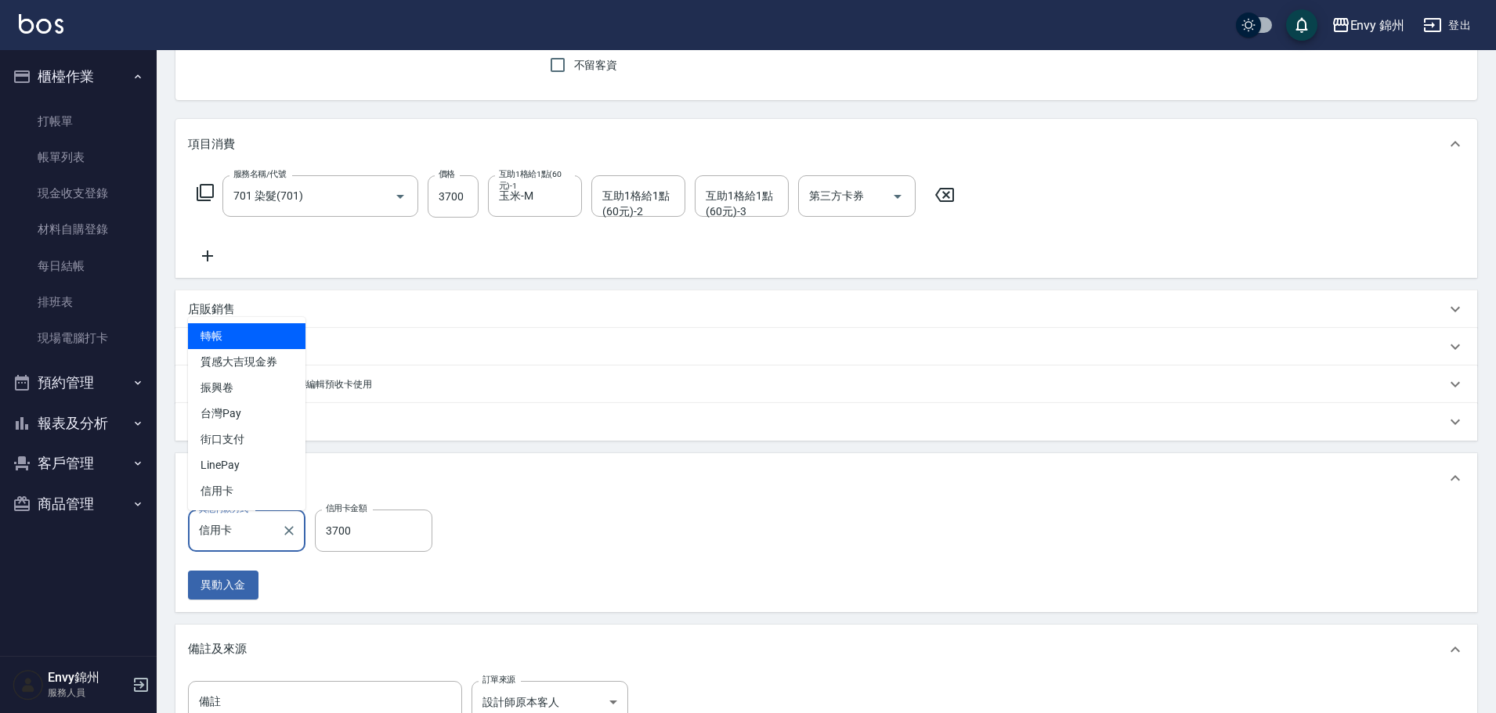
click at [259, 323] on ul "轉帳 質感大吉現金券 振興卷 台灣Pay 街口支付 LinePay 信用卡" at bounding box center [246, 413] width 117 height 193
click at [260, 335] on span "轉帳" at bounding box center [246, 336] width 117 height 26
type input "轉帳"
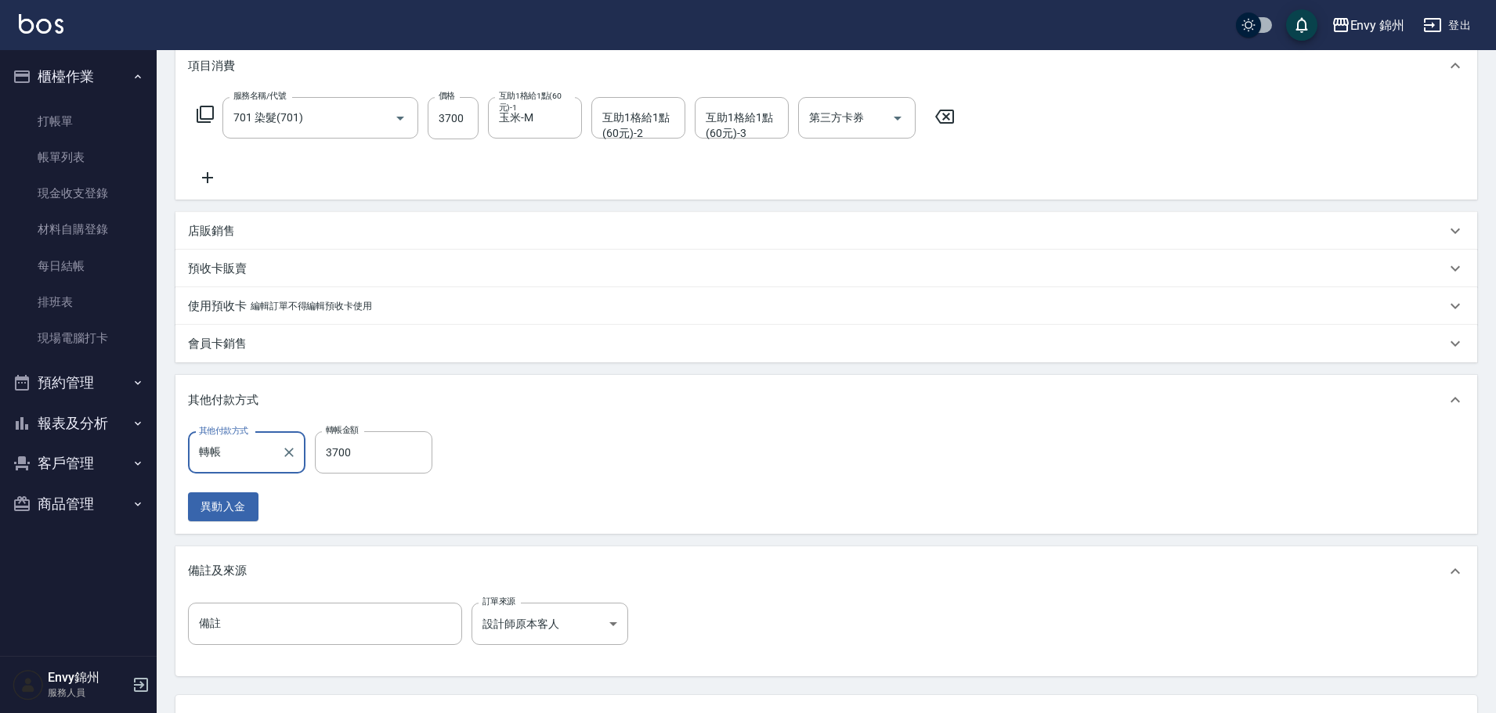
scroll to position [294, 0]
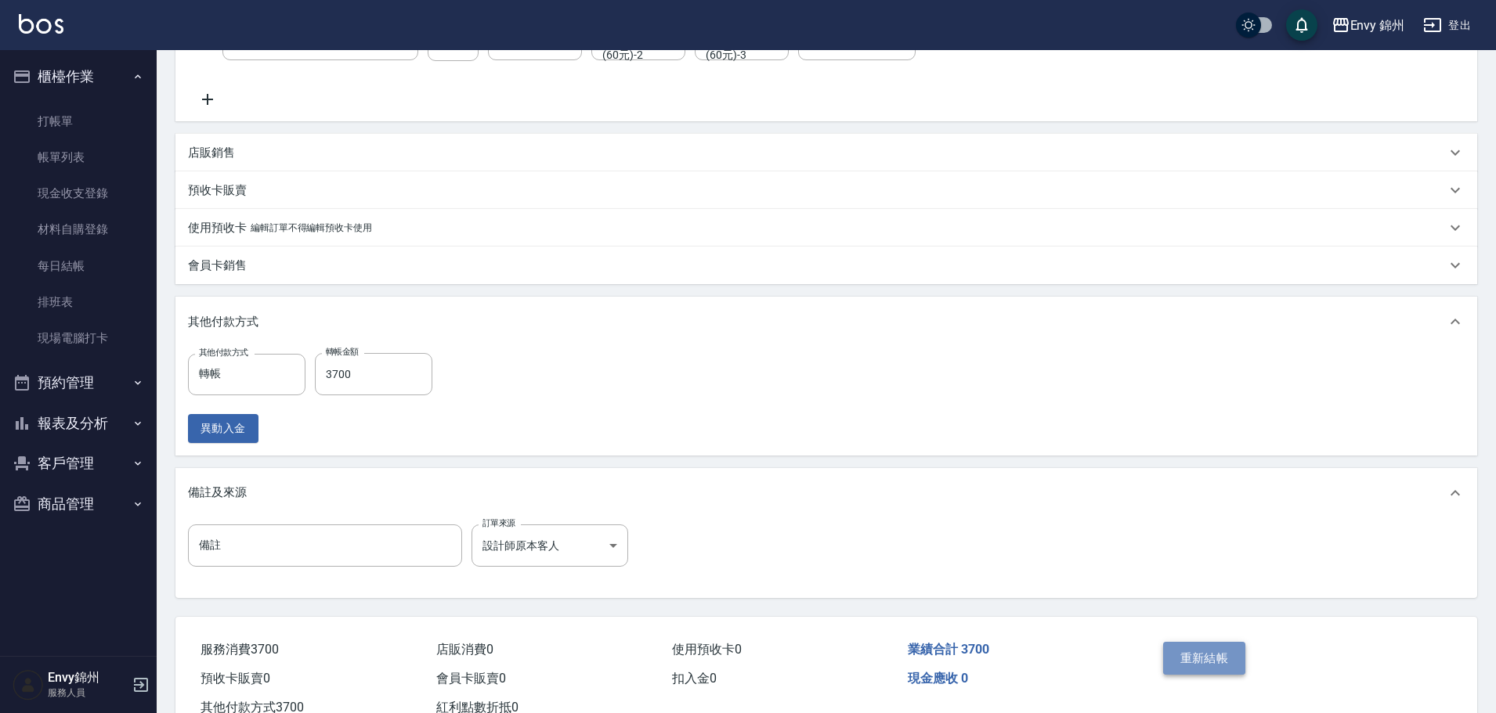
click at [1199, 662] on button "重新結帳" at bounding box center [1204, 658] width 83 height 33
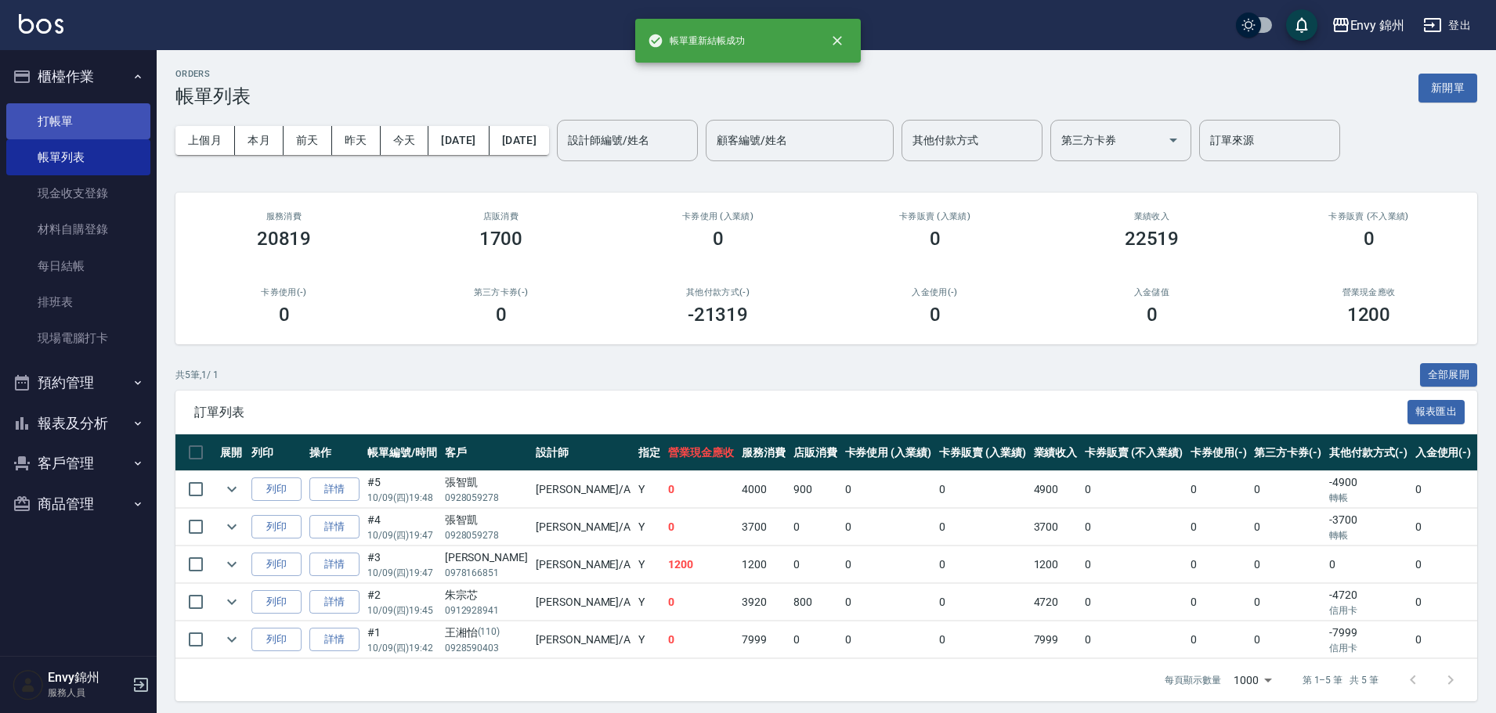
click at [63, 125] on link "打帳單" at bounding box center [78, 121] width 144 height 36
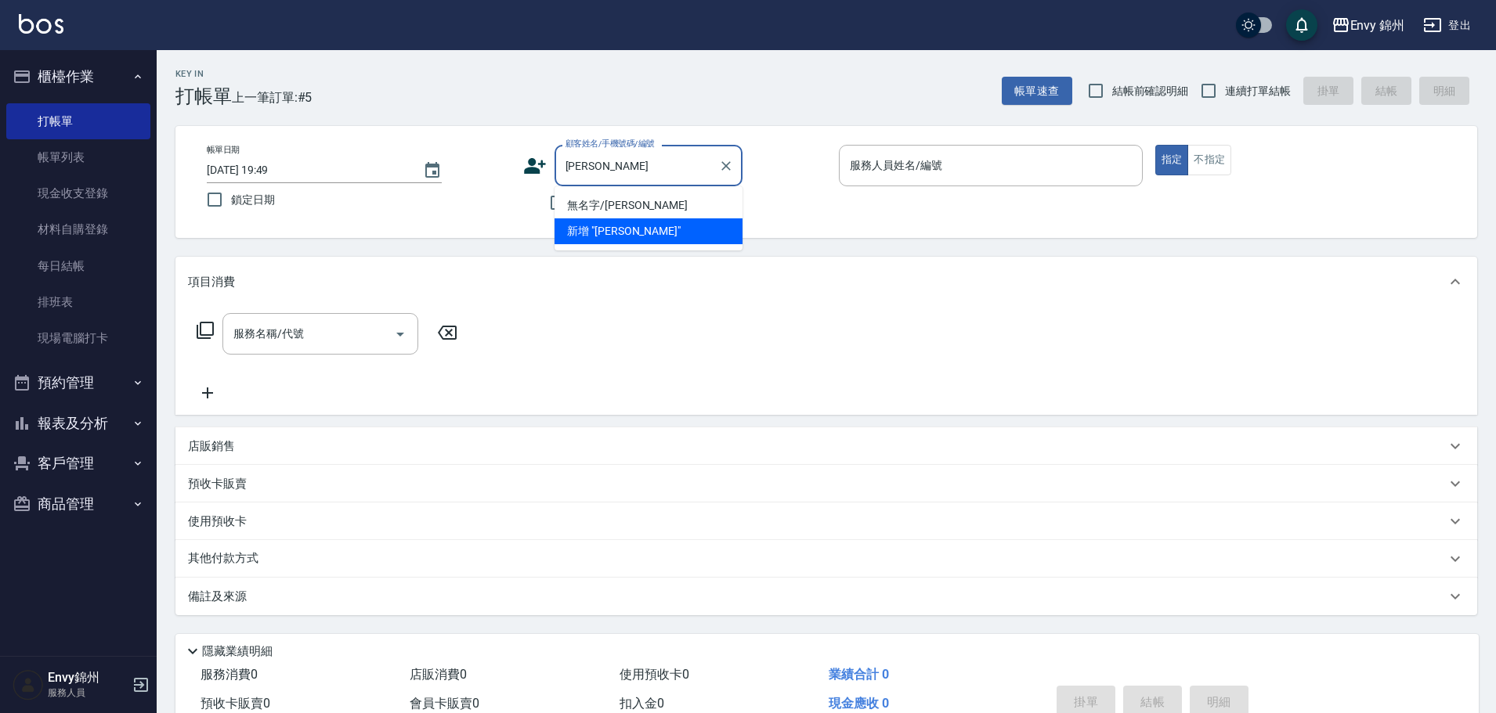
click at [665, 200] on li "無名字/王啓宇/null" at bounding box center [648, 206] width 188 height 26
type input "無名字/王啓宇/null"
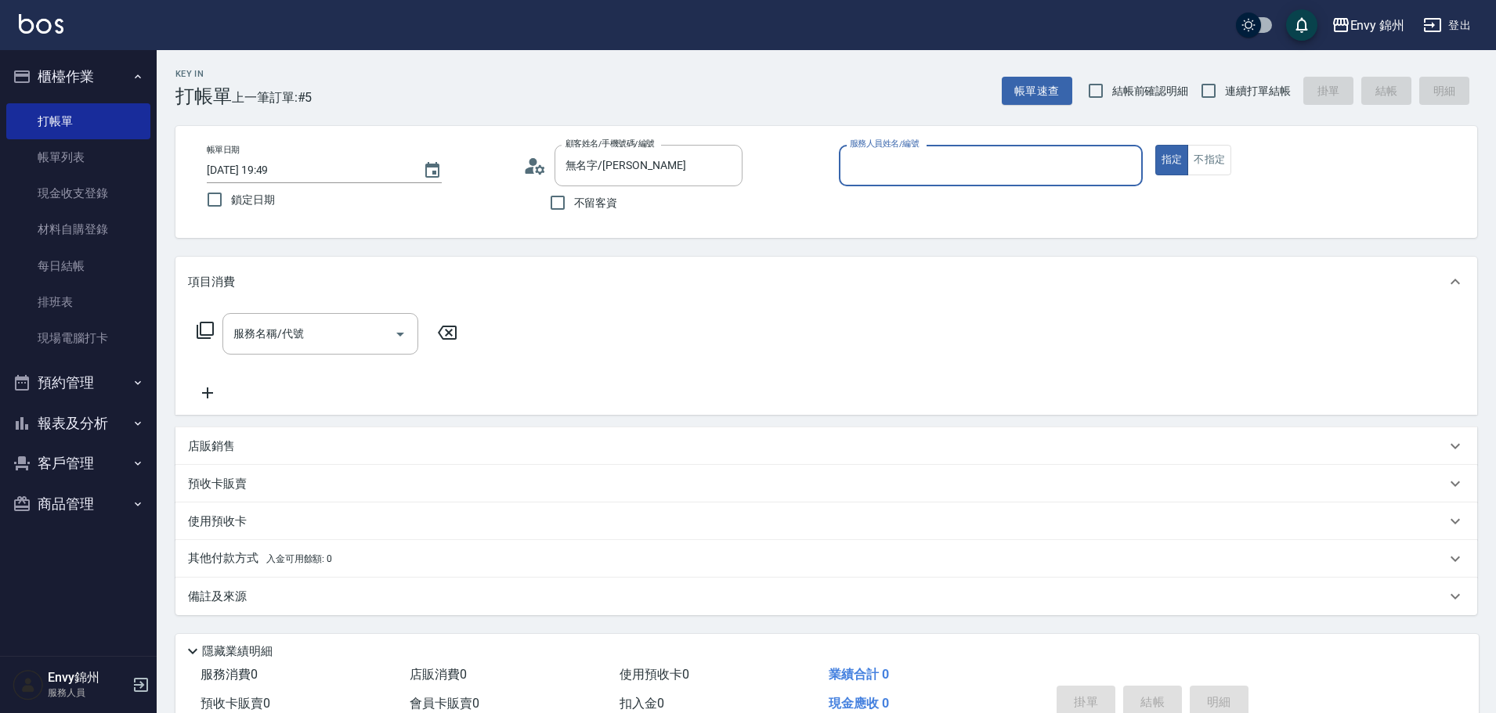
click at [943, 157] on input "服務人員姓名/編號" at bounding box center [991, 165] width 290 height 27
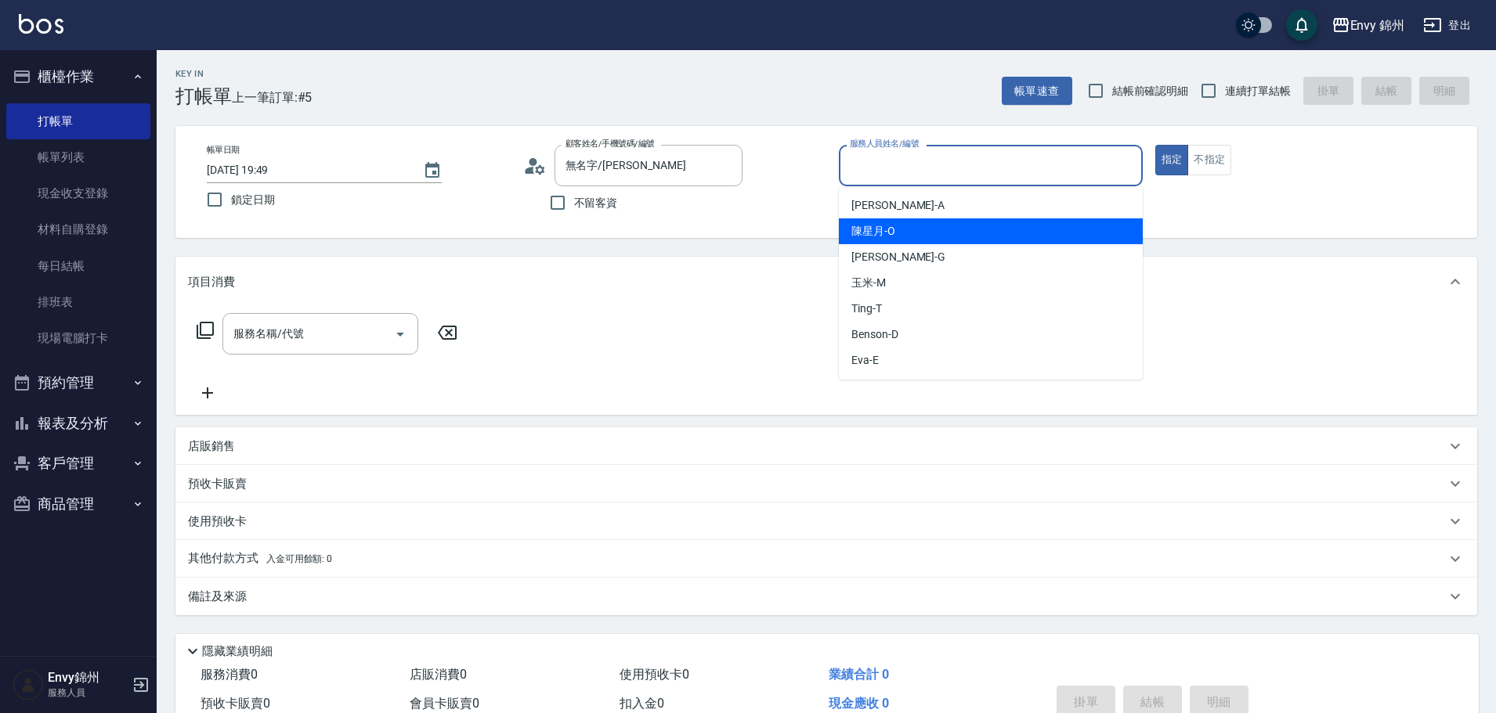
click at [930, 199] on div "Annie -A" at bounding box center [991, 206] width 304 height 26
type input "Annie-A"
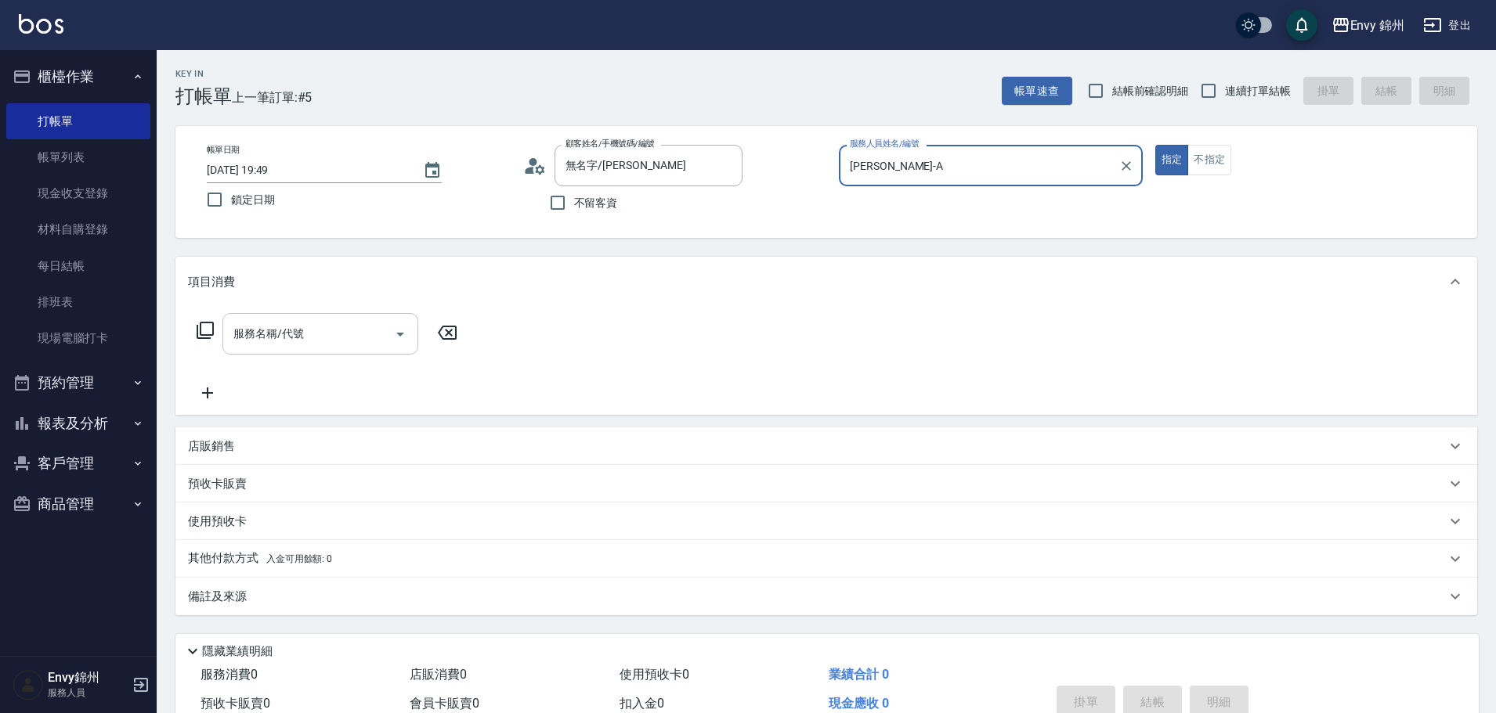
click at [397, 334] on icon "Open" at bounding box center [400, 334] width 19 height 19
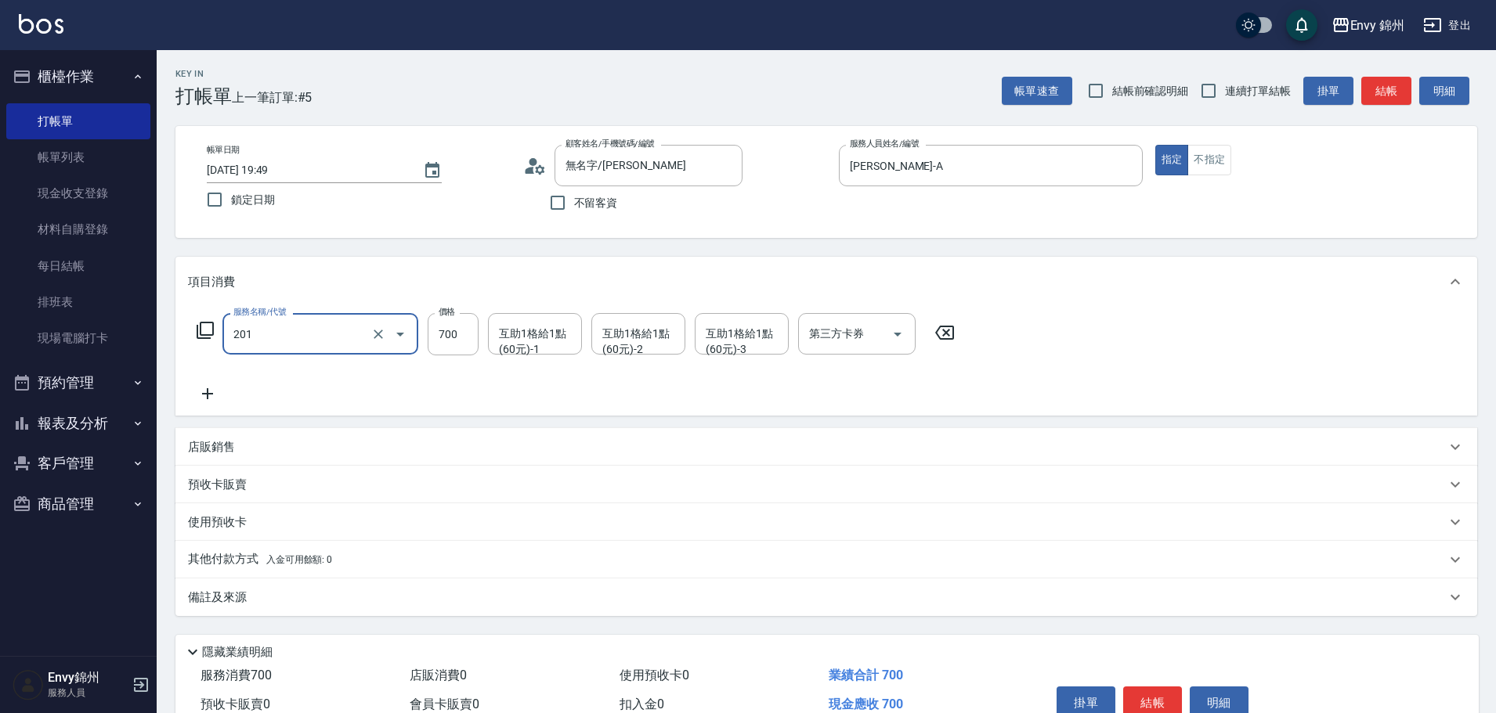
type input "201 剪髮(201)"
type input "1000"
click at [208, 402] on icon at bounding box center [207, 393] width 39 height 19
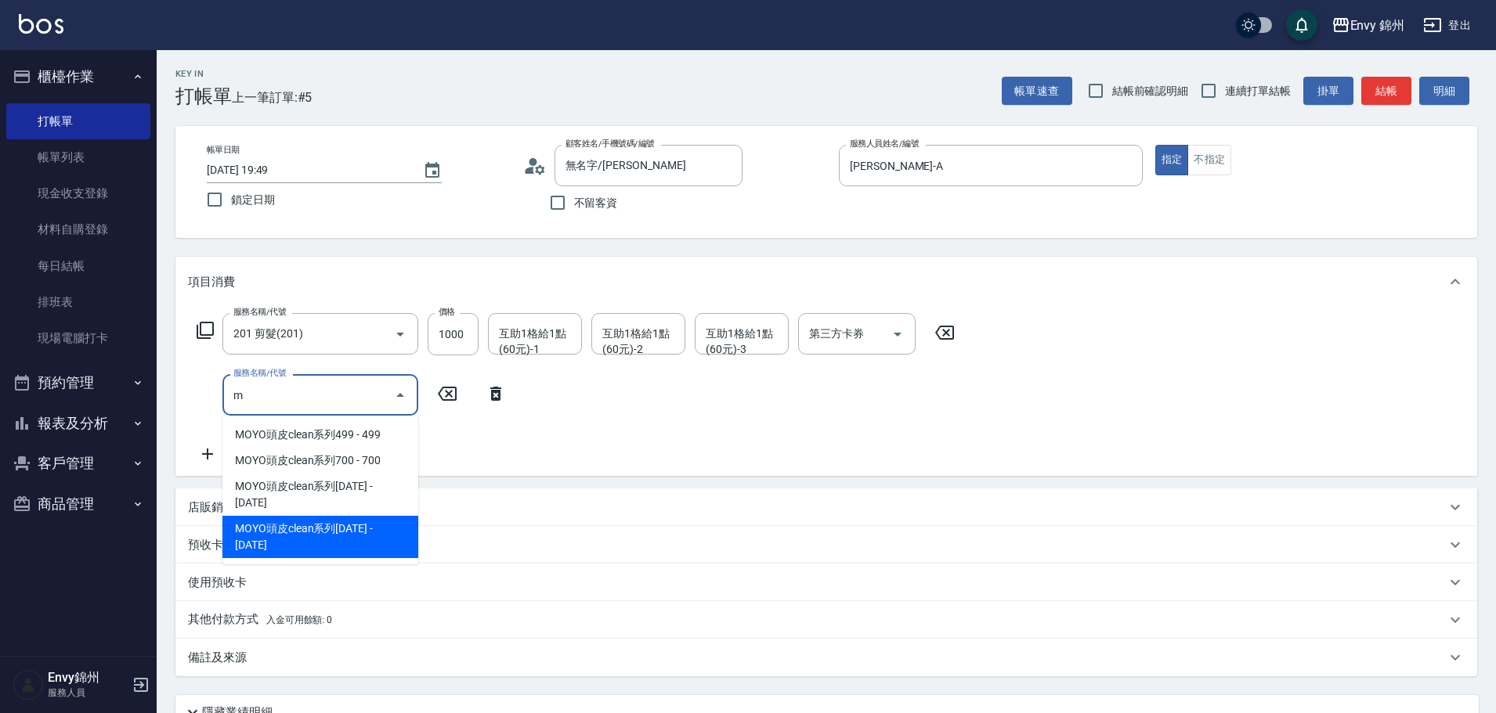
click at [348, 516] on span "MOYO頭皮clean系列2000 - 2000" at bounding box center [320, 537] width 196 height 42
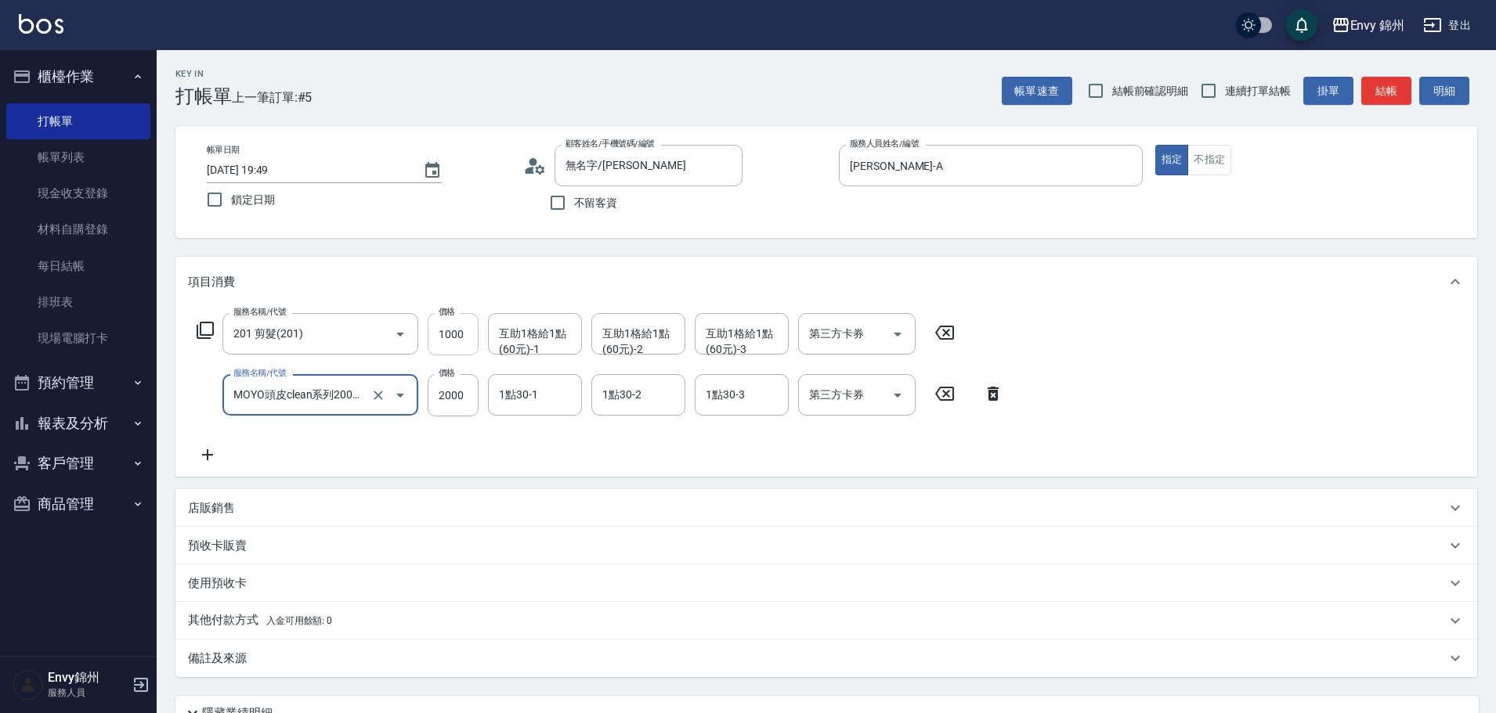
type input "MOYO頭皮clean系列2000(408)"
click at [446, 340] on input "1000" at bounding box center [453, 334] width 51 height 42
type input "850"
click at [375, 673] on div "備註及來源" at bounding box center [825, 659] width 1301 height 38
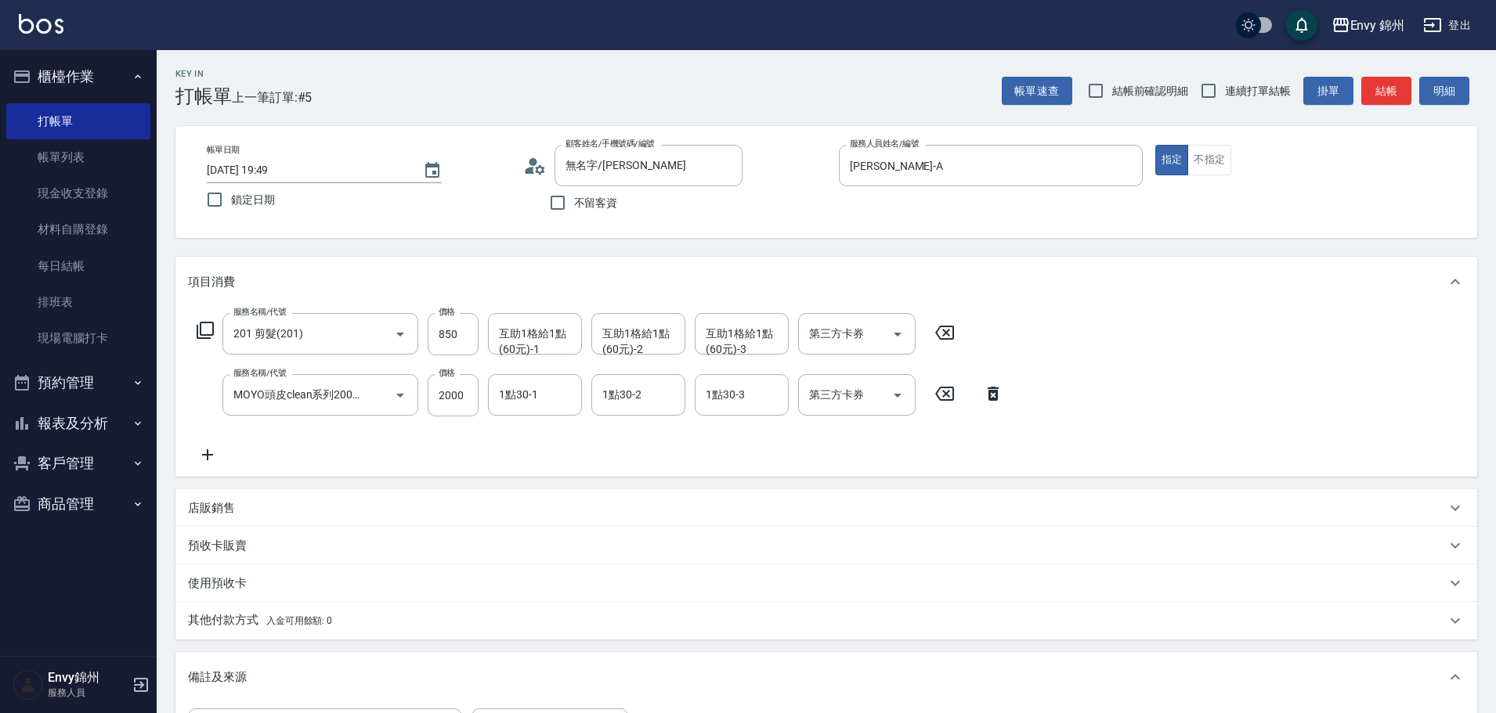
scroll to position [157, 0]
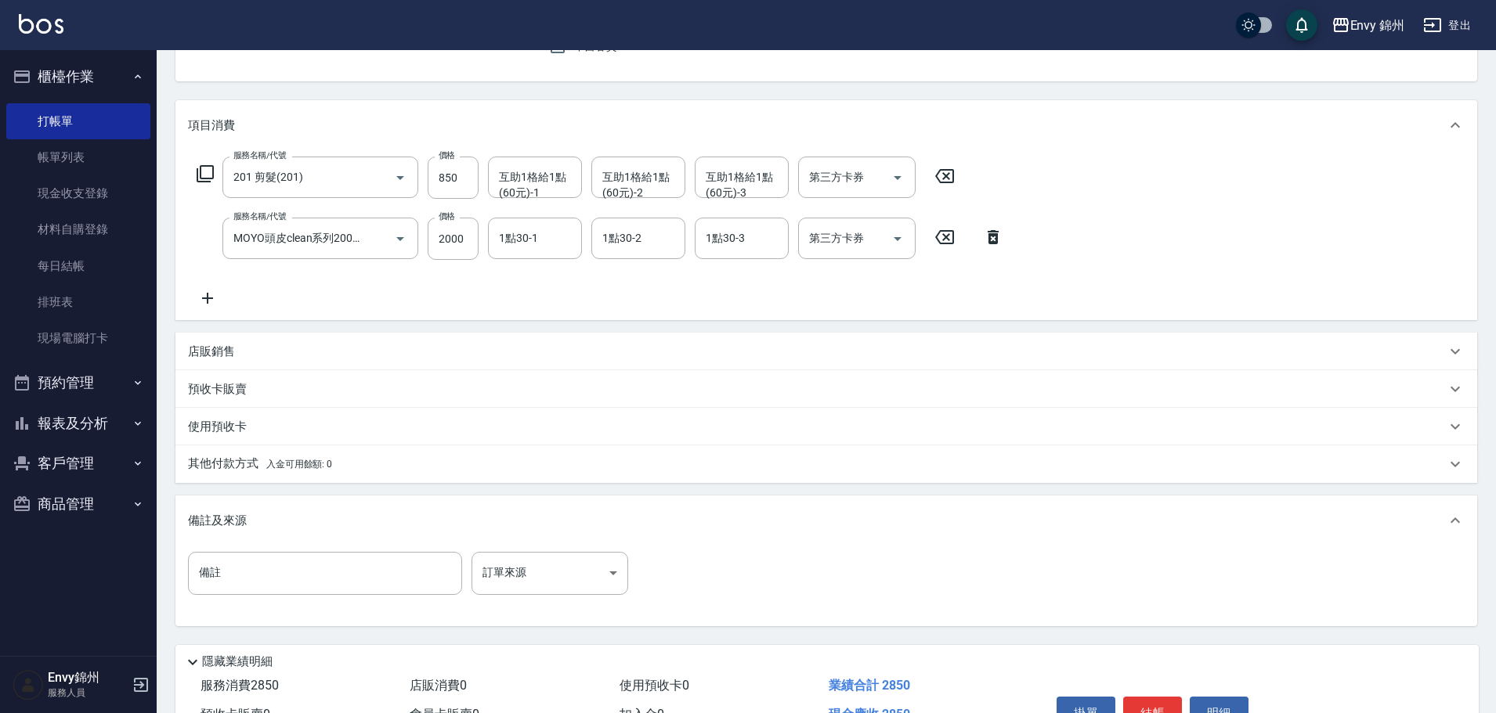
click at [537, 551] on div "備註 備註 訂單來源 ​ 訂單來源" at bounding box center [825, 586] width 1301 height 80
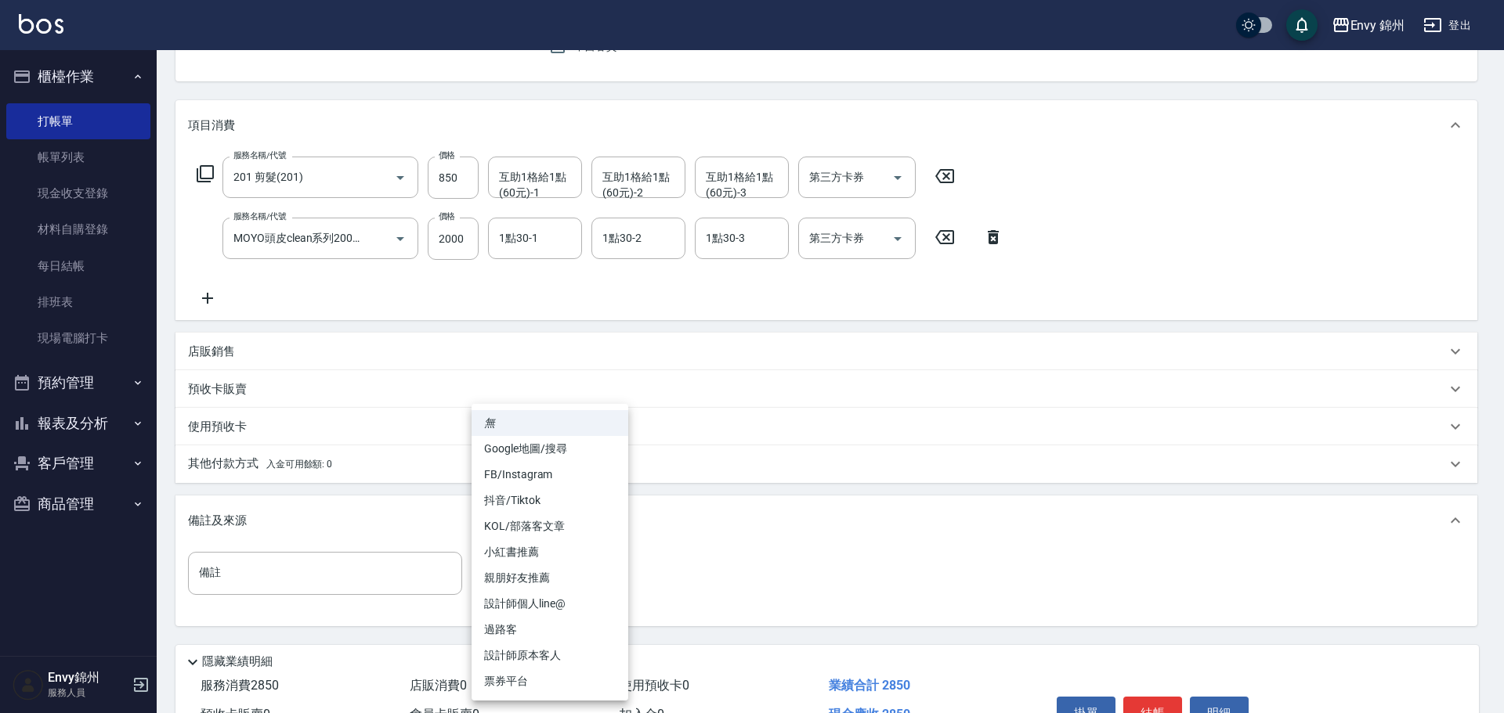
drag, startPoint x: 542, startPoint y: 575, endPoint x: 561, endPoint y: 614, distance: 43.8
click at [543, 572] on body "Envy 錦州 登出 櫃檯作業 打帳單 帳單列表 現金收支登錄 材料自購登錄 每日結帳 排班表 現場電腦打卡 預約管理 預約管理 單日預約紀錄 單週預約紀錄 …" at bounding box center [752, 319] width 1504 height 953
click at [596, 659] on li "設計師原本客人" at bounding box center [549, 656] width 157 height 26
type input "設計師原本客人"
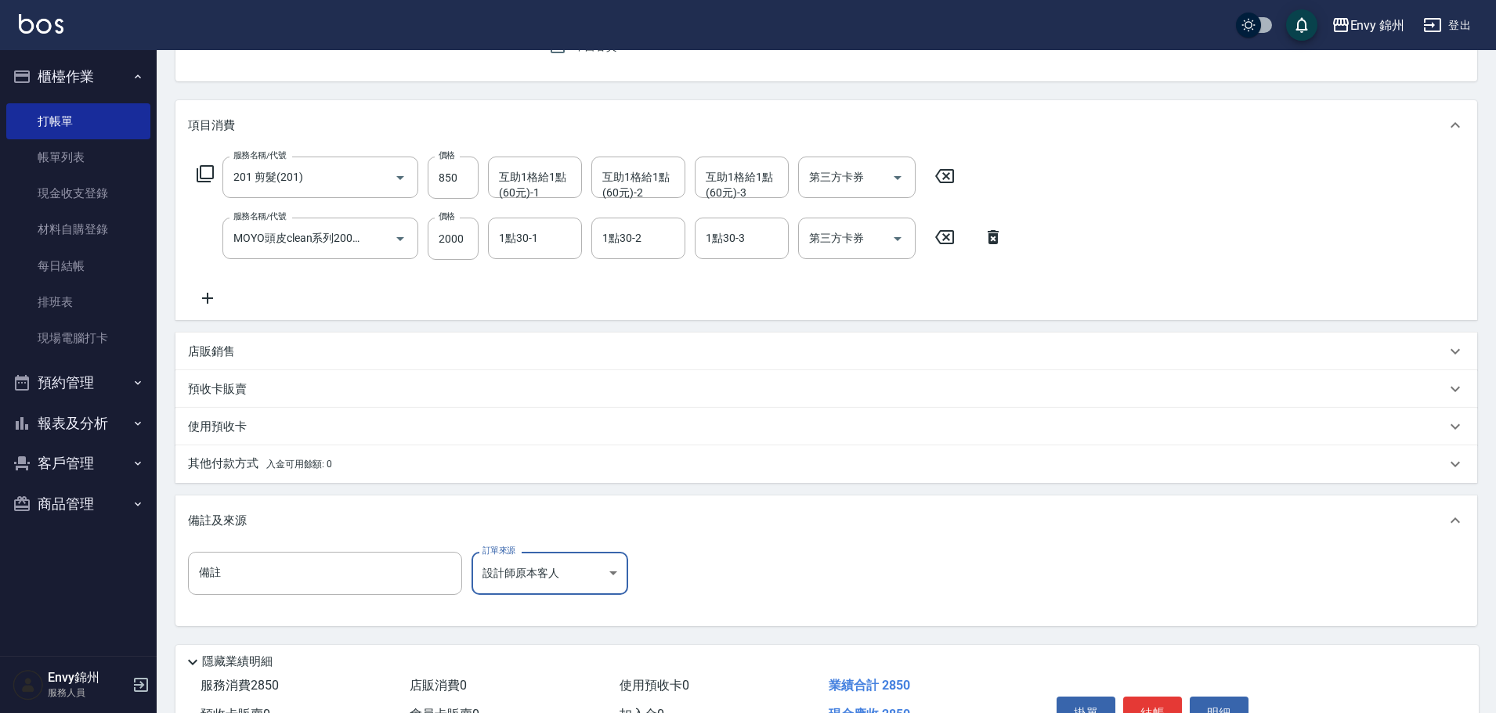
click at [215, 471] on p "其他付款方式 入金可用餘額: 0" at bounding box center [260, 464] width 144 height 17
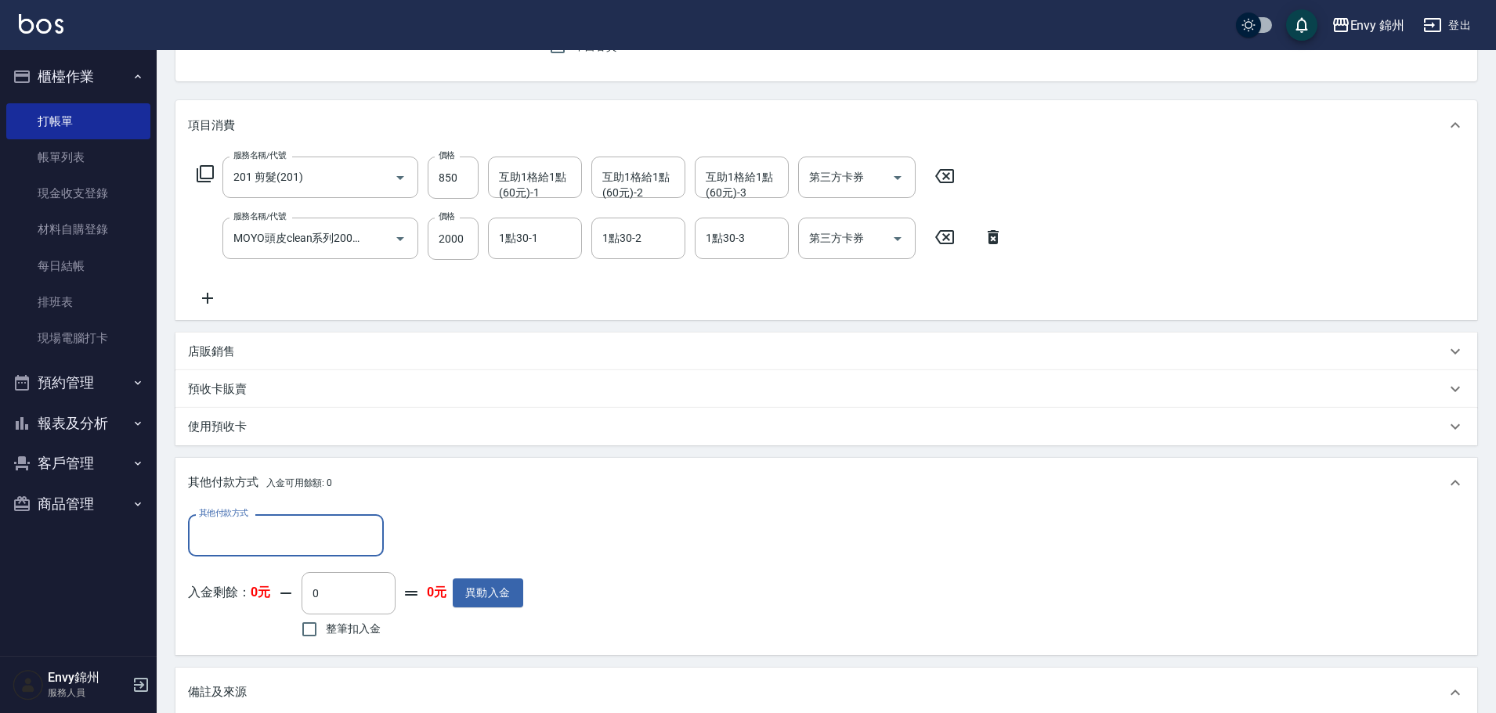
scroll to position [0, 0]
click at [245, 534] on input "其他付款方式" at bounding box center [286, 535] width 182 height 27
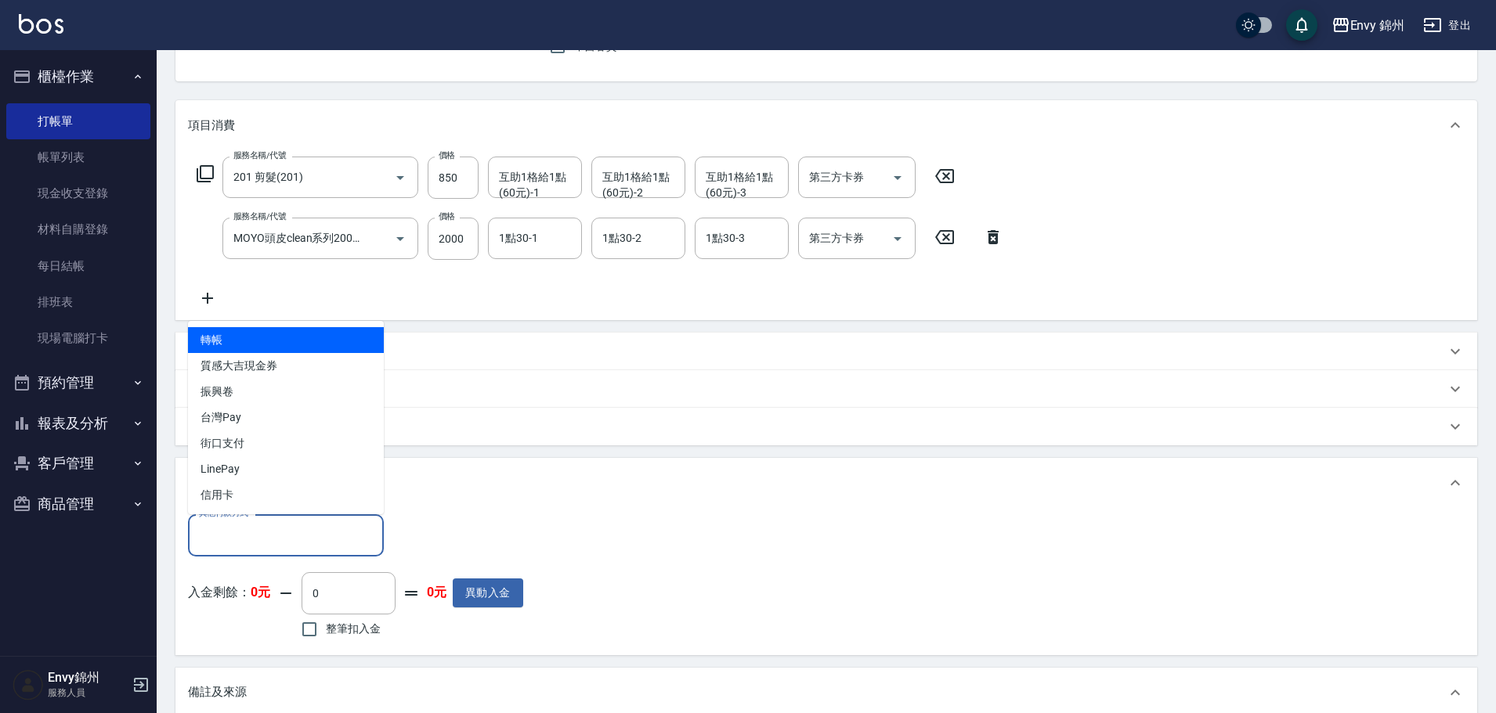
click at [307, 346] on span "轉帳" at bounding box center [286, 340] width 196 height 26
type input "轉帳"
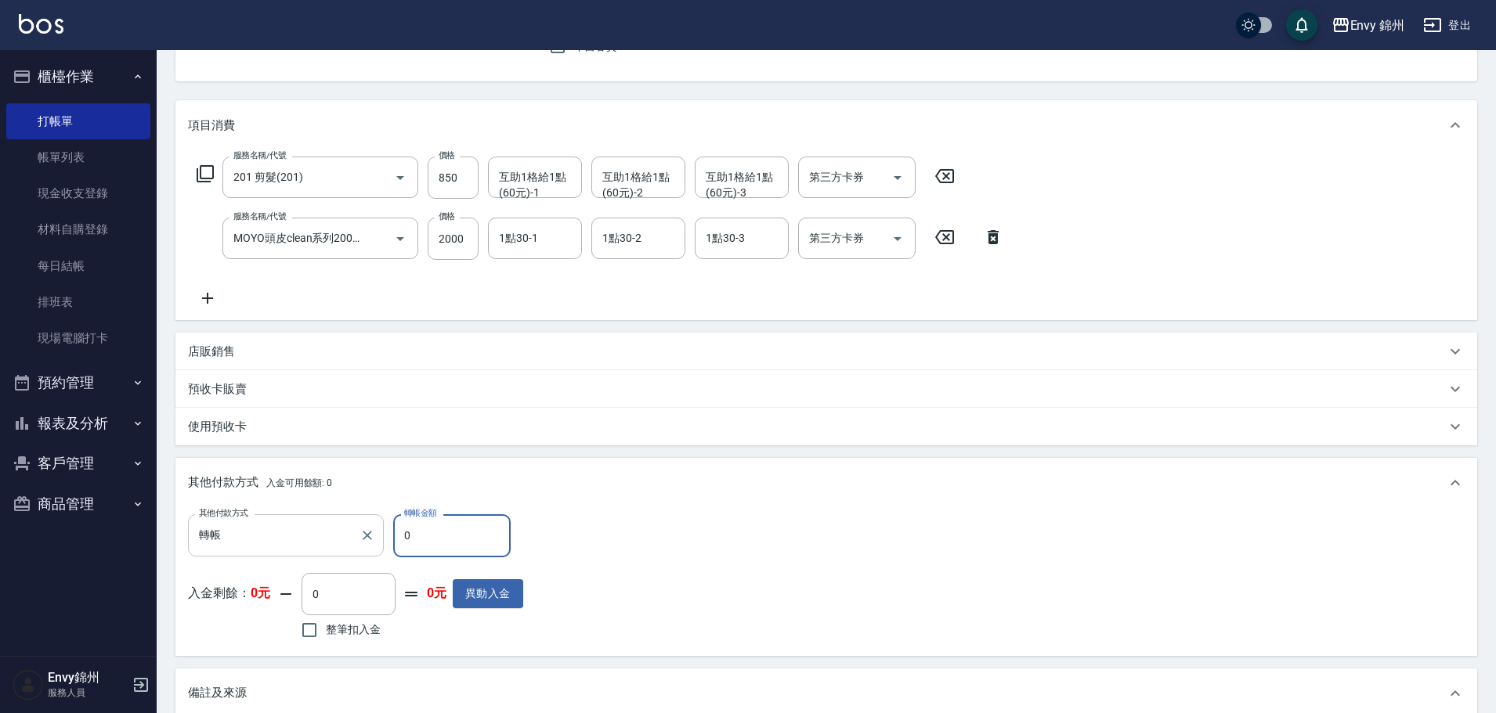
drag, startPoint x: 456, startPoint y: 545, endPoint x: 354, endPoint y: 548, distance: 101.9
click at [354, 548] on div "其他付款方式 轉帳 其他付款方式 轉帳金額 0 轉帳金額" at bounding box center [355, 535] width 335 height 42
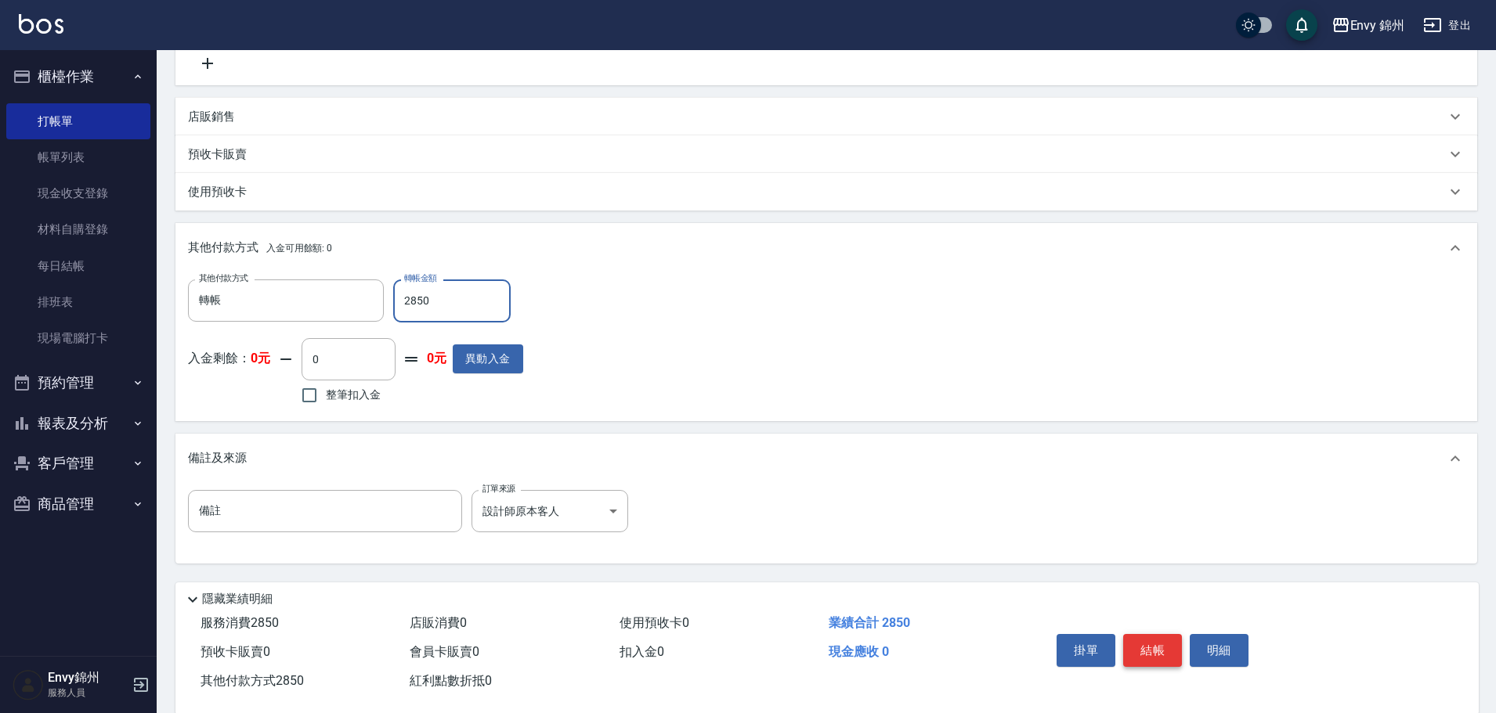
type input "2850"
click at [1143, 654] on button "結帳" at bounding box center [1152, 650] width 59 height 33
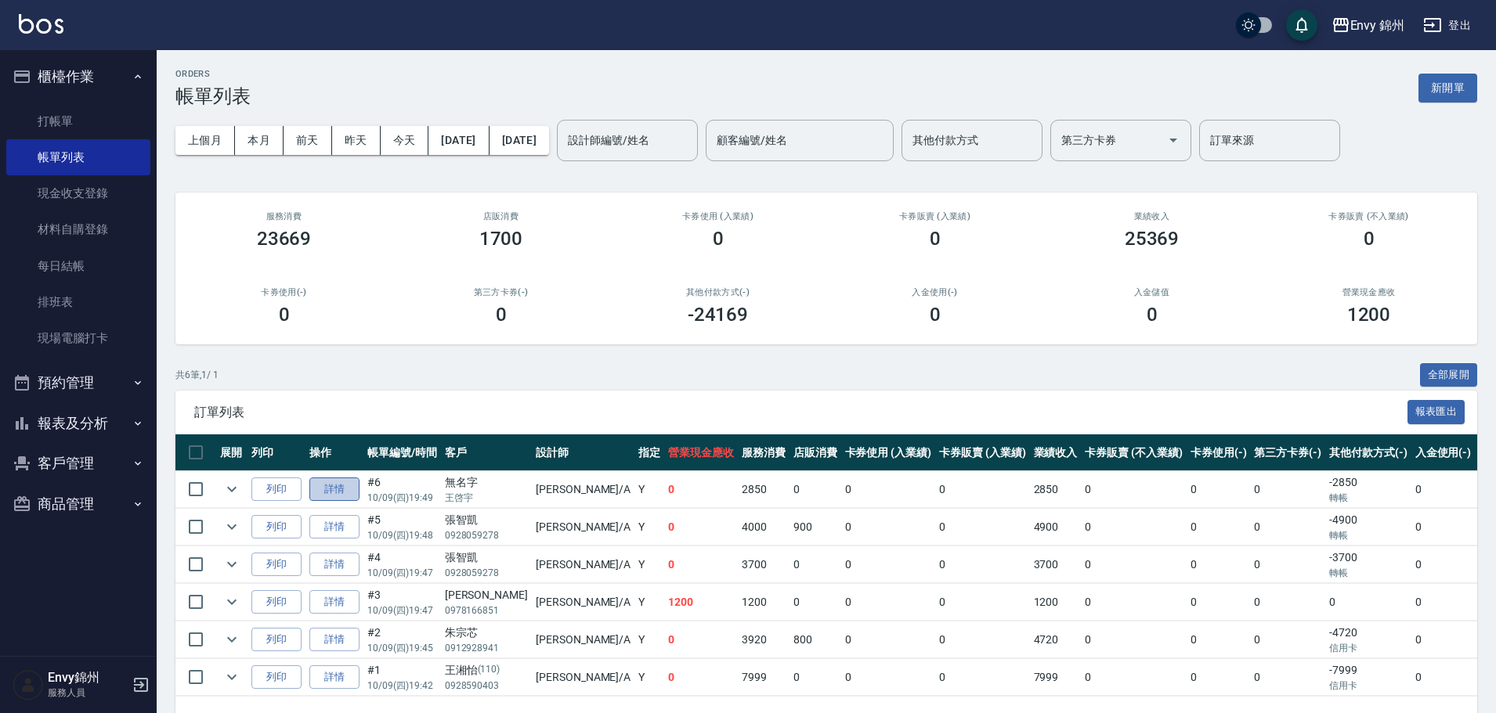
click at [334, 489] on link "詳情" at bounding box center [334, 490] width 50 height 24
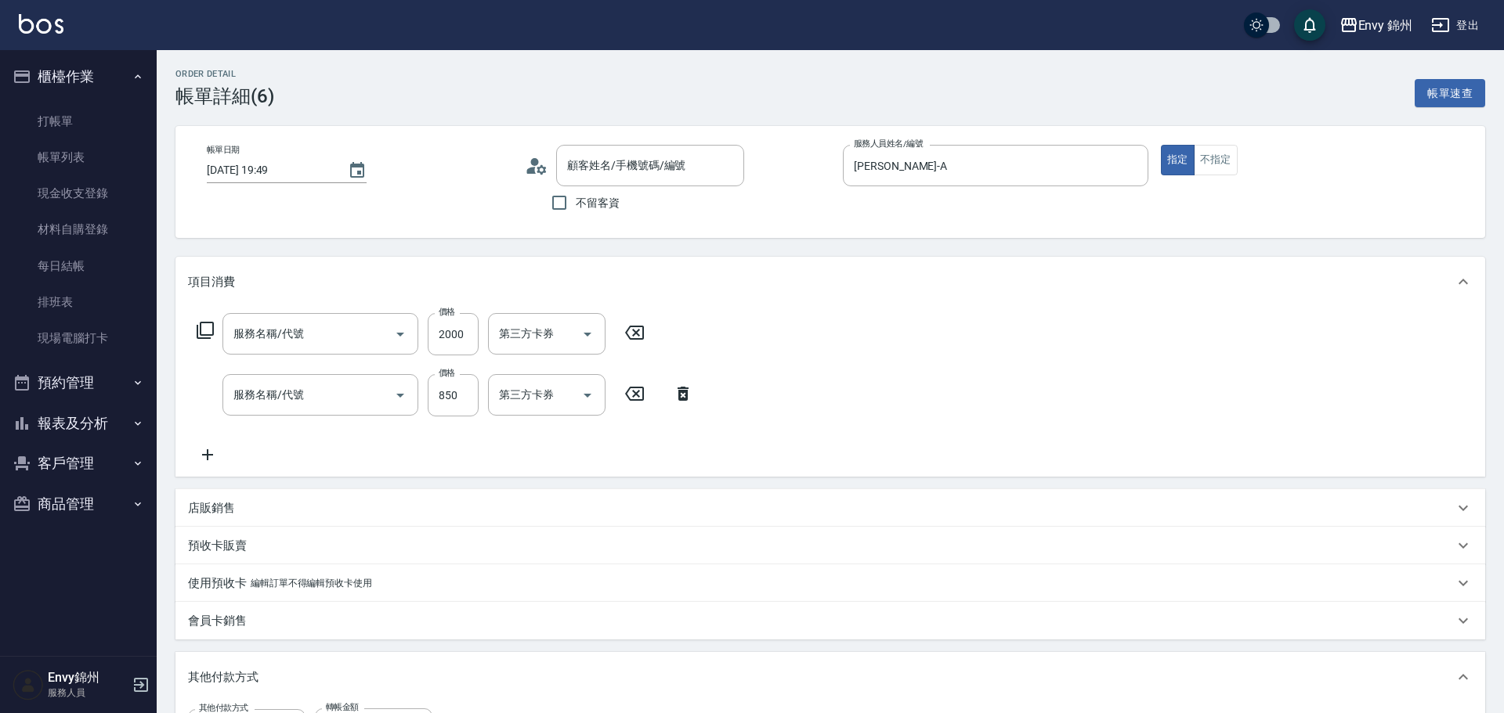
type input "2025/10/09 19:49"
type input "Annie-A"
type input "設計師原本客人"
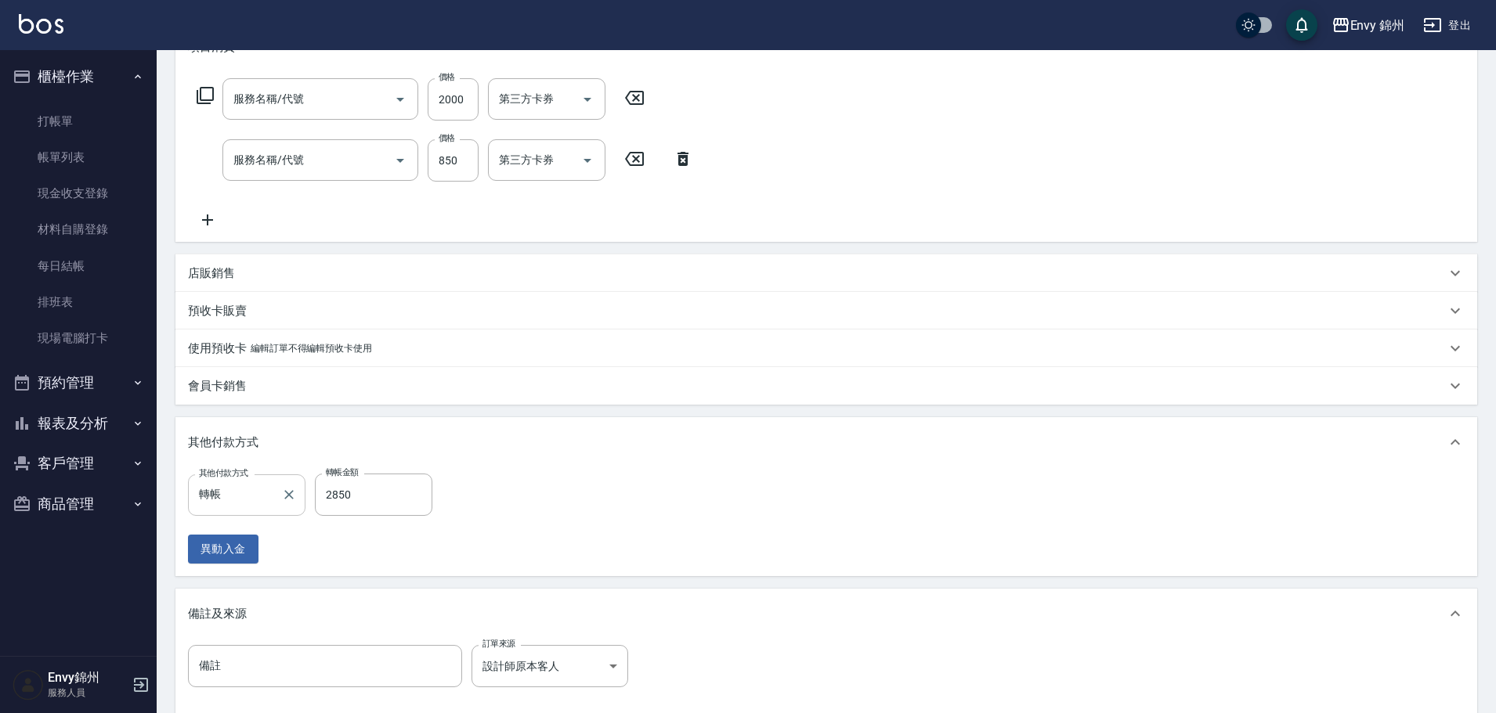
type input "無名字/王啓宇/null"
type input "MOYO頭皮clean系列2000(408)"
type input "201 剪髮(201)"
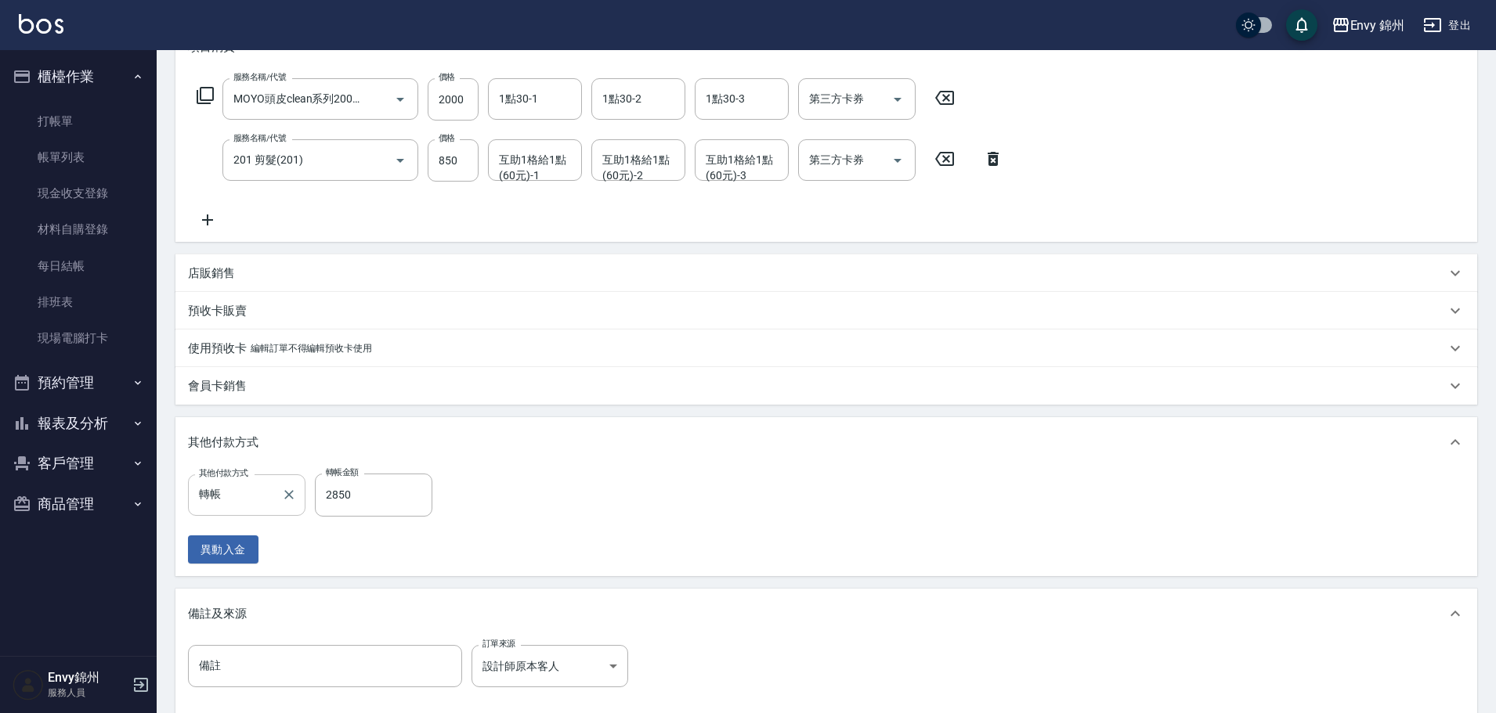
click at [248, 478] on div "轉帳 其他付款方式" at bounding box center [246, 496] width 117 height 42
click at [381, 652] on input "備註" at bounding box center [325, 666] width 274 height 42
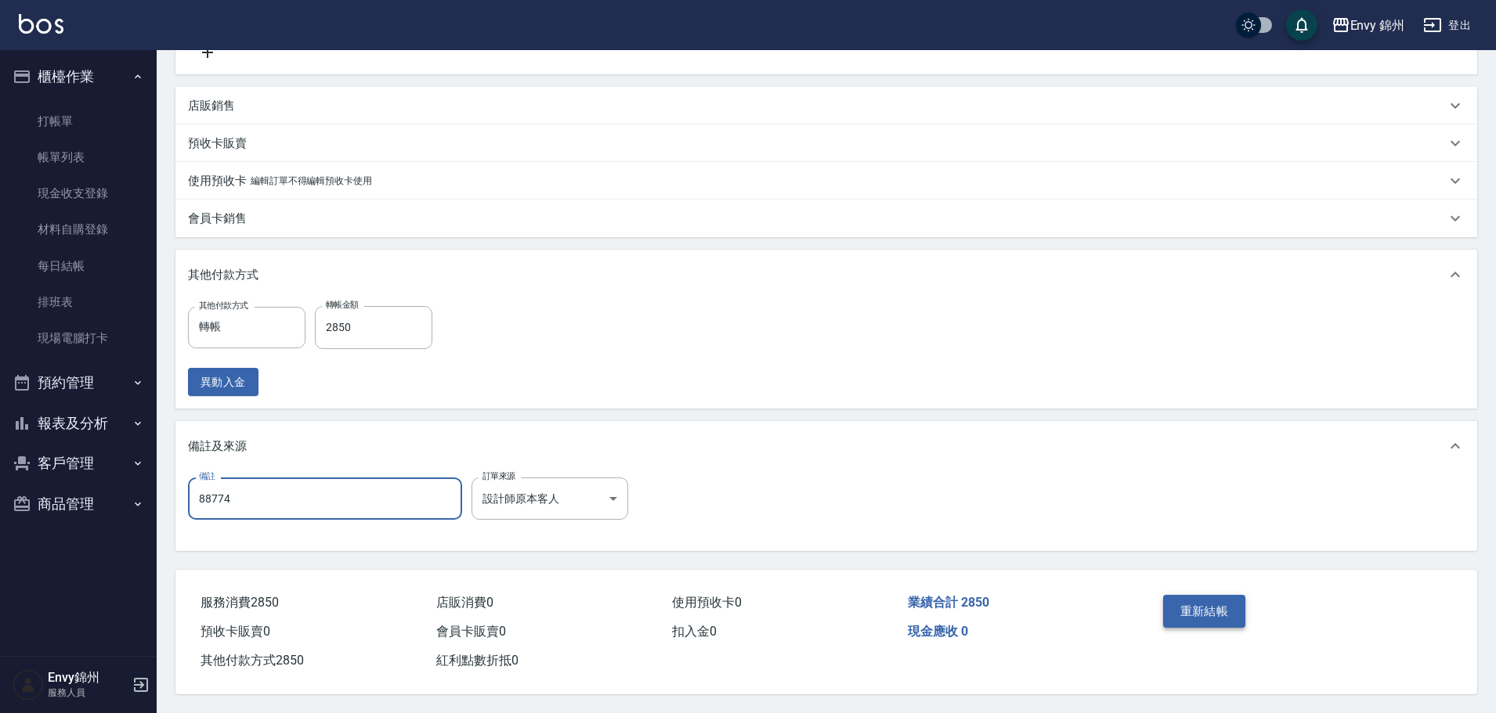
type input "88774"
click at [1187, 610] on button "重新結帳" at bounding box center [1204, 611] width 83 height 33
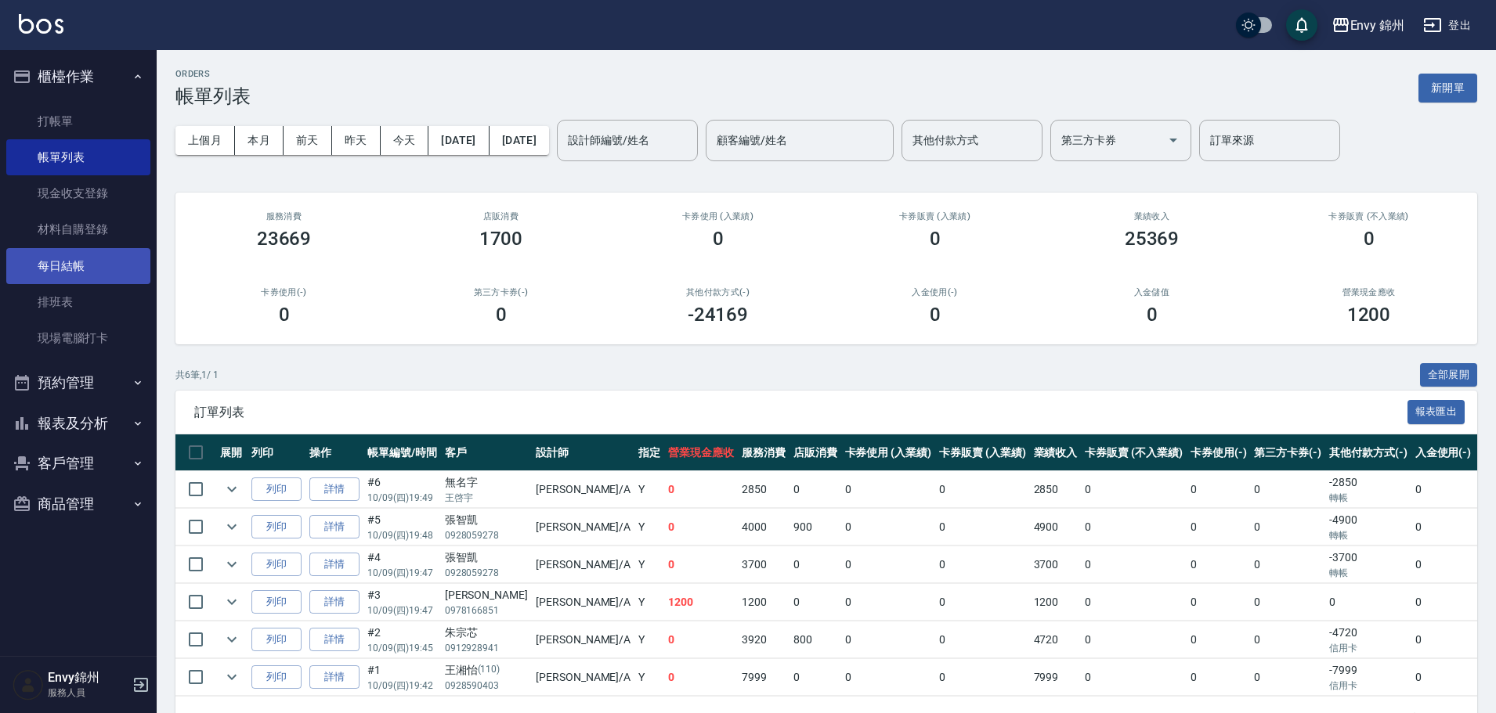
click at [49, 267] on link "每日結帳" at bounding box center [78, 266] width 144 height 36
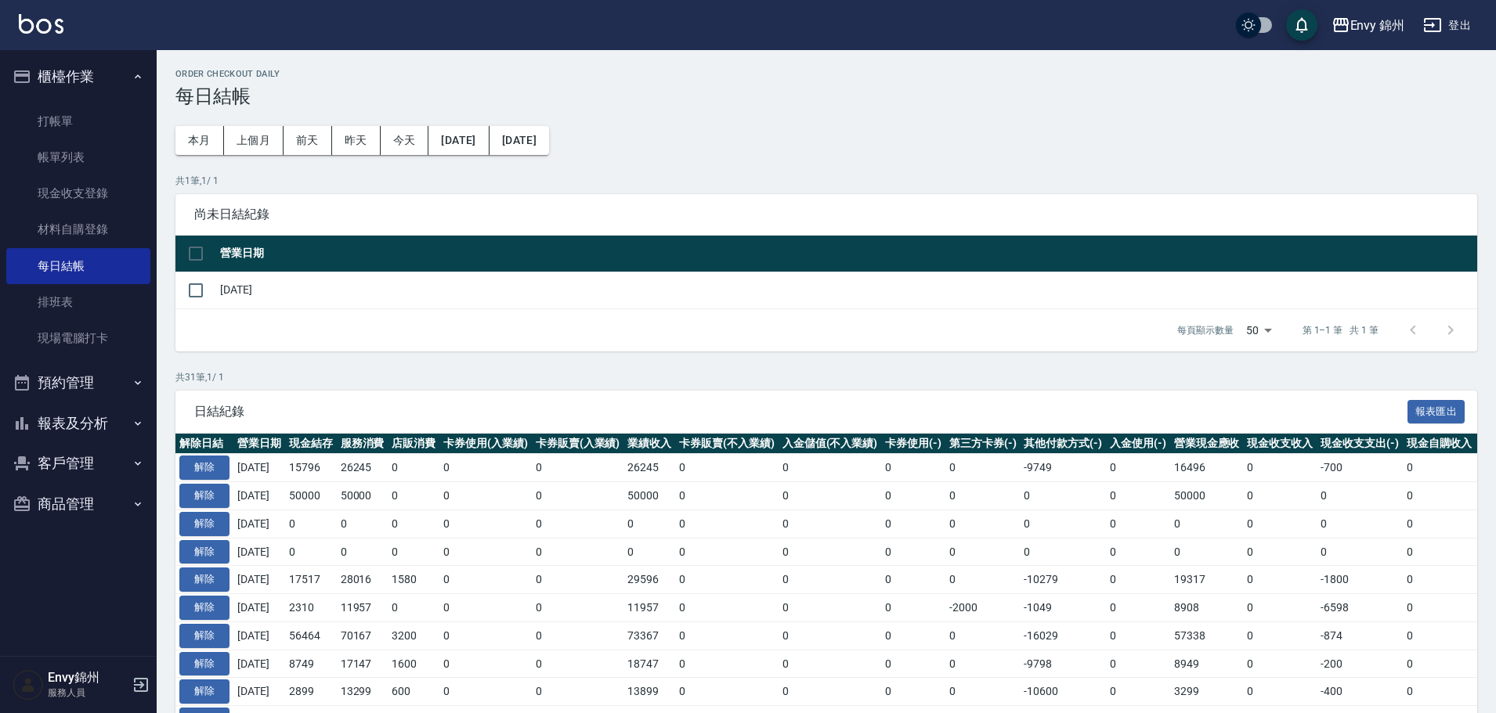
click at [98, 423] on button "報表及分析" at bounding box center [78, 423] width 144 height 41
click at [102, 619] on link "設計師日報表" at bounding box center [78, 612] width 144 height 36
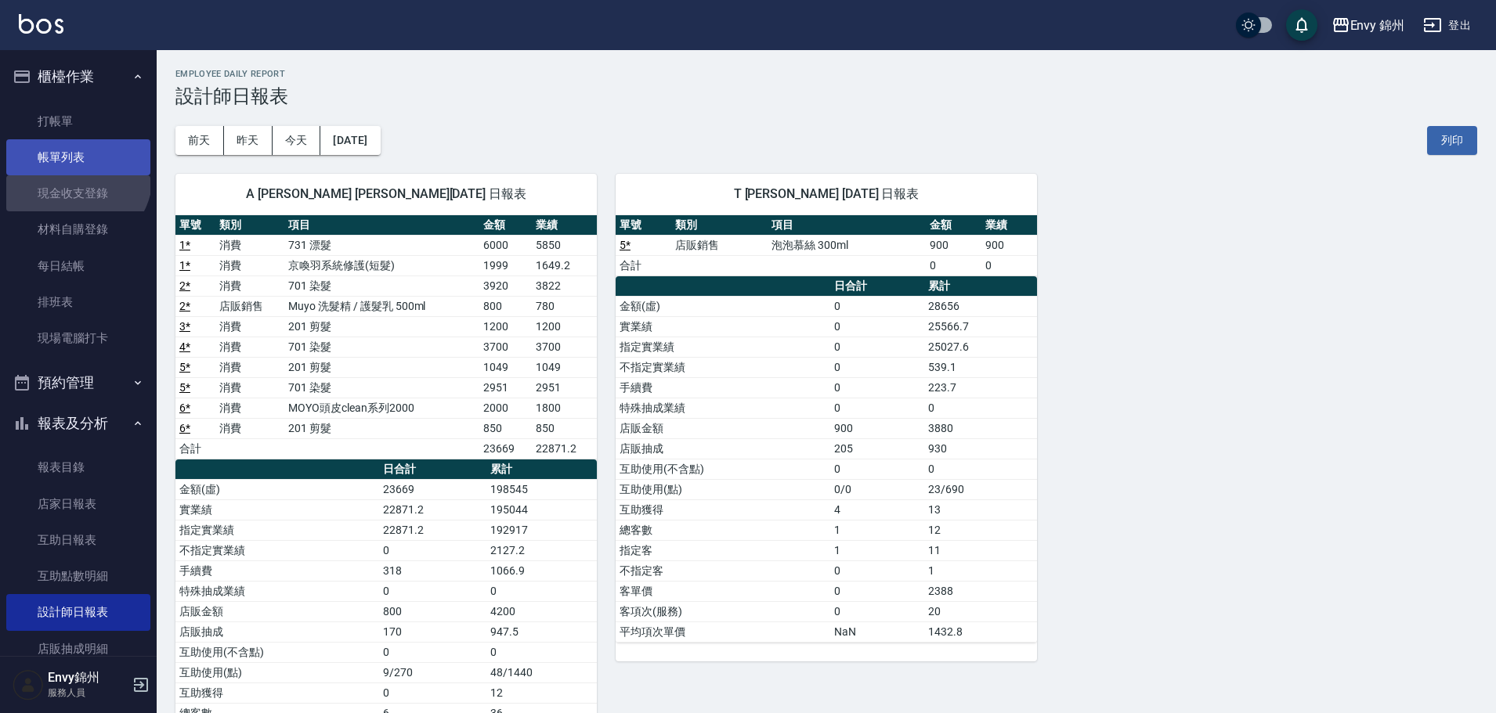
drag, startPoint x: 74, startPoint y: 175, endPoint x: 79, endPoint y: 161, distance: 15.6
click at [74, 173] on ul "打帳單 帳單列表 現金收支登錄 材料自購登錄 每日結帳 排班表 現場電腦打卡" at bounding box center [78, 230] width 144 height 266
click at [79, 161] on link "帳單列表" at bounding box center [78, 157] width 144 height 36
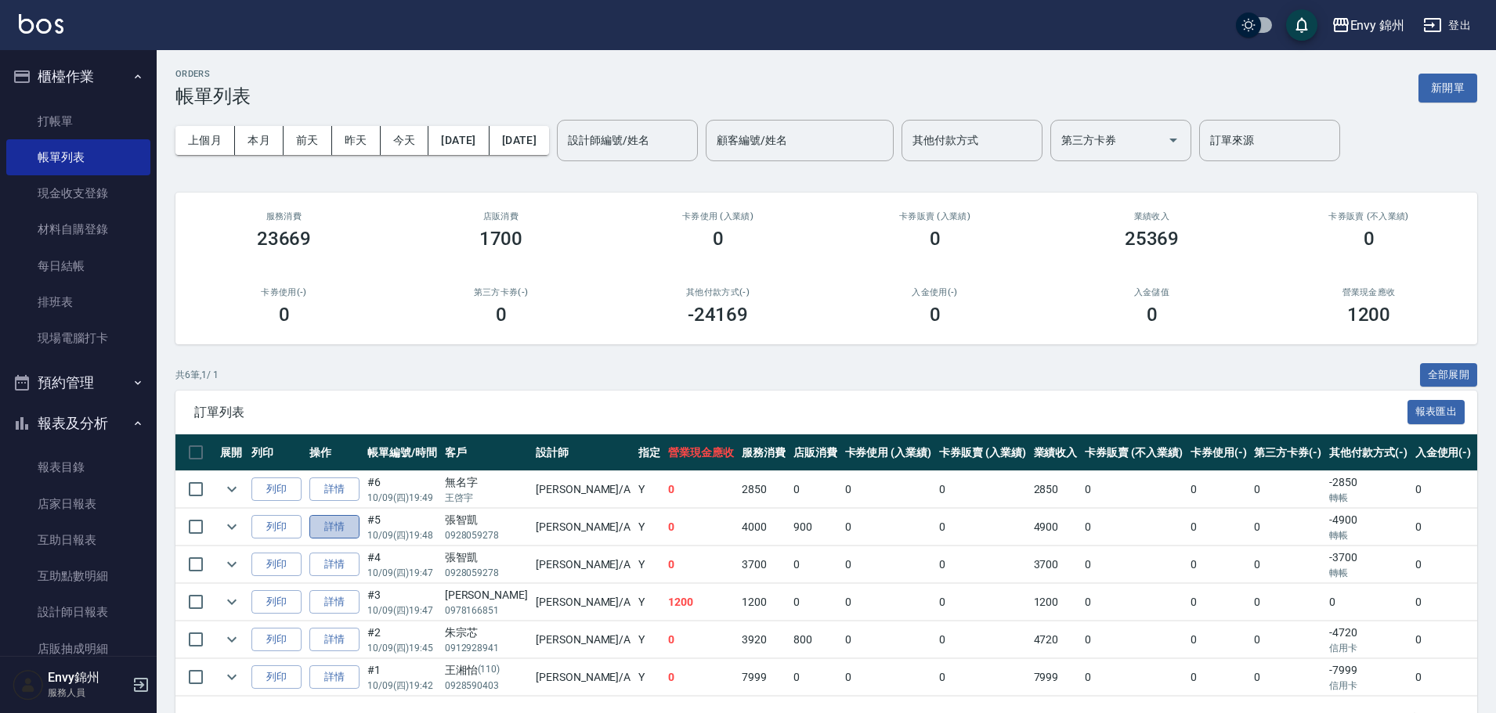
click at [334, 518] on link "詳情" at bounding box center [334, 527] width 50 height 24
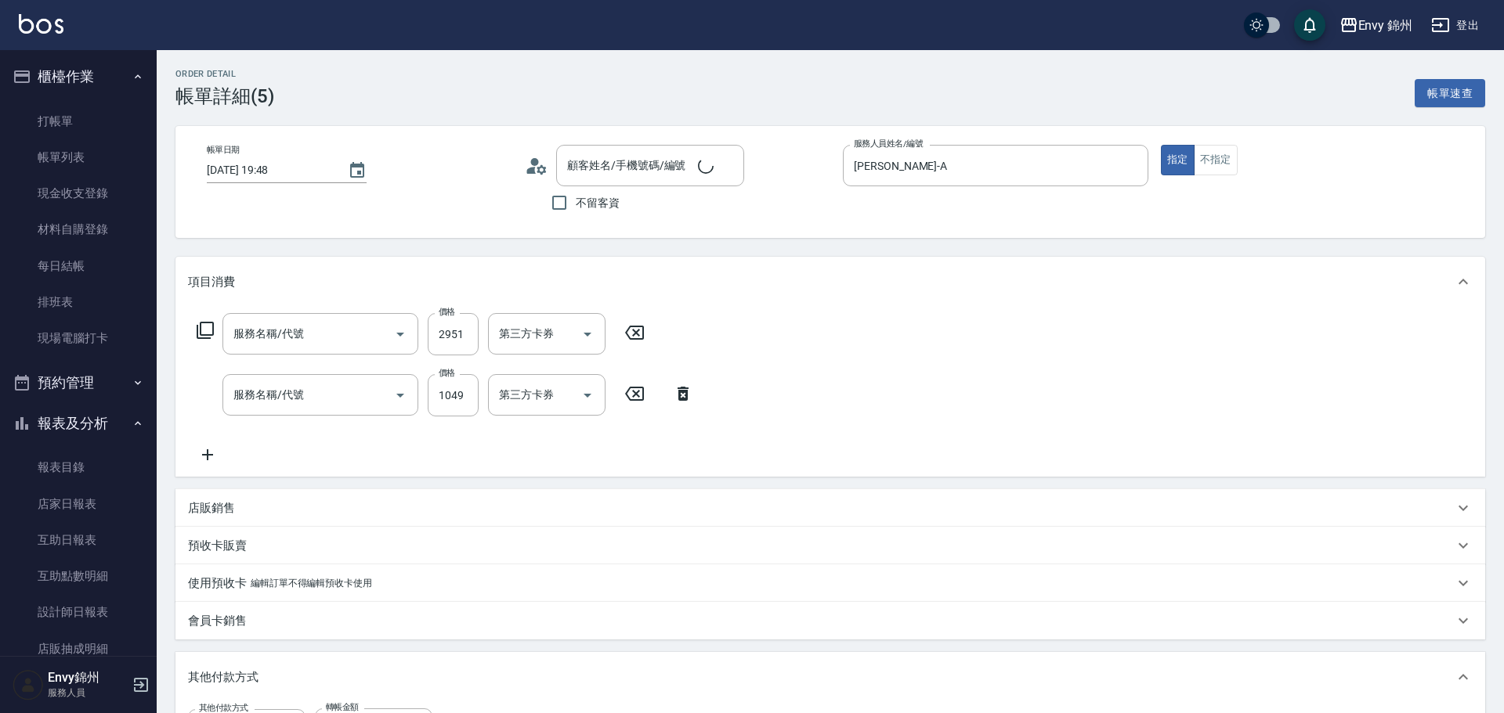
type input "2025/10/09 19:48"
type input "Annie-A"
type input "設計師原本客人"
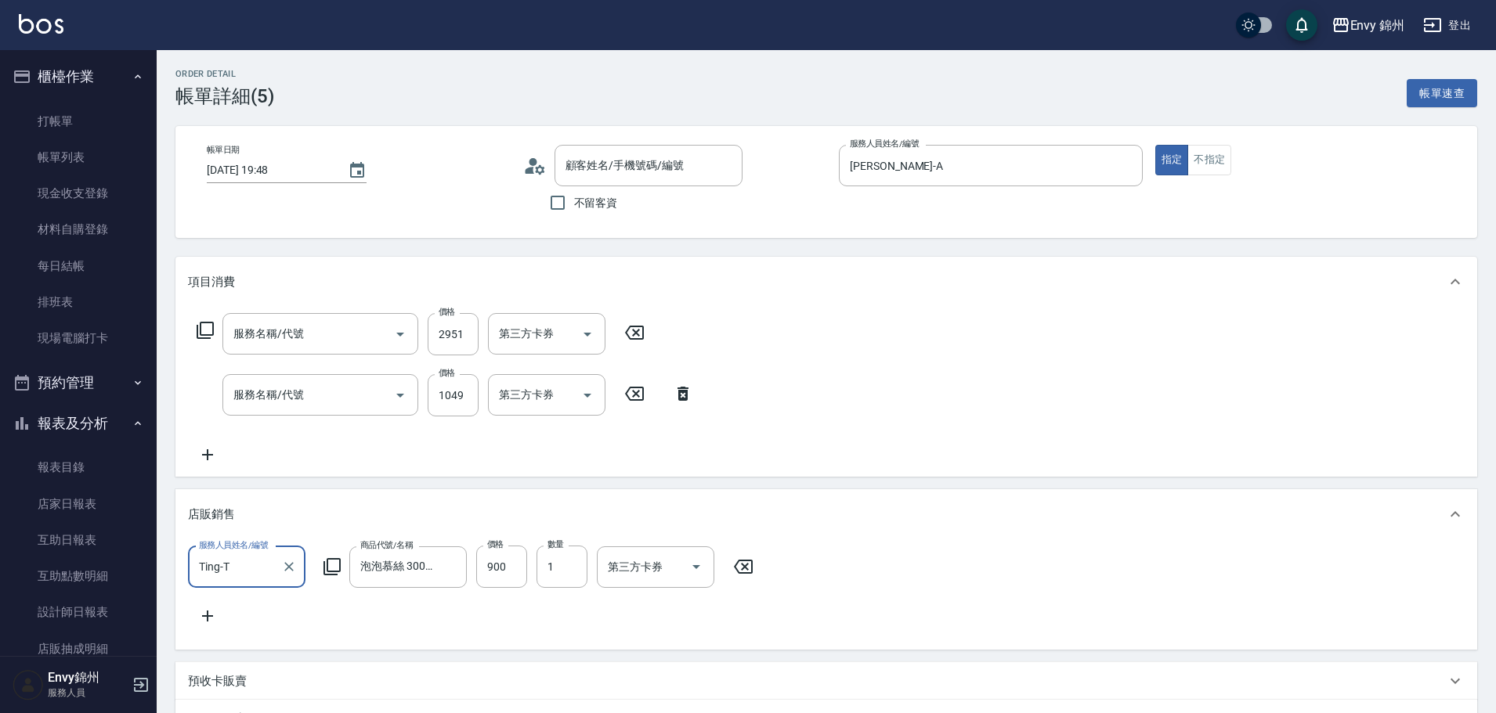
type input "張智凱/0928059278/"
type input "701 染髮(701)"
type input "201 剪髮(201)"
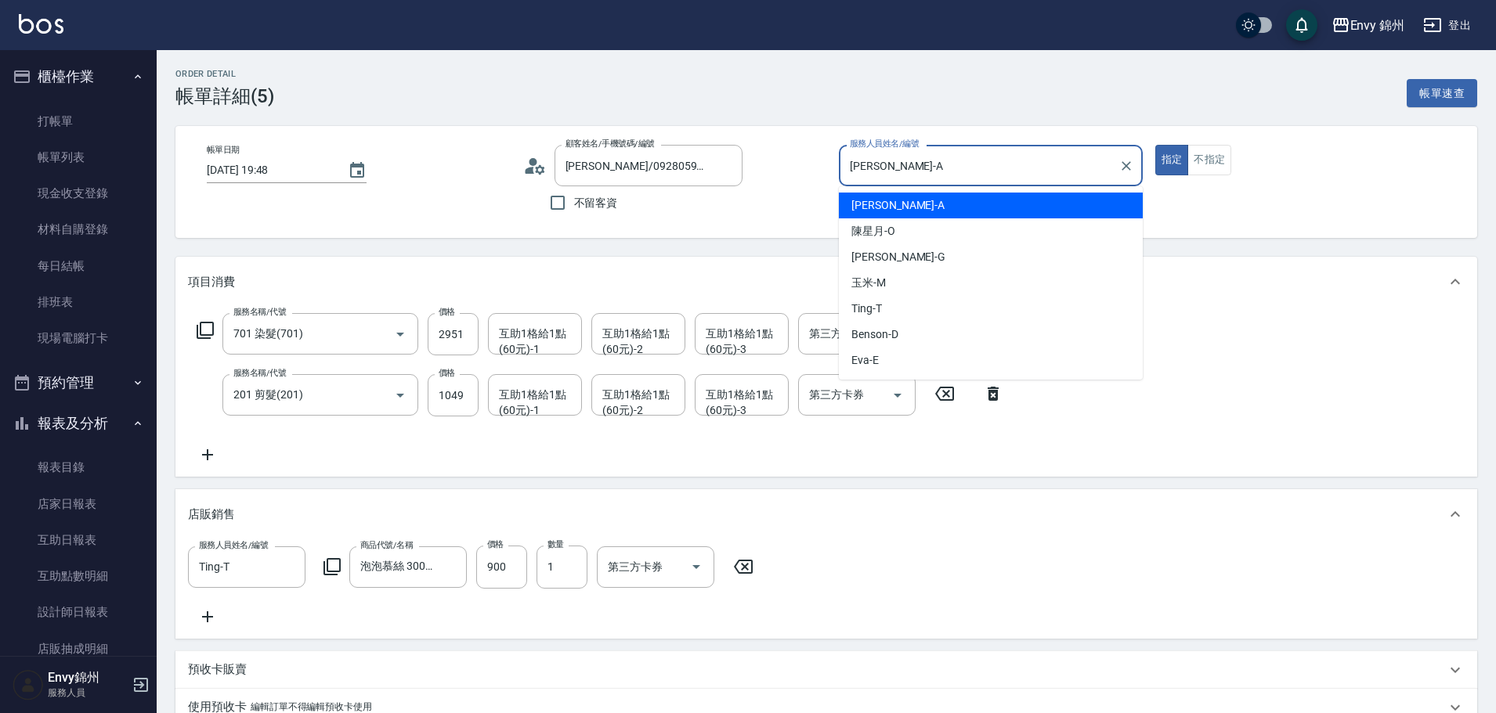
click at [902, 156] on input "Annie-A" at bounding box center [979, 165] width 266 height 27
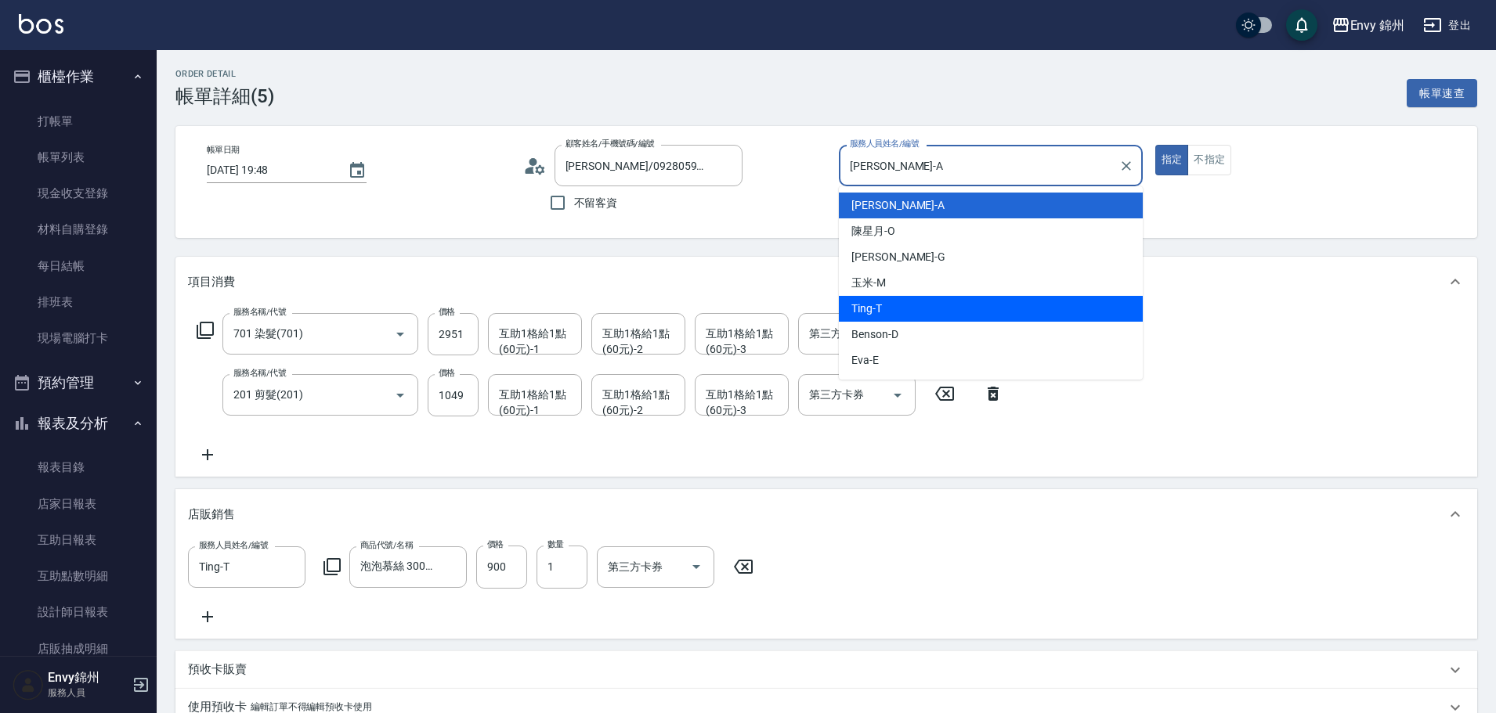
click at [920, 309] on div "Ting -T" at bounding box center [991, 309] width 304 height 26
type input "Ting-T"
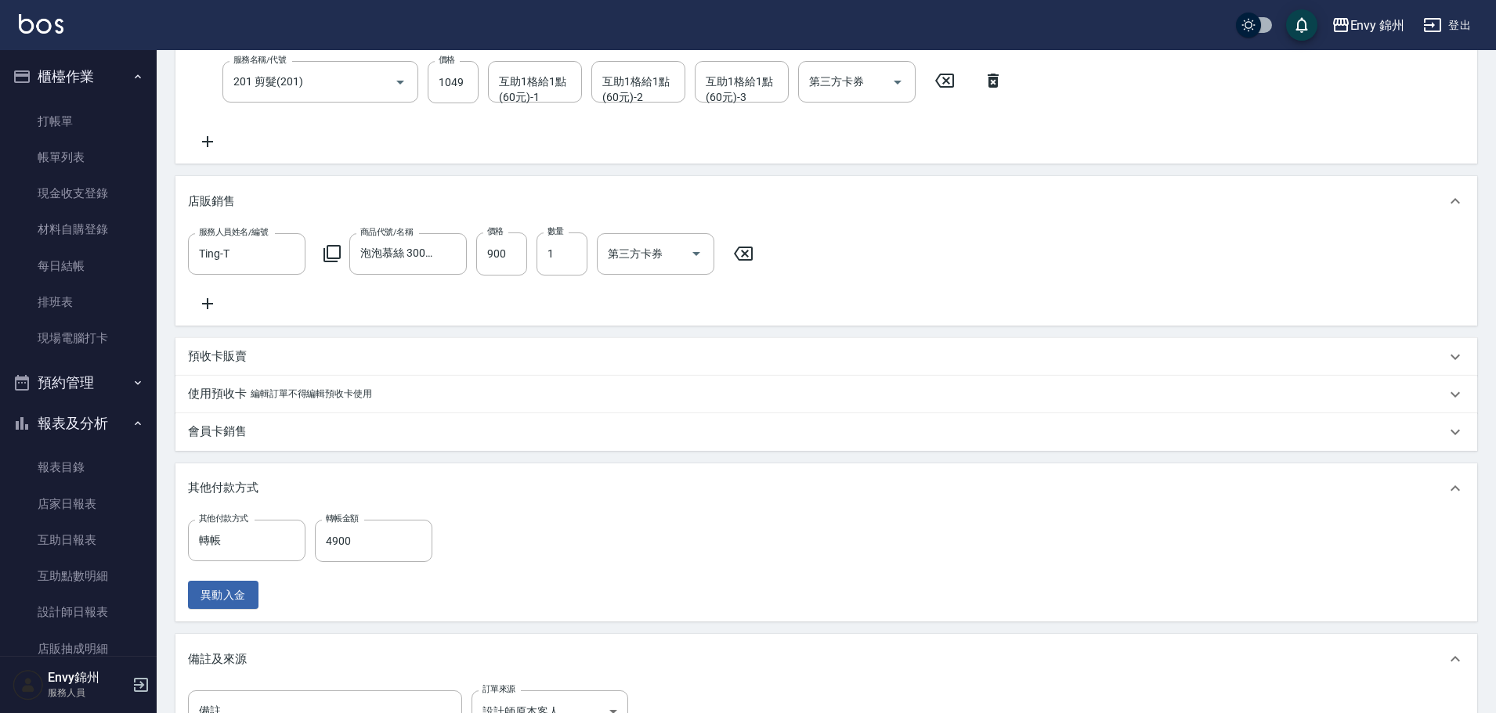
scroll to position [545, 0]
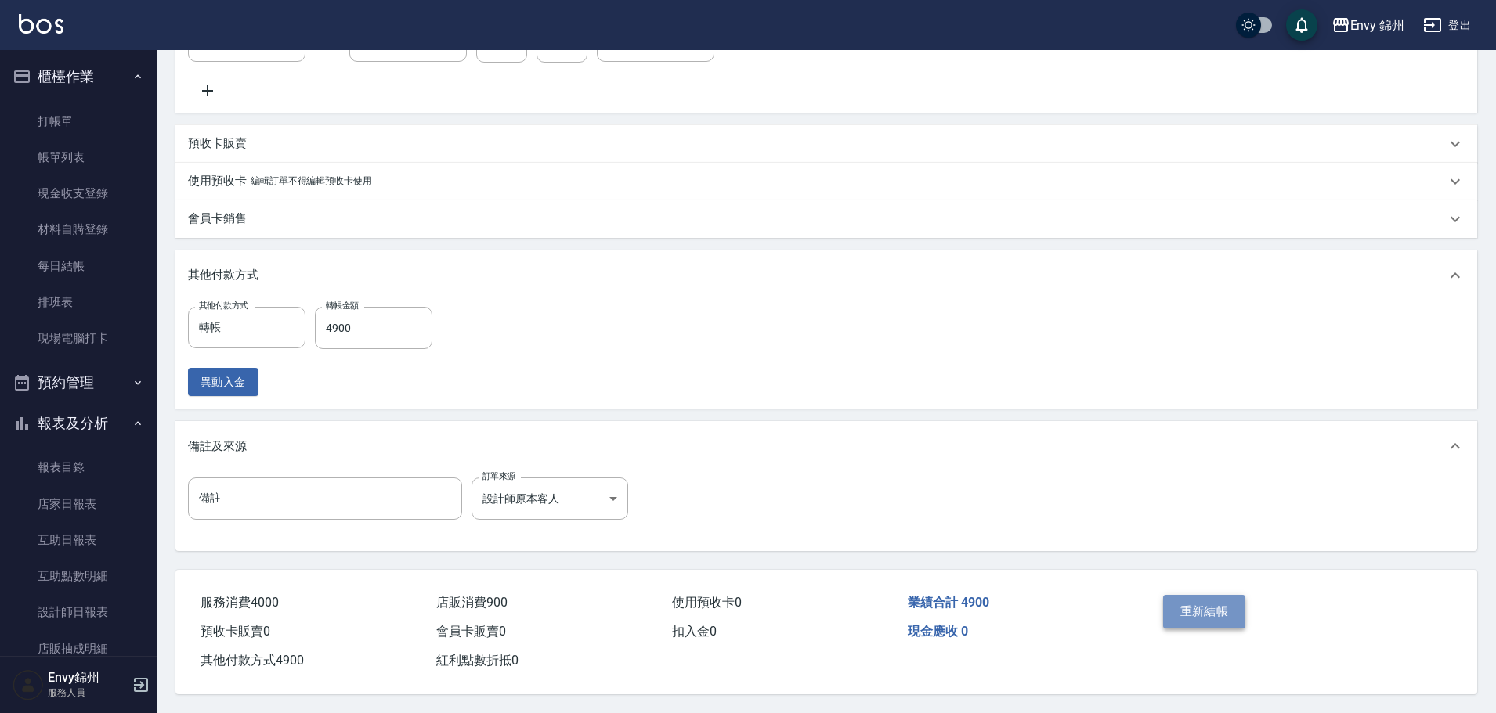
click at [1184, 595] on button "重新結帳" at bounding box center [1204, 611] width 83 height 33
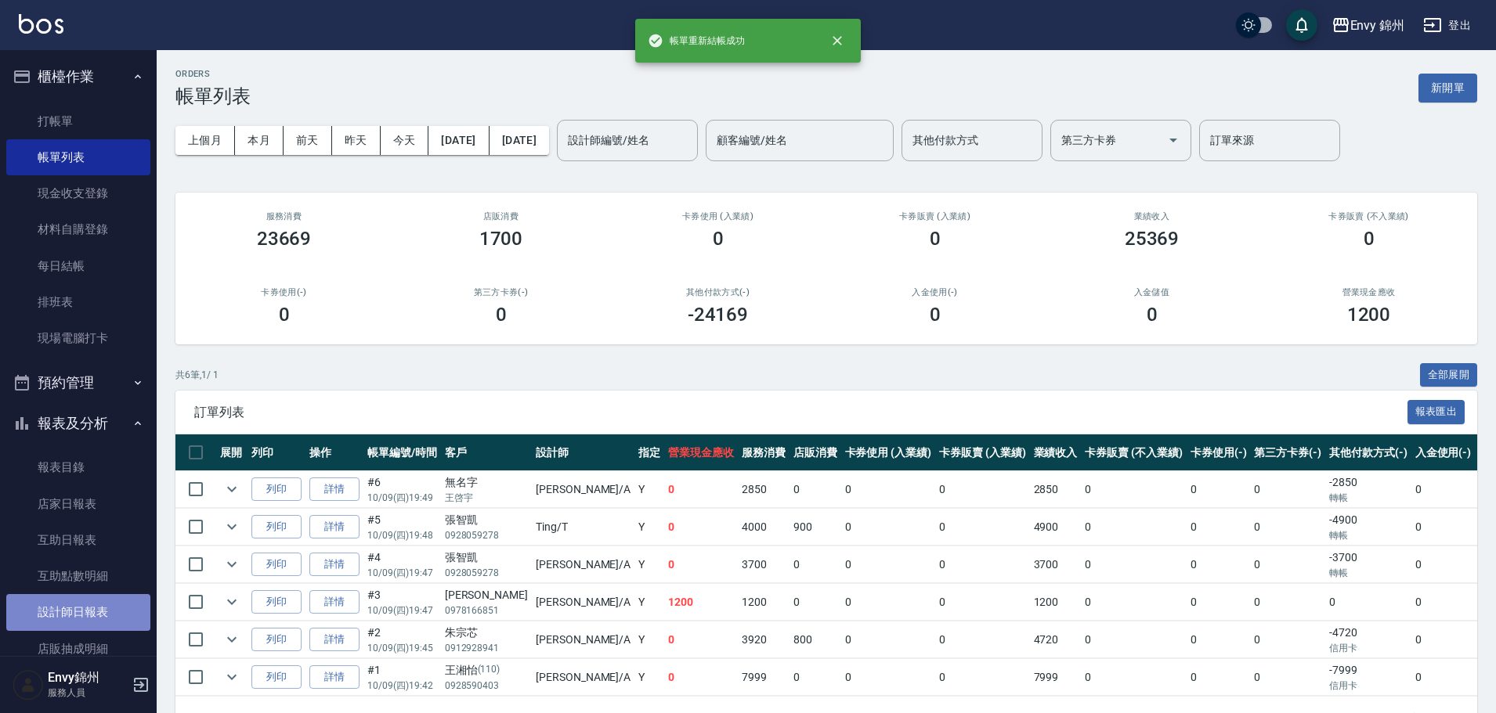
click at [109, 626] on link "設計師日報表" at bounding box center [78, 612] width 144 height 36
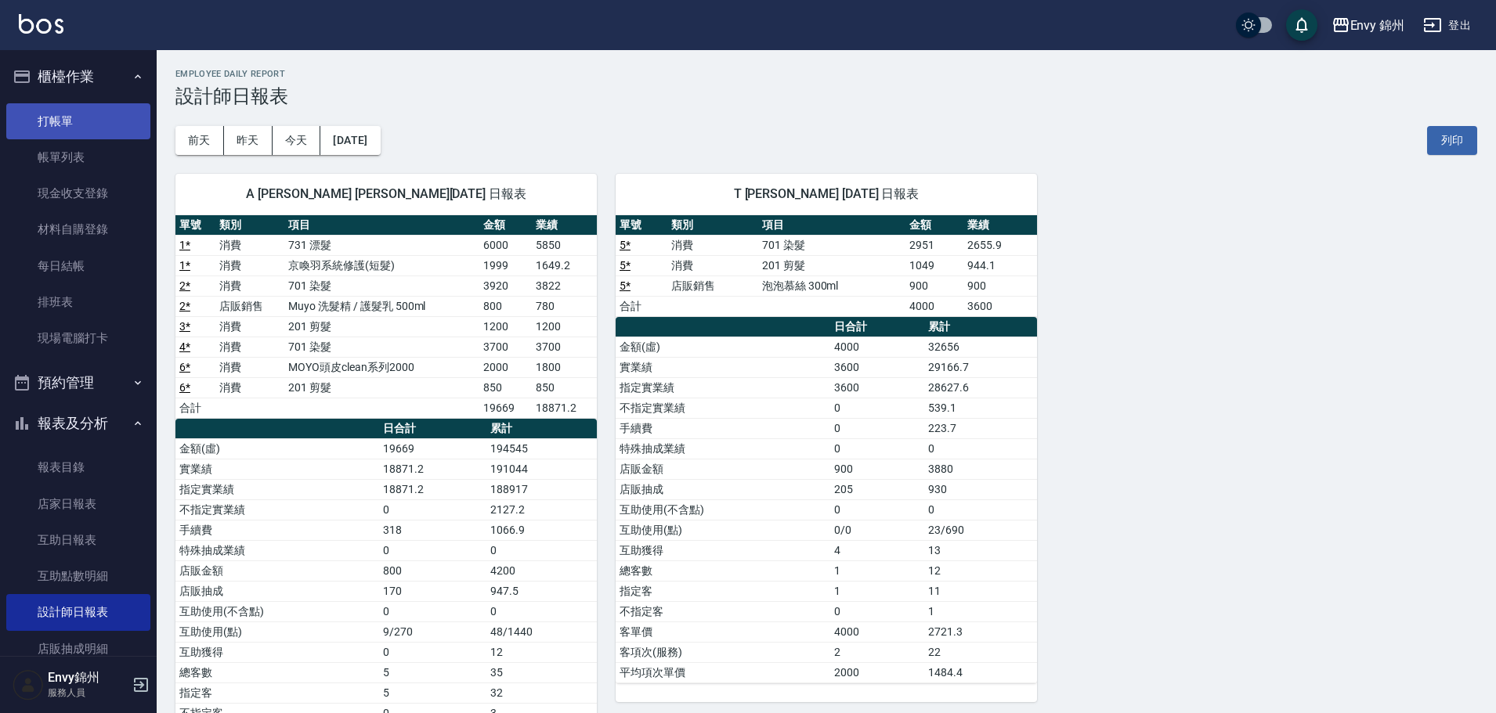
click at [27, 117] on link "打帳單" at bounding box center [78, 121] width 144 height 36
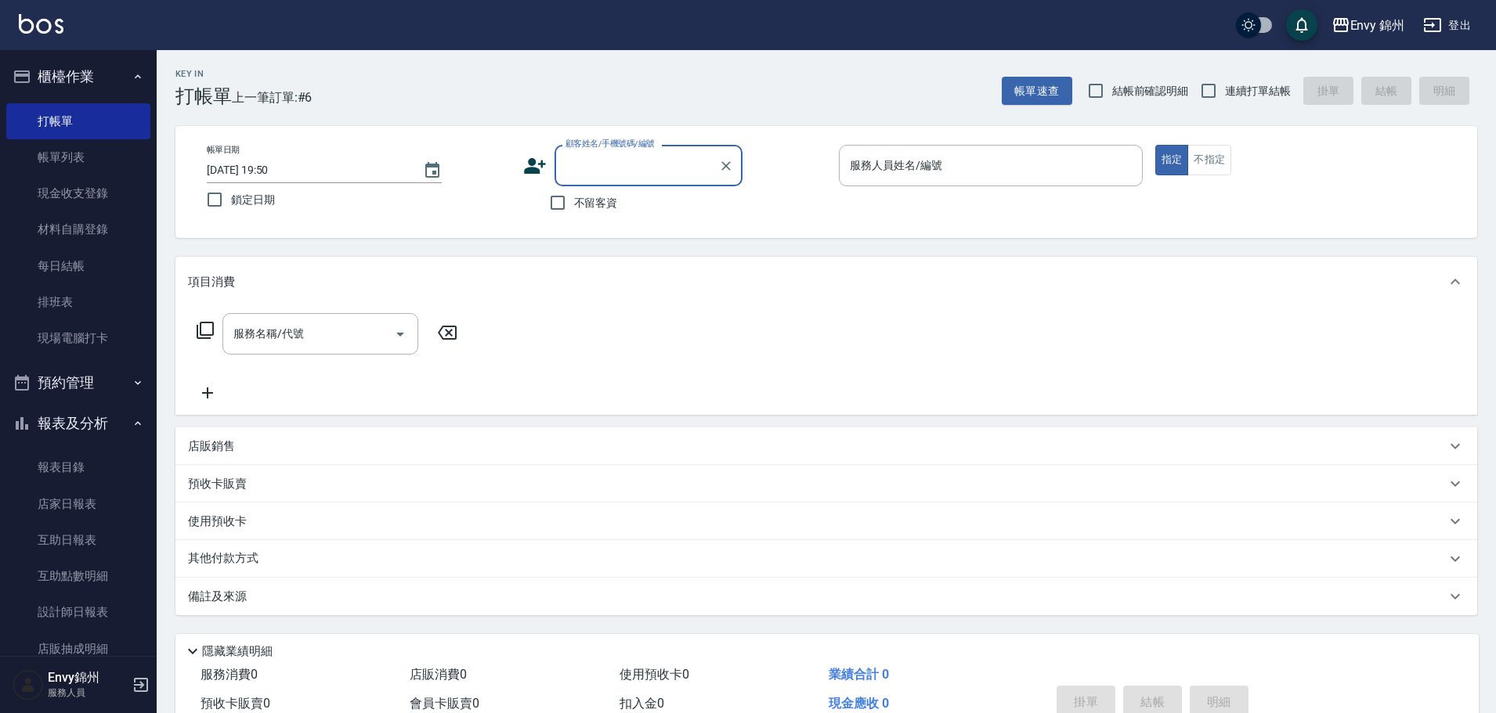
click at [631, 161] on input "顧客姓名/手機號碼/編號" at bounding box center [636, 165] width 150 height 27
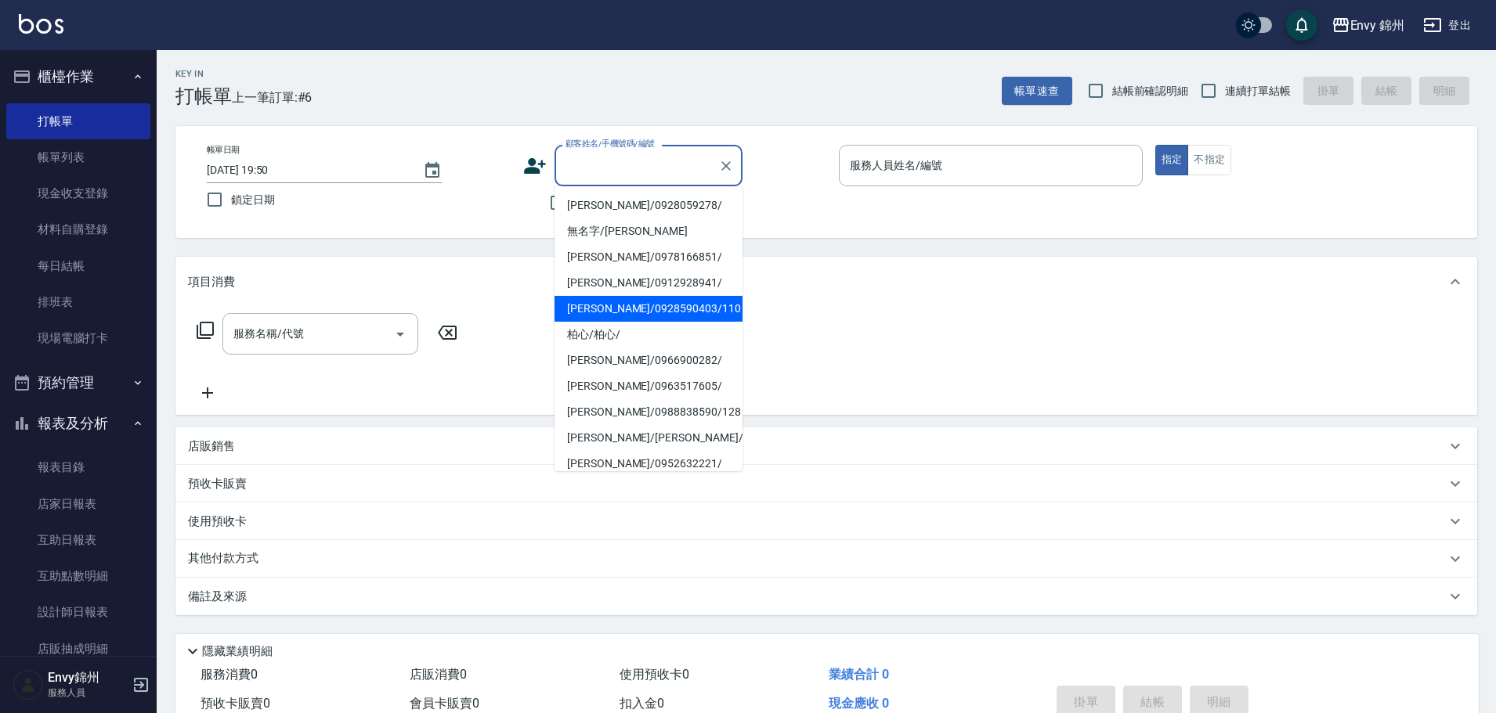
click at [673, 316] on li "王湘怡/0928590403/110" at bounding box center [648, 309] width 188 height 26
type input "王湘怡/0928590403/110"
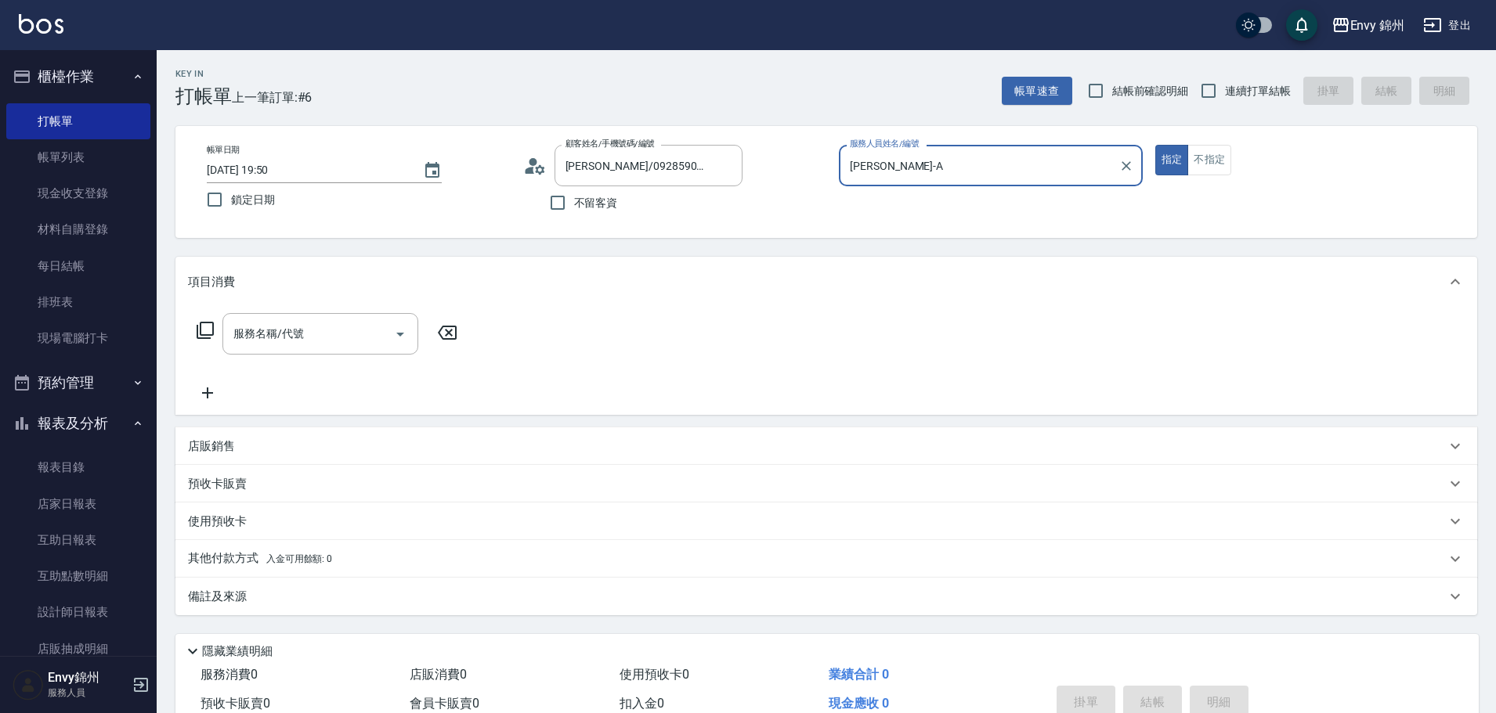
type input "Annie-A"
click at [911, 175] on input "Annie-A" at bounding box center [979, 165] width 266 height 27
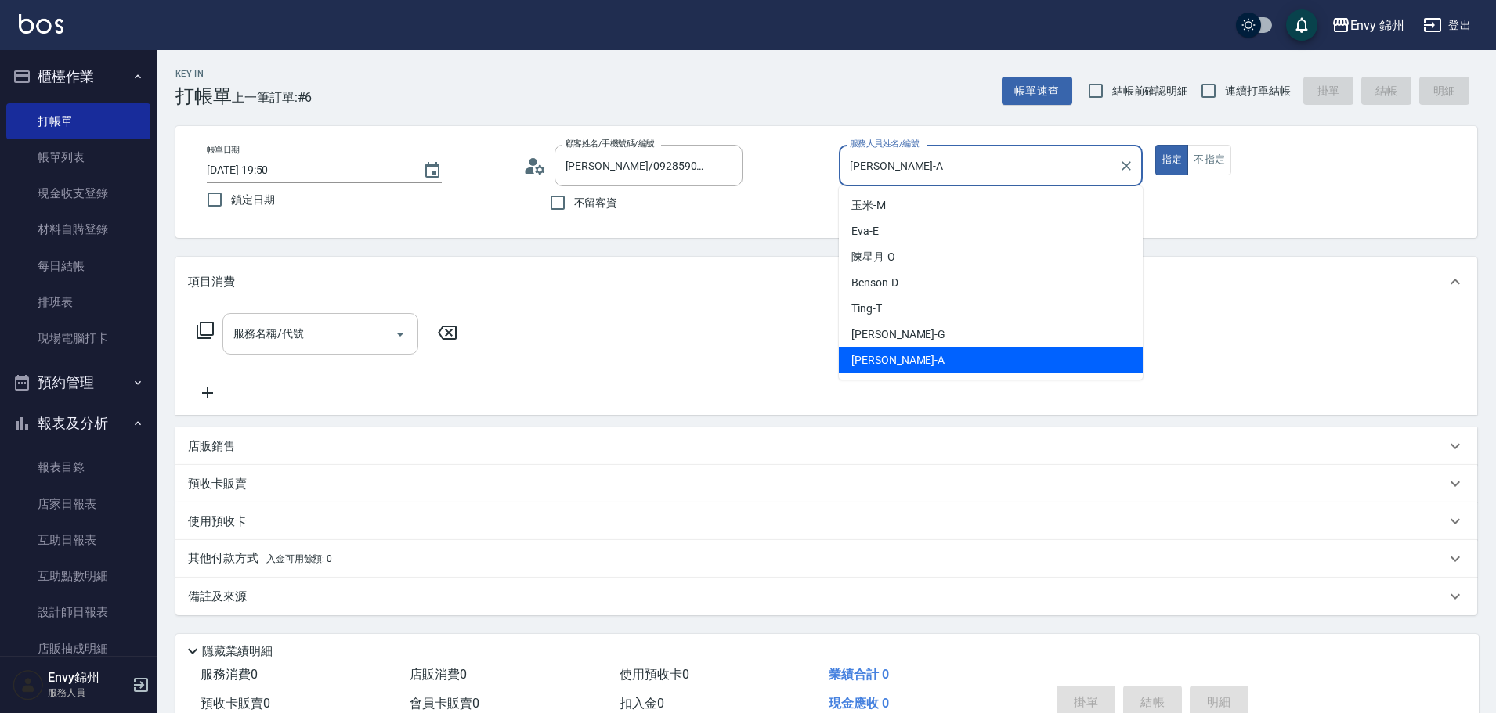
click at [277, 344] on input "服務名稱/代號" at bounding box center [308, 333] width 158 height 27
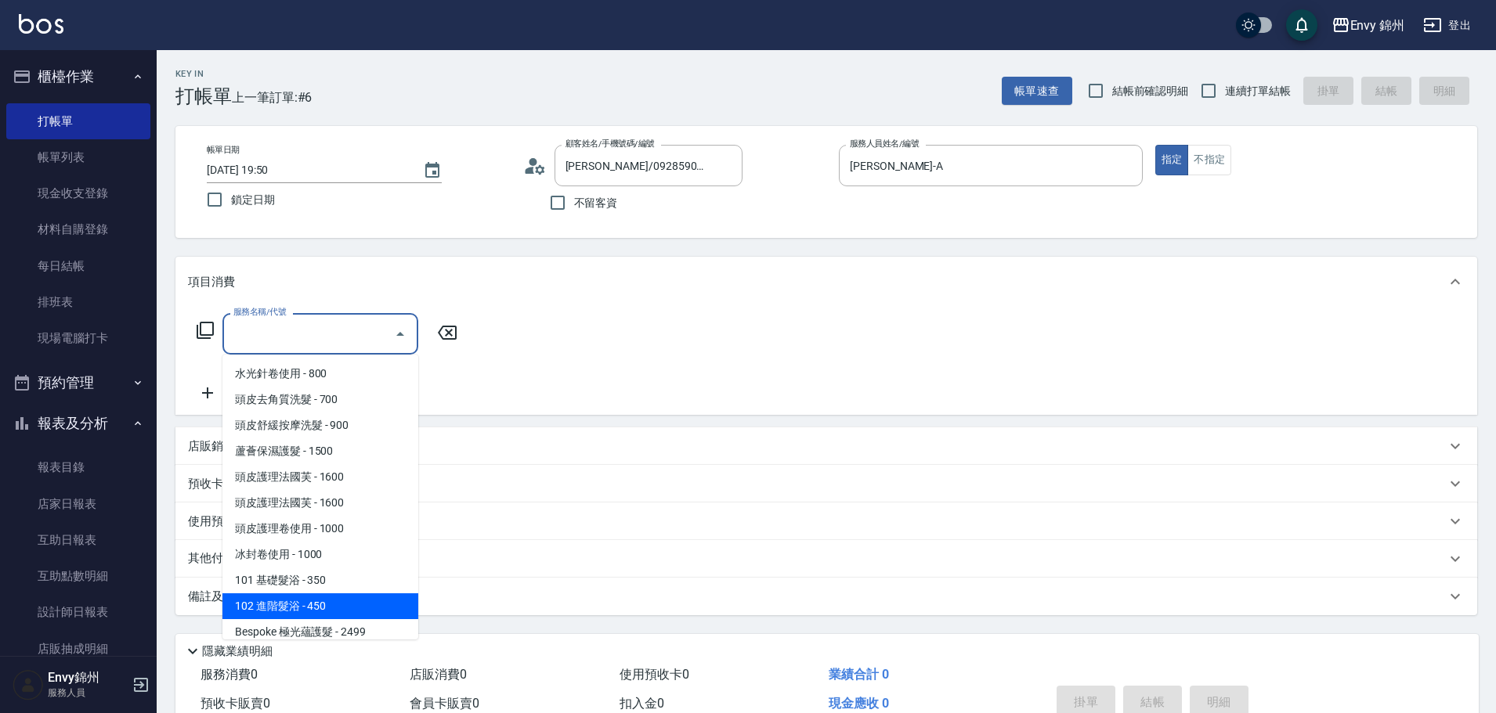
scroll to position [157, 0]
click at [294, 589] on span "301 造型 - 300" at bounding box center [320, 579] width 196 height 26
type input "301 造型(301)"
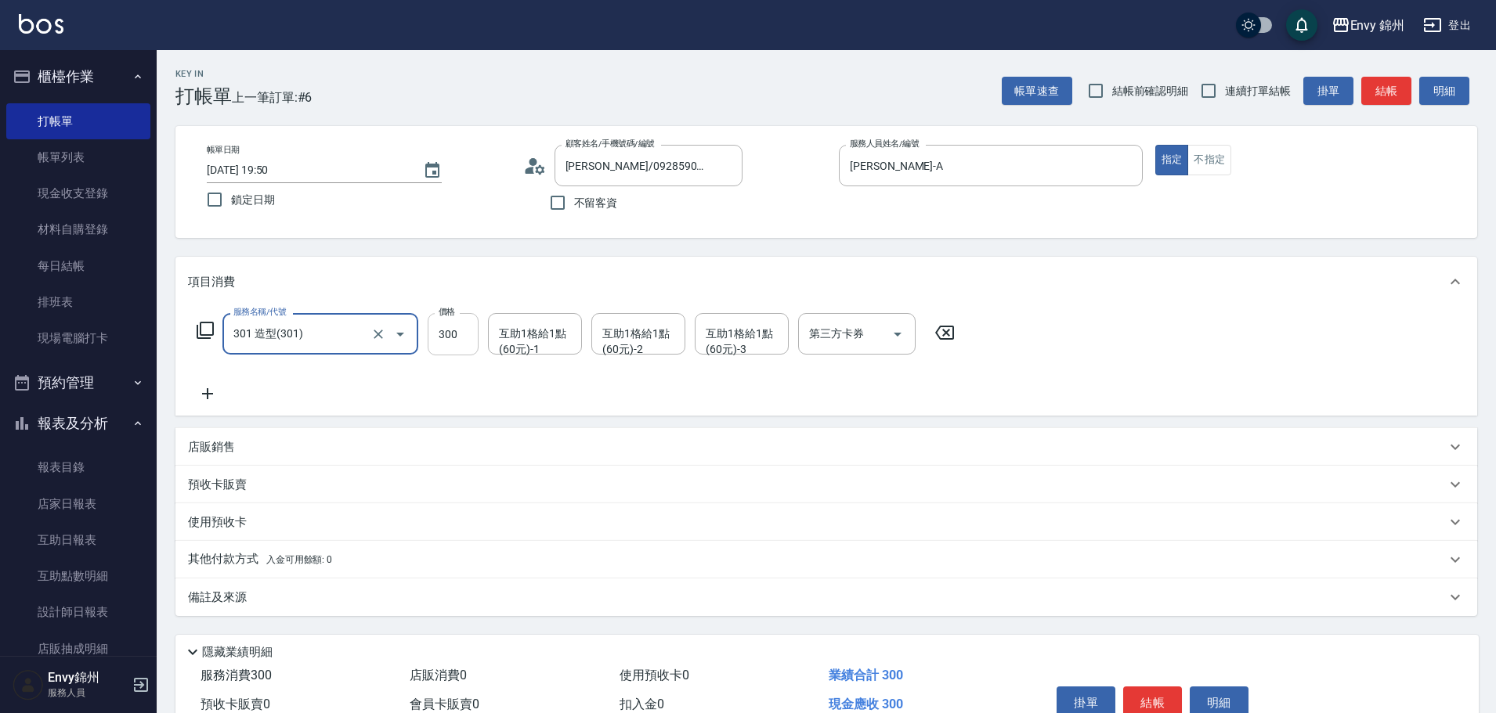
click at [446, 338] on input "300" at bounding box center [453, 334] width 51 height 42
type input "400"
click at [488, 619] on div "Key In 打帳單 上一筆訂單:#6 帳單速查 結帳前確認明細 連續打單結帳 掛單 結帳 明細 帳單日期 2025/10/09 19:50 鎖定日期 顧客姓…" at bounding box center [826, 418] width 1339 height 736
click at [498, 604] on div "備註及來源" at bounding box center [817, 598] width 1258 height 16
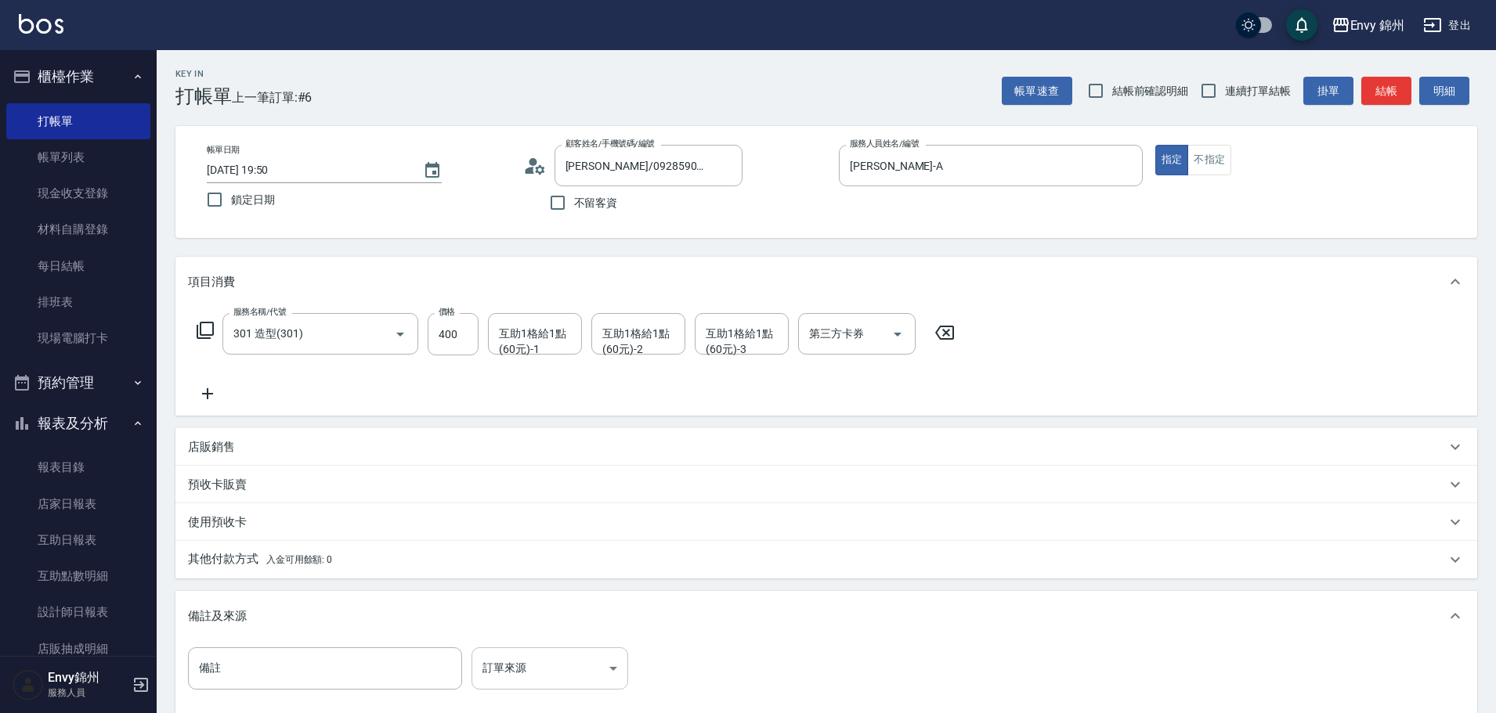
click at [556, 659] on body "Envy 錦州 登出 櫃檯作業 打帳單 帳單列表 現金收支登錄 材料自購登錄 每日結帳 排班表 現場電腦打卡 預約管理 預約管理 單日預約紀錄 單週預約紀錄 …" at bounding box center [748, 445] width 1496 height 891
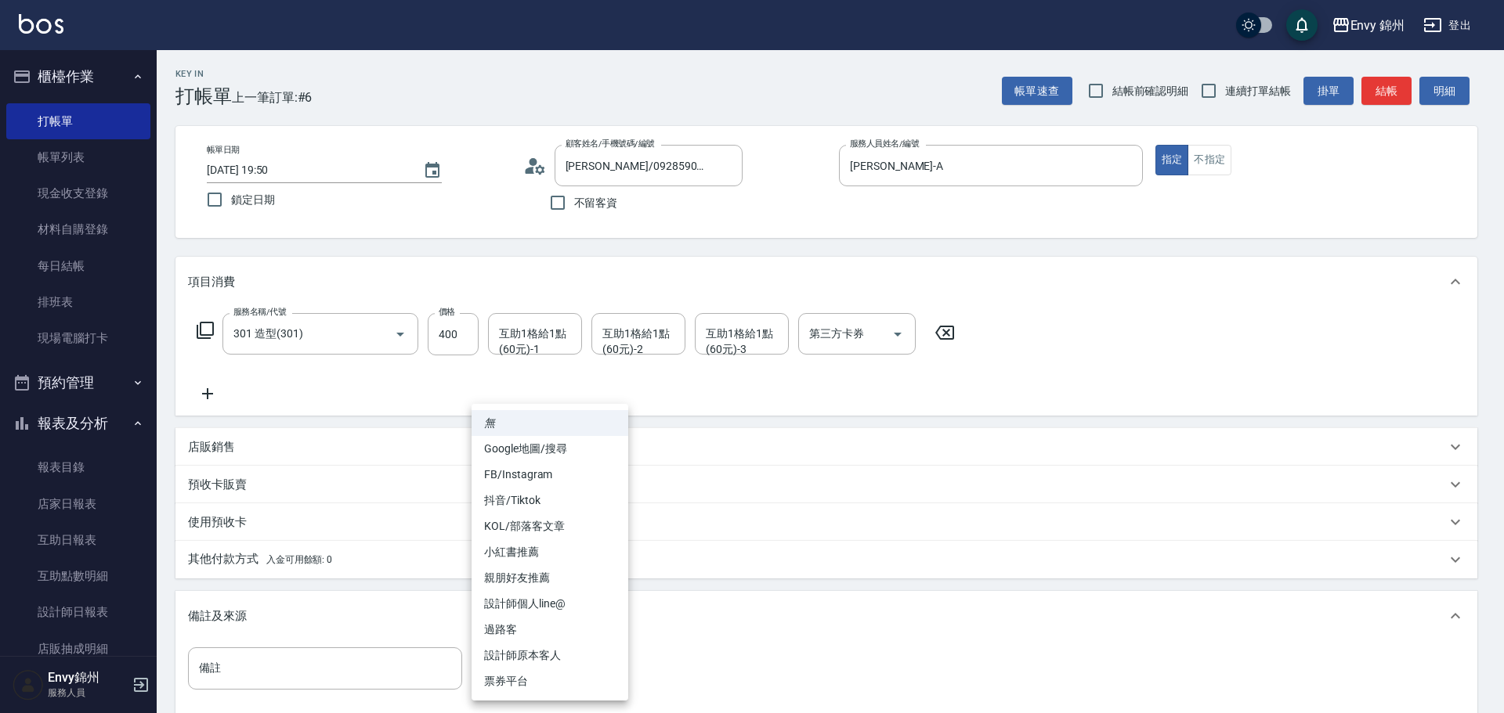
click at [556, 657] on li "設計師原本客人" at bounding box center [549, 656] width 157 height 26
type input "設計師原本客人"
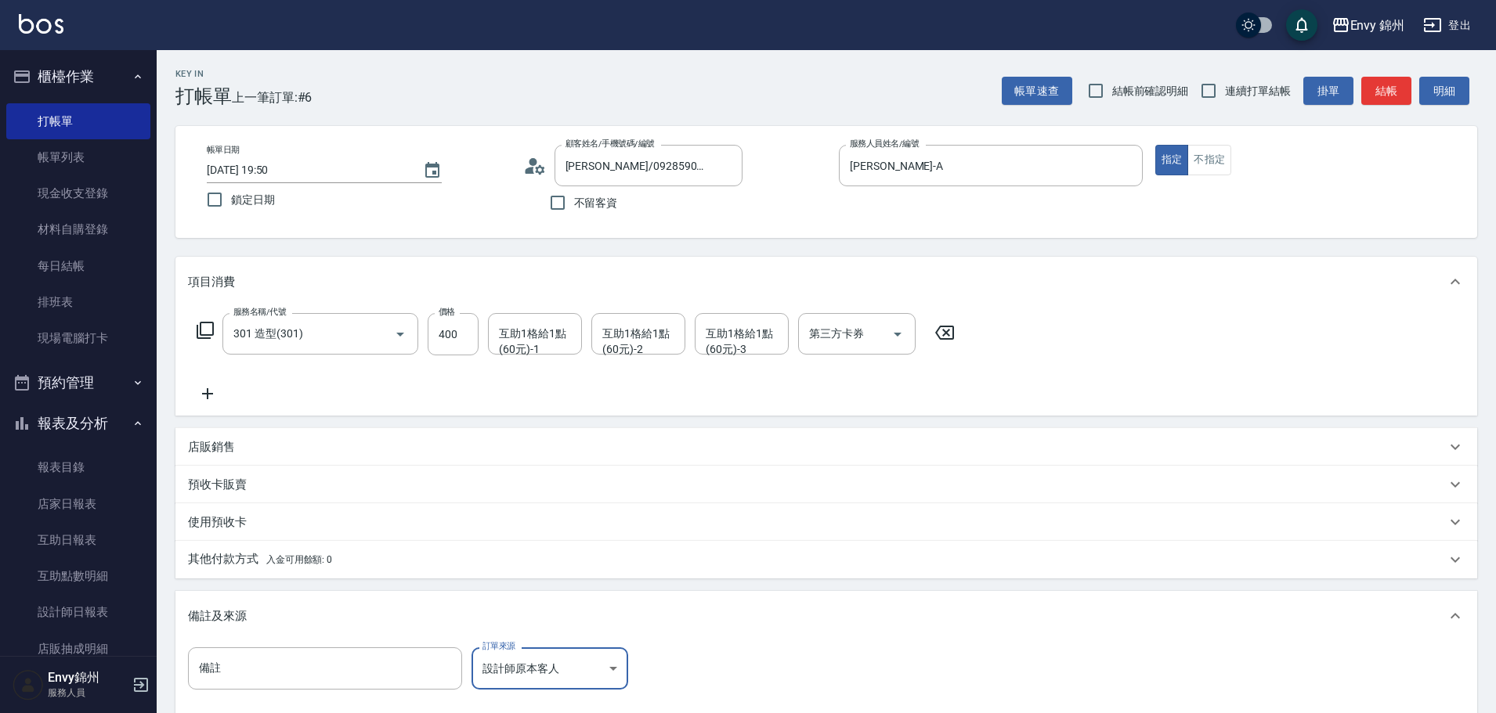
scroll to position [185, 0]
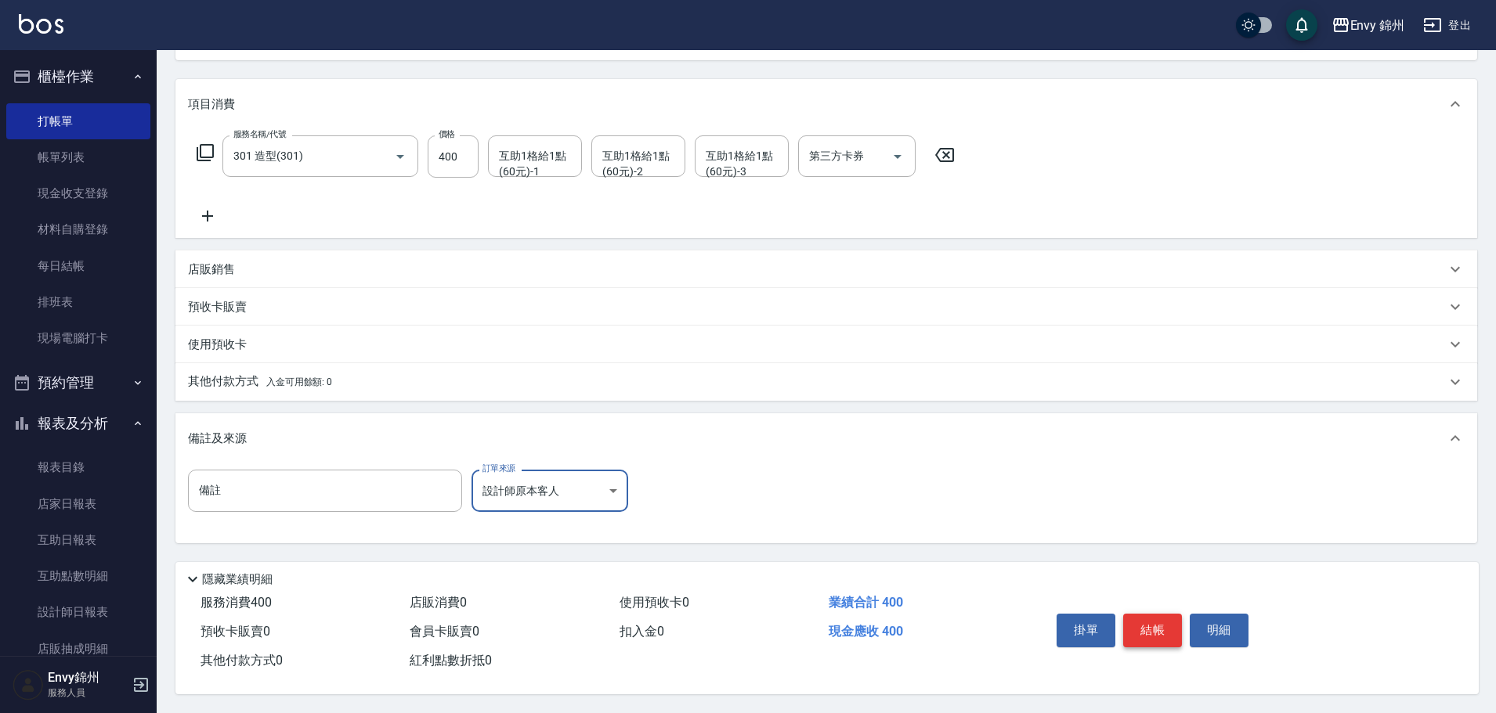
click at [1133, 618] on button "結帳" at bounding box center [1152, 630] width 59 height 33
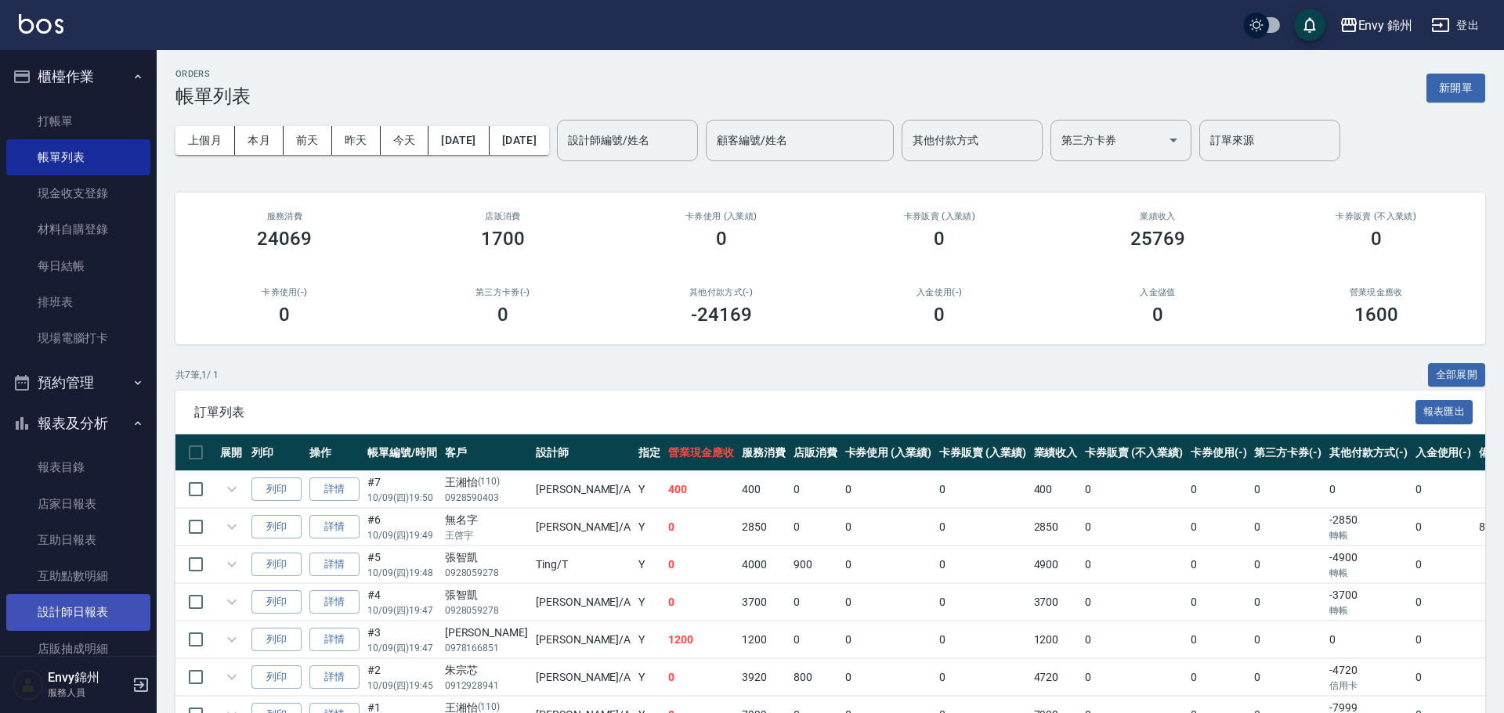
click at [65, 605] on link "設計師日報表" at bounding box center [78, 612] width 144 height 36
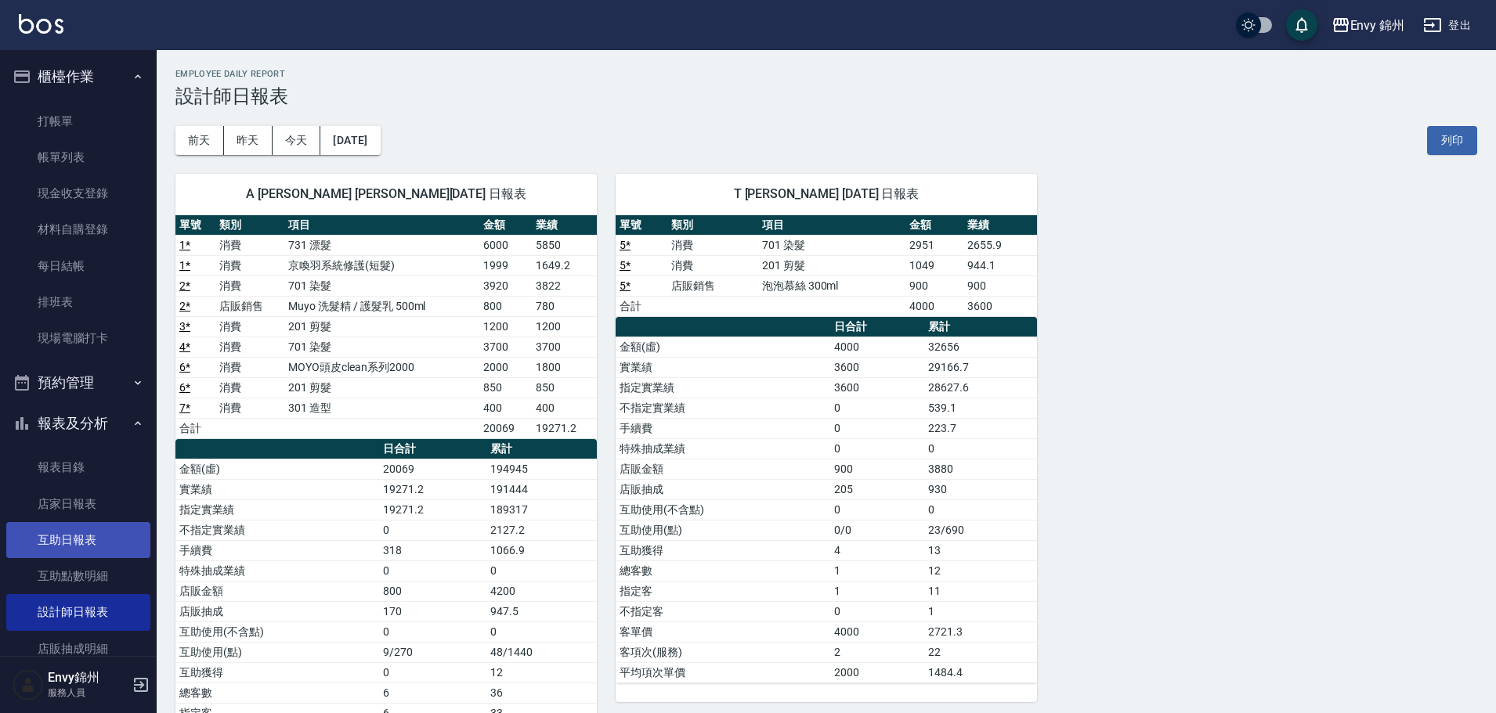
click at [52, 544] on link "互助日報表" at bounding box center [78, 540] width 144 height 36
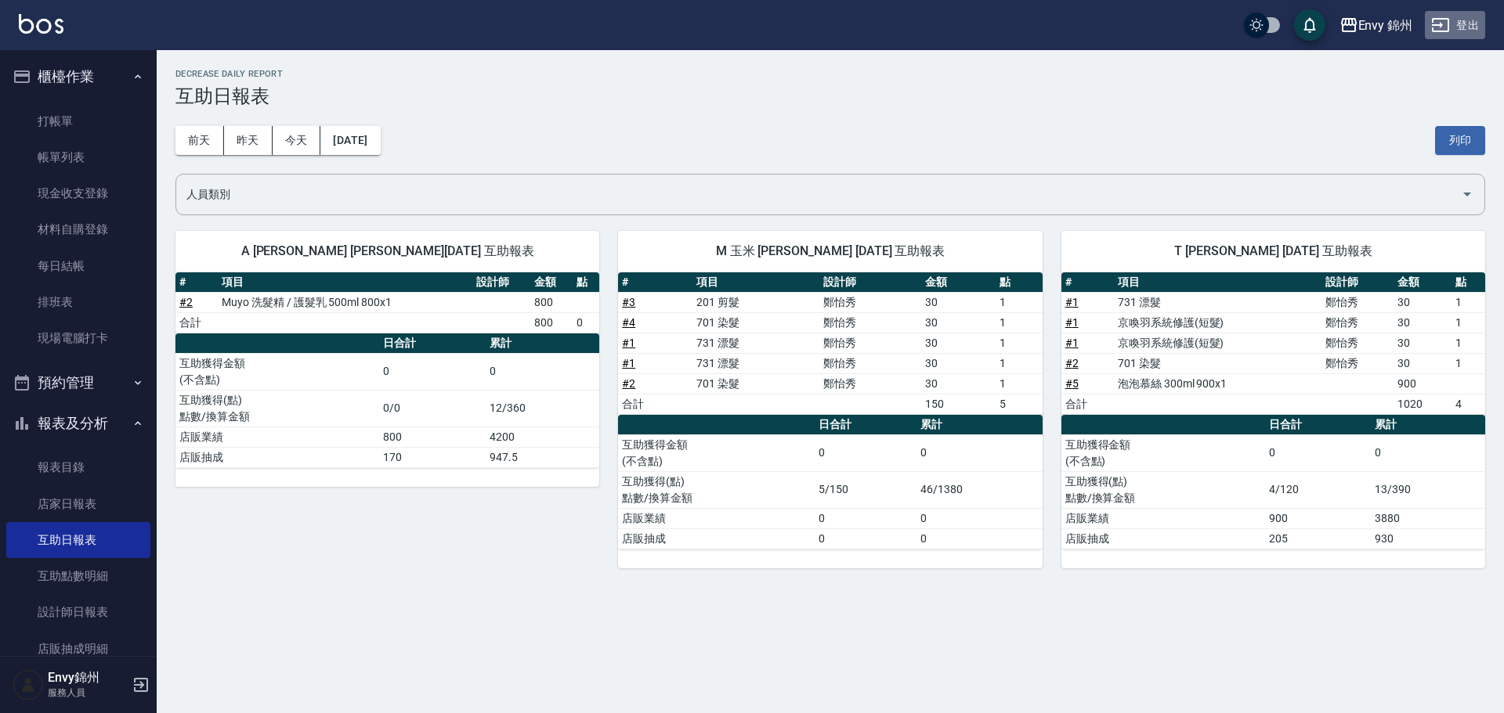
click at [1475, 21] on button "登出" at bounding box center [1454, 25] width 60 height 29
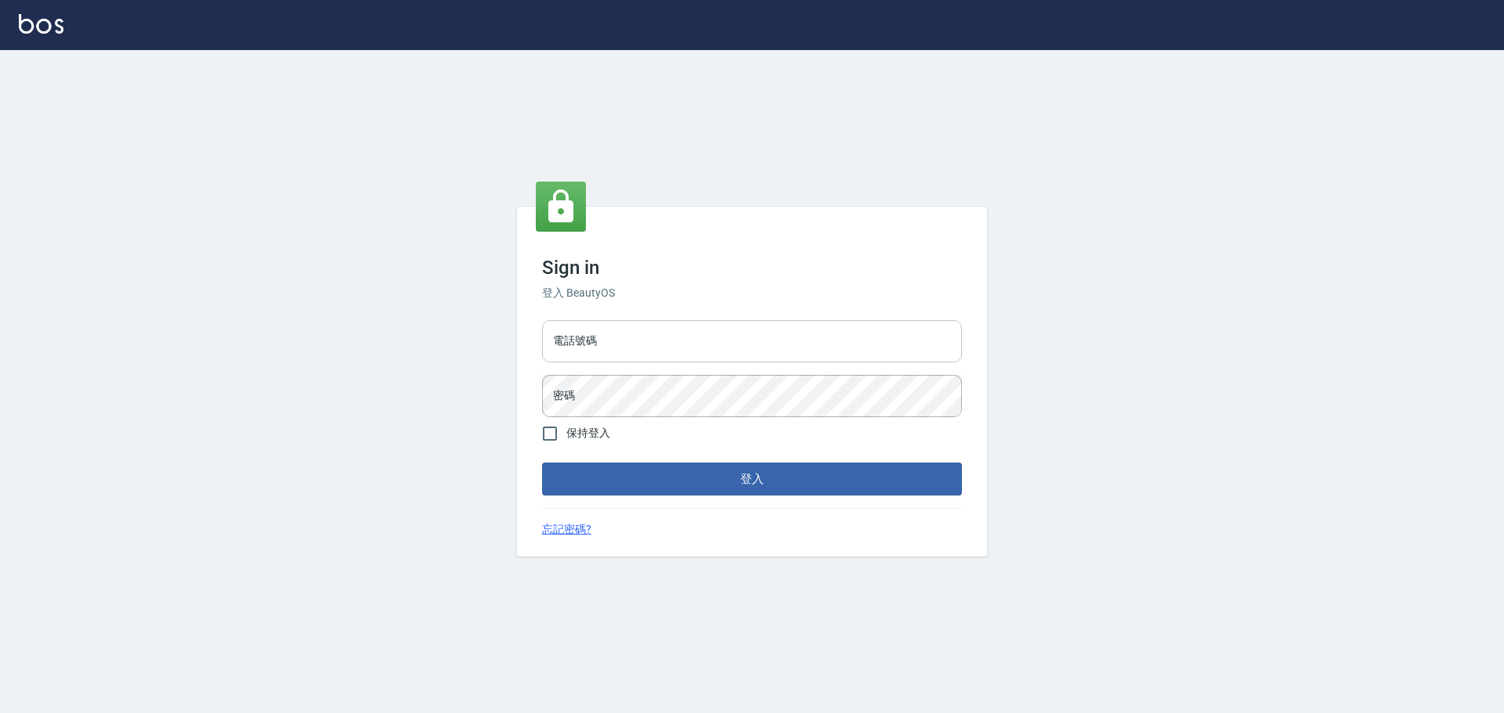
drag, startPoint x: 0, startPoint y: 0, endPoint x: 659, endPoint y: 330, distance: 737.2
click at [659, 330] on input "電話號碼" at bounding box center [752, 341] width 420 height 42
click at [679, 330] on input "25153595" at bounding box center [752, 341] width 420 height 42
type input "9990001234567"
click at [767, 477] on button "登入" at bounding box center [752, 479] width 420 height 33
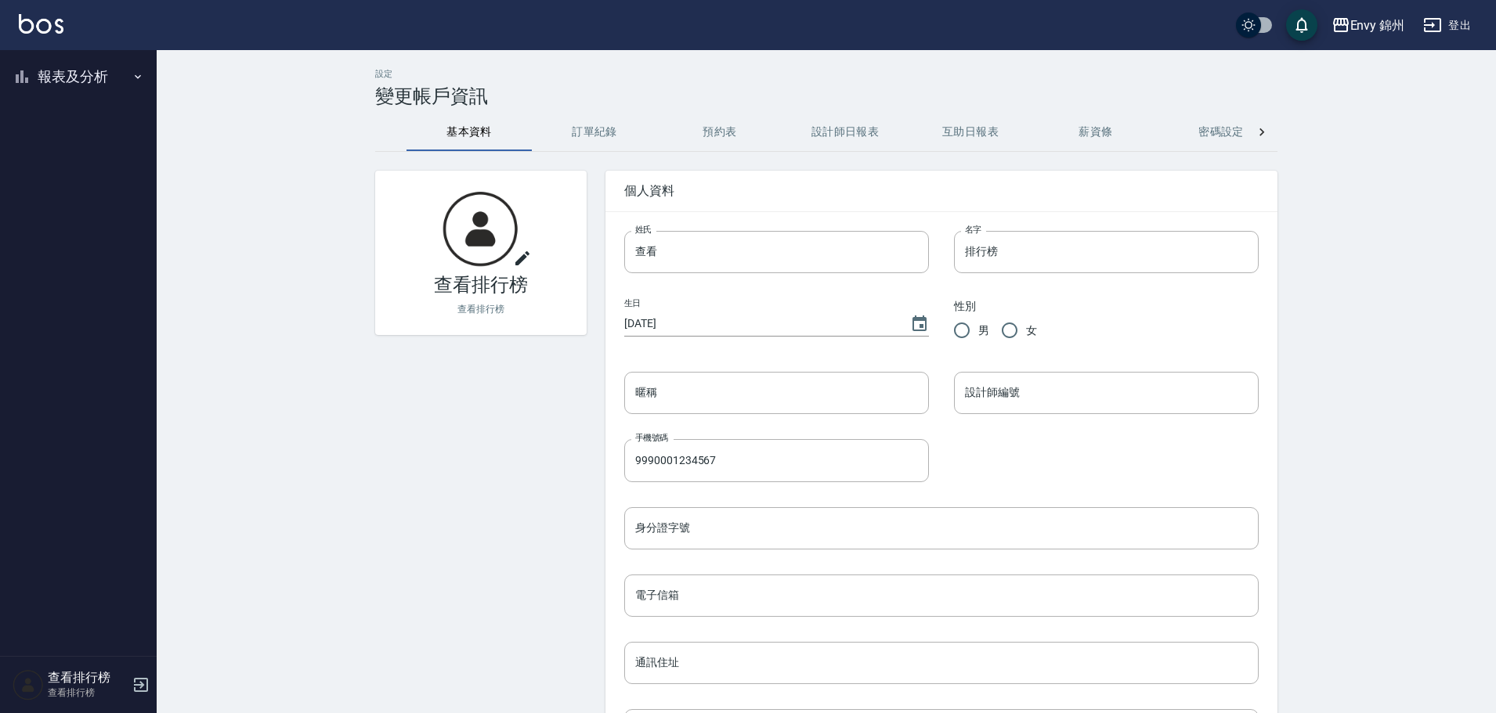
click at [69, 74] on button "報表及分析" at bounding box center [78, 76] width 144 height 41
click at [88, 160] on link "店家排行榜" at bounding box center [78, 157] width 144 height 36
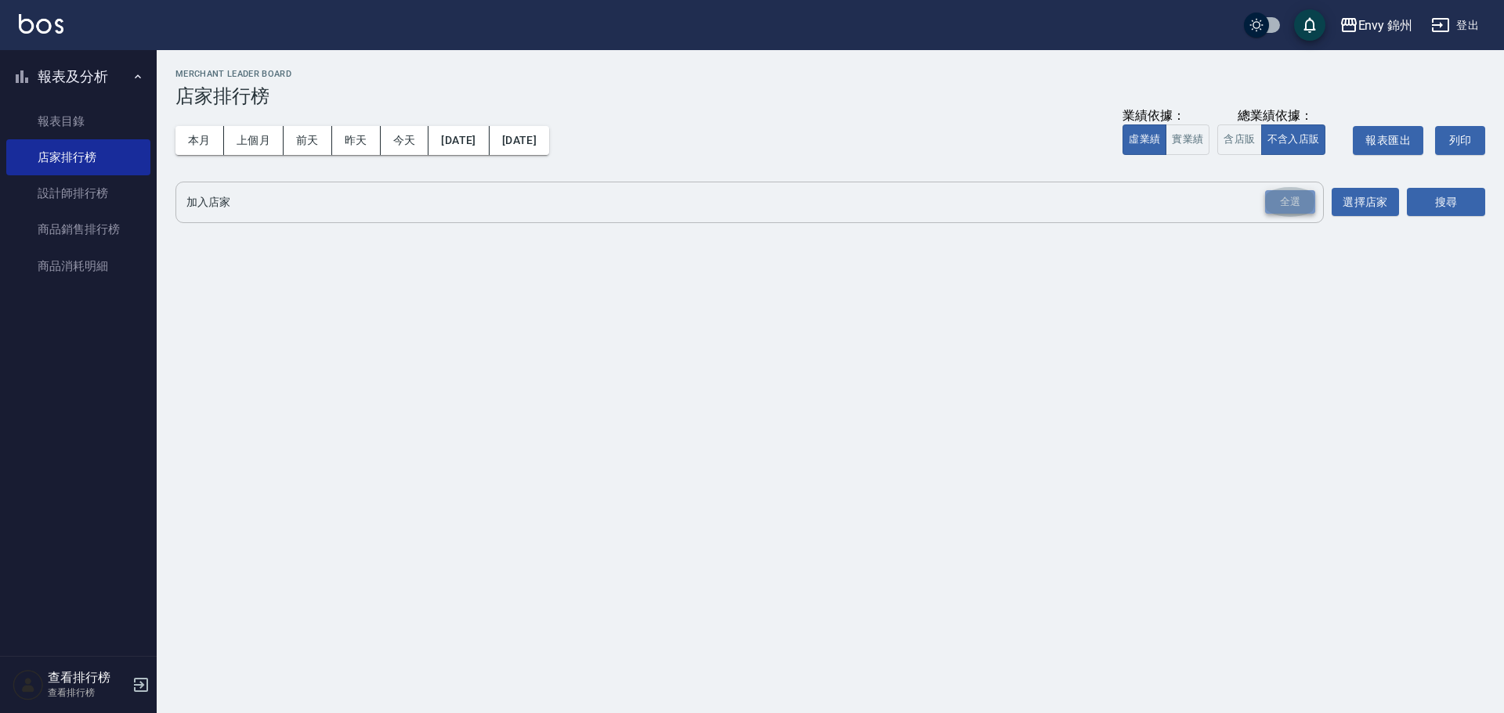
click at [1300, 199] on div "全選" at bounding box center [1290, 202] width 50 height 24
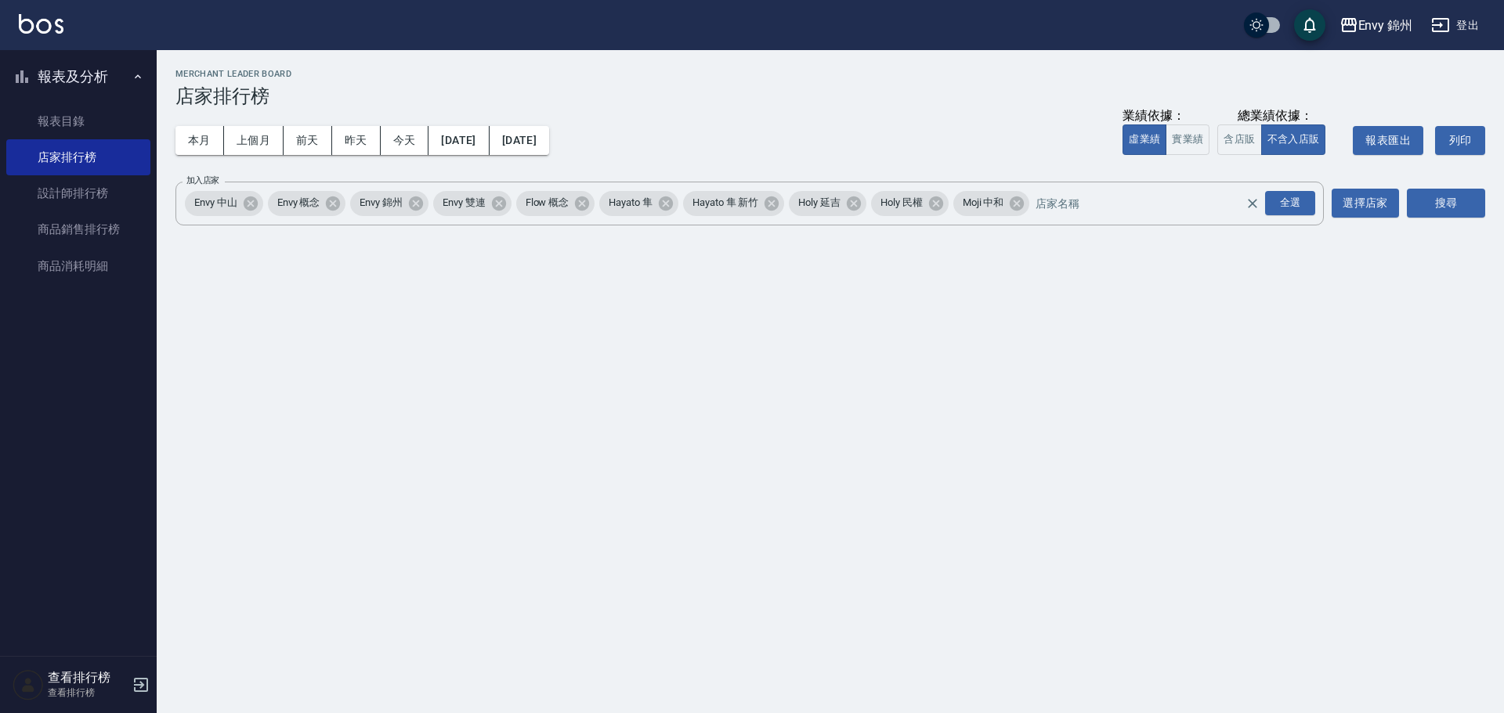
click at [1489, 219] on div "Envy 錦州 2025-10-01 - 2025-10-09 店家排行榜 列印時間： 2025-10-09-19:51 Merchant Leader Bo…" at bounding box center [830, 151] width 1347 height 202
click at [1458, 209] on button "搜尋" at bounding box center [1445, 203] width 78 height 29
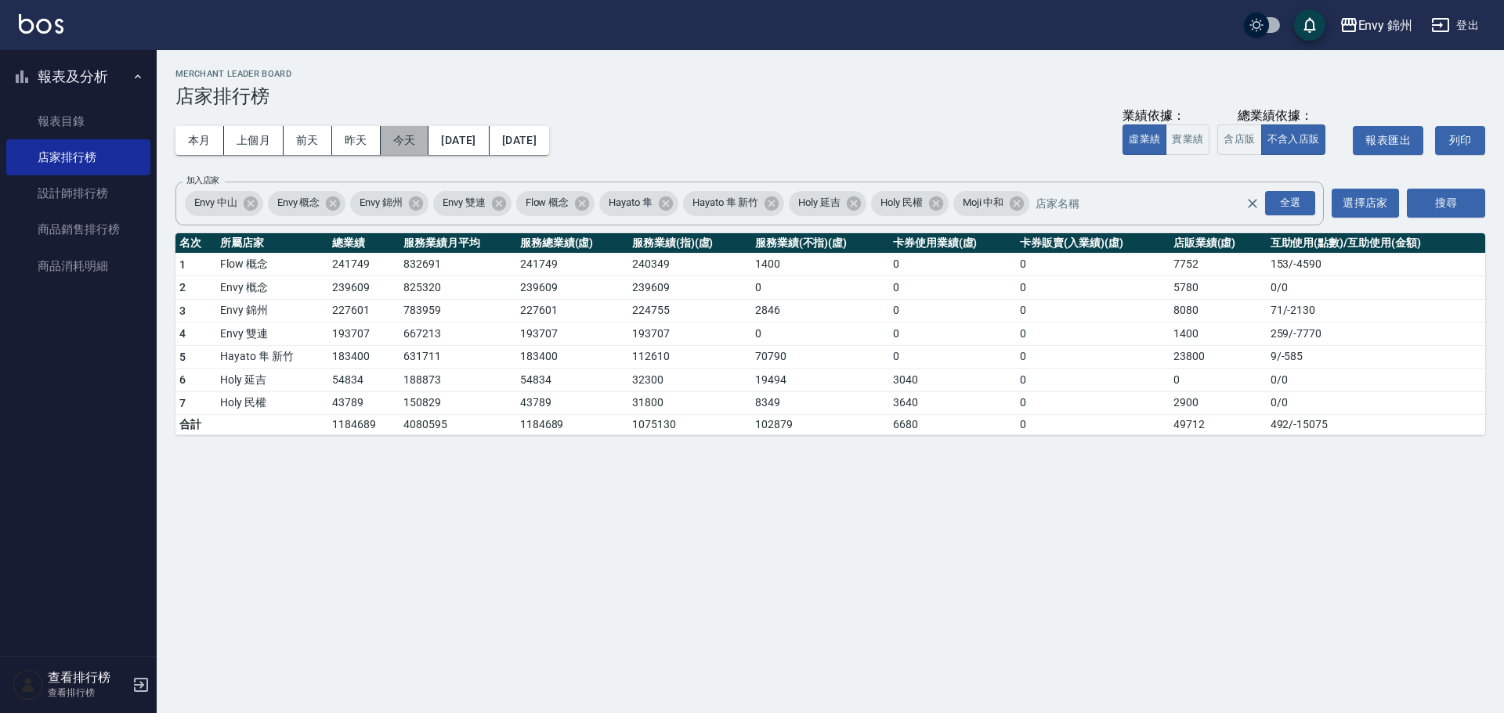
click at [427, 136] on button "今天" at bounding box center [405, 140] width 49 height 29
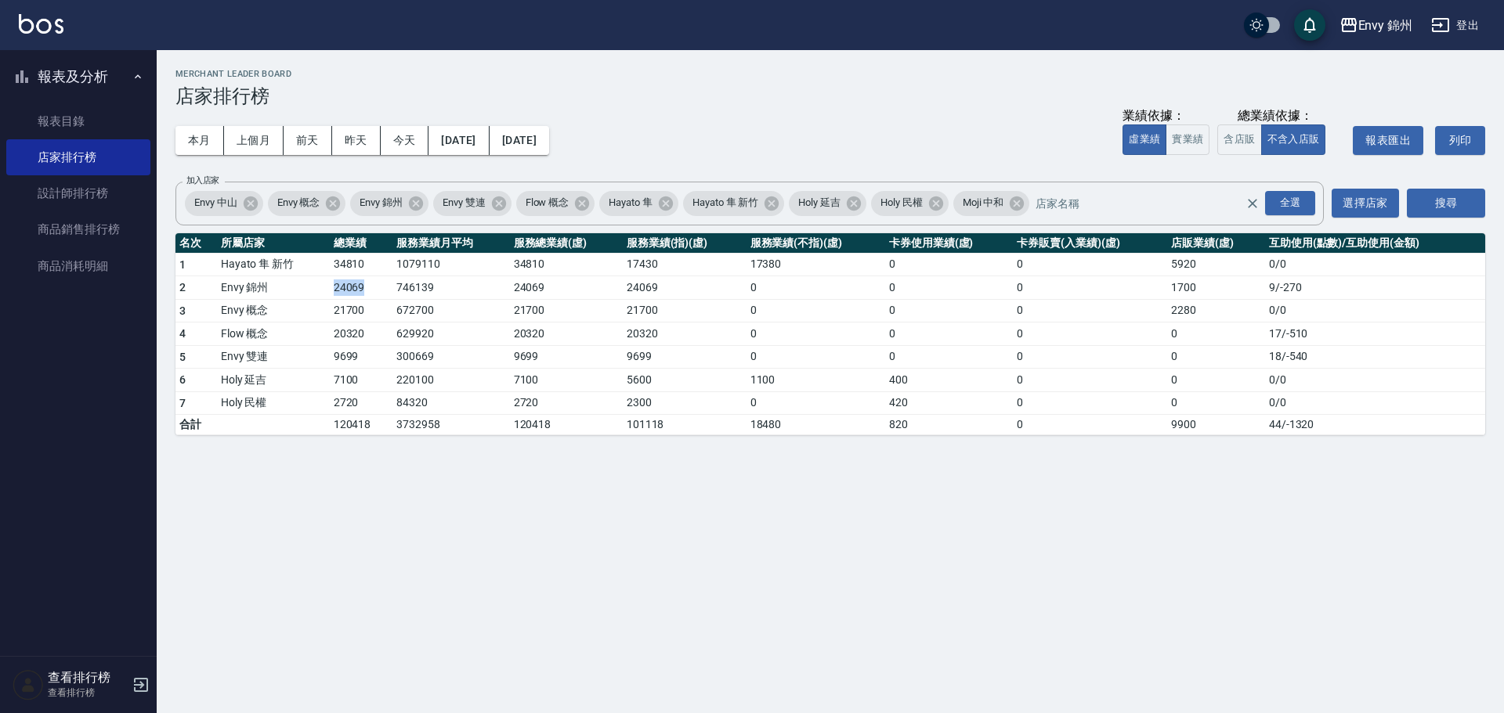
drag, startPoint x: 316, startPoint y: 283, endPoint x: 366, endPoint y: 281, distance: 50.2
click at [366, 281] on tr "2 Envy 錦州 24069 746139 24069 24069 0 0 0 1700 9 / -270" at bounding box center [829, 287] width 1309 height 23
drag, startPoint x: 192, startPoint y: 137, endPoint x: 223, endPoint y: 131, distance: 31.9
click at [192, 137] on button "本月" at bounding box center [199, 140] width 49 height 29
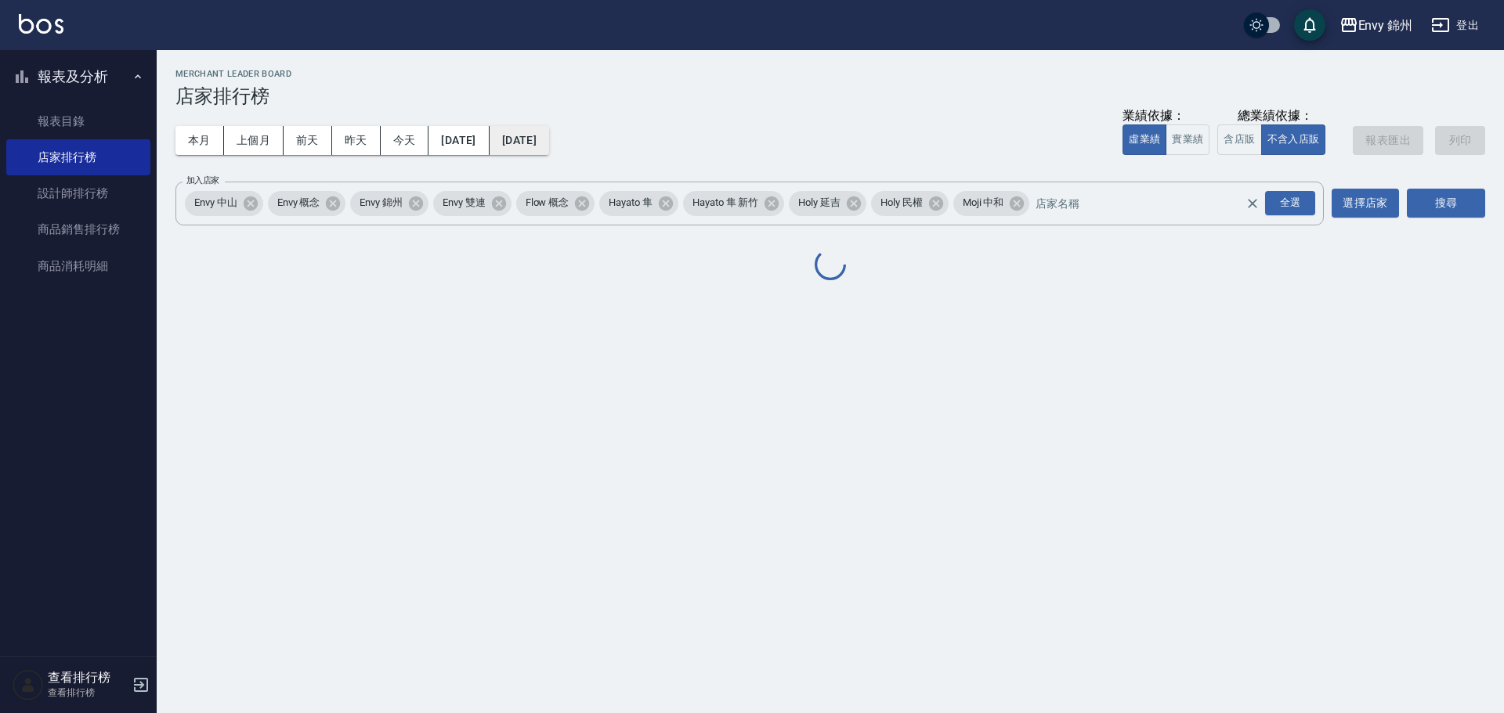
click at [549, 144] on button "2025/10/31" at bounding box center [519, 140] width 60 height 29
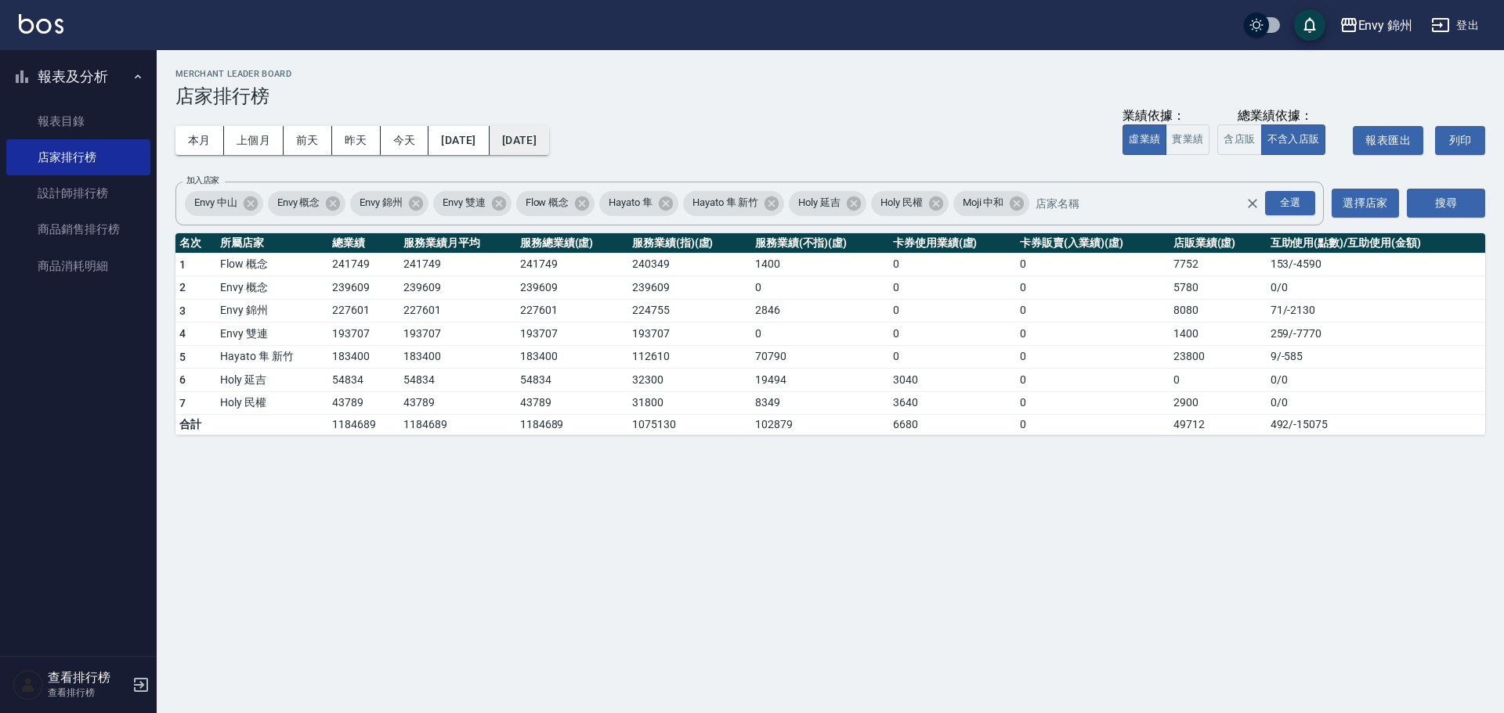
click at [549, 139] on button "2025/10/31" at bounding box center [519, 140] width 60 height 29
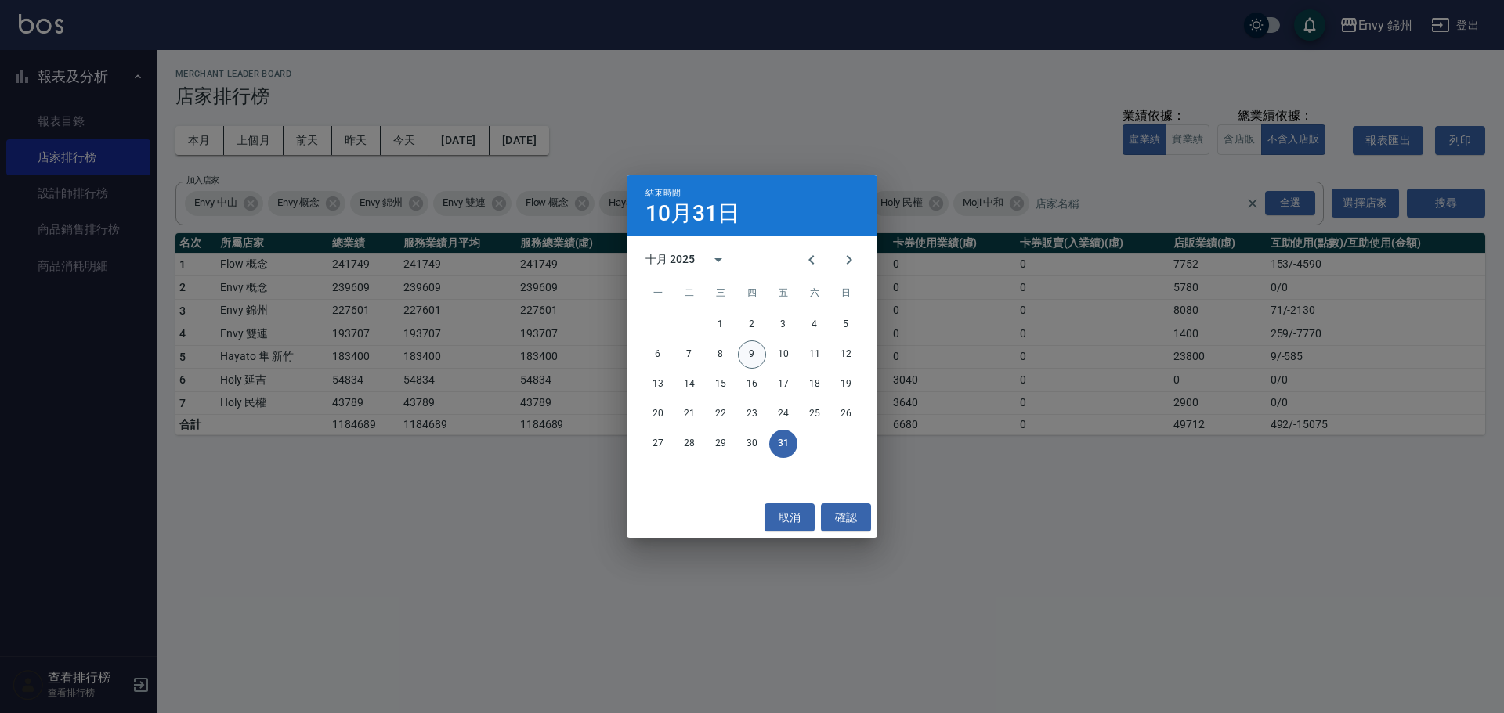
click at [749, 356] on button "9" at bounding box center [752, 355] width 28 height 28
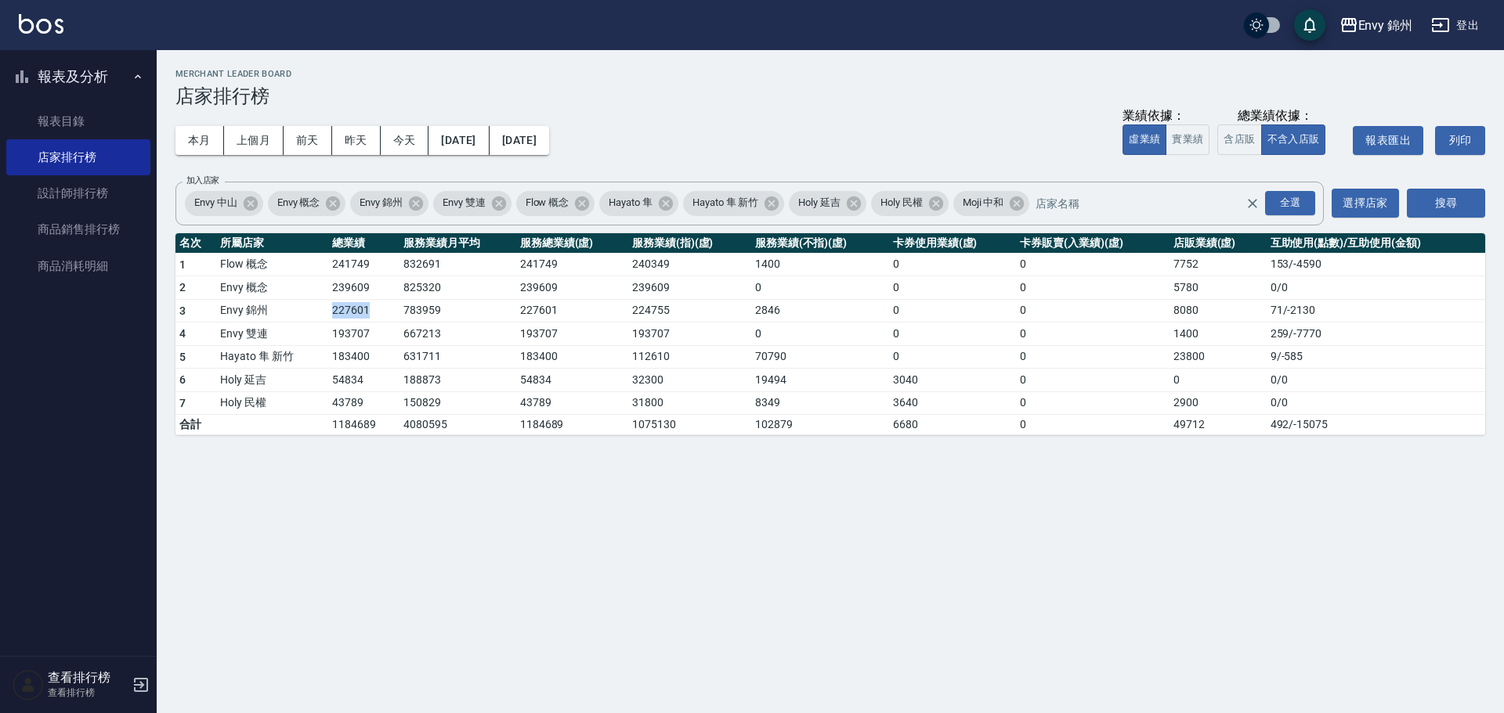
drag, startPoint x: 327, startPoint y: 314, endPoint x: 367, endPoint y: 309, distance: 41.1
click at [367, 309] on tr "3 Envy 錦州 227601 783959 227601 224755 2846 0 0 8080 71 / -2130" at bounding box center [829, 310] width 1309 height 23
click at [100, 182] on link "設計師排行榜" at bounding box center [78, 193] width 144 height 36
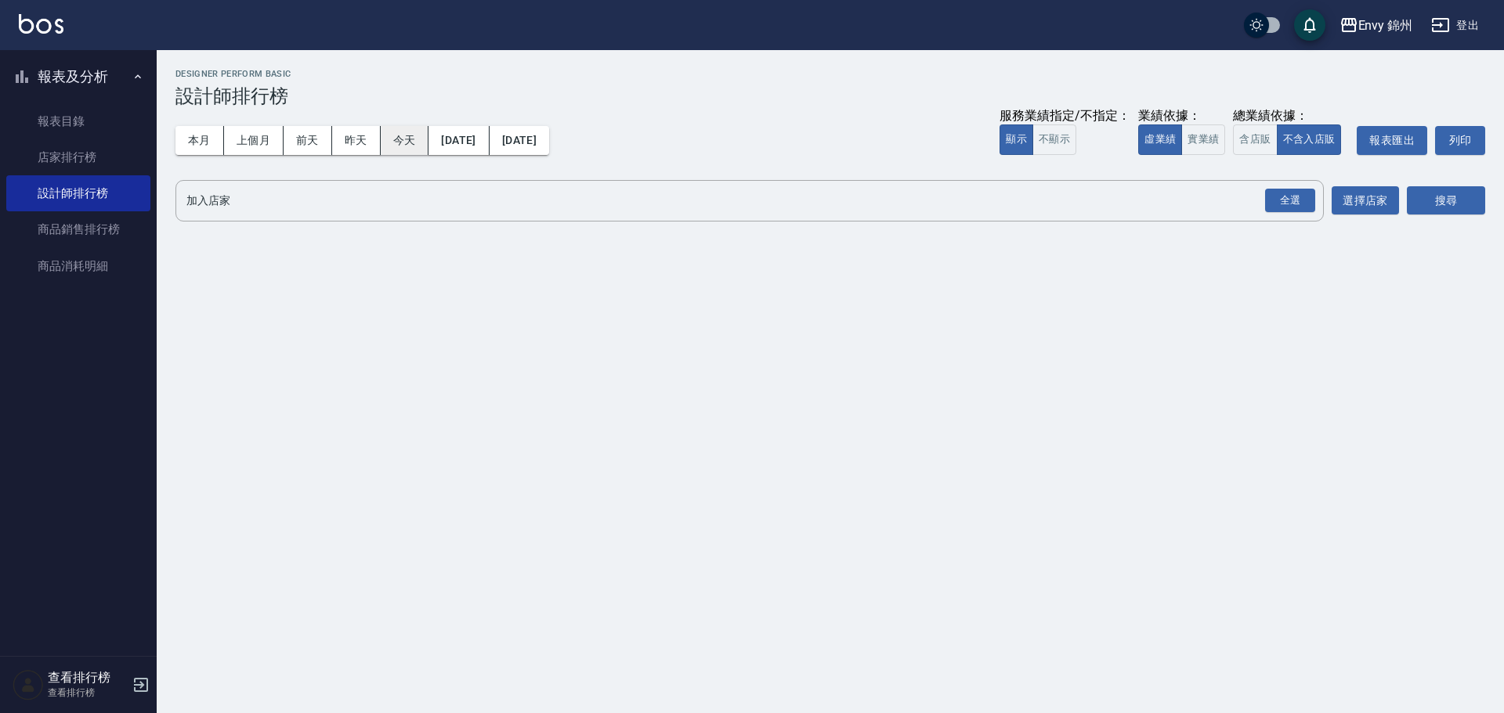
click at [398, 128] on button "今天" at bounding box center [405, 140] width 49 height 29
click at [1256, 199] on input "加入店家" at bounding box center [737, 200] width 1110 height 27
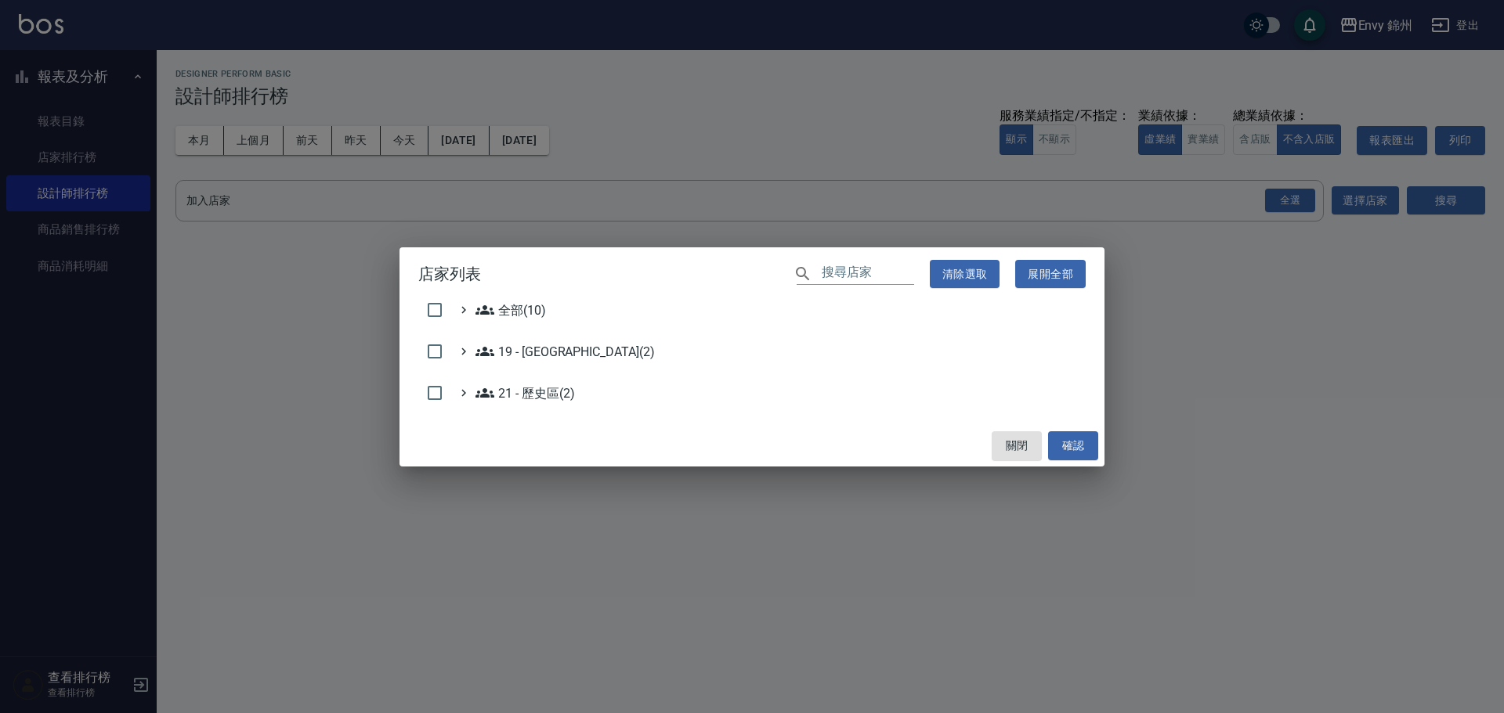
click at [1273, 193] on div "店家列表 ​ 清除選取 展開全部 全部(10) 19 - 新城區(2) 21 - 歷史區(2) 關閉 確認" at bounding box center [752, 356] width 1504 height 713
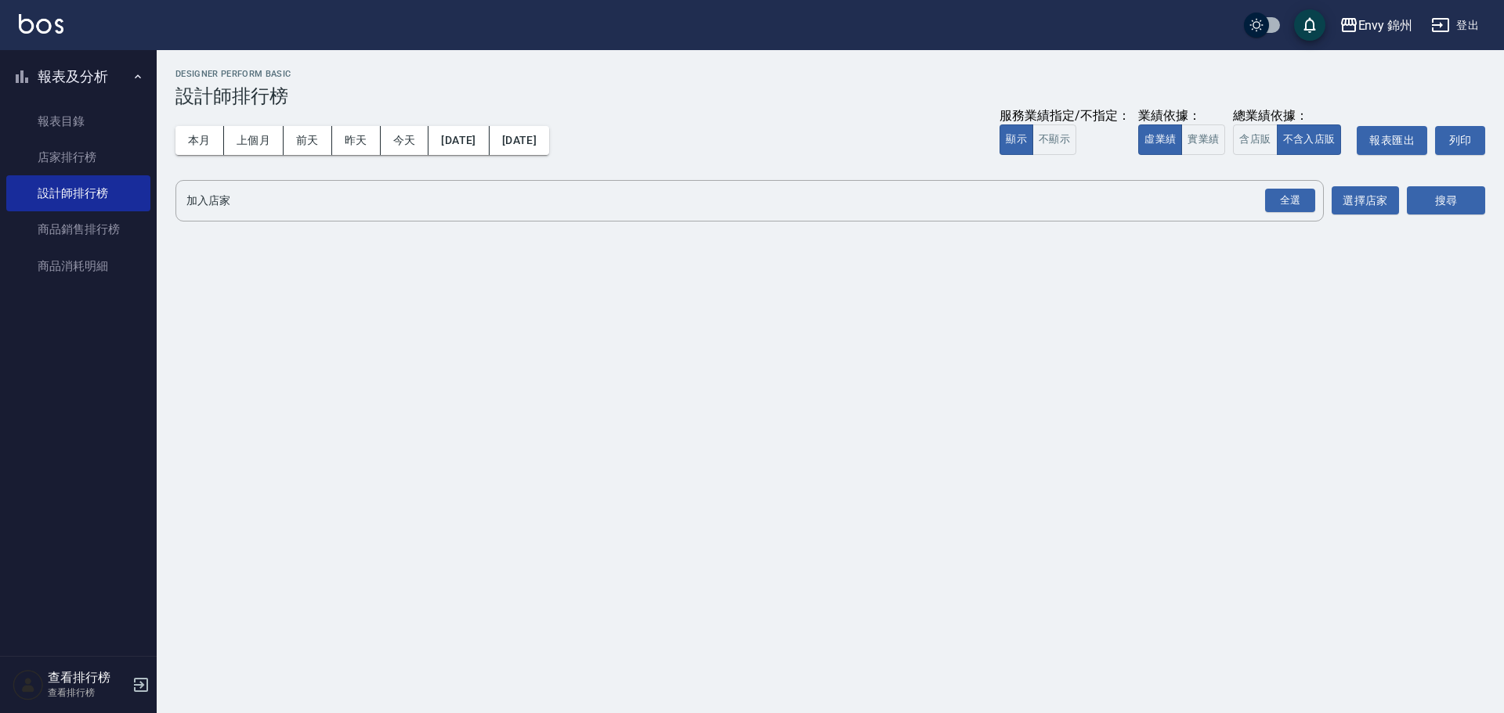
click at [1273, 193] on div "全選" at bounding box center [1290, 201] width 50 height 24
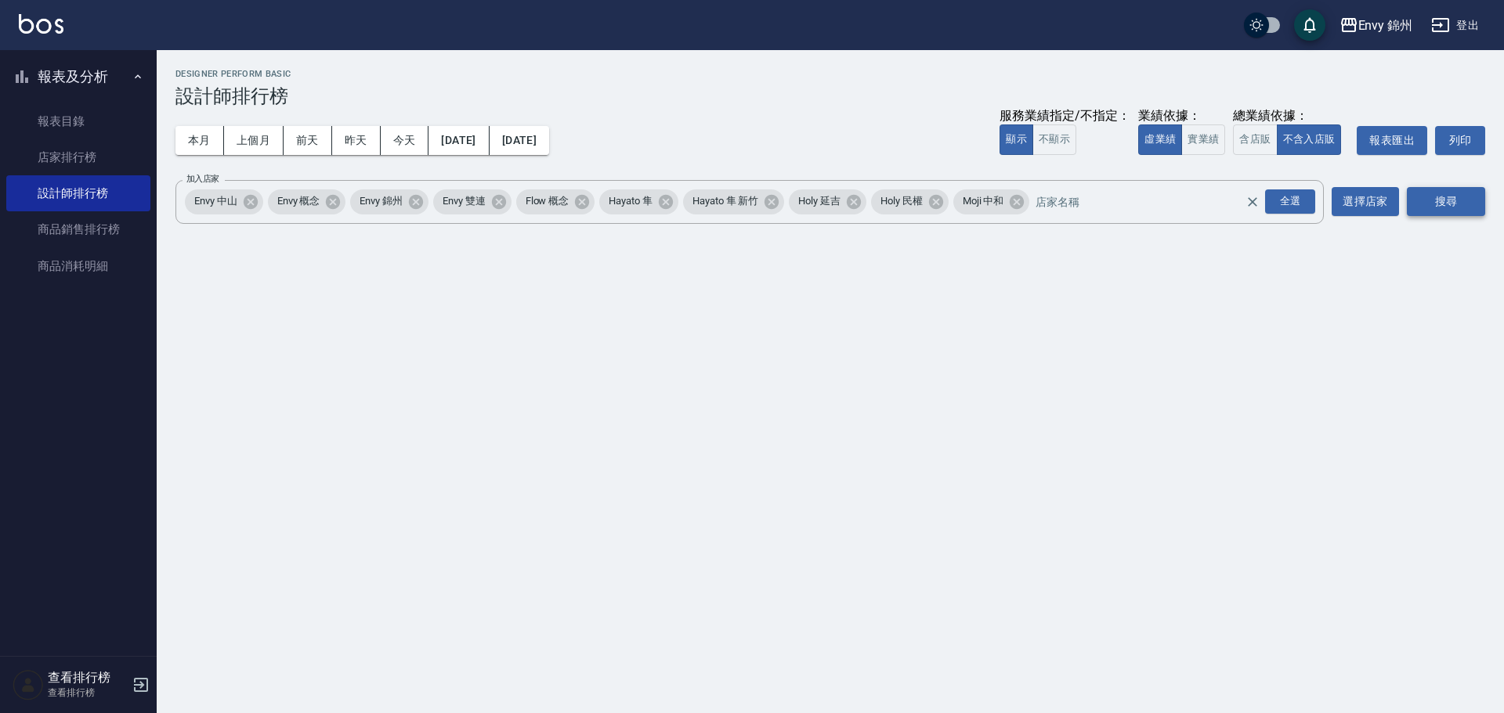
click at [1428, 199] on button "搜尋" at bounding box center [1445, 201] width 78 height 29
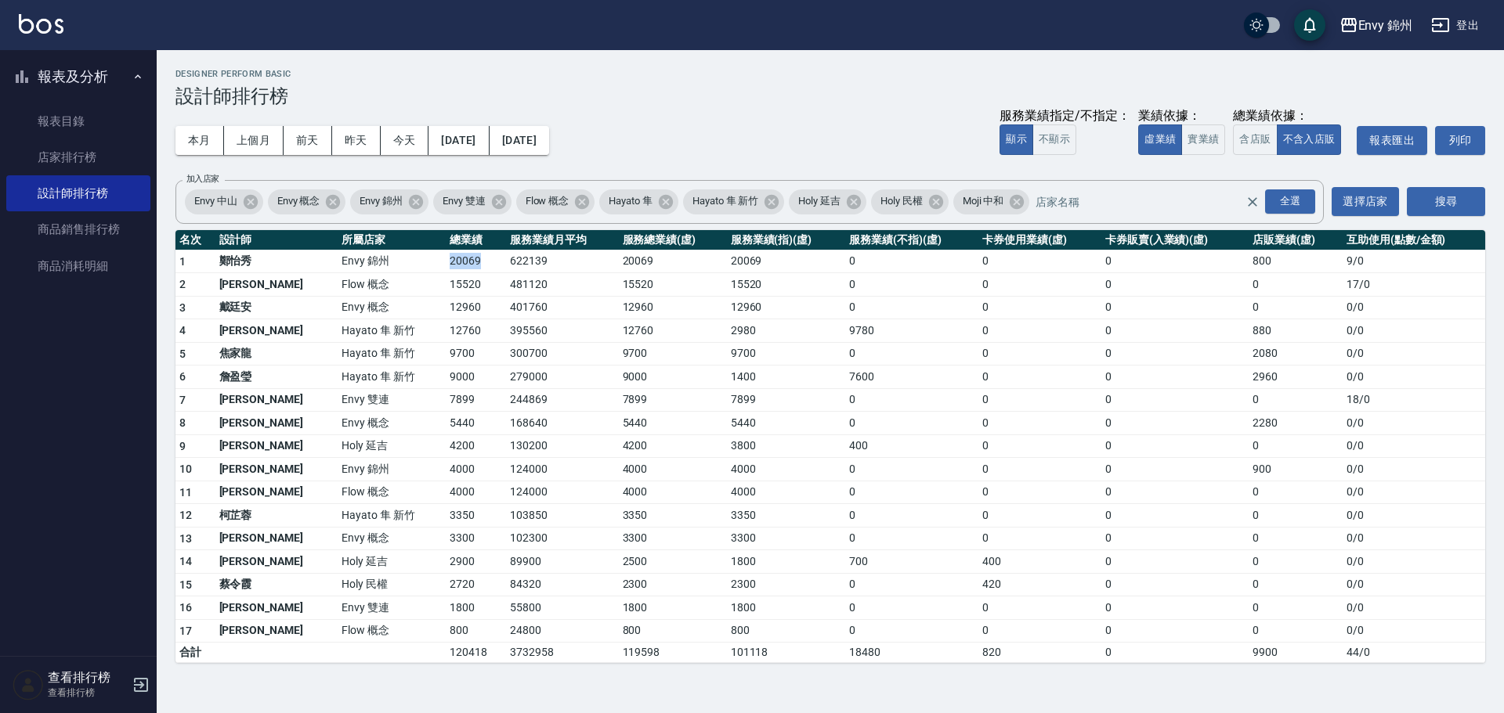
drag, startPoint x: 360, startPoint y: 258, endPoint x: 428, endPoint y: 260, distance: 67.4
click at [428, 260] on tr "1 鄭怡秀 Envy 錦州 20069 622139 20069 20069 0 0 0 800 9 / 0" at bounding box center [829, 261] width 1309 height 23
drag, startPoint x: 392, startPoint y: 291, endPoint x: 421, endPoint y: 291, distance: 28.2
click at [446, 291] on td "15520" at bounding box center [476, 284] width 60 height 23
drag, startPoint x: 385, startPoint y: 313, endPoint x: 421, endPoint y: 312, distance: 36.1
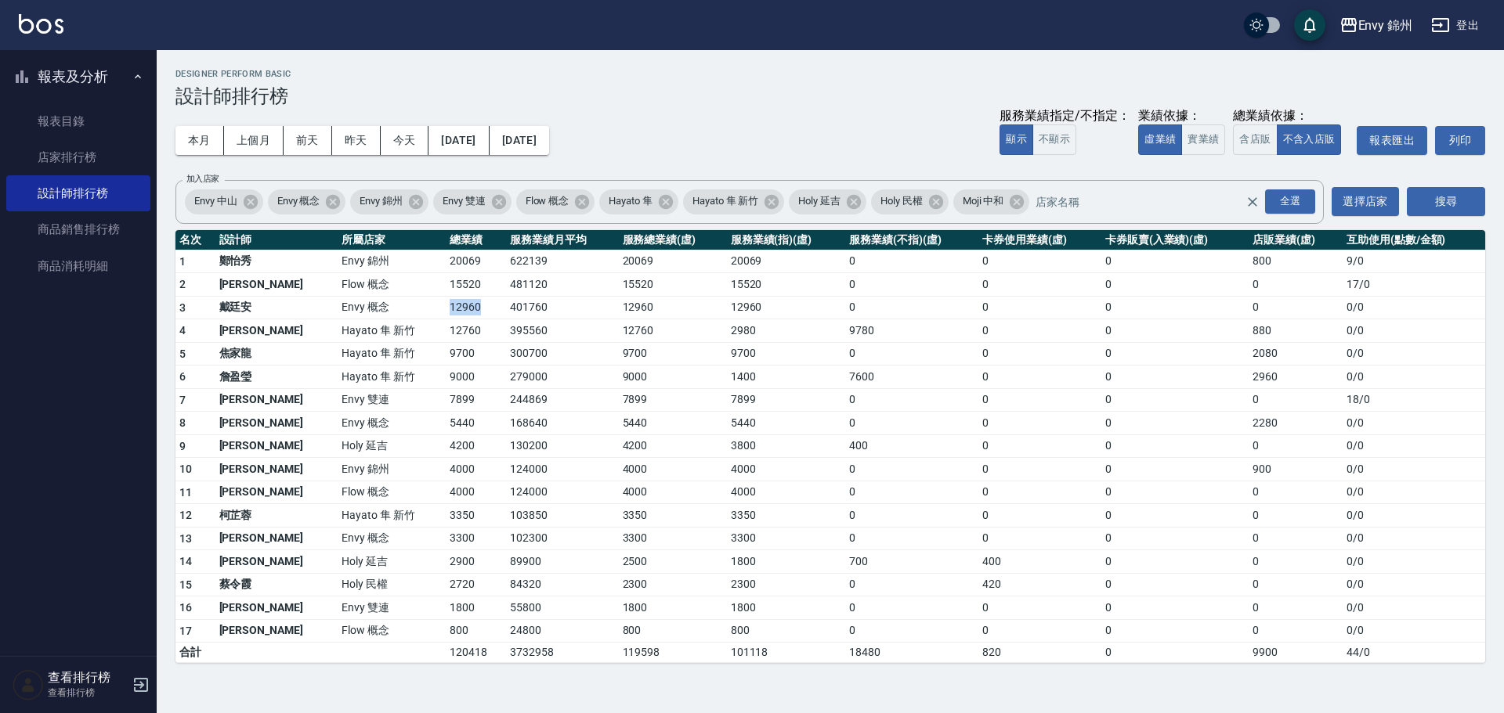
click at [421, 312] on tr "3 戴廷安 Envy 概念 12960 401760 12960 12960 0 0 0 0 0 / 0" at bounding box center [829, 307] width 1309 height 23
drag, startPoint x: 388, startPoint y: 407, endPoint x: 413, endPoint y: 408, distance: 24.3
click at [446, 408] on td "7899" at bounding box center [476, 399] width 60 height 23
drag, startPoint x: 365, startPoint y: 468, endPoint x: 431, endPoint y: 469, distance: 65.8
click at [431, 469] on tr "10 潘昀廷 Envy 錦州 4000 124000 4000 4000 0 0 0 900 0 / 0" at bounding box center [829, 469] width 1309 height 23
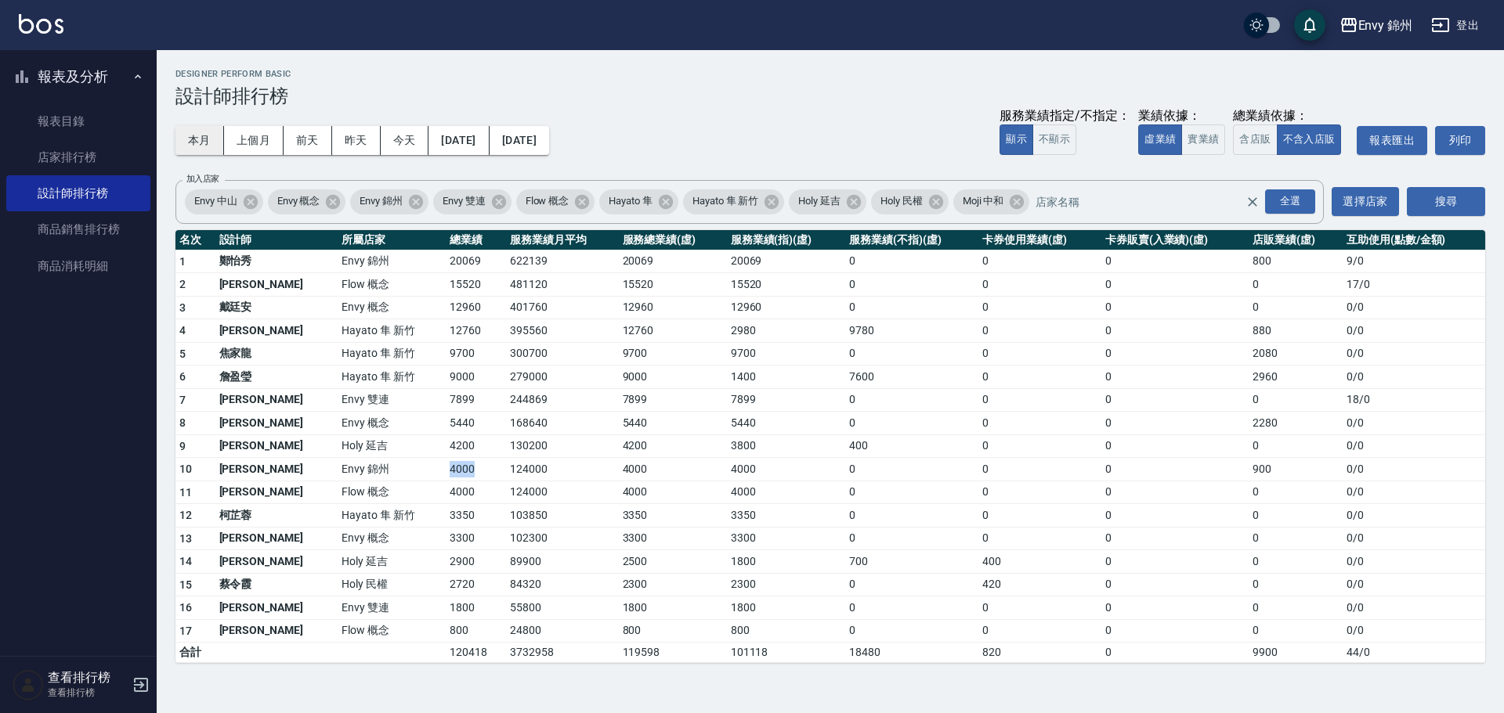
click at [185, 126] on button "本月" at bounding box center [199, 140] width 49 height 29
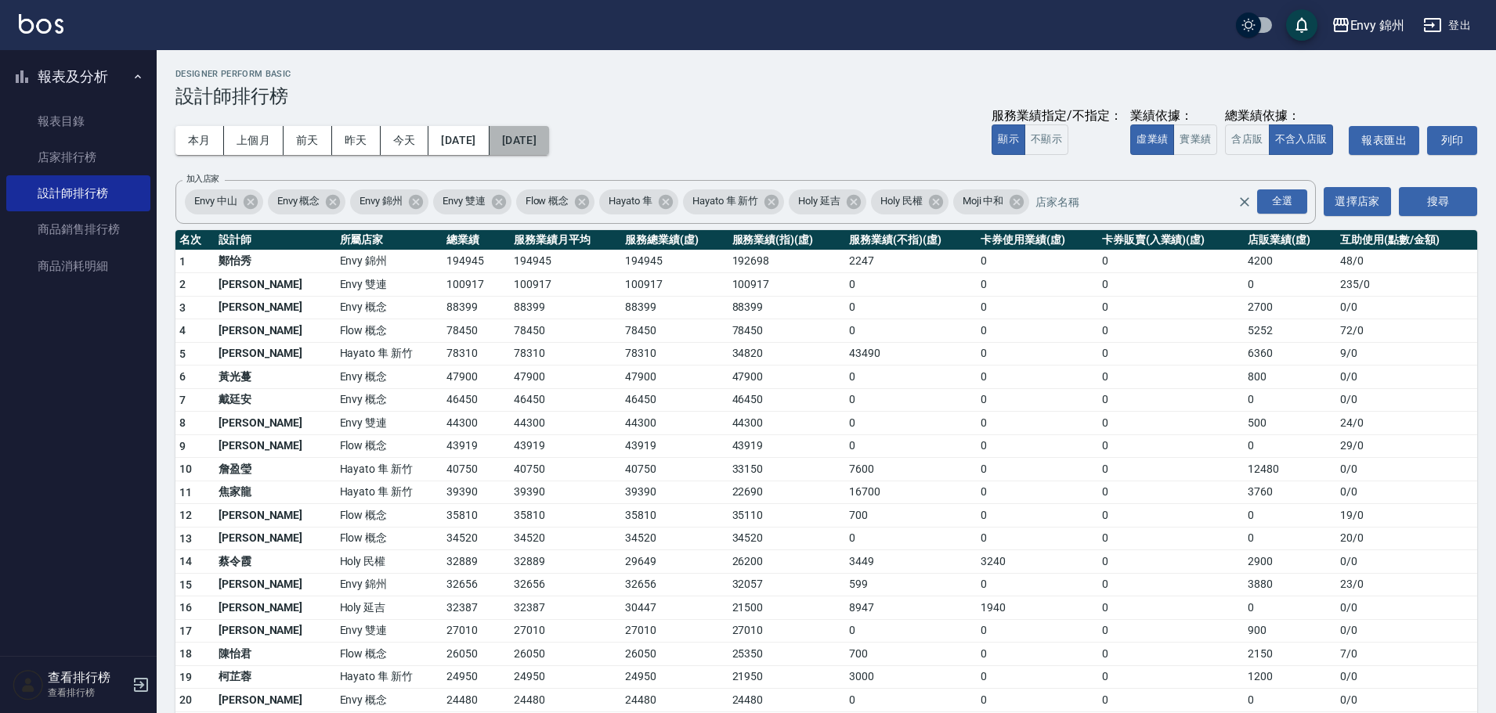
click at [549, 132] on button "2025/10/31" at bounding box center [519, 140] width 60 height 29
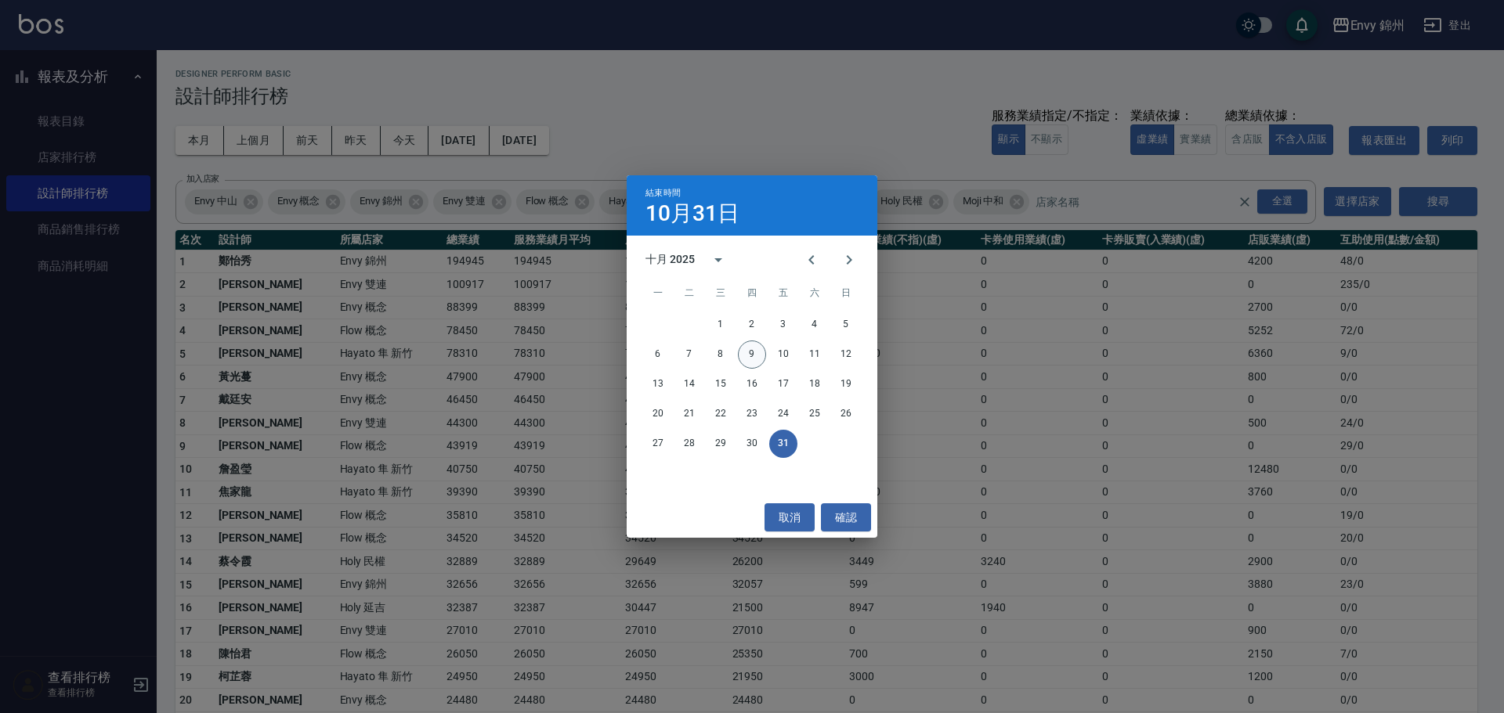
click at [756, 351] on button "9" at bounding box center [752, 355] width 28 height 28
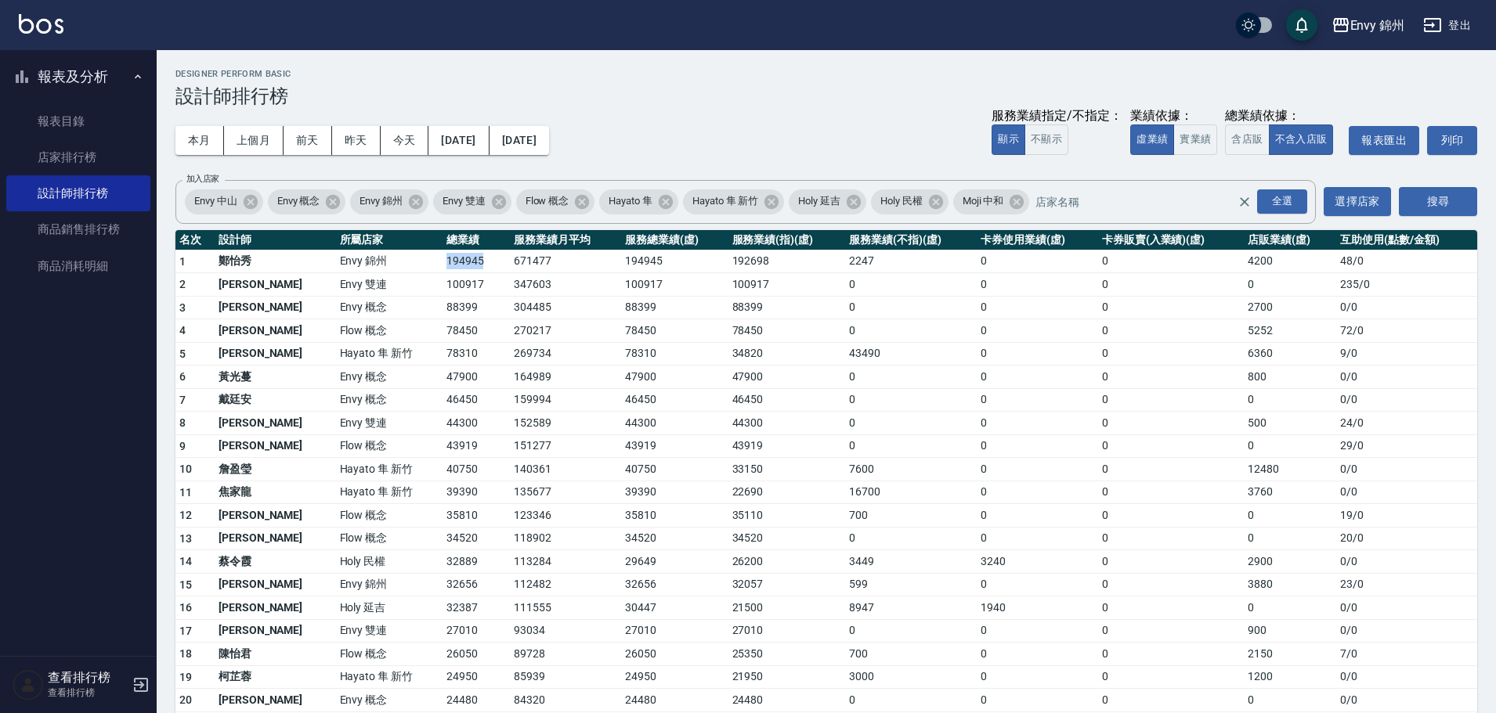
drag, startPoint x: 408, startPoint y: 258, endPoint x: 451, endPoint y: 260, distance: 43.1
click at [451, 260] on td "194945" at bounding box center [475, 261] width 67 height 23
click at [445, 318] on td "88399" at bounding box center [475, 307] width 67 height 23
drag, startPoint x: 377, startPoint y: 258, endPoint x: 413, endPoint y: 270, distance: 38.6
click at [421, 256] on tr "1 鄭怡秀 Envy 錦州 194945 671477 194945 192698 2247 0 0 4200 48 / 0" at bounding box center [825, 261] width 1301 height 23
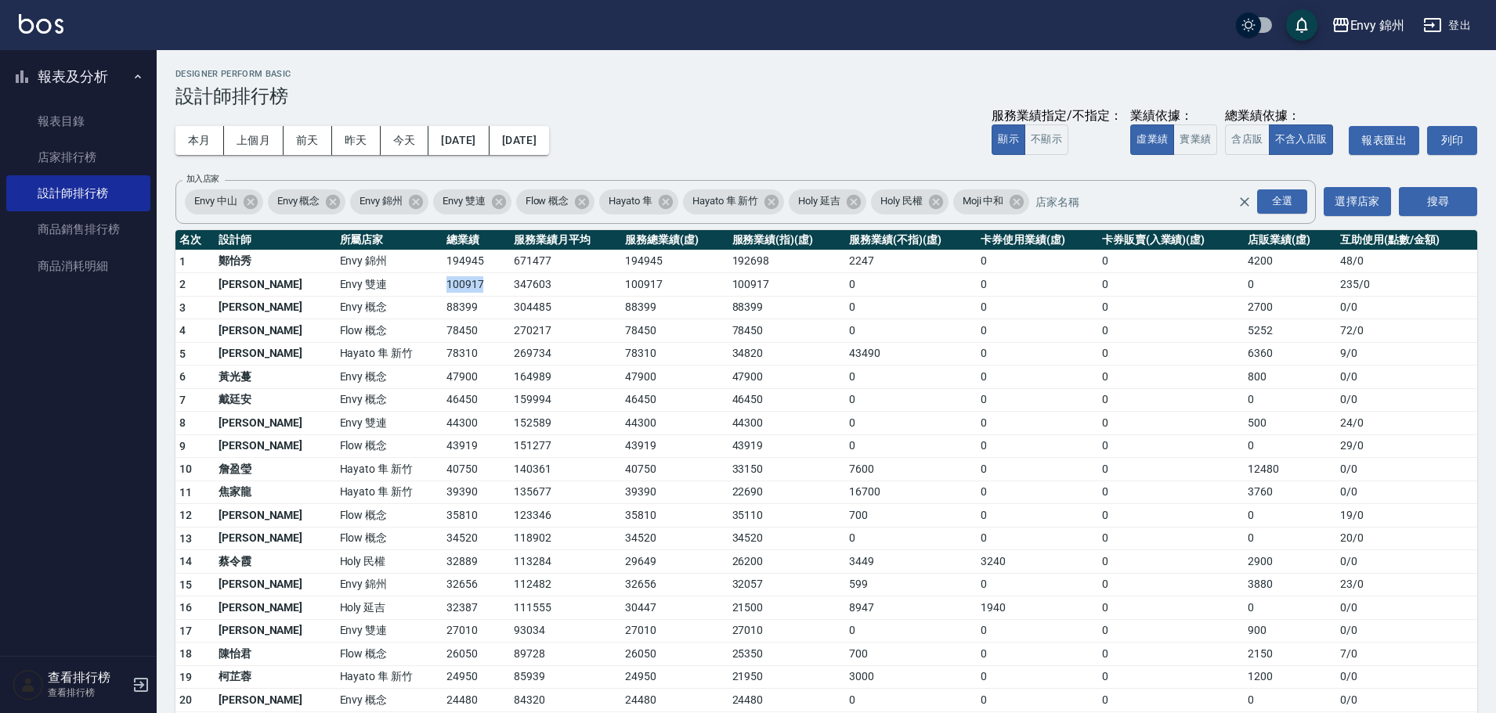
drag, startPoint x: 386, startPoint y: 293, endPoint x: 438, endPoint y: 291, distance: 51.7
click at [442, 291] on td "100917" at bounding box center [475, 284] width 67 height 23
drag, startPoint x: 389, startPoint y: 310, endPoint x: 433, endPoint y: 335, distance: 50.5
click at [433, 335] on tbody "1 鄭怡秀 Envy 錦州 194945 671477 194945 192698 2247 0 0 4200 48 / 0 2 沈明煌 Envy 雙連 10…" at bounding box center [825, 618] width 1301 height 737
click at [442, 342] on td "78310" at bounding box center [475, 353] width 67 height 23
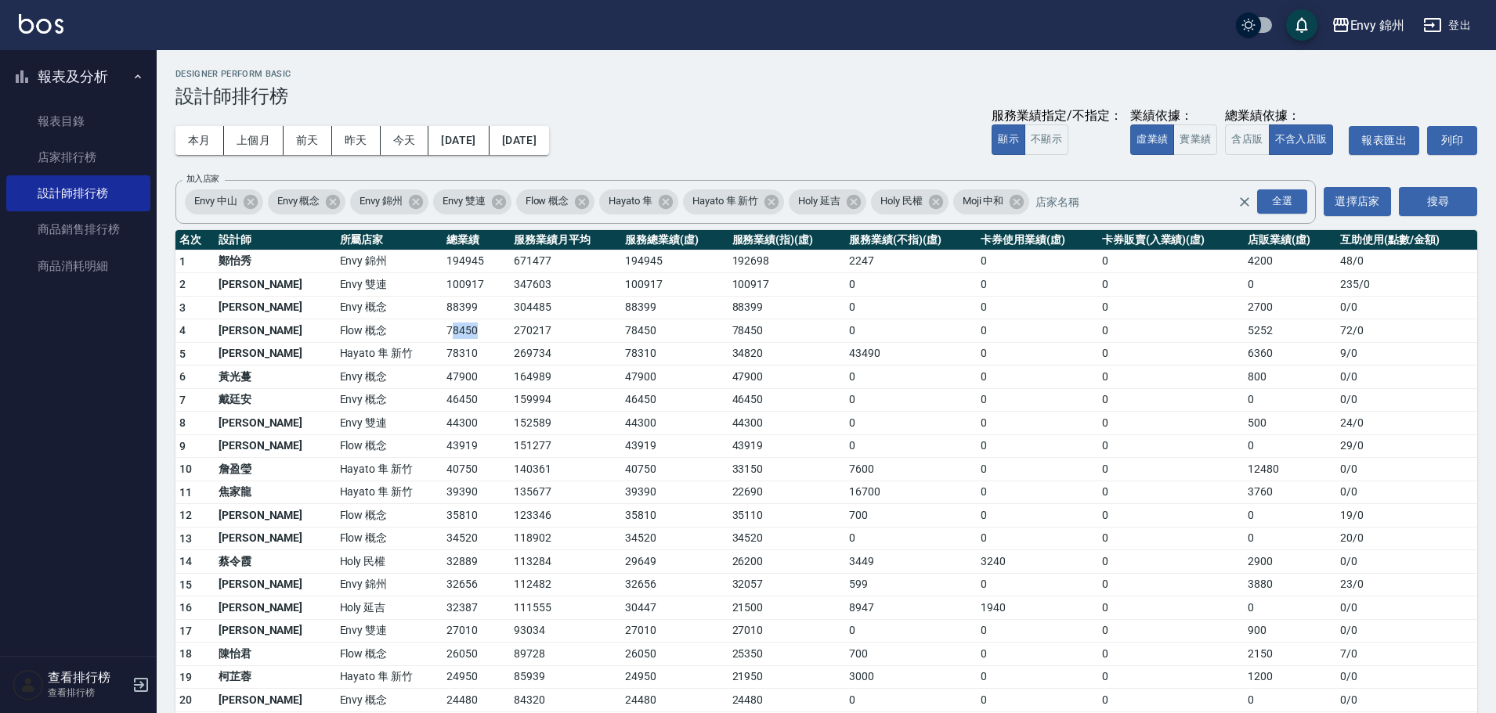
drag, startPoint x: 398, startPoint y: 331, endPoint x: 424, endPoint y: 330, distance: 25.9
click at [442, 330] on td "78450" at bounding box center [475, 331] width 67 height 23
drag, startPoint x: 381, startPoint y: 377, endPoint x: 419, endPoint y: 377, distance: 38.4
click at [419, 377] on tr "6 黃光蔓 Envy 概念 47900 164989 47900 47900 0 0 0 800 0 / 0" at bounding box center [825, 377] width 1301 height 23
drag, startPoint x: 390, startPoint y: 400, endPoint x: 426, endPoint y: 396, distance: 36.2
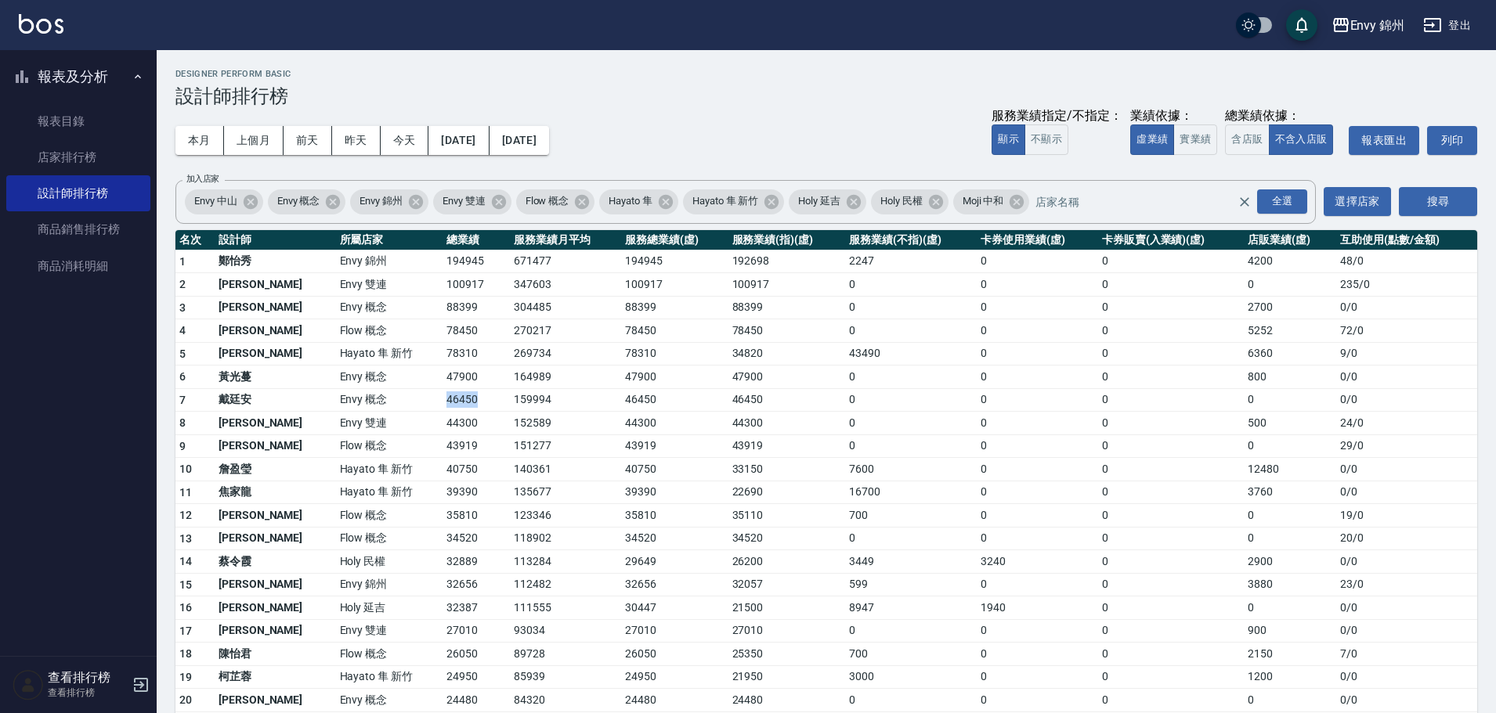
click at [426, 396] on tr "7 戴廷安 Envy 概念 46450 159994 46450 46450 0 0 0 0 0 / 0" at bounding box center [825, 399] width 1301 height 23
drag, startPoint x: 379, startPoint y: 445, endPoint x: 419, endPoint y: 446, distance: 39.9
click at [419, 446] on tr "9 張思綺 Flow 概念 43919 151277 43919 43919 0 0 0 0 29 / 0" at bounding box center [825, 446] width 1301 height 23
drag, startPoint x: 351, startPoint y: 592, endPoint x: 436, endPoint y: 584, distance: 85.7
click at [437, 585] on tr "15 潘昀廷 Envy 錦州 32656 112482 32656 32057 599 0 0 3880 23 / 0" at bounding box center [825, 584] width 1301 height 23
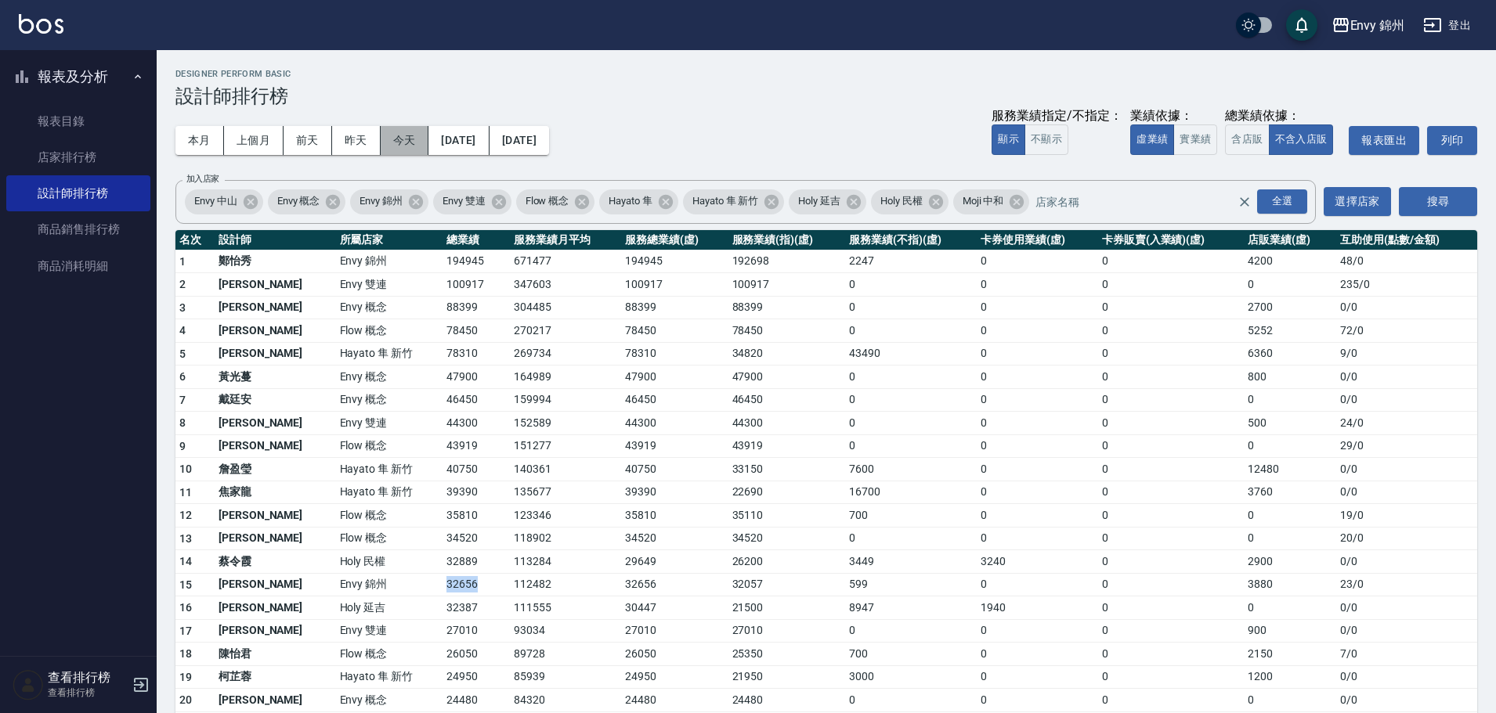
click at [389, 135] on button "今天" at bounding box center [405, 140] width 49 height 29
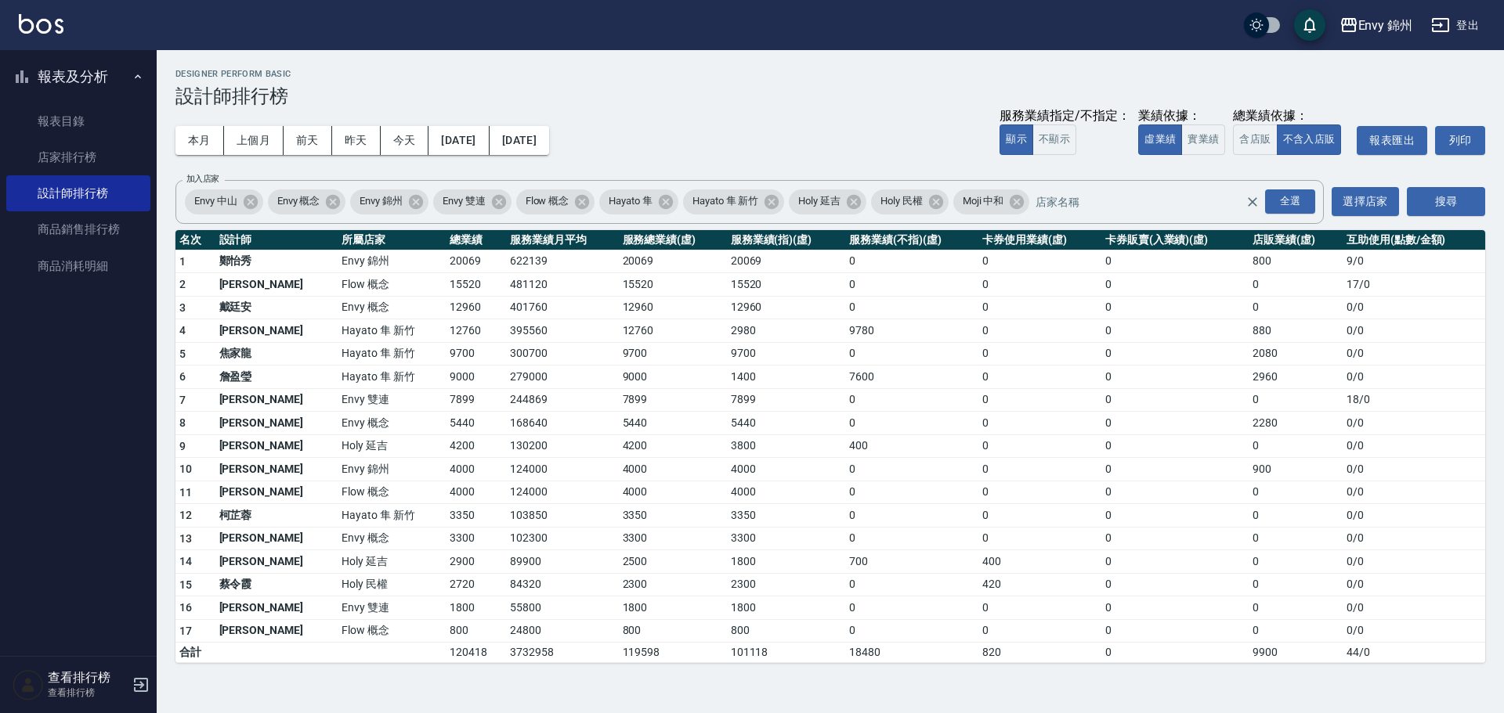
click at [1462, 21] on button "登出" at bounding box center [1454, 25] width 60 height 29
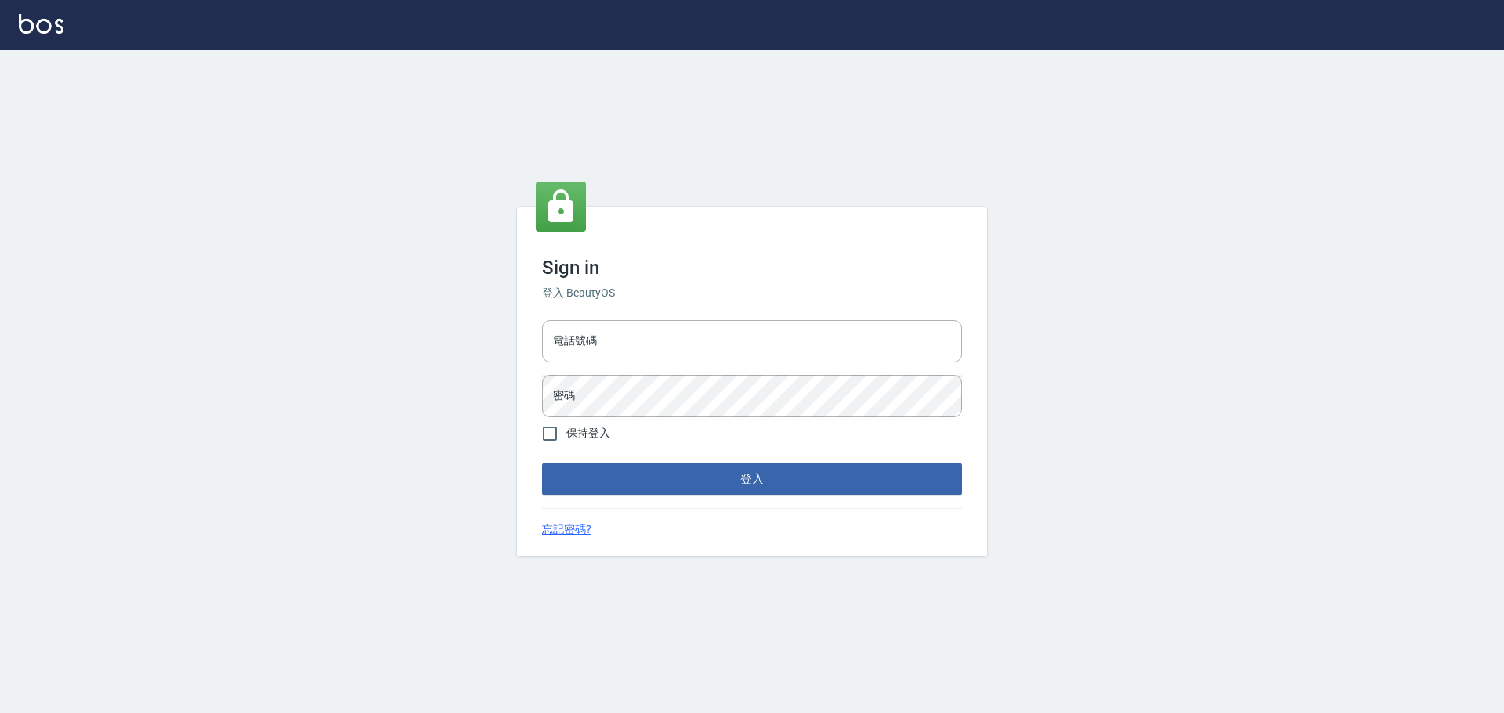
type input "9990001234567"
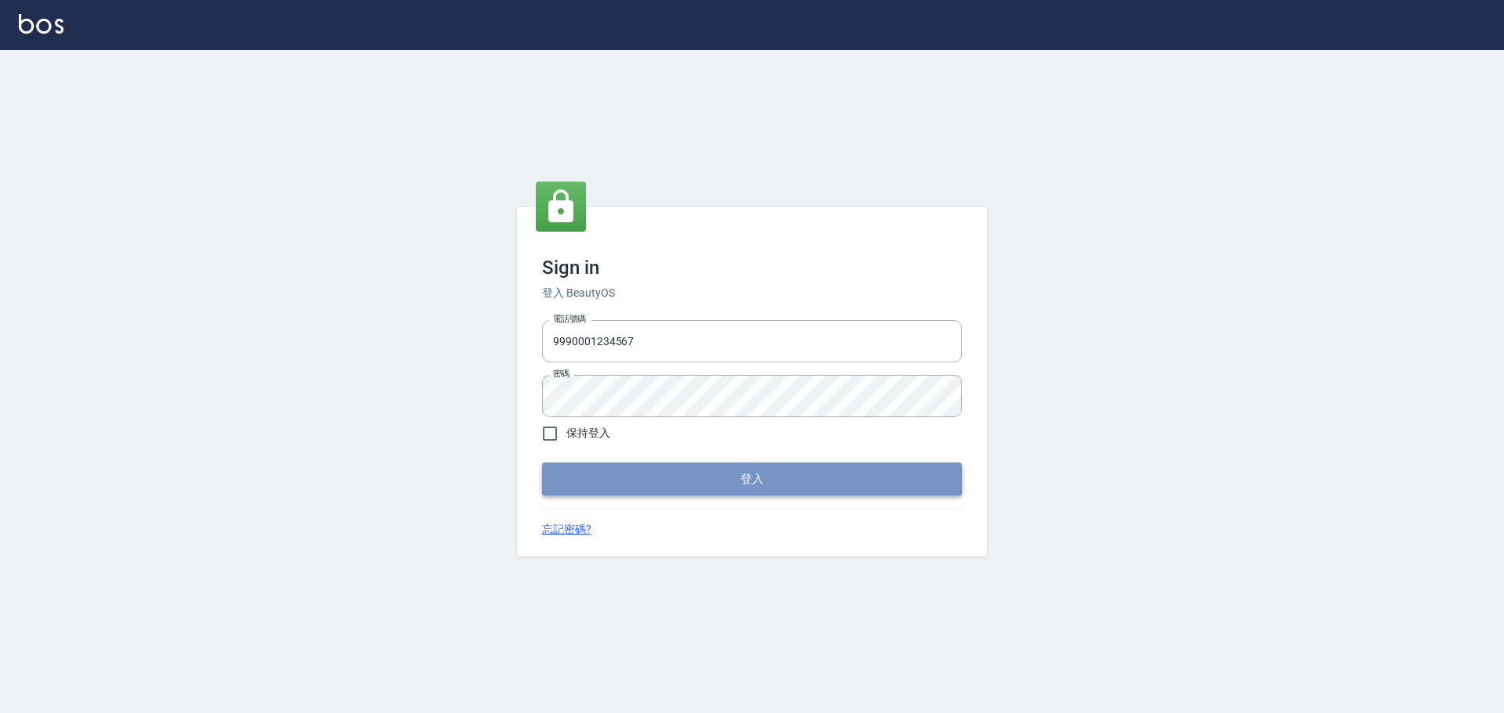
click at [851, 482] on button "登入" at bounding box center [752, 479] width 420 height 33
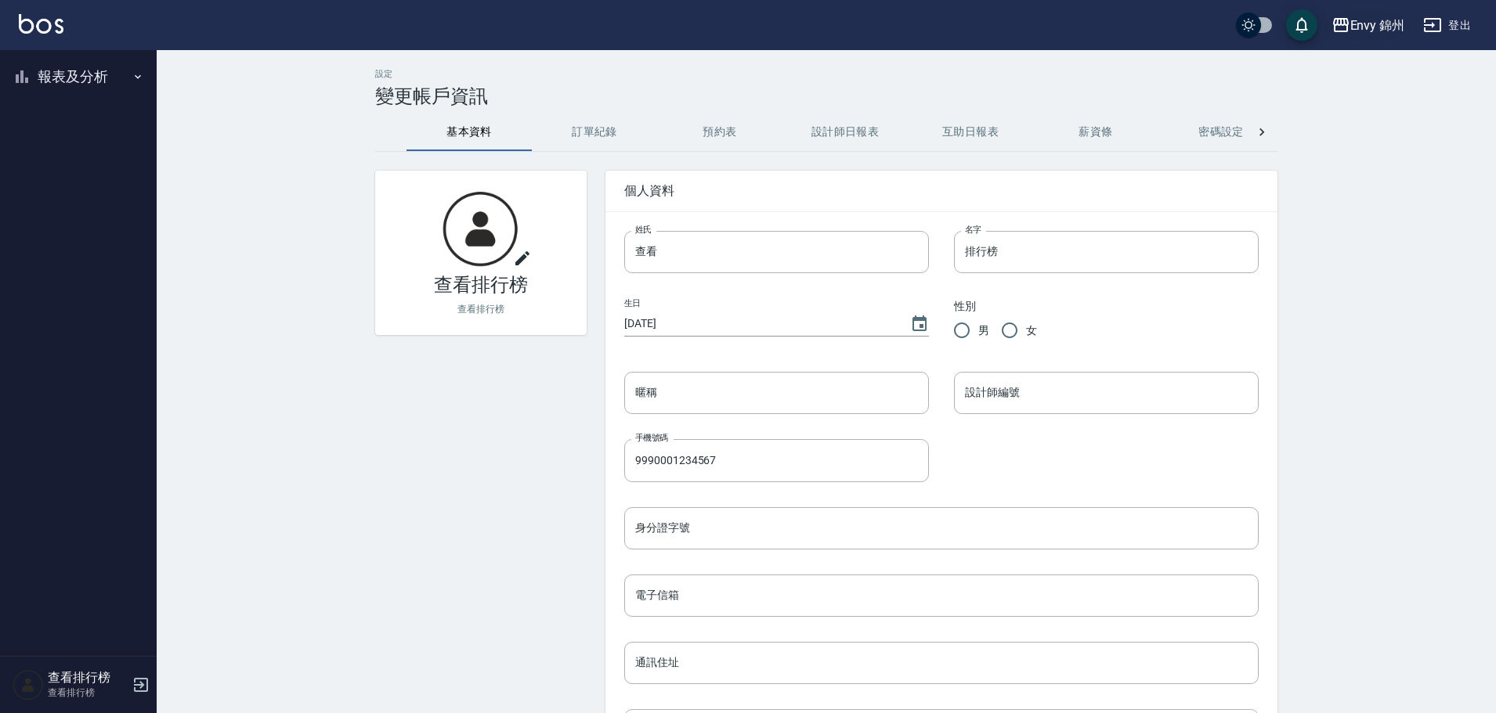
click at [1384, 23] on div "Envy 錦州" at bounding box center [1377, 26] width 55 height 20
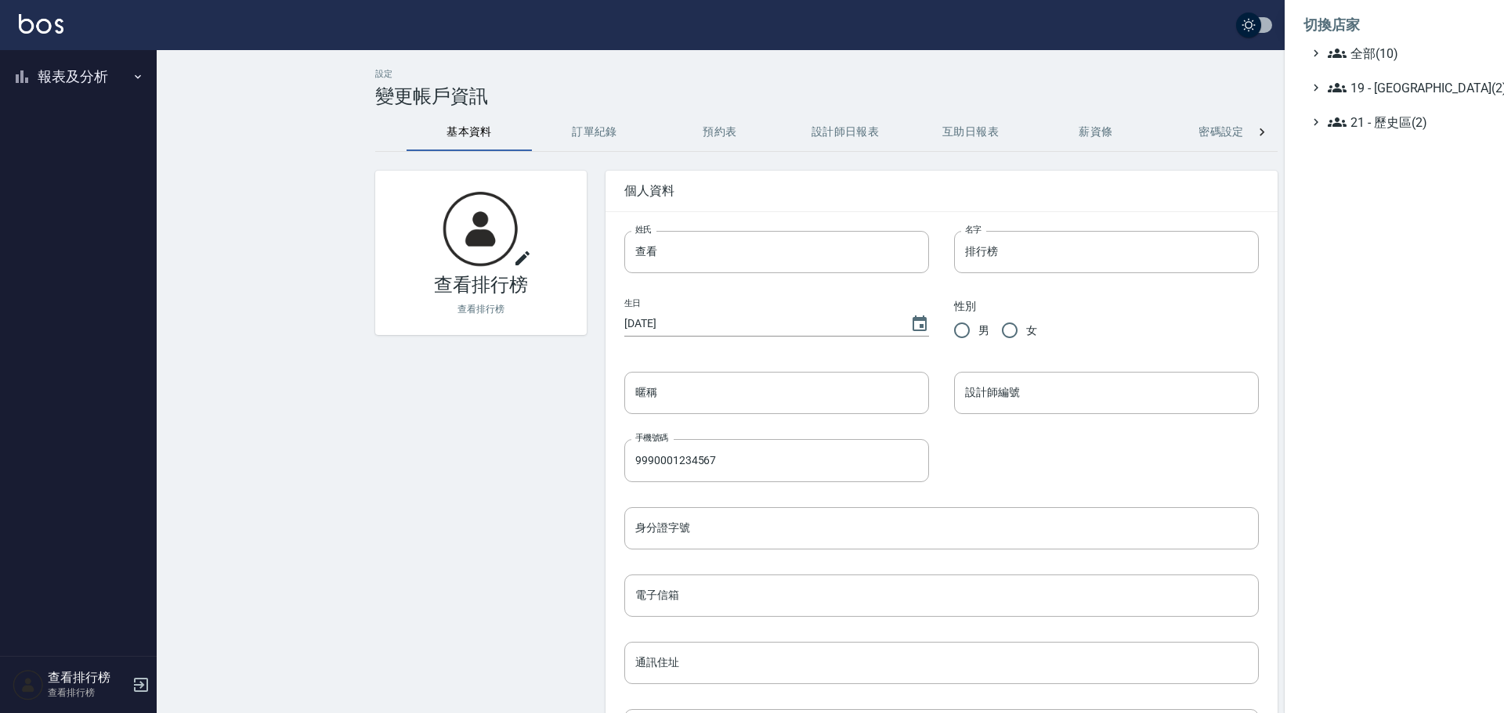
click at [1374, 68] on ul "全部(10) 19 - 新城區(2) 21 - 歷史區(2)" at bounding box center [1394, 88] width 182 height 88
click at [1376, 78] on span "19 - 新城區(2)" at bounding box center [1402, 87] width 151 height 19
click at [1390, 106] on span "19.01 - 新城區 (3)" at bounding box center [1410, 106] width 135 height 19
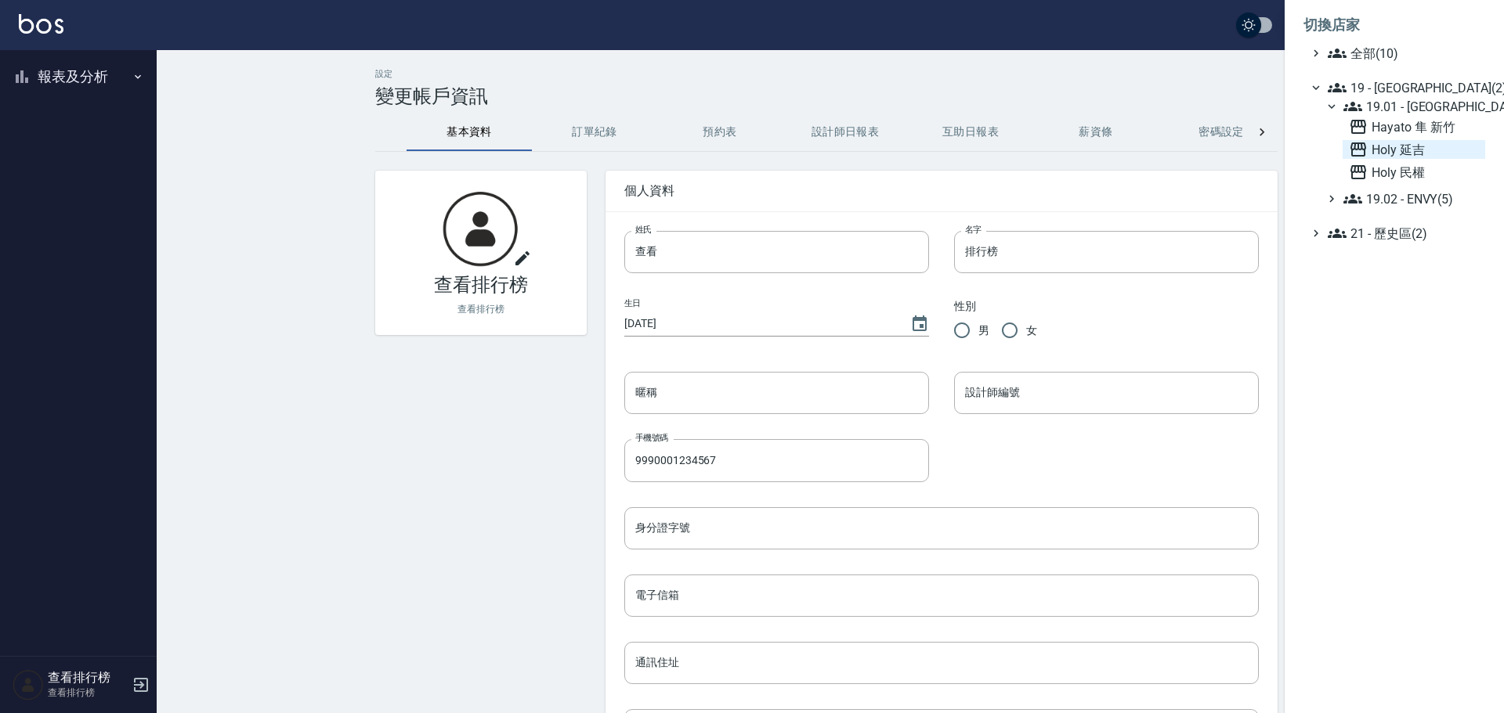
click at [1383, 148] on span "Holy 延吉" at bounding box center [1413, 149] width 130 height 19
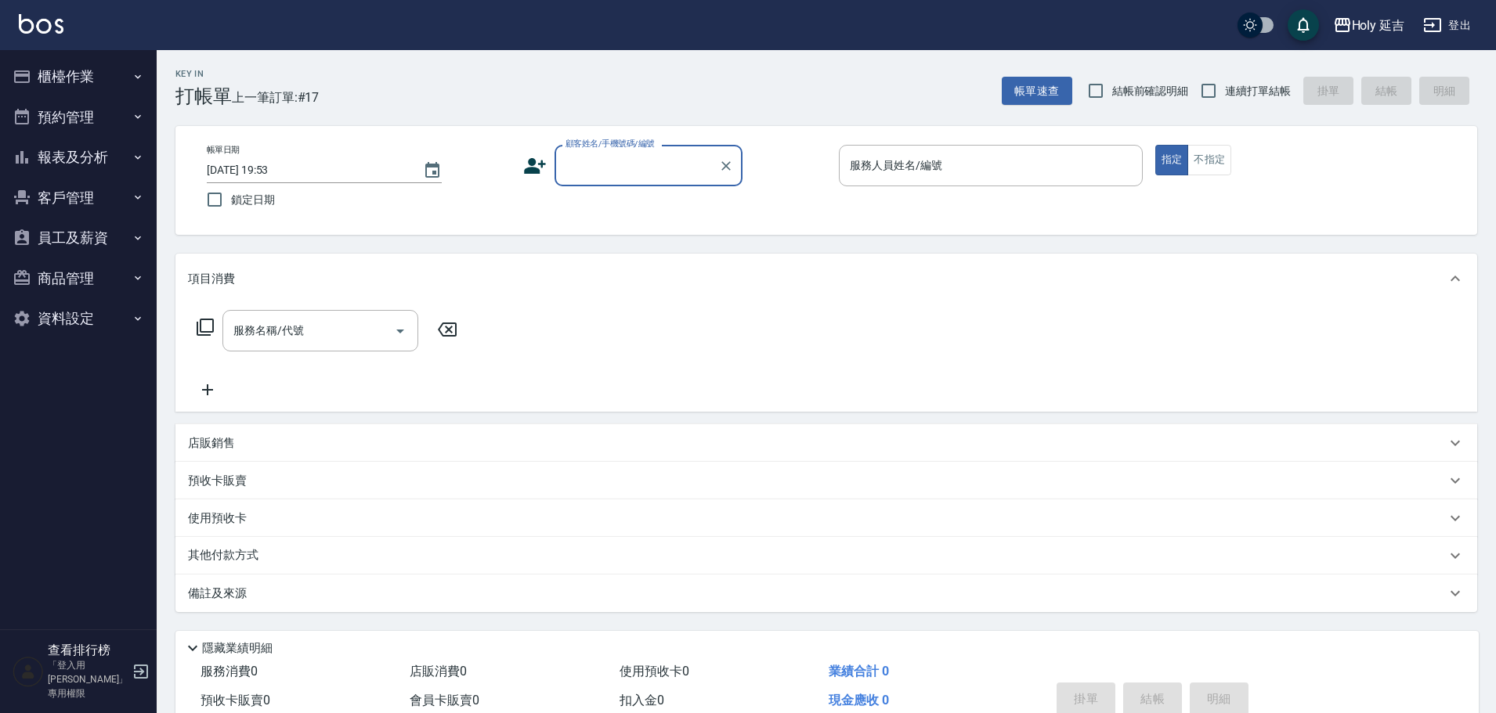
click at [71, 191] on button "客戶管理" at bounding box center [78, 198] width 144 height 41
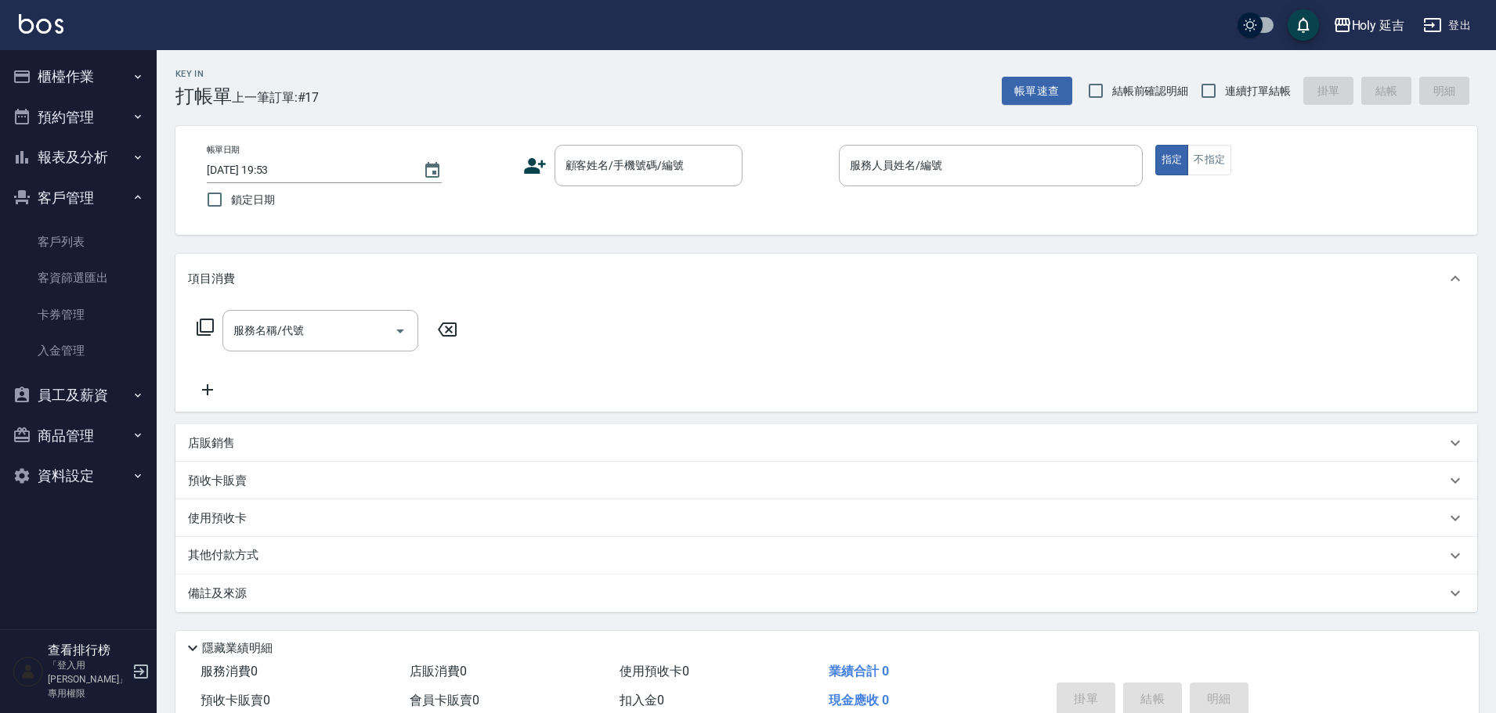
click at [74, 167] on button "報表及分析" at bounding box center [78, 157] width 144 height 41
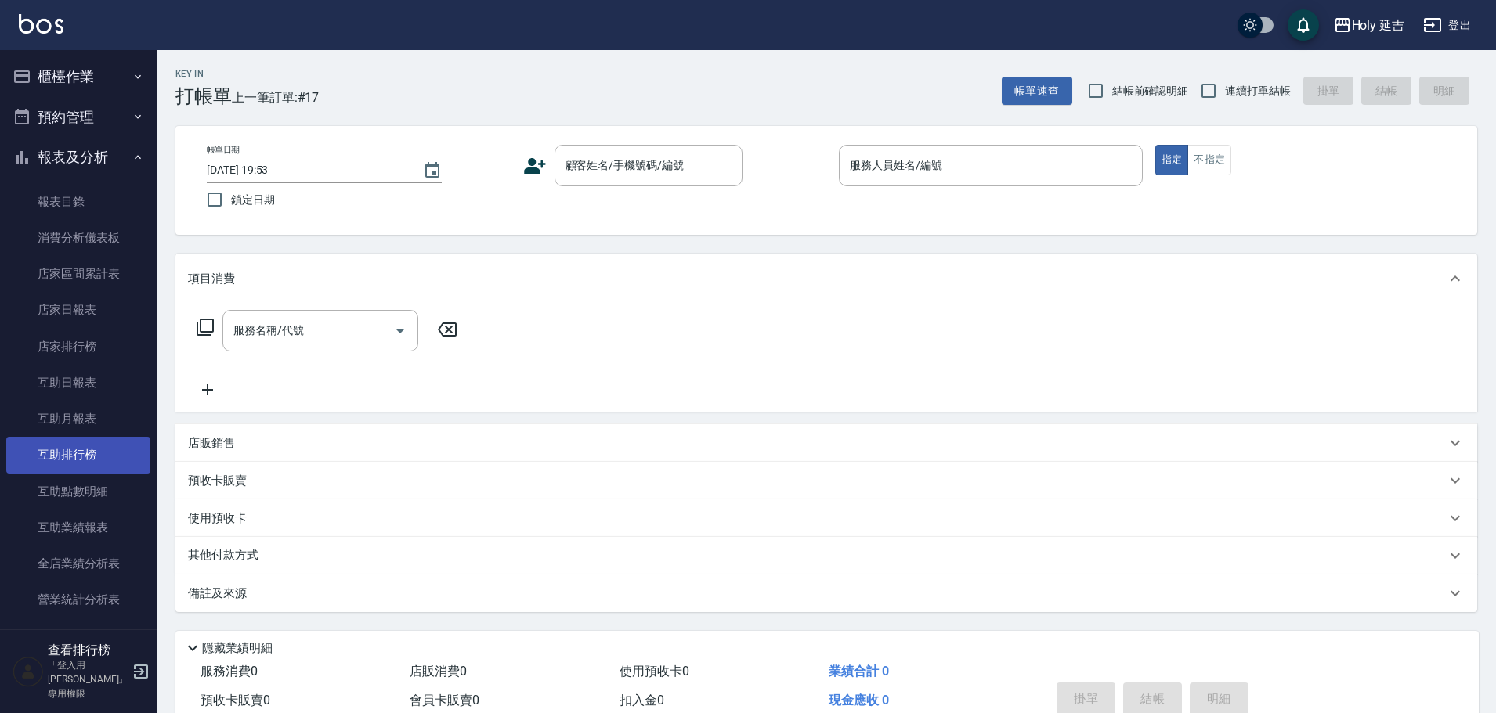
click at [68, 467] on link "互助排行榜" at bounding box center [78, 455] width 144 height 36
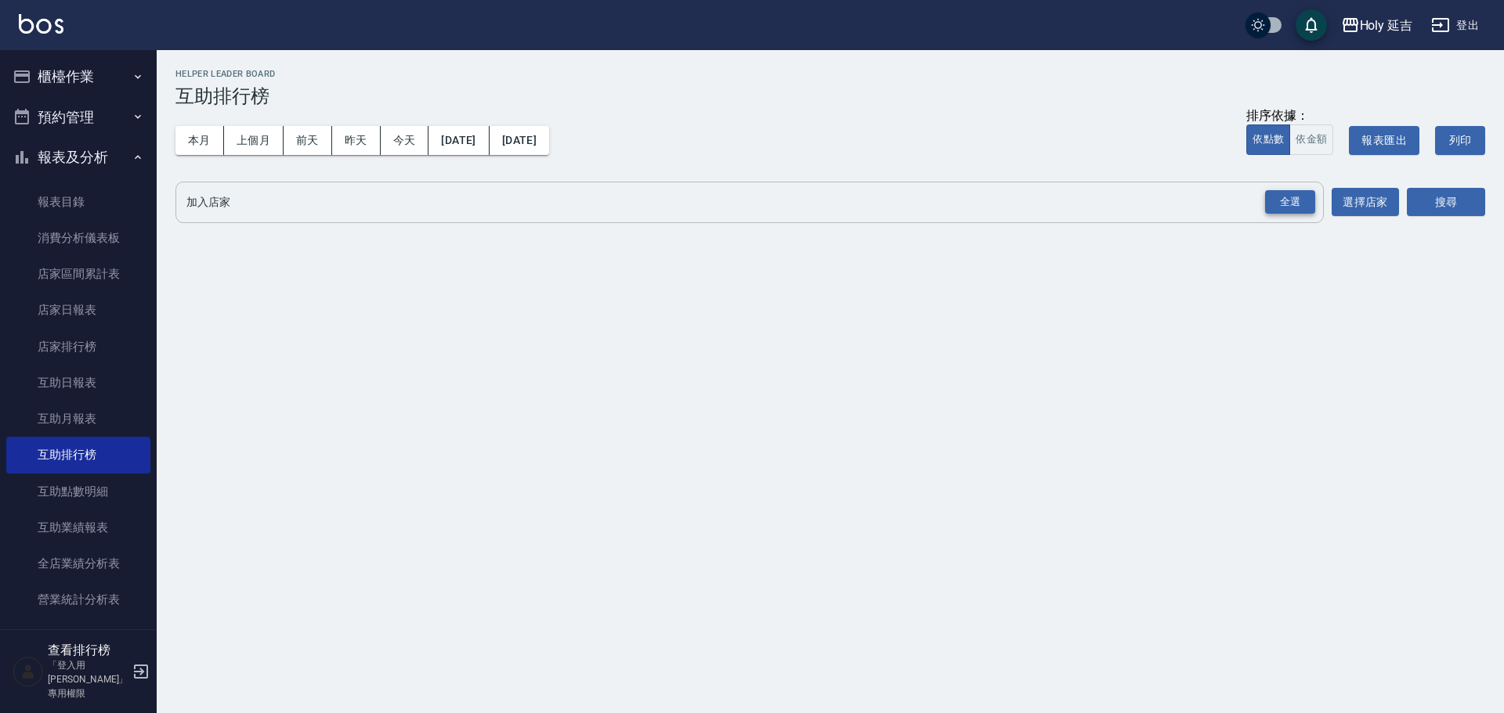
click at [1279, 190] on div "全選" at bounding box center [1290, 202] width 50 height 24
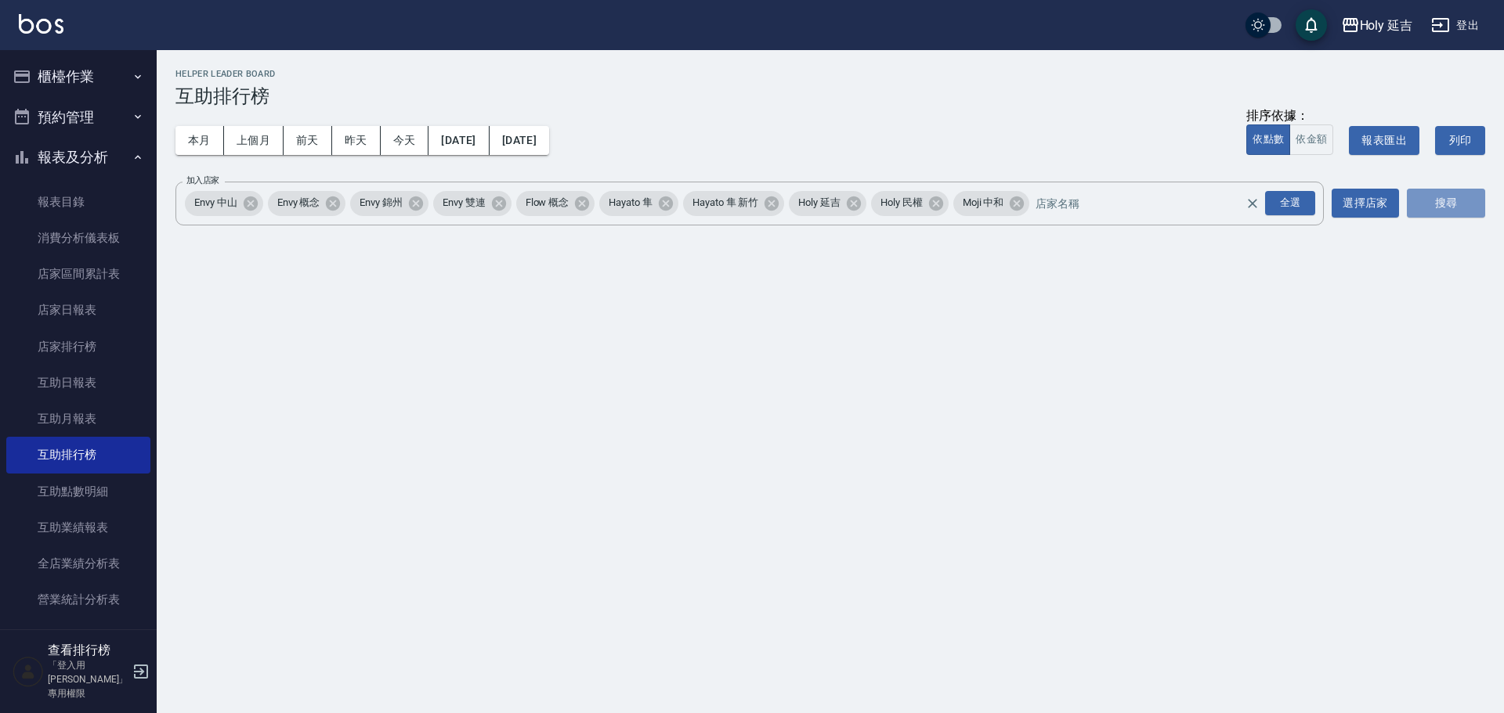
drag, startPoint x: 1428, startPoint y: 199, endPoint x: 1401, endPoint y: 191, distance: 27.8
click at [1428, 199] on button "搜尋" at bounding box center [1445, 203] width 78 height 29
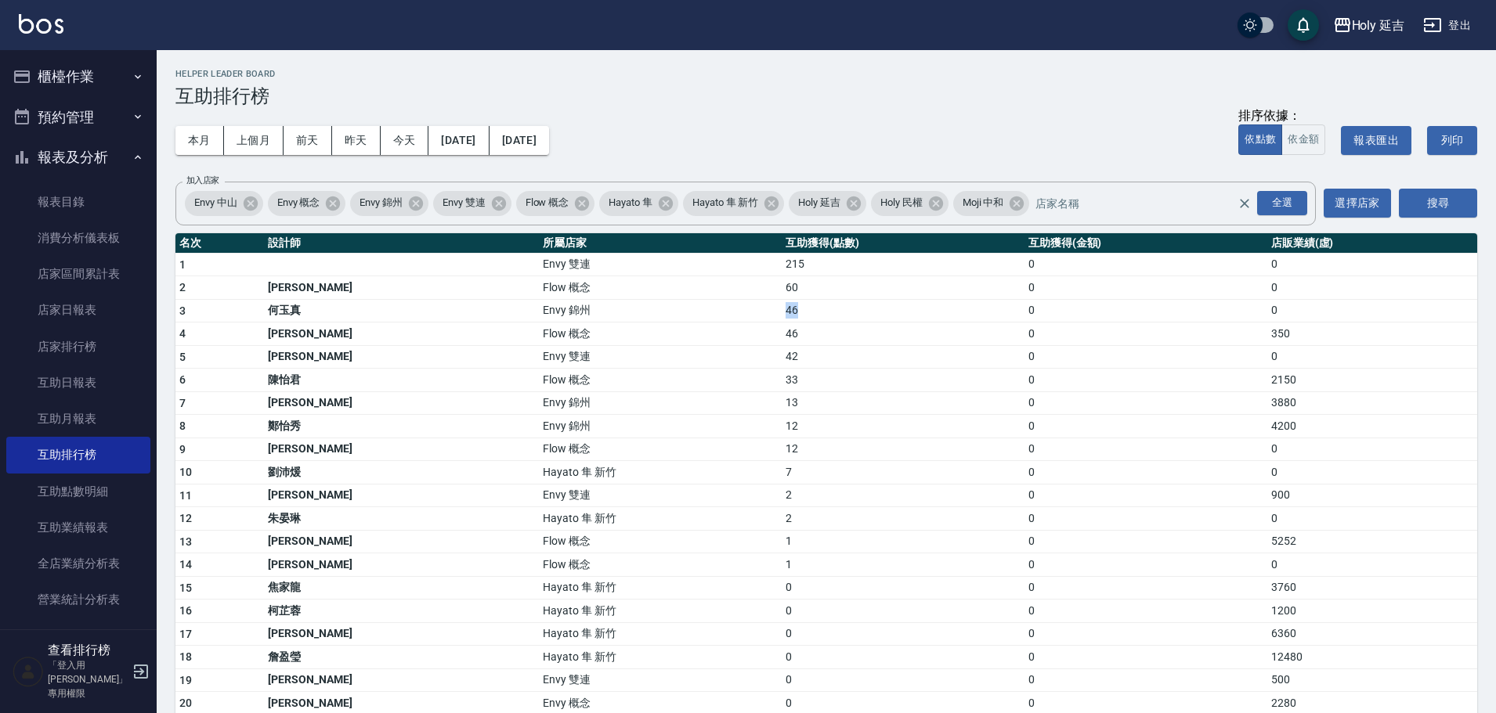
drag, startPoint x: 651, startPoint y: 299, endPoint x: 712, endPoint y: 299, distance: 61.1
click at [712, 299] on tr "3 何玉真 Envy 錦州 46 0 0" at bounding box center [825, 310] width 1301 height 23
drag, startPoint x: 685, startPoint y: 336, endPoint x: 711, endPoint y: 338, distance: 25.9
click at [711, 338] on tr "4 翁佩君 Flow 概念 46 0 350" at bounding box center [825, 334] width 1301 height 23
drag, startPoint x: 268, startPoint y: 327, endPoint x: 741, endPoint y: 328, distance: 473.0
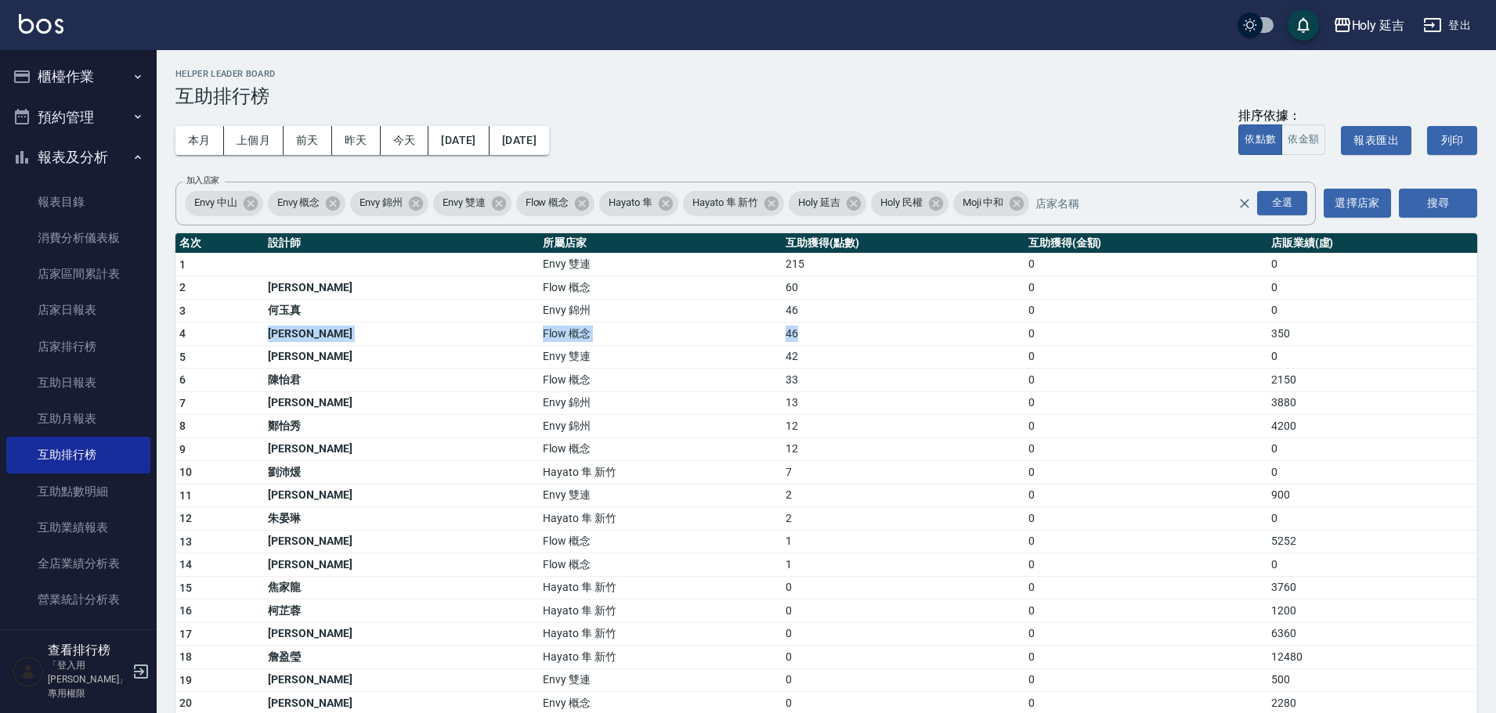
click at [741, 328] on tr "4 翁佩君 Flow 概念 46 0 350" at bounding box center [825, 334] width 1301 height 23
click at [1468, 16] on button "登出" at bounding box center [1447, 25] width 60 height 29
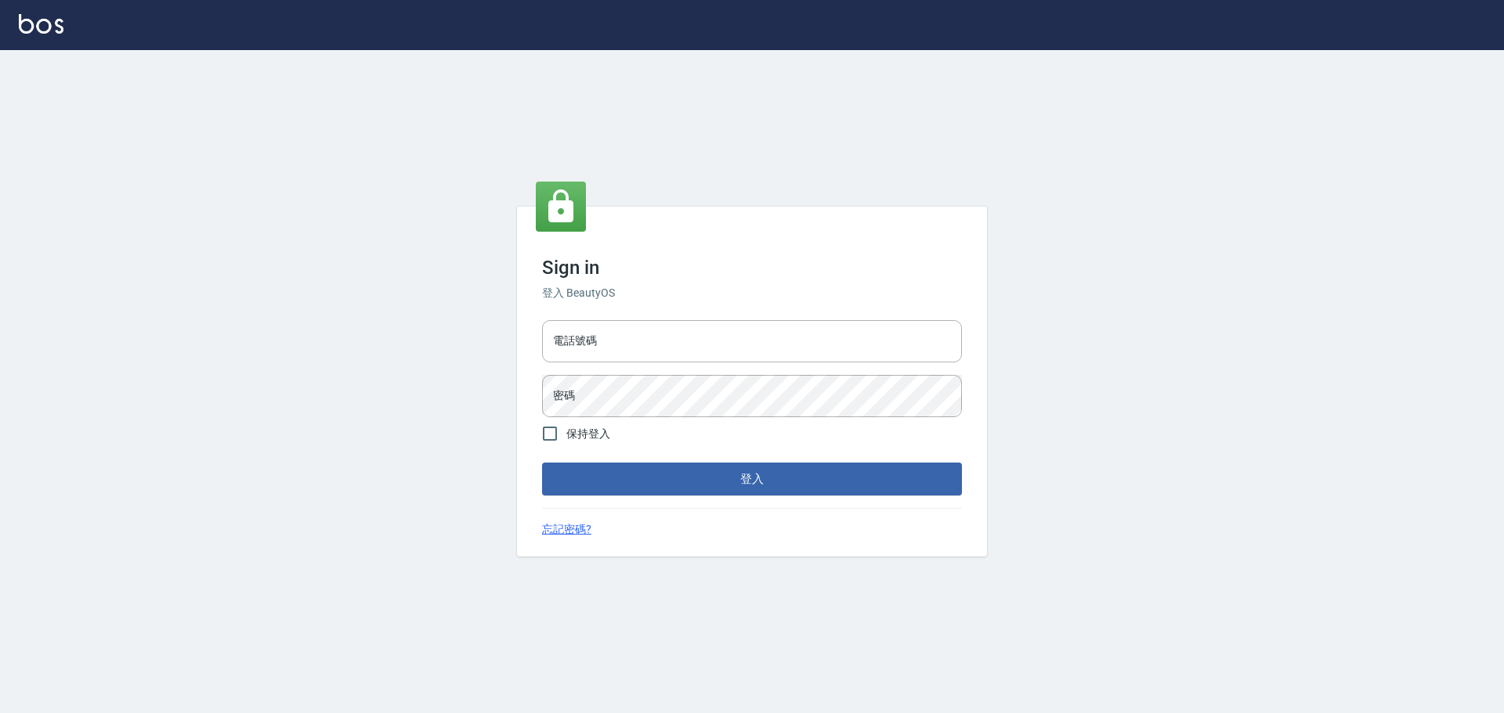
type input "9990001234567"
click at [654, 348] on input "電話號碼" at bounding box center [752, 341] width 420 height 42
click at [650, 317] on div "電話號碼 [PHONE_NUMBER] 電話號碼 密碼 密碼" at bounding box center [752, 369] width 432 height 110
click at [666, 340] on input "9990001234567" at bounding box center [752, 341] width 420 height 42
type input "25153595"
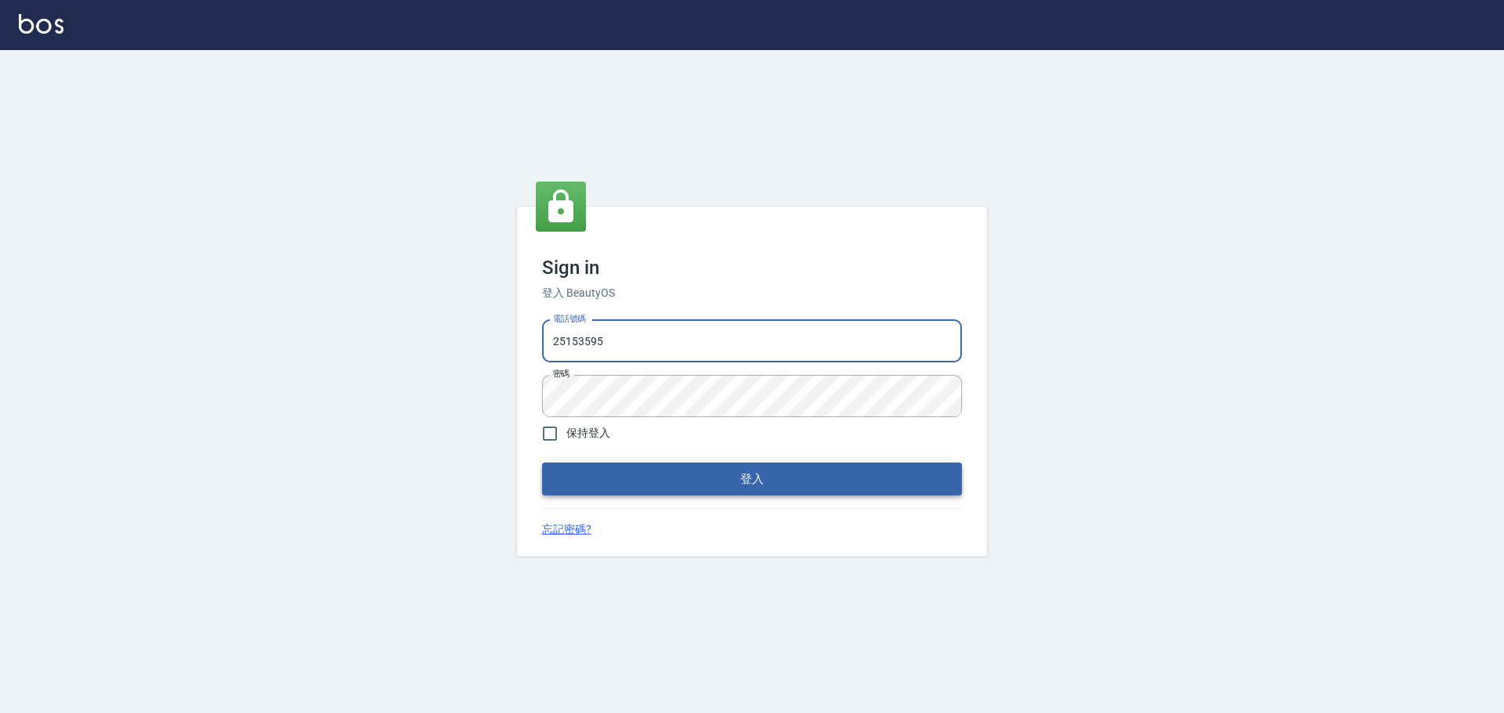
click at [811, 466] on button "登入" at bounding box center [752, 479] width 420 height 33
